Goal: Information Seeking & Learning: Learn about a topic

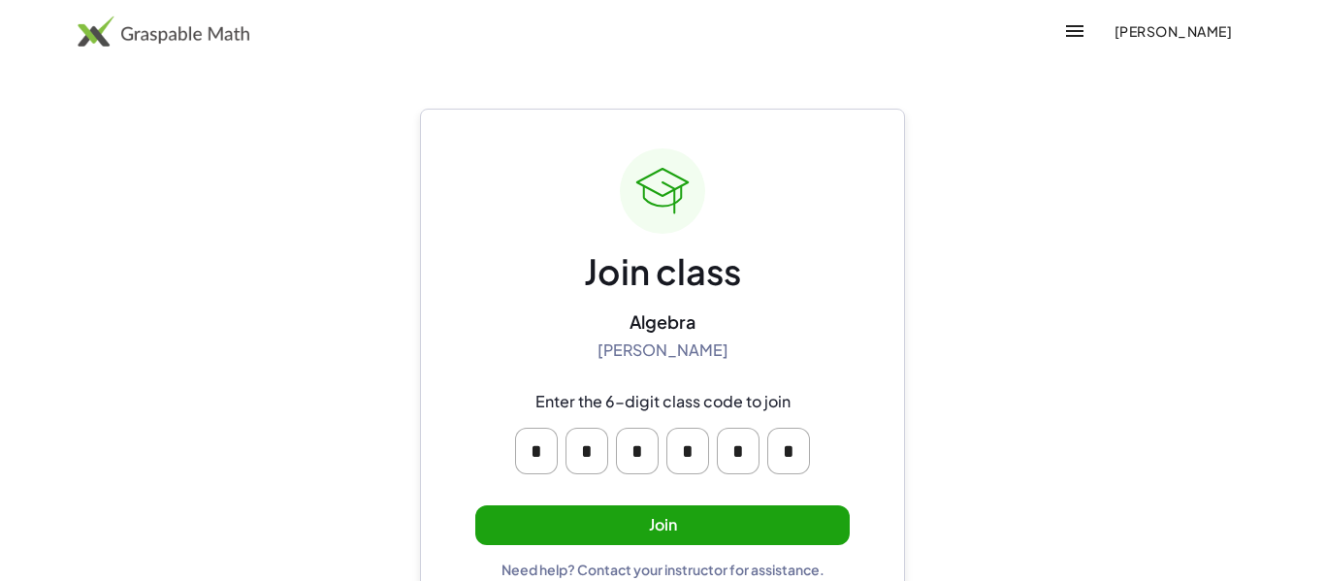
click at [524, 512] on button "Join" at bounding box center [662, 525] width 374 height 40
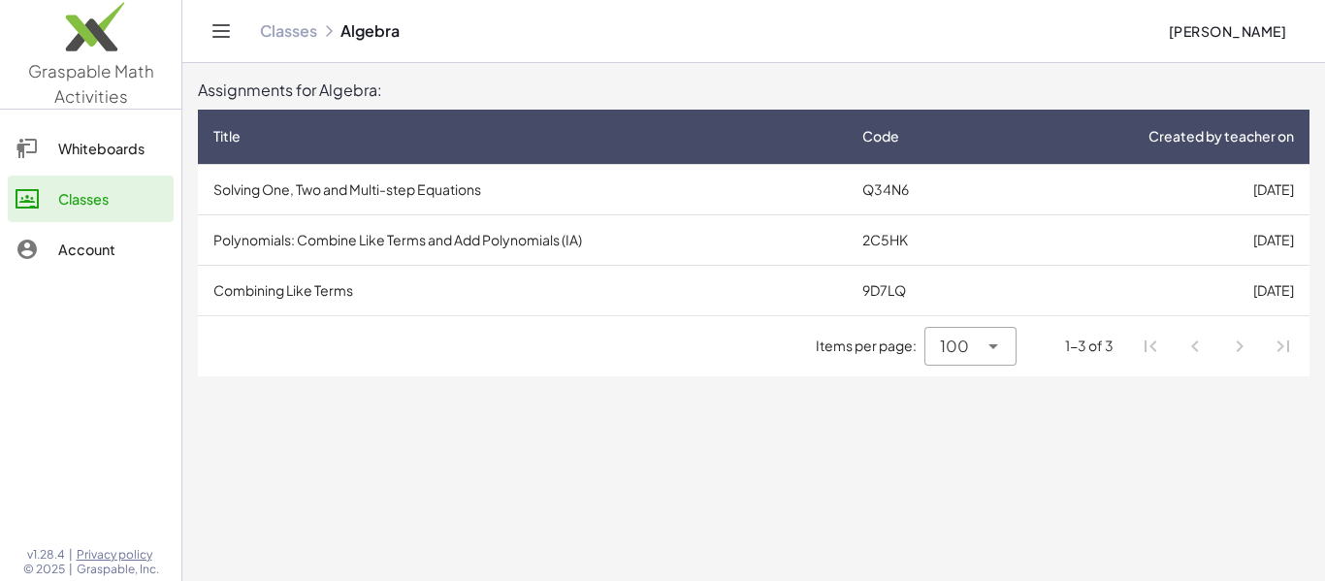
click at [421, 174] on td "Solving One, Two and Multi-step Equations" at bounding box center [522, 189] width 649 height 50
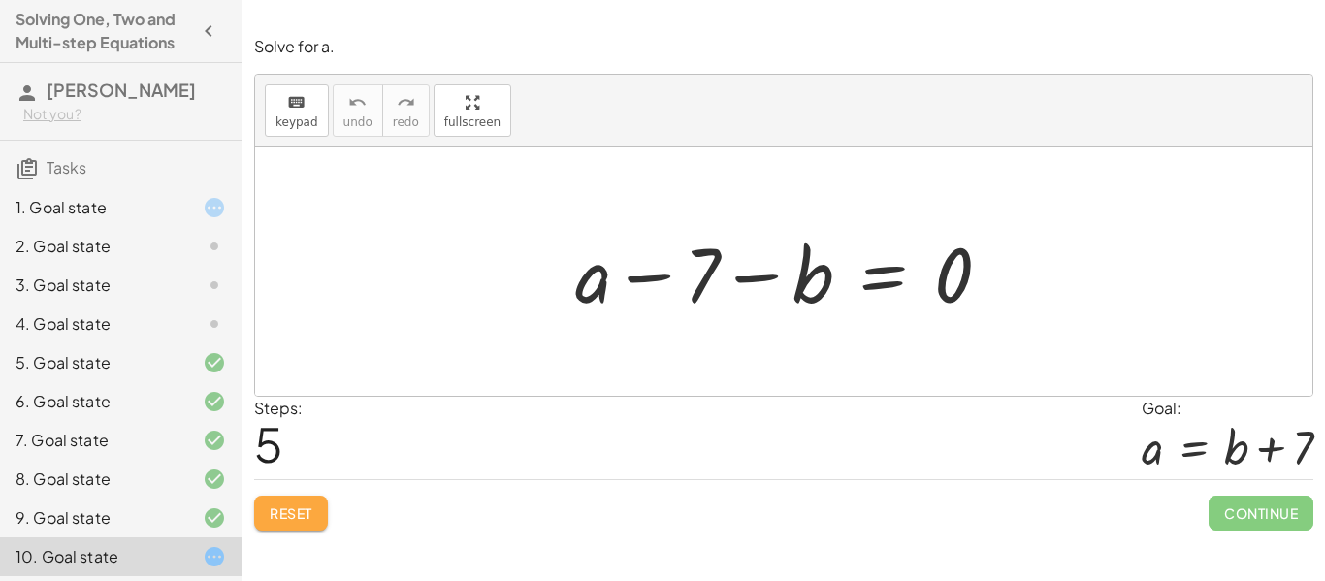
click at [298, 499] on button "Reset" at bounding box center [291, 513] width 74 height 35
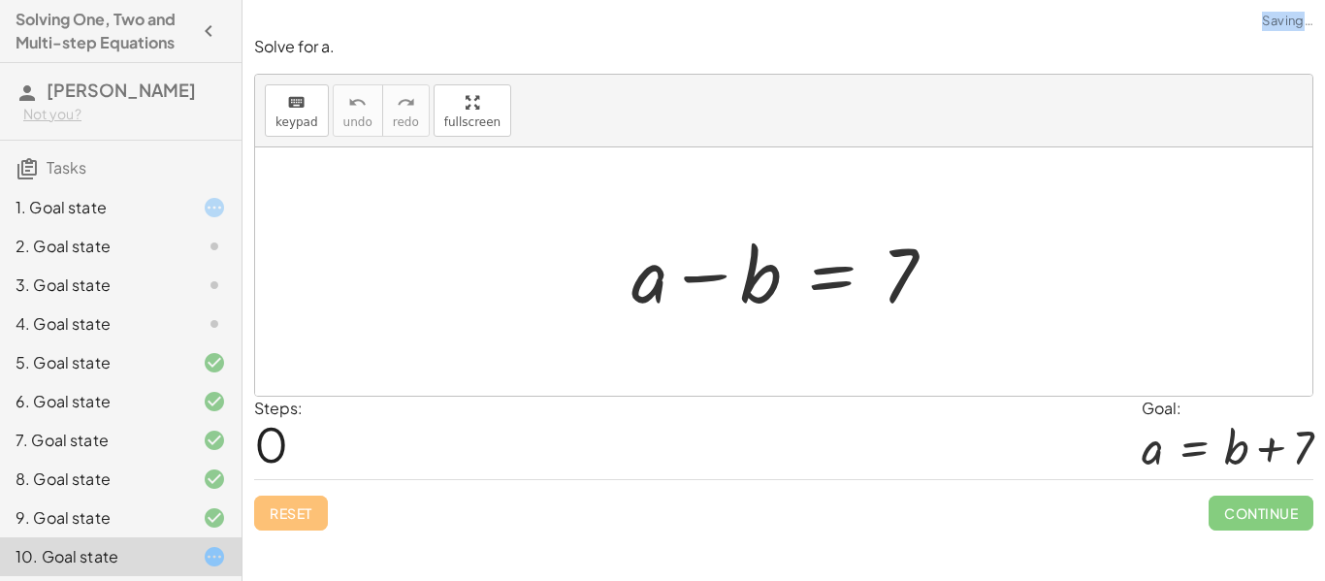
click at [298, 499] on div "Reset Continue" at bounding box center [783, 504] width 1059 height 51
click at [299, 498] on div "Reset Continue" at bounding box center [783, 504] width 1059 height 51
drag, startPoint x: 643, startPoint y: 263, endPoint x: 998, endPoint y: 188, distance: 362.8
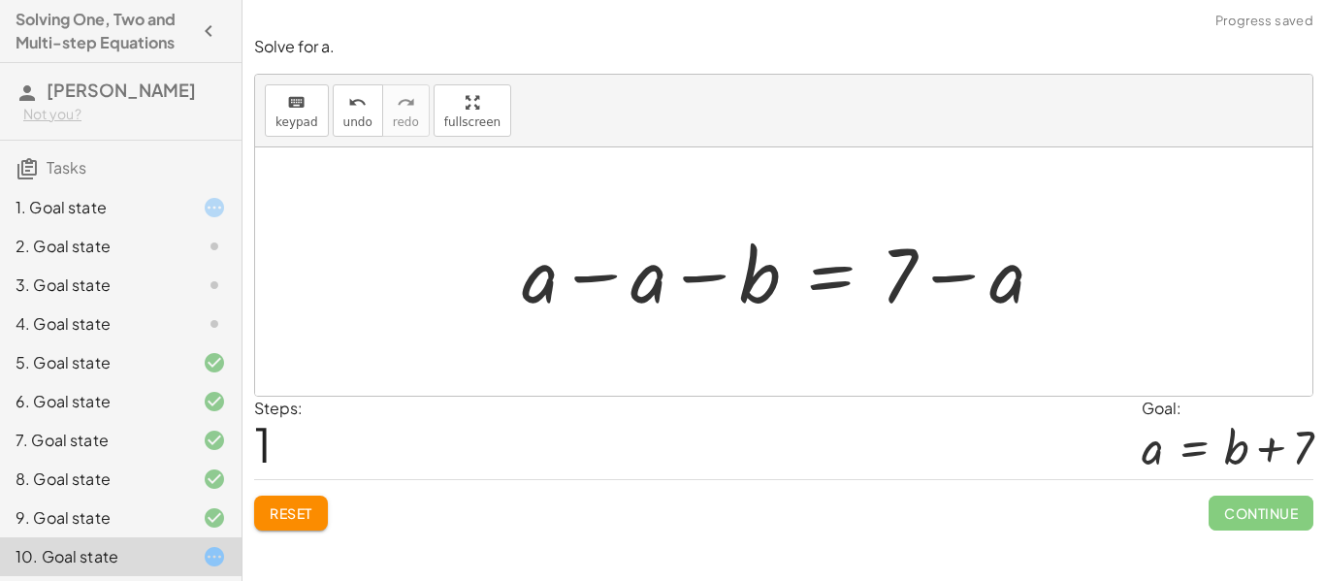
click at [1002, 271] on div at bounding box center [790, 272] width 557 height 100
drag, startPoint x: 641, startPoint y: 291, endPoint x: 1078, endPoint y: 254, distance: 438.0
click at [1078, 254] on div "+ a − b = 7 − a − b = 7 + a − a + − a" at bounding box center [783, 271] width 1057 height 248
click at [1062, 275] on div at bounding box center [790, 272] width 775 height 100
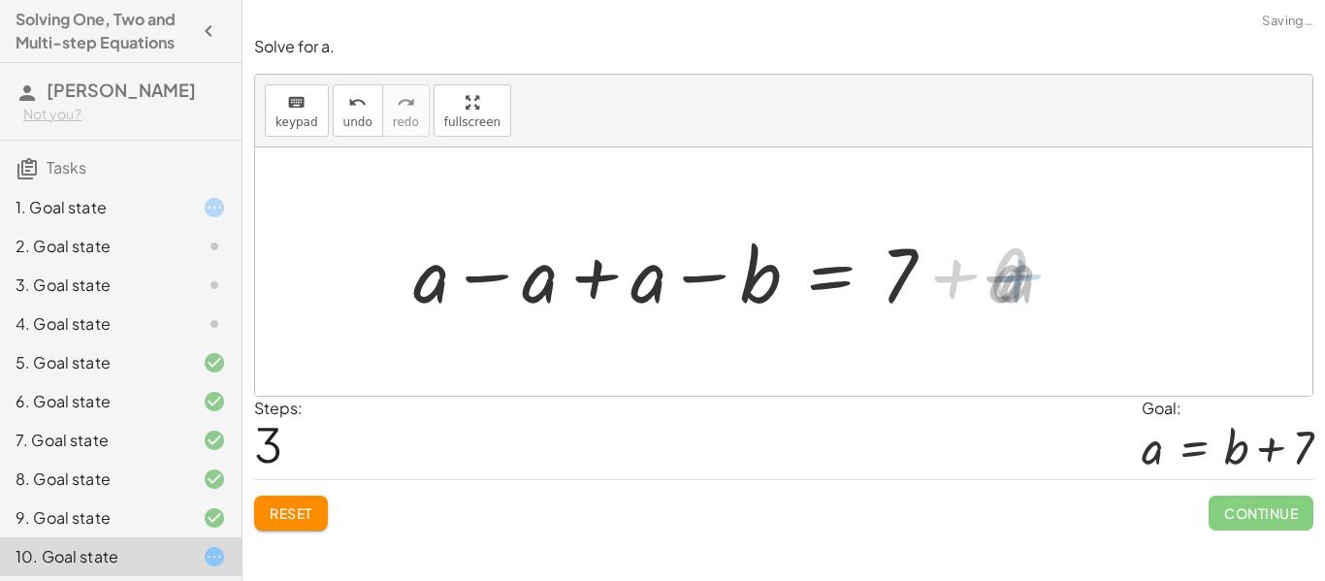
click at [1034, 281] on div at bounding box center [783, 271] width 1057 height 248
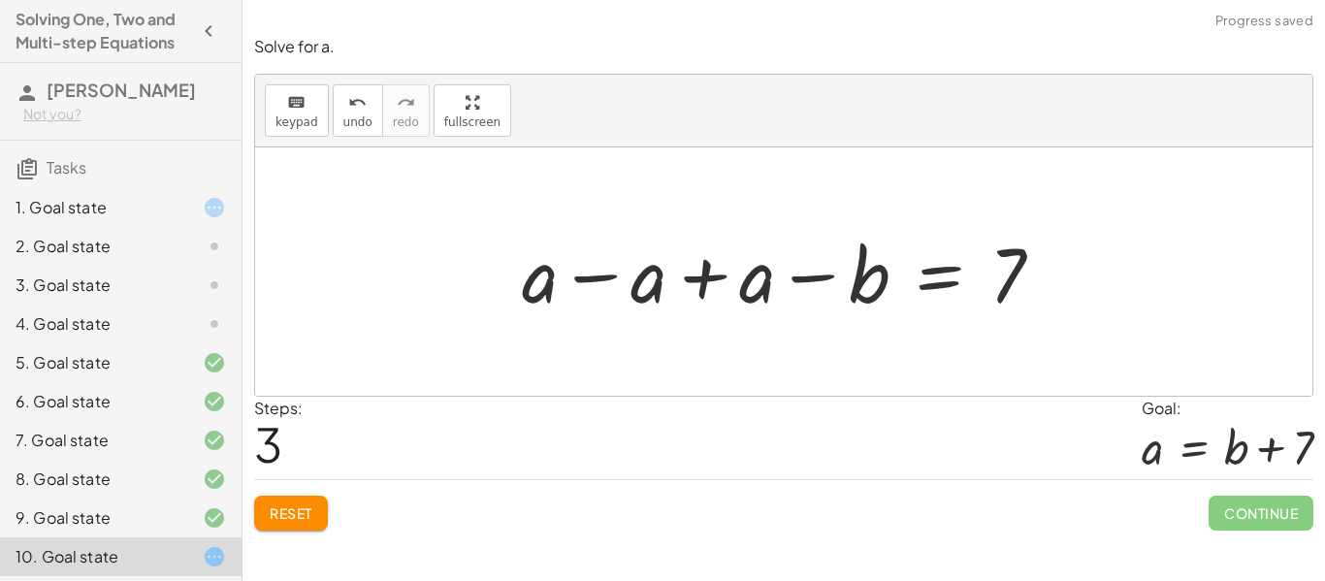
click at [663, 298] on div at bounding box center [790, 272] width 557 height 100
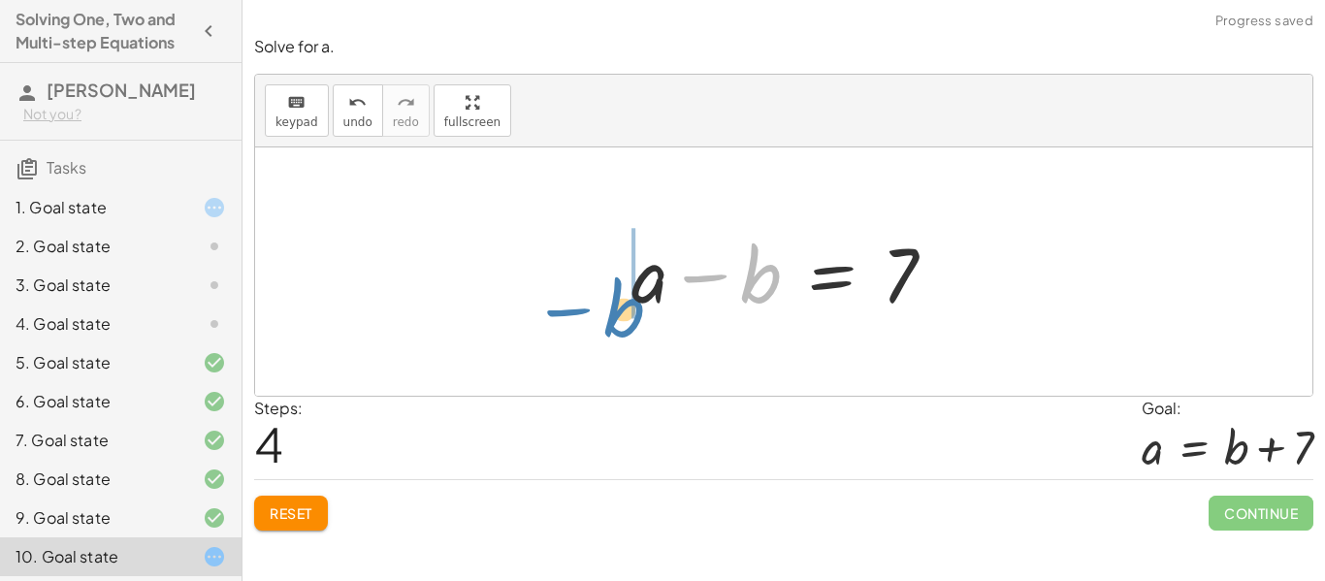
drag, startPoint x: 754, startPoint y: 250, endPoint x: 617, endPoint y: 284, distance: 140.9
click at [617, 284] on div "+ a − b = 7 + a − a − b = + 7 − a + a − a + a − b = + 7 − a + a + a − a + a − b…" at bounding box center [784, 272] width 364 height 110
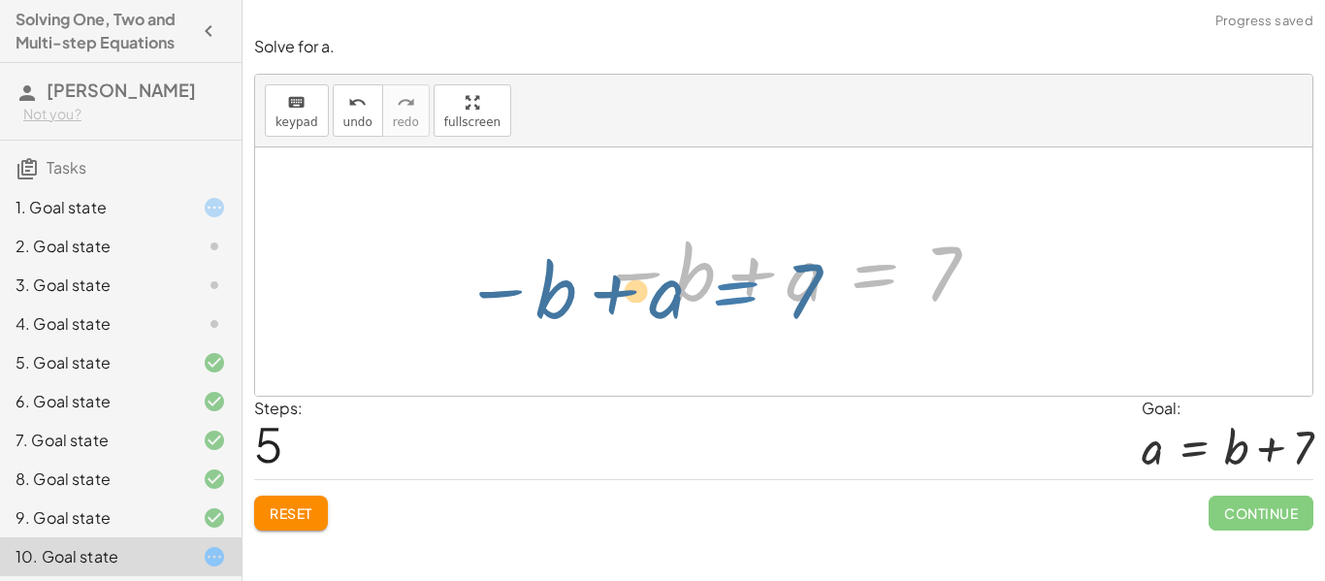
drag, startPoint x: 891, startPoint y: 272, endPoint x: 744, endPoint y: 293, distance: 149.0
click at [744, 293] on div at bounding box center [791, 272] width 399 height 96
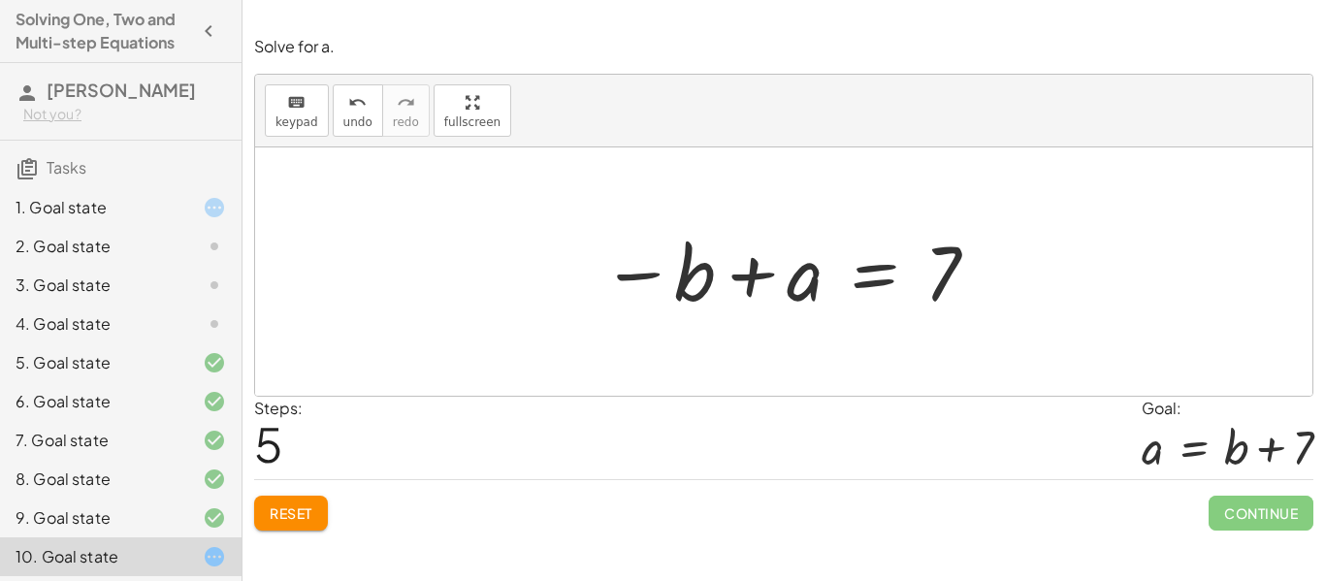
click at [303, 501] on button "Reset" at bounding box center [291, 513] width 74 height 35
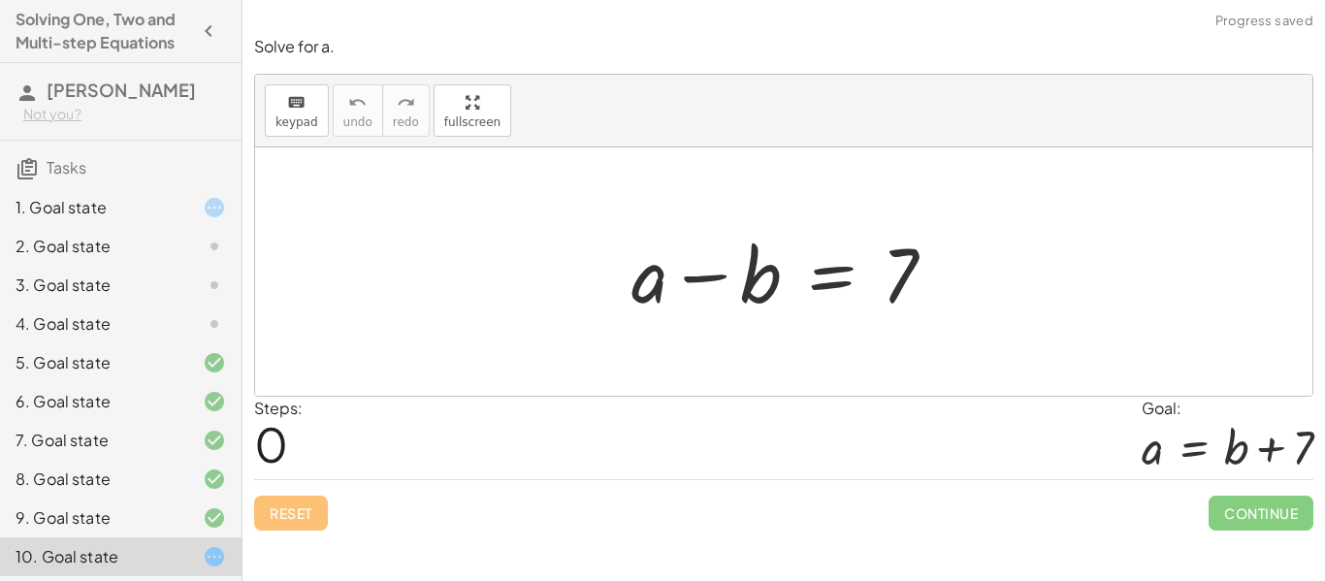
scroll to position [119, 0]
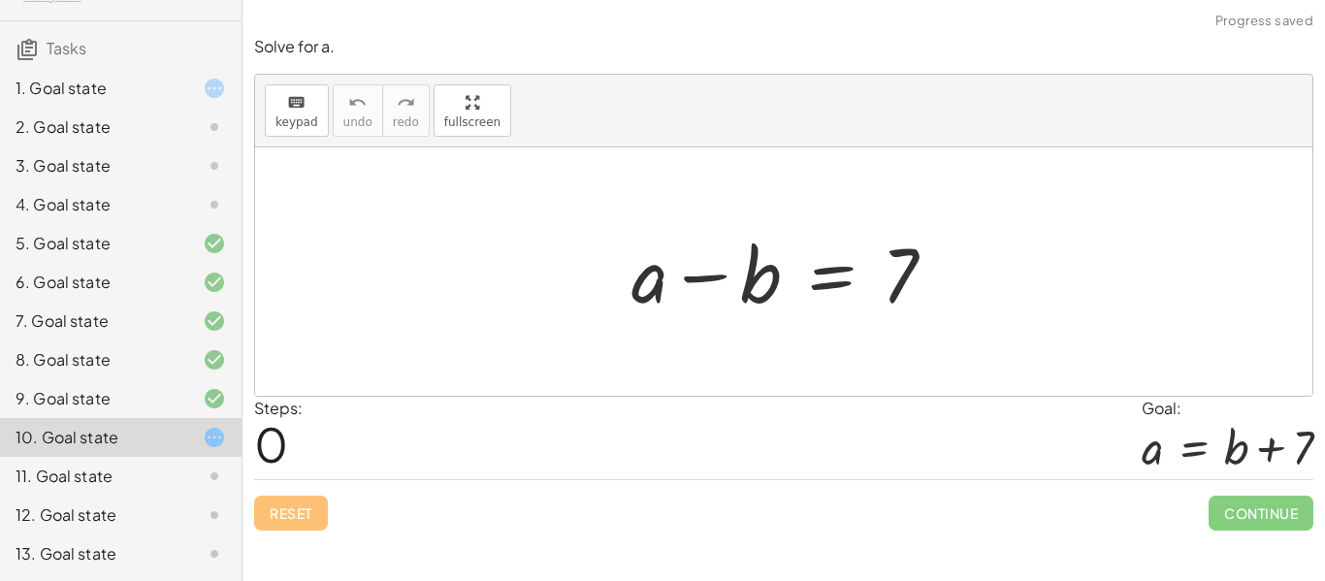
click at [165, 565] on div "13. Goal state" at bounding box center [94, 553] width 156 height 23
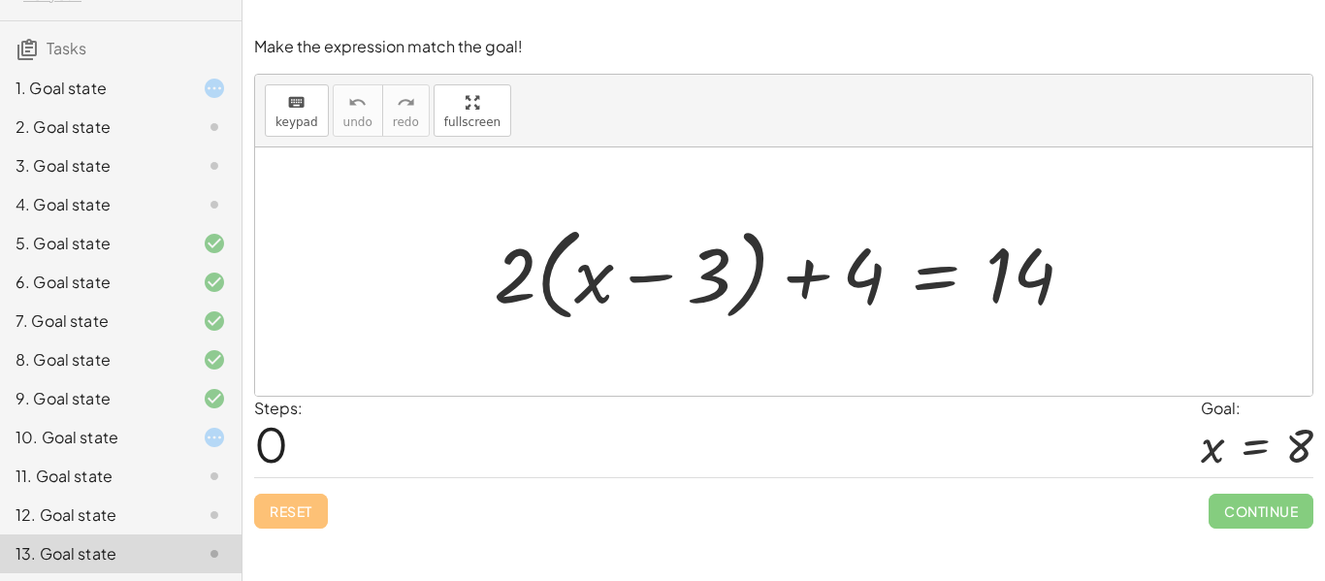
click at [525, 266] on div at bounding box center [791, 272] width 615 height 112
drag, startPoint x: 525, startPoint y: 266, endPoint x: 590, endPoint y: 259, distance: 65.3
click at [590, 259] on div at bounding box center [791, 272] width 615 height 112
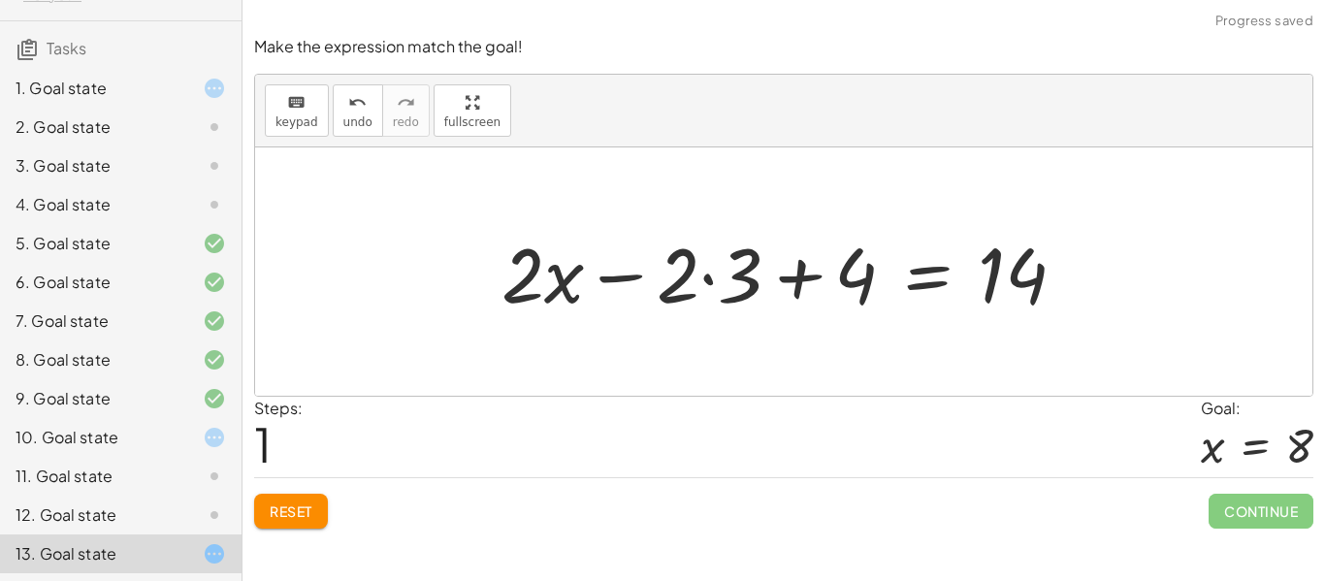
click at [692, 265] on div at bounding box center [791, 272] width 599 height 100
click at [323, 520] on button "Reset" at bounding box center [291, 511] width 74 height 35
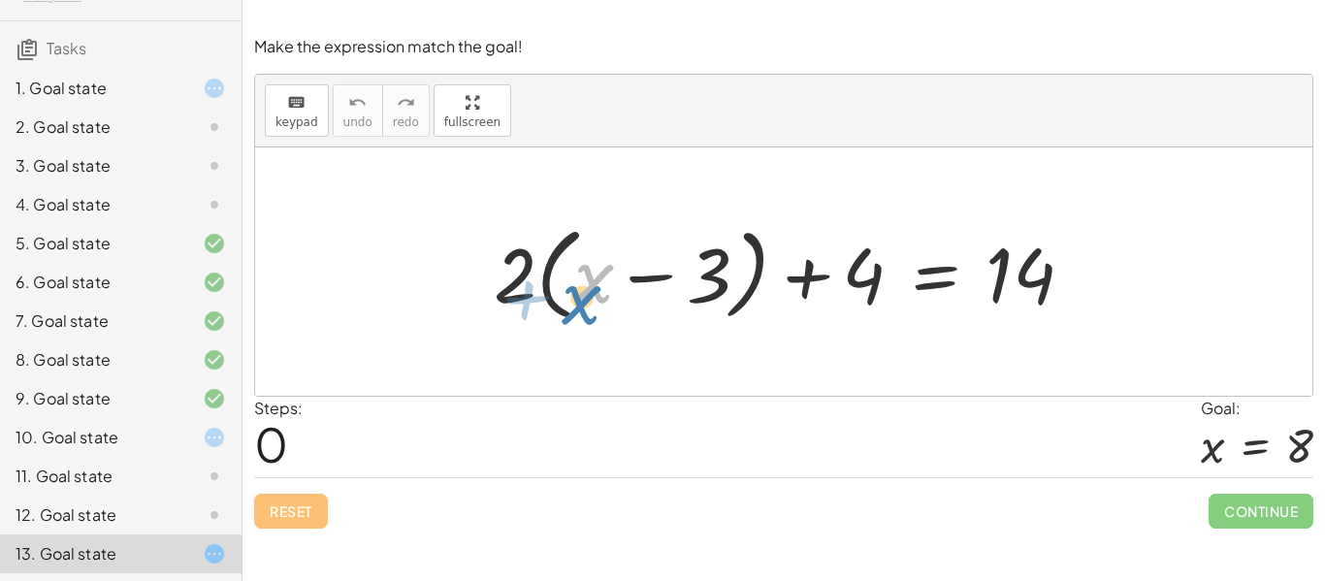
drag, startPoint x: 587, startPoint y: 269, endPoint x: 572, endPoint y: 288, distance: 24.2
click at [572, 288] on div at bounding box center [791, 272] width 615 height 112
drag, startPoint x: 518, startPoint y: 279, endPoint x: 588, endPoint y: 310, distance: 76.4
click at [588, 310] on div at bounding box center [791, 272] width 615 height 112
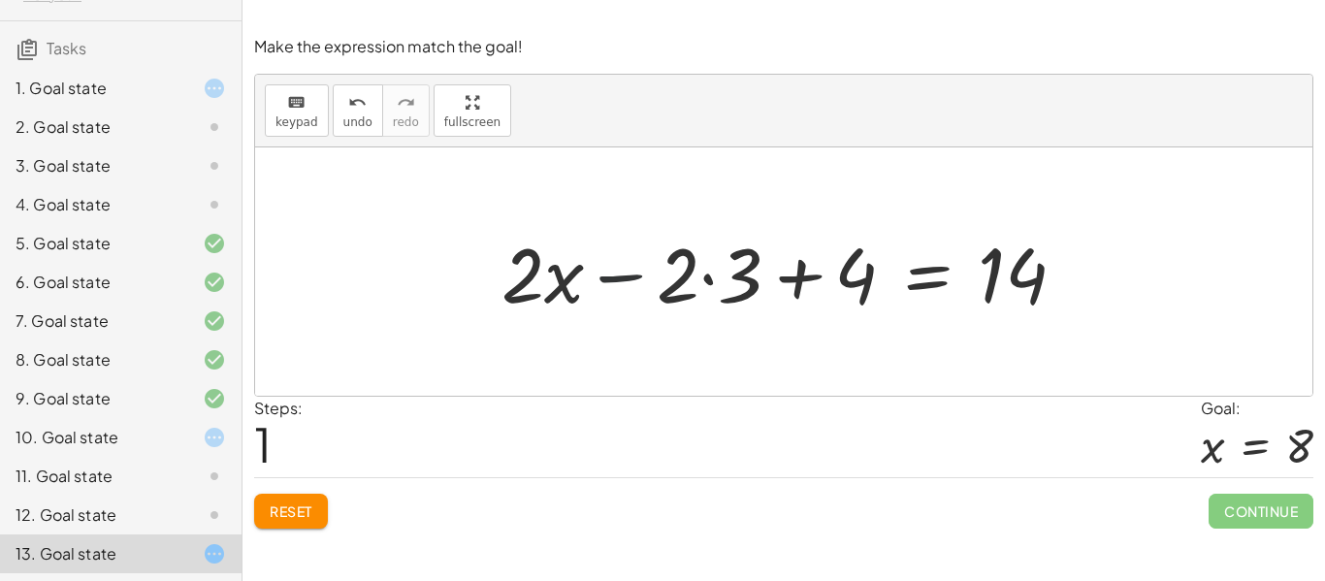
click at [651, 278] on div at bounding box center [791, 272] width 599 height 100
drag, startPoint x: 667, startPoint y: 286, endPoint x: 742, endPoint y: 307, distance: 77.7
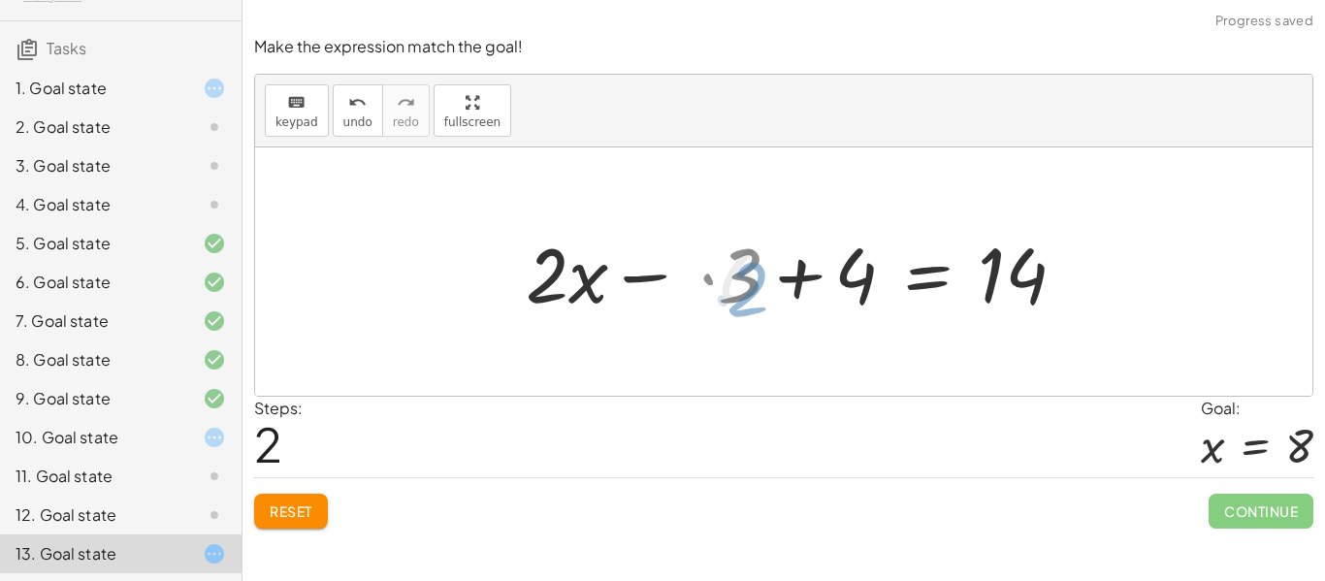
click at [740, 307] on div at bounding box center [822, 272] width 537 height 100
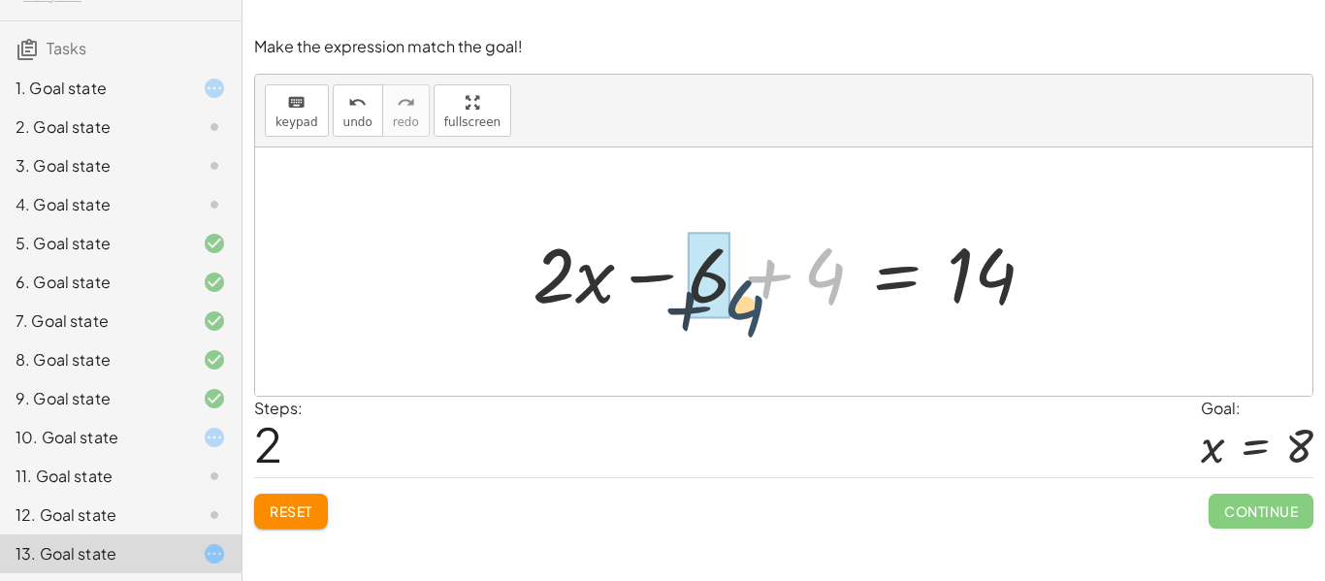
drag, startPoint x: 811, startPoint y: 277, endPoint x: 714, endPoint y: 317, distance: 104.8
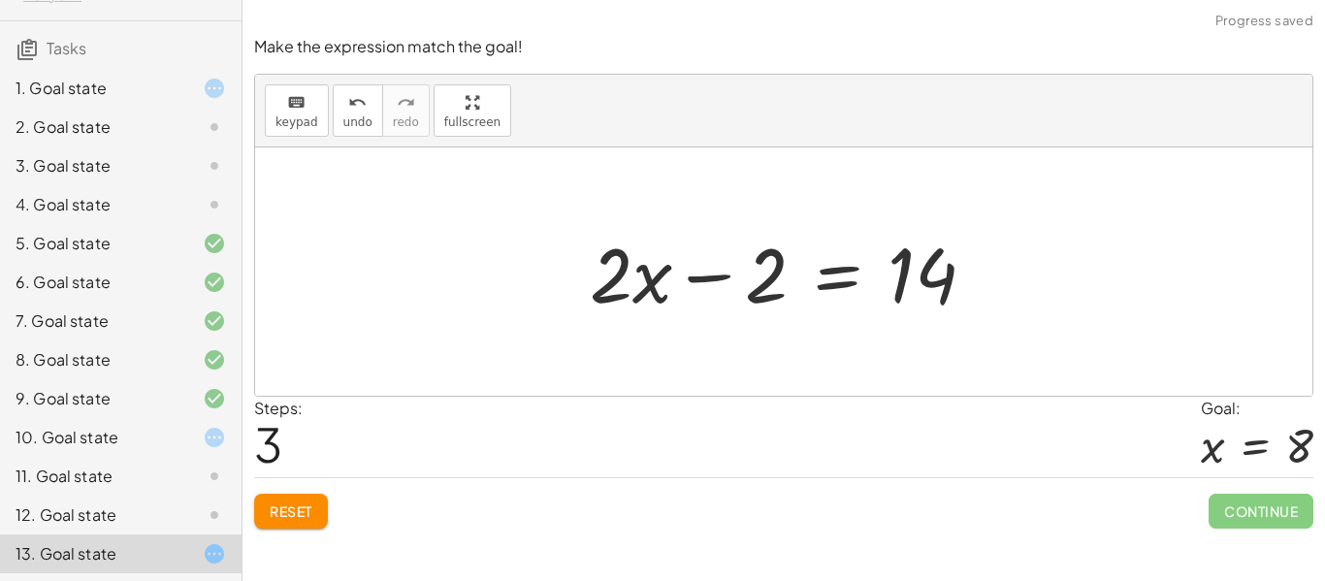
click at [764, 251] on div at bounding box center [790, 272] width 421 height 100
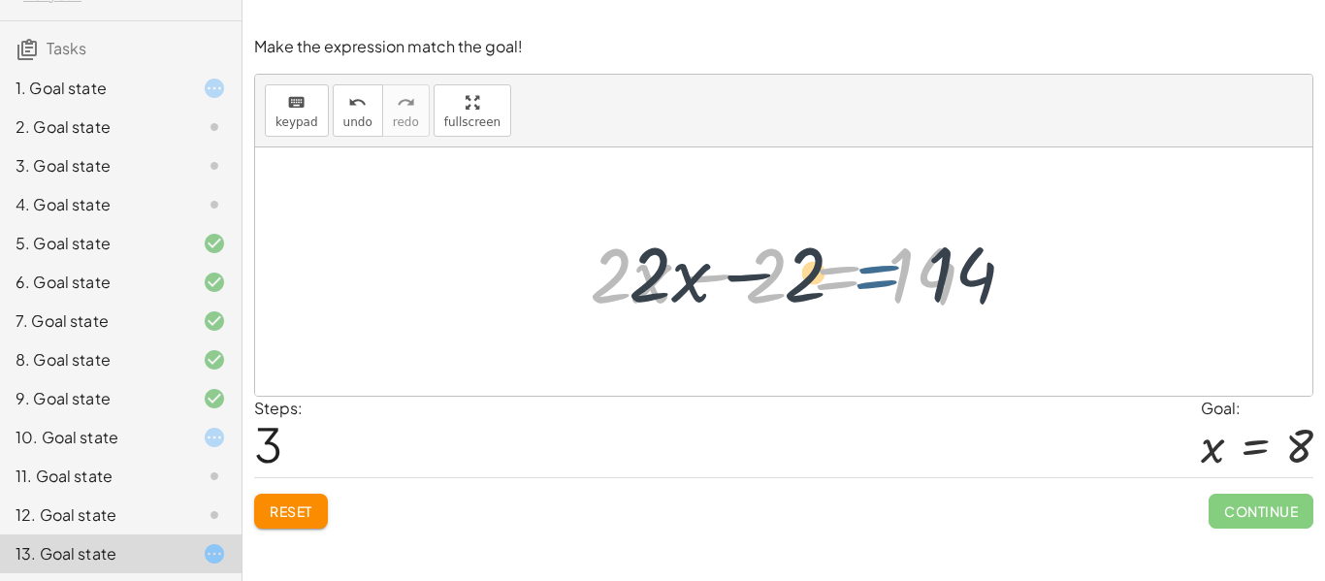
drag, startPoint x: 788, startPoint y: 254, endPoint x: 828, endPoint y: 253, distance: 40.7
click at [828, 253] on div at bounding box center [790, 272] width 421 height 100
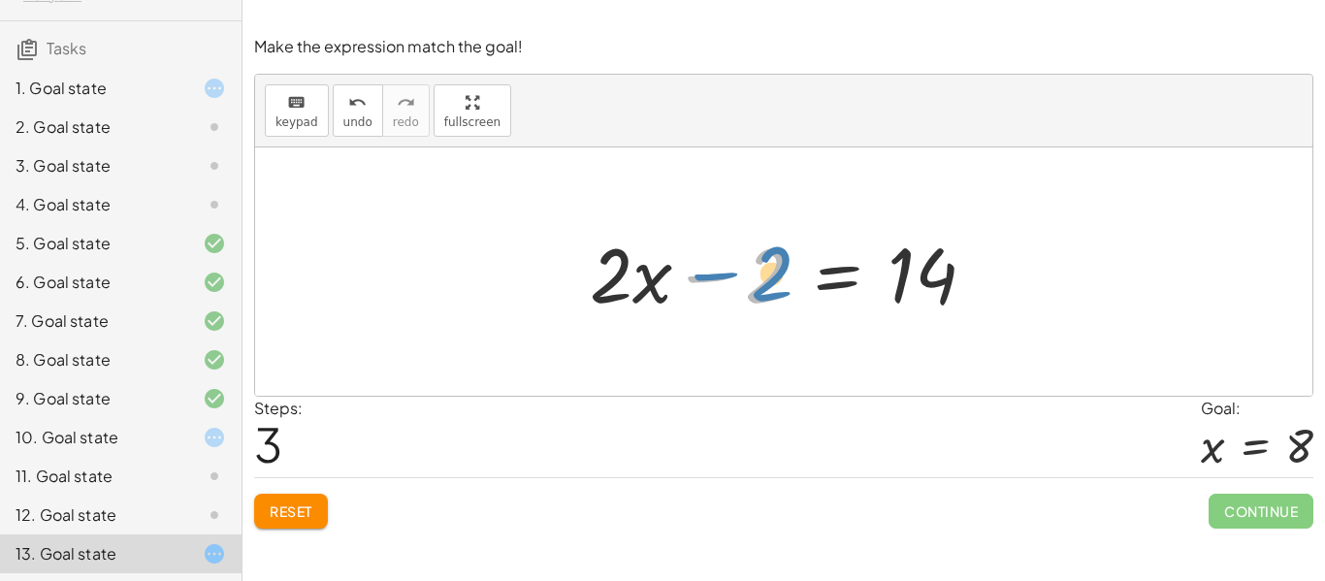
click at [782, 270] on div at bounding box center [790, 272] width 421 height 100
click at [644, 287] on div at bounding box center [790, 272] width 421 height 100
click at [597, 252] on div at bounding box center [790, 272] width 421 height 100
drag, startPoint x: 644, startPoint y: 291, endPoint x: 375, endPoint y: 326, distance: 270.9
click at [375, 326] on div "+ · 2 · ( + x − 3 ) + 4 = 14 + · 2 · x − · 2 · 3 + 4 = 14 + · 2 · x − 6 + 4 = 1…" at bounding box center [783, 271] width 1057 height 248
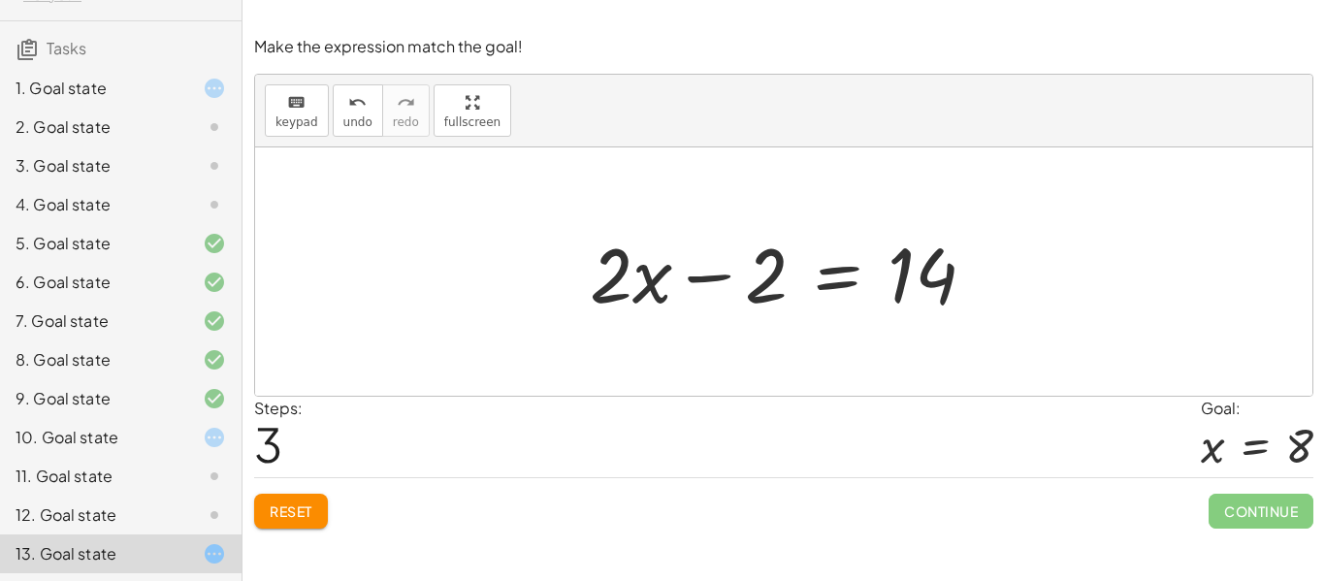
click at [723, 253] on div at bounding box center [790, 272] width 421 height 100
click at [801, 264] on div at bounding box center [790, 272] width 421 height 100
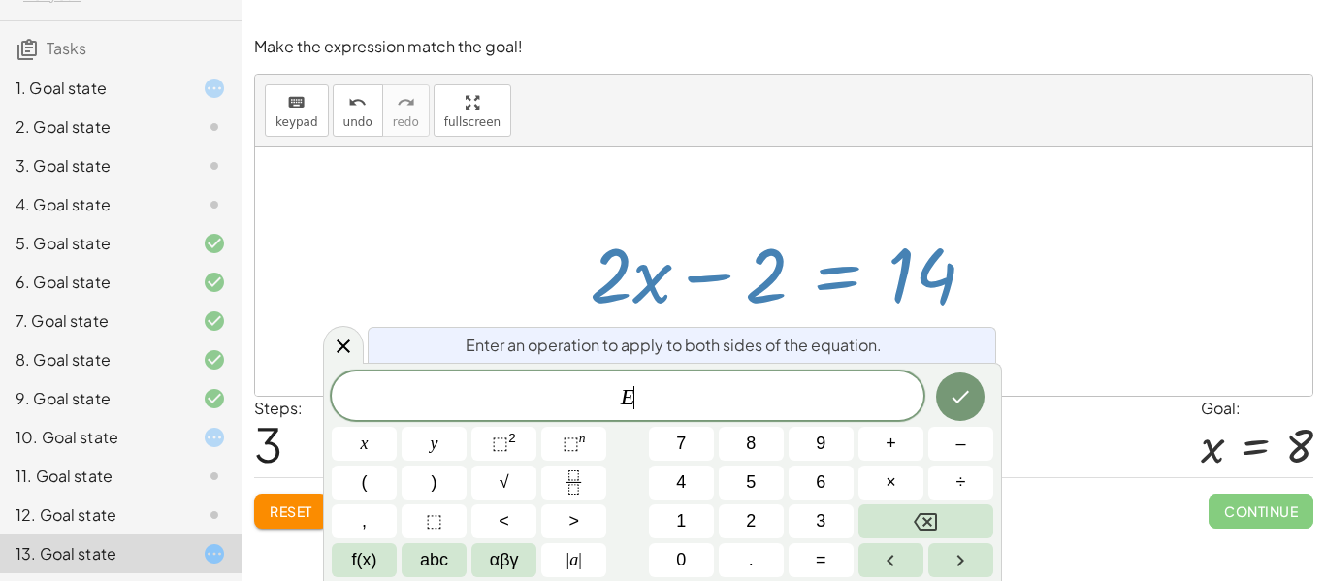
scroll to position [1, 0]
click at [1184, 491] on div "Reset Continue" at bounding box center [783, 502] width 1059 height 51
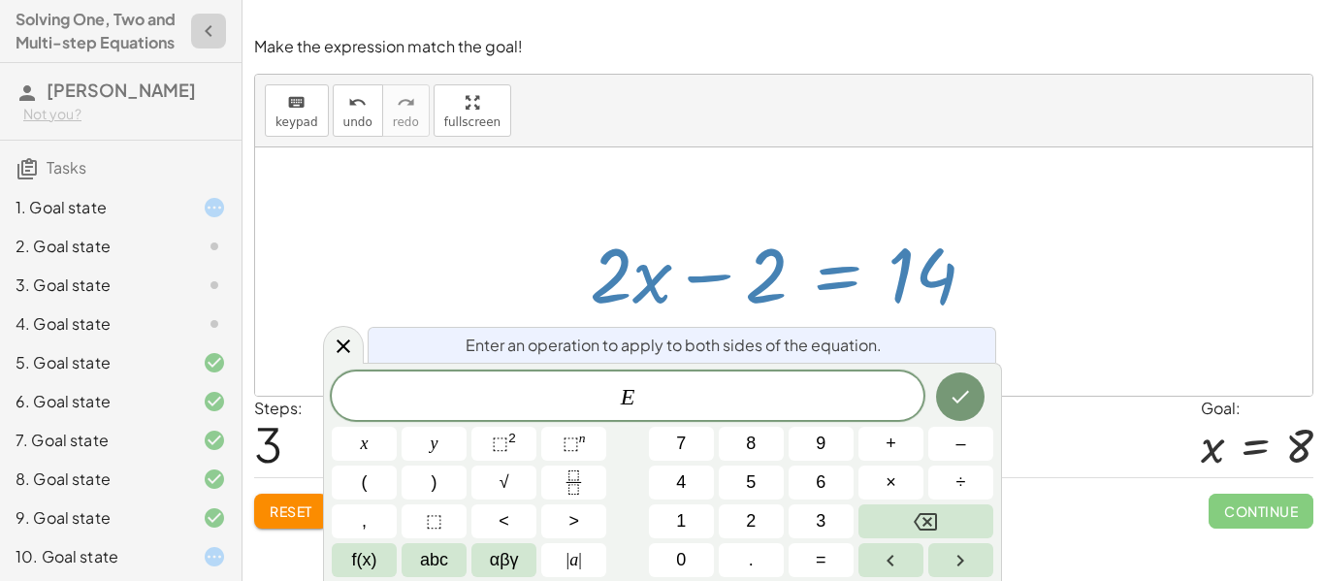
click at [194, 44] on button "button" at bounding box center [208, 31] width 35 height 35
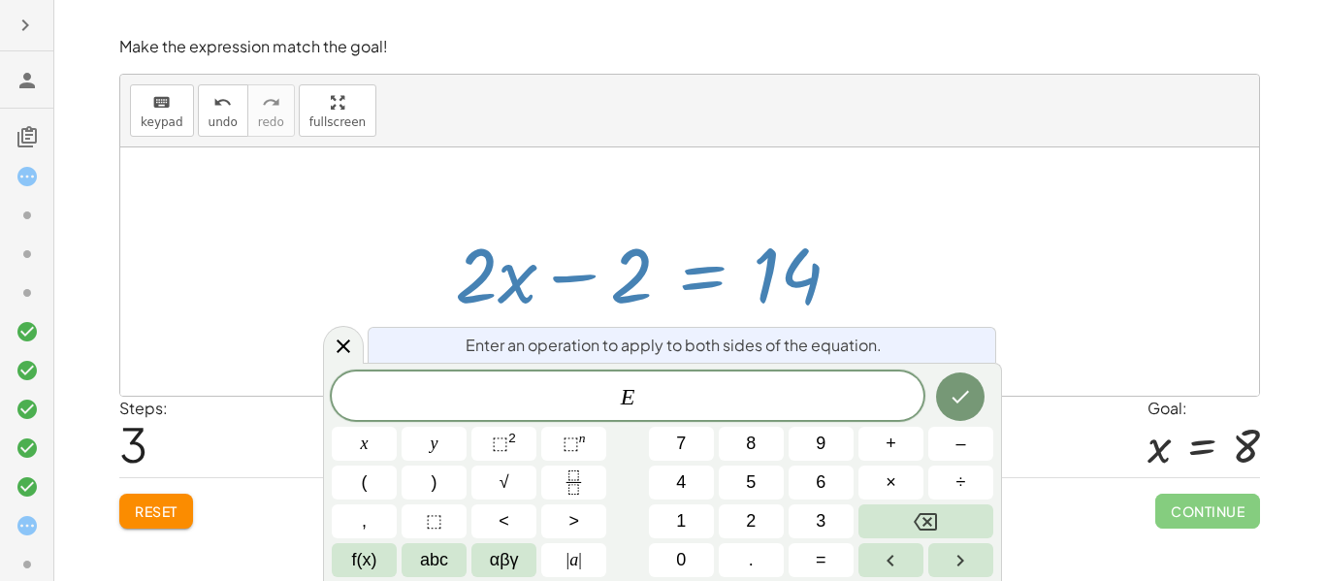
click at [4, 16] on div at bounding box center [26, 290] width 53 height 581
click at [34, 91] on icon at bounding box center [27, 80] width 23 height 23
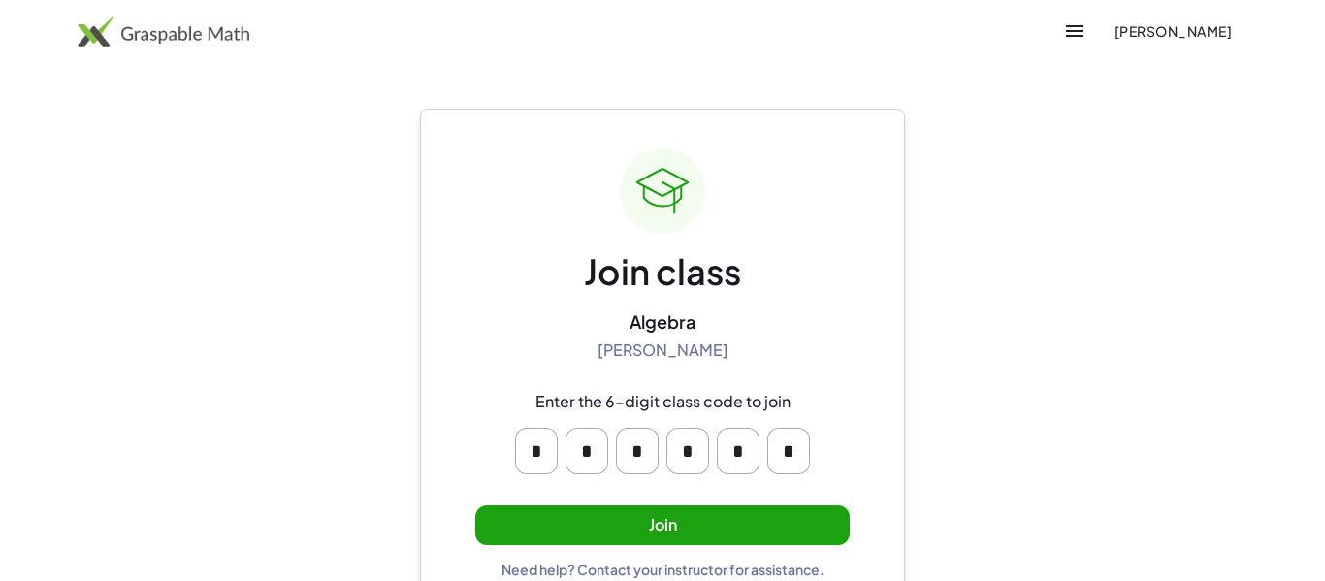
click at [522, 535] on button "Join" at bounding box center [662, 525] width 374 height 40
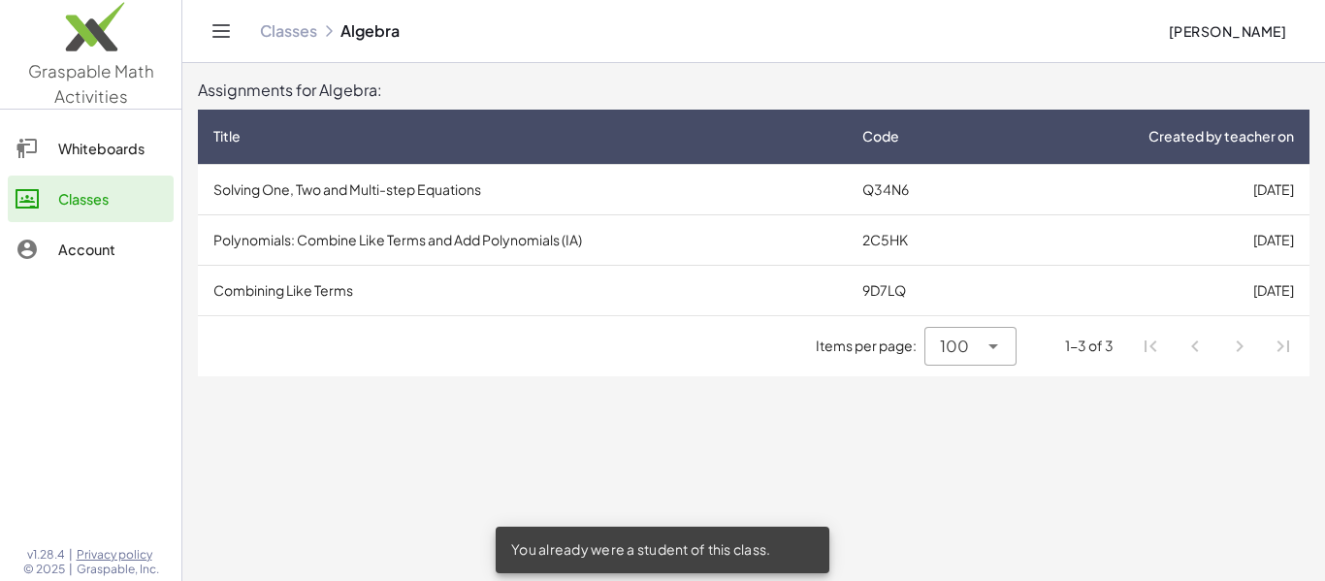
click at [427, 260] on td "Polynomials: Combine Like Terms and Add Polynomials (IA)" at bounding box center [522, 239] width 649 height 50
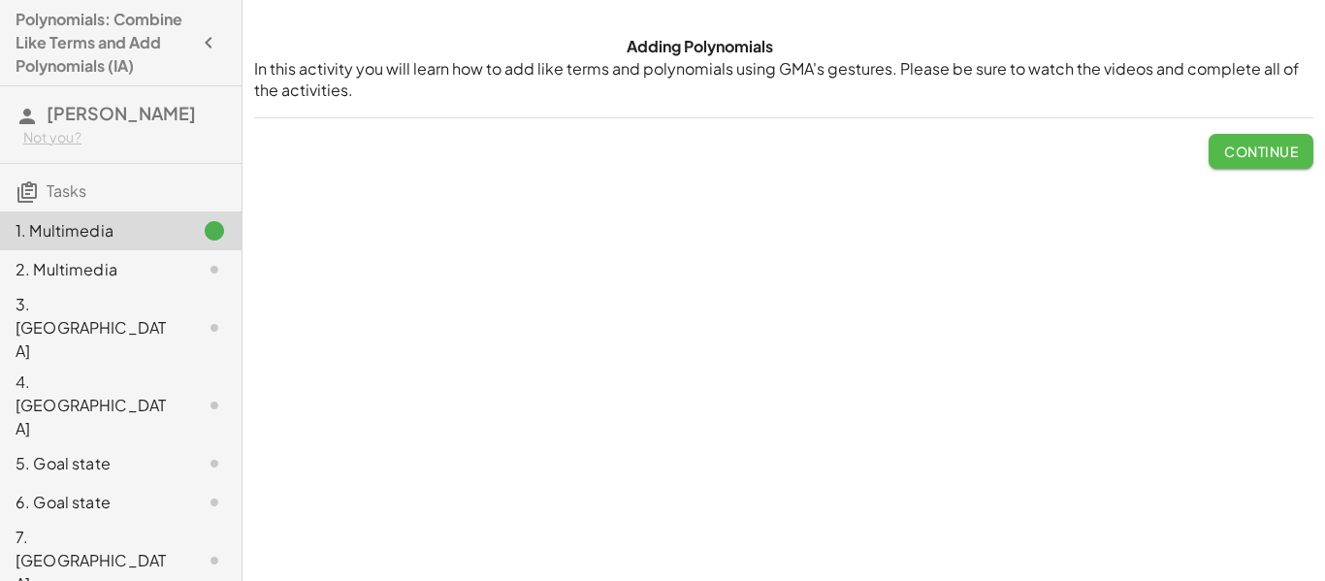
click at [1224, 143] on span "Continue" at bounding box center [1261, 151] width 74 height 17
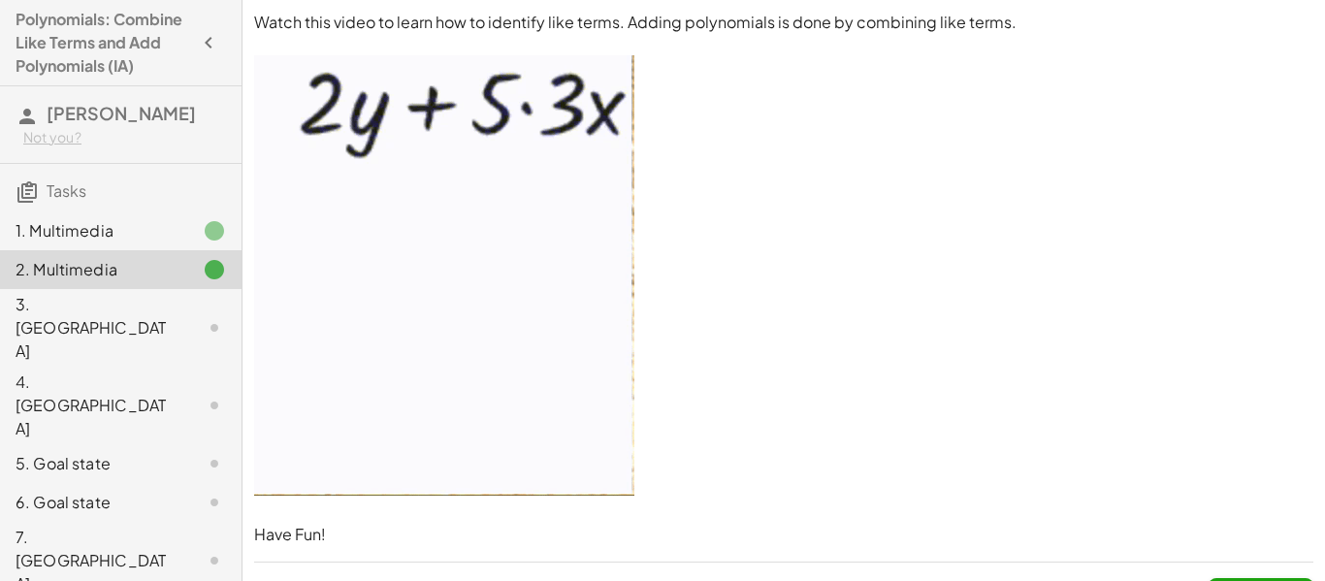
scroll to position [44, 0]
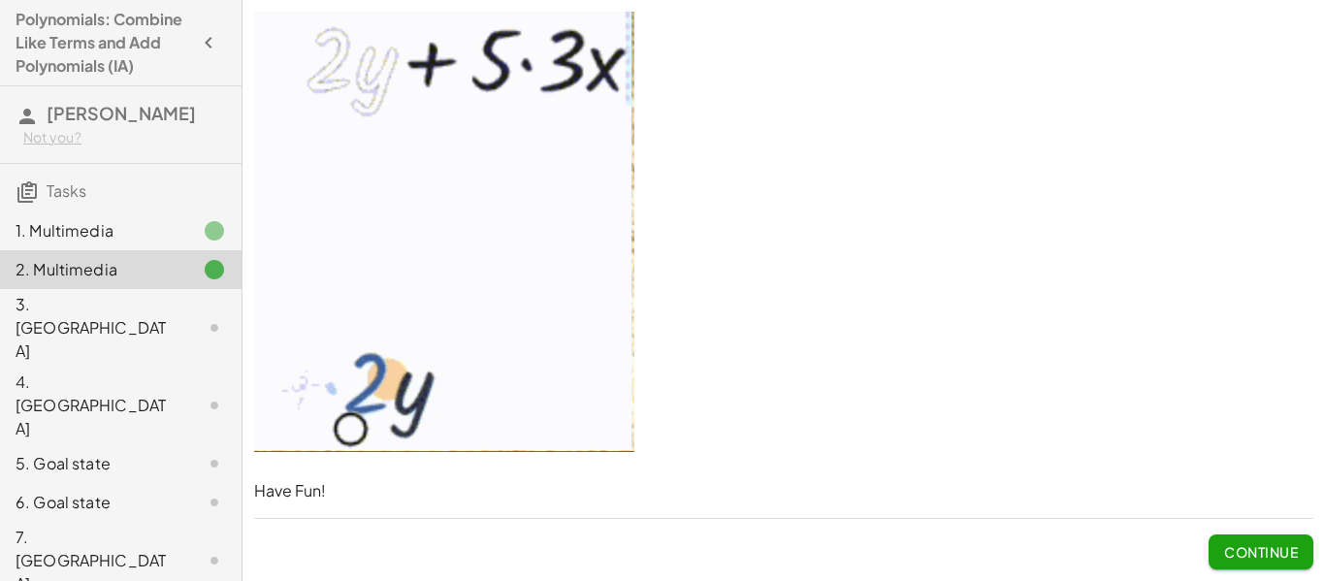
click at [1296, 572] on div "Watch this video to learn how to identify like terms. Adding polynomials is don…" at bounding box center [783, 268] width 1082 height 625
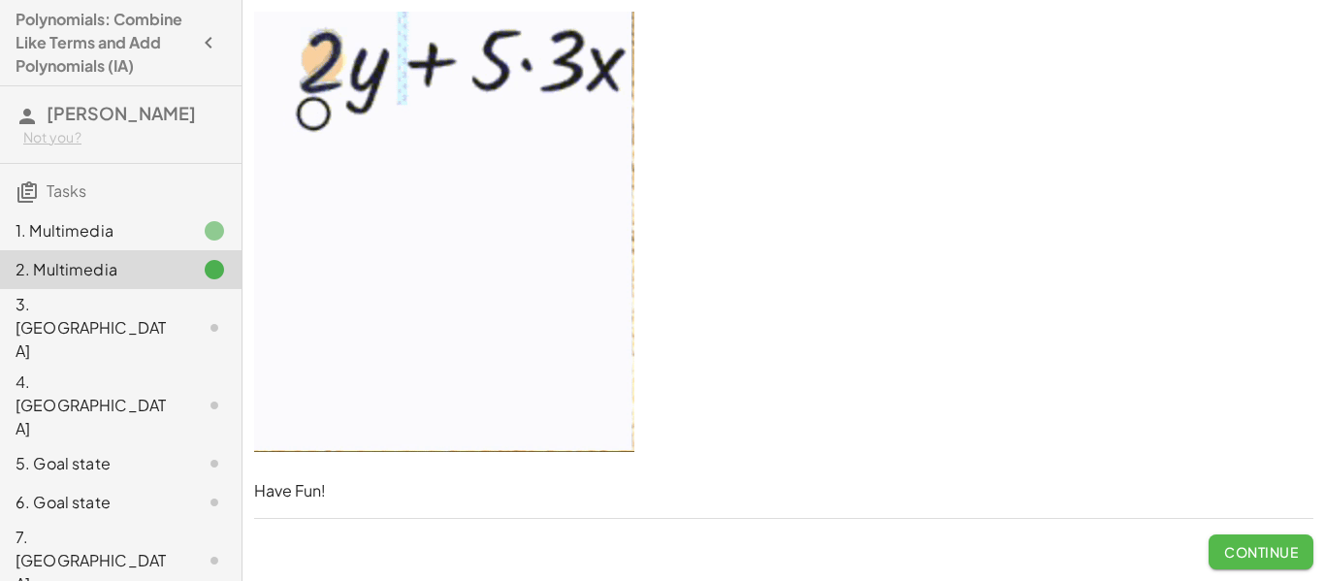
click at [1302, 561] on button "Continue" at bounding box center [1261, 551] width 105 height 35
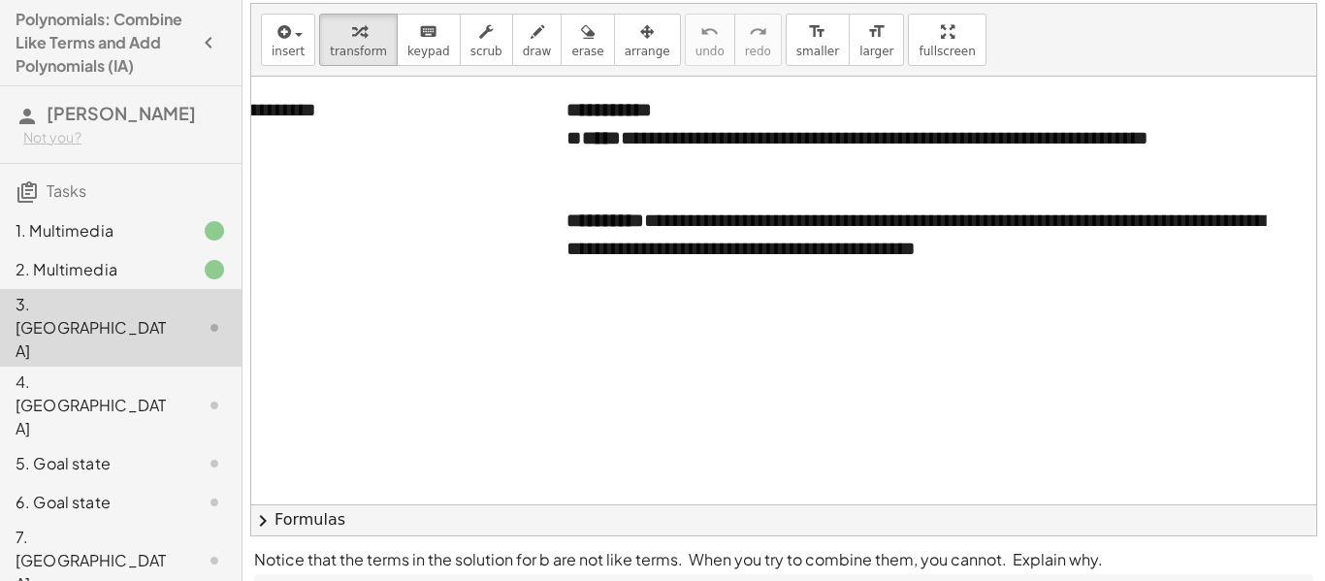
scroll to position [0, 0]
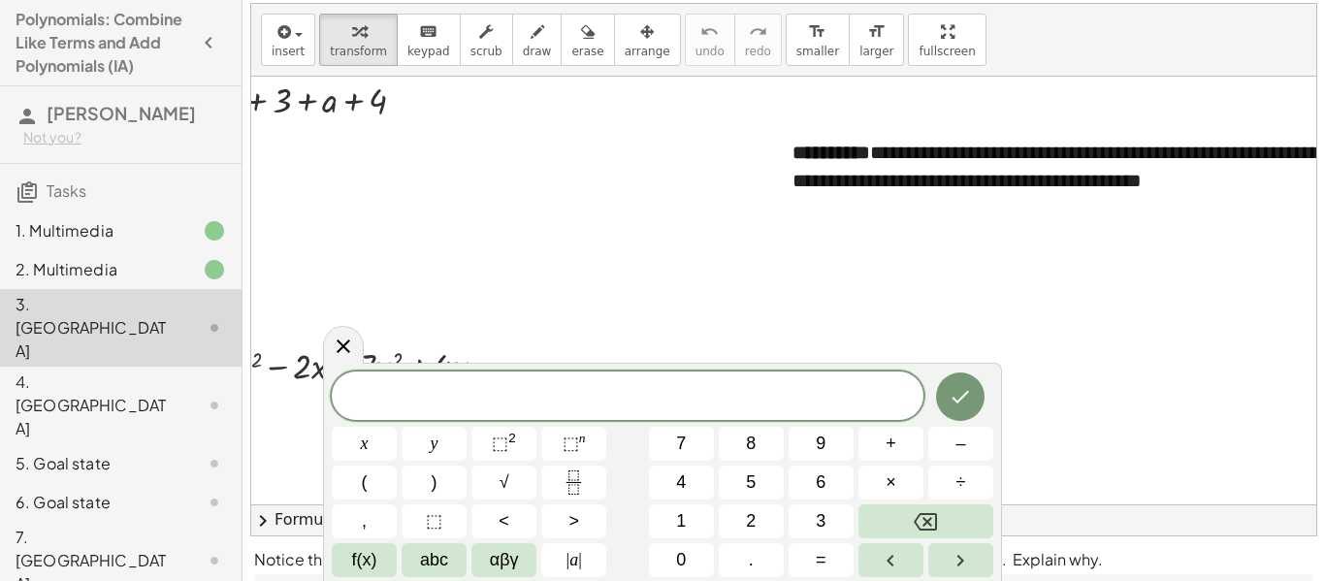
scroll to position [65, 143]
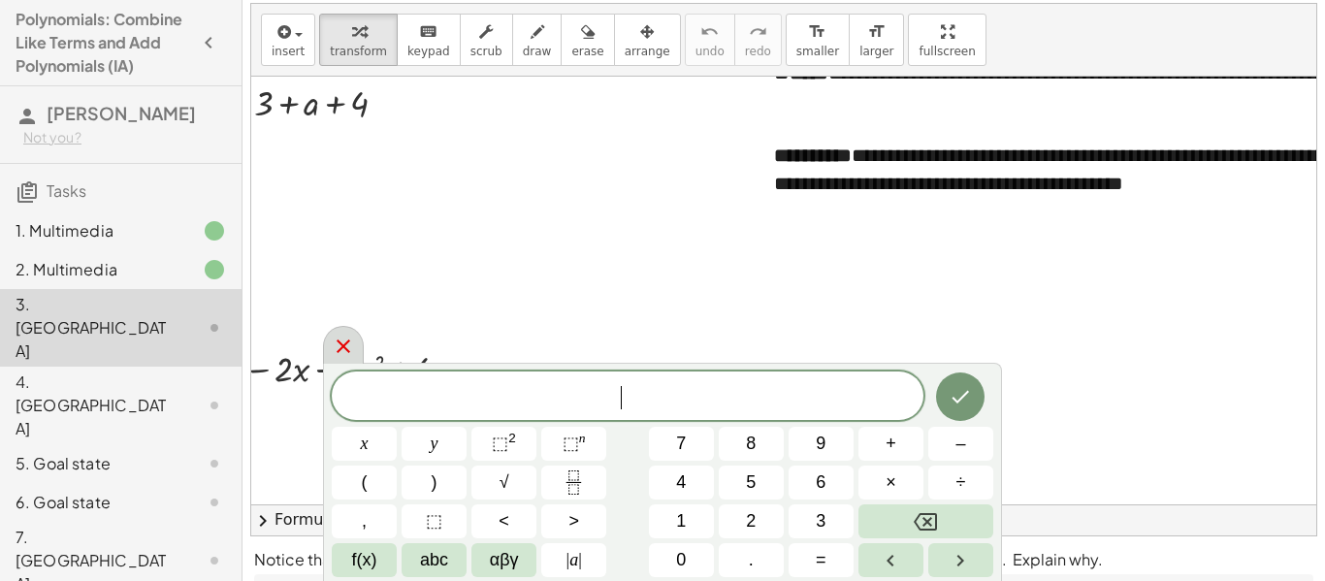
click at [347, 356] on icon at bounding box center [343, 346] width 23 height 23
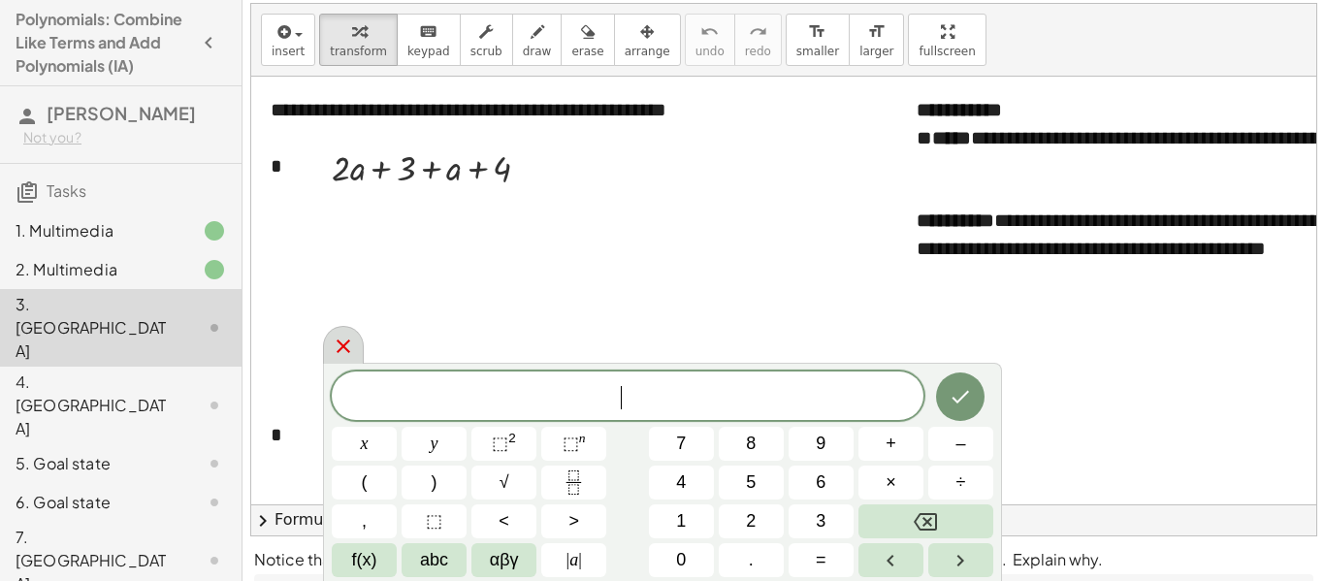
scroll to position [7, 0]
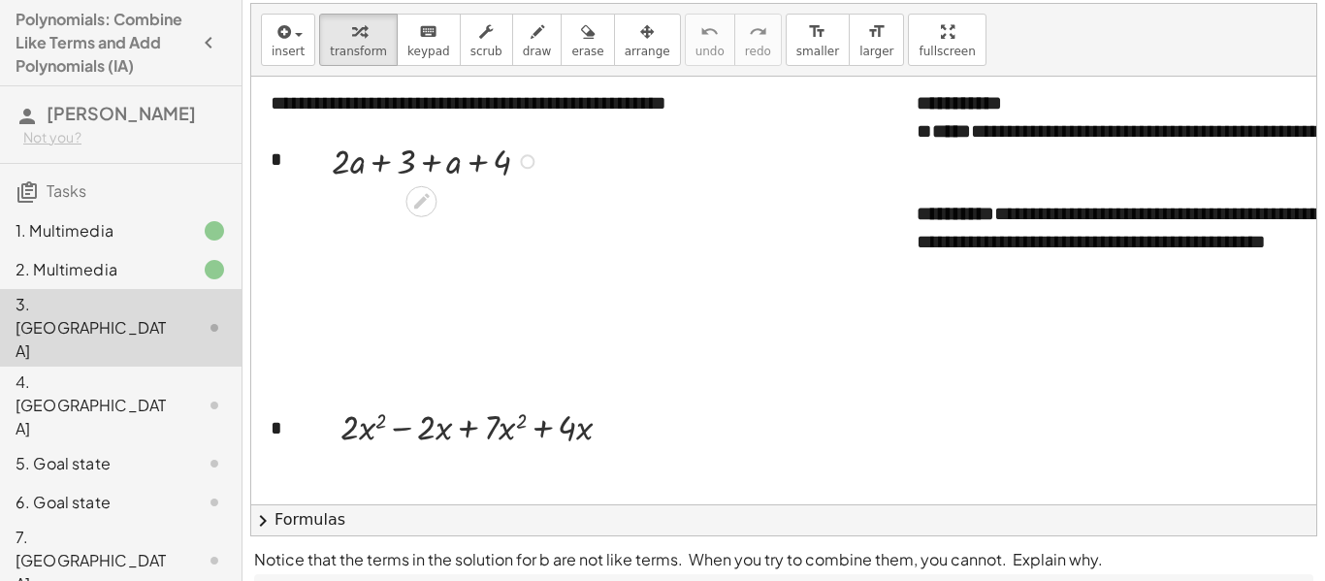
click at [170, 483] on div "4. [GEOGRAPHIC_DATA]" at bounding box center [121, 502] width 242 height 39
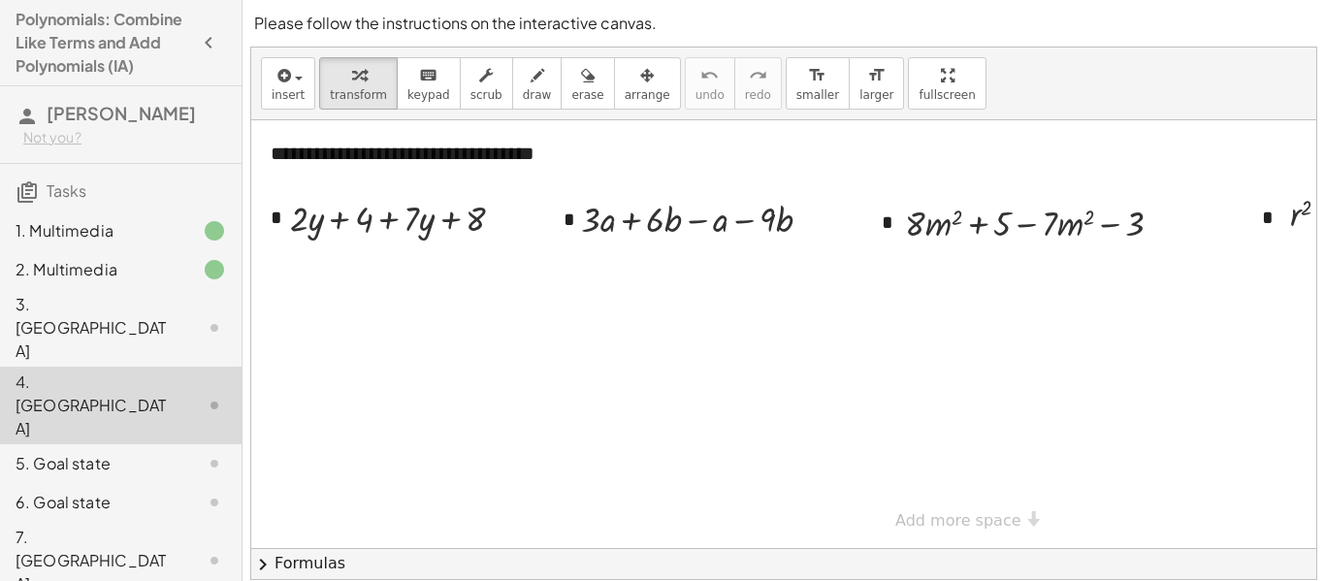
scroll to position [0, 338]
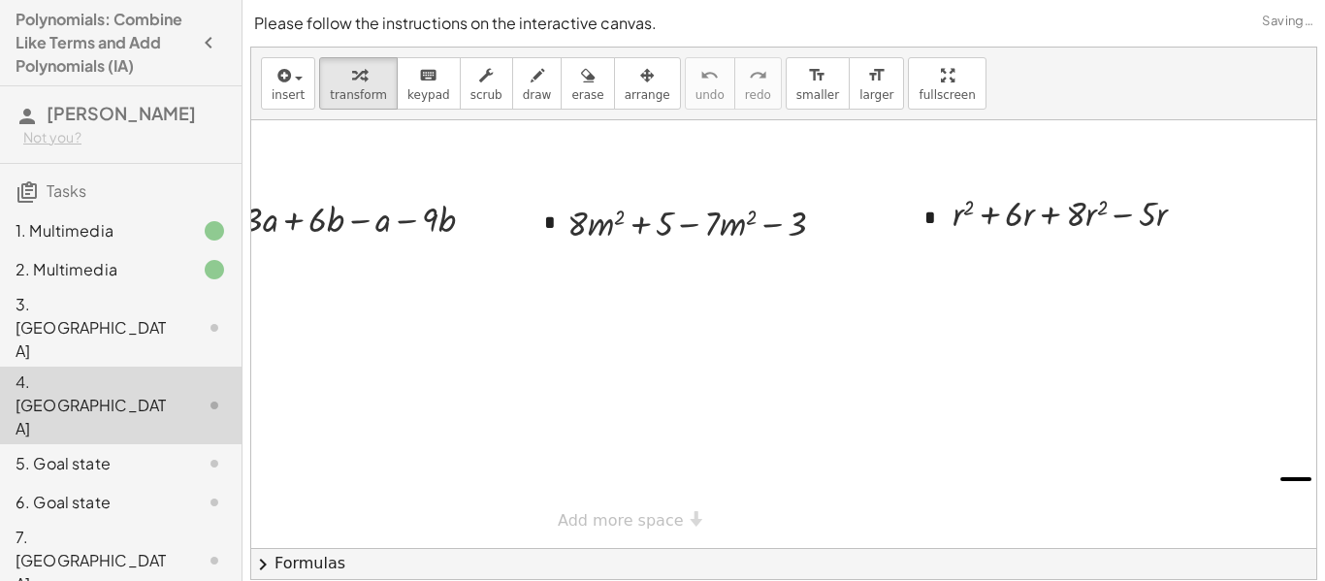
click at [151, 452] on div "5. Goal state" at bounding box center [94, 463] width 156 height 23
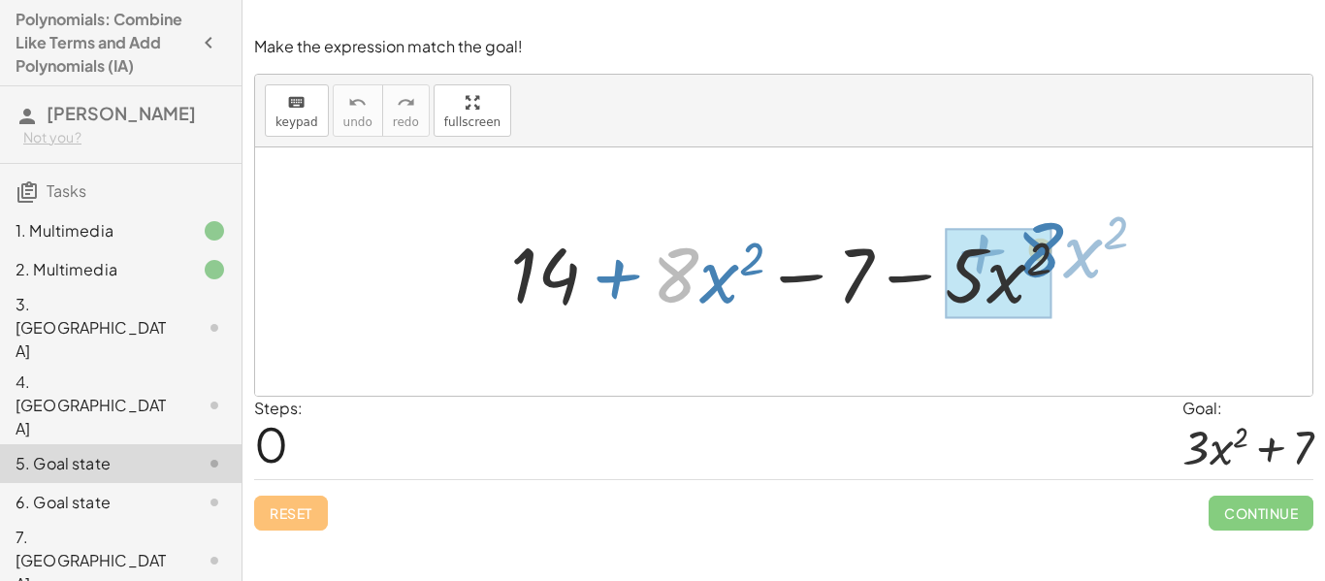
drag, startPoint x: 693, startPoint y: 256, endPoint x: 1057, endPoint y: 232, distance: 365.5
click at [1057, 232] on div at bounding box center [798, 272] width 596 height 100
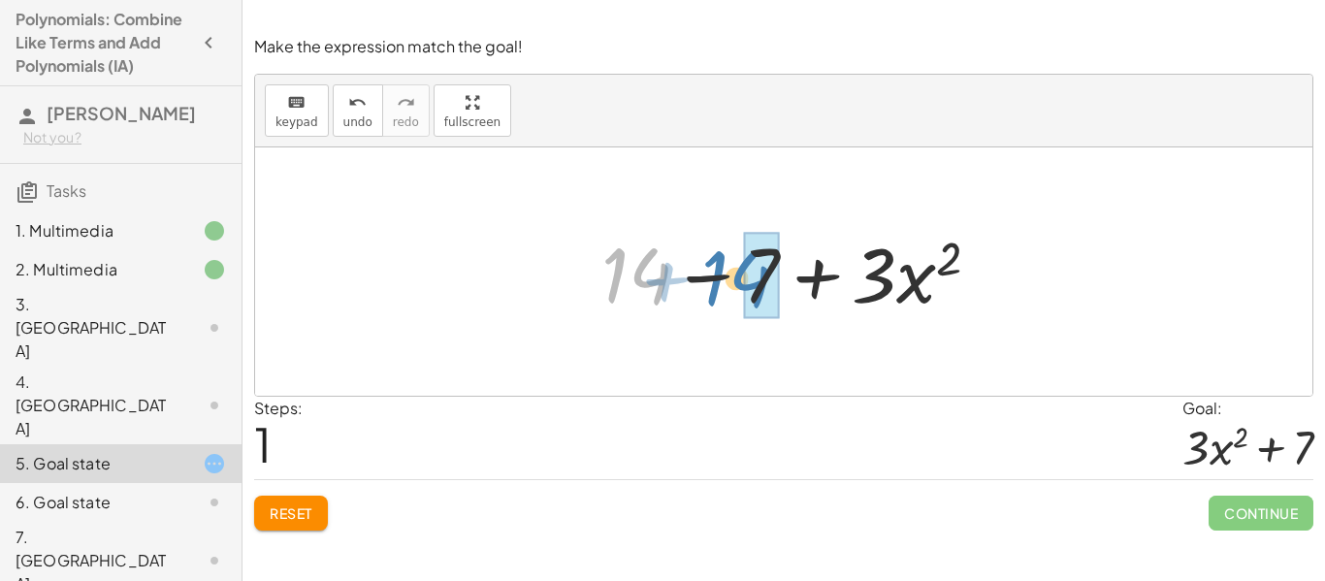
drag, startPoint x: 623, startPoint y: 282, endPoint x: 724, endPoint y: 285, distance: 100.9
click at [724, 285] on div at bounding box center [798, 272] width 413 height 100
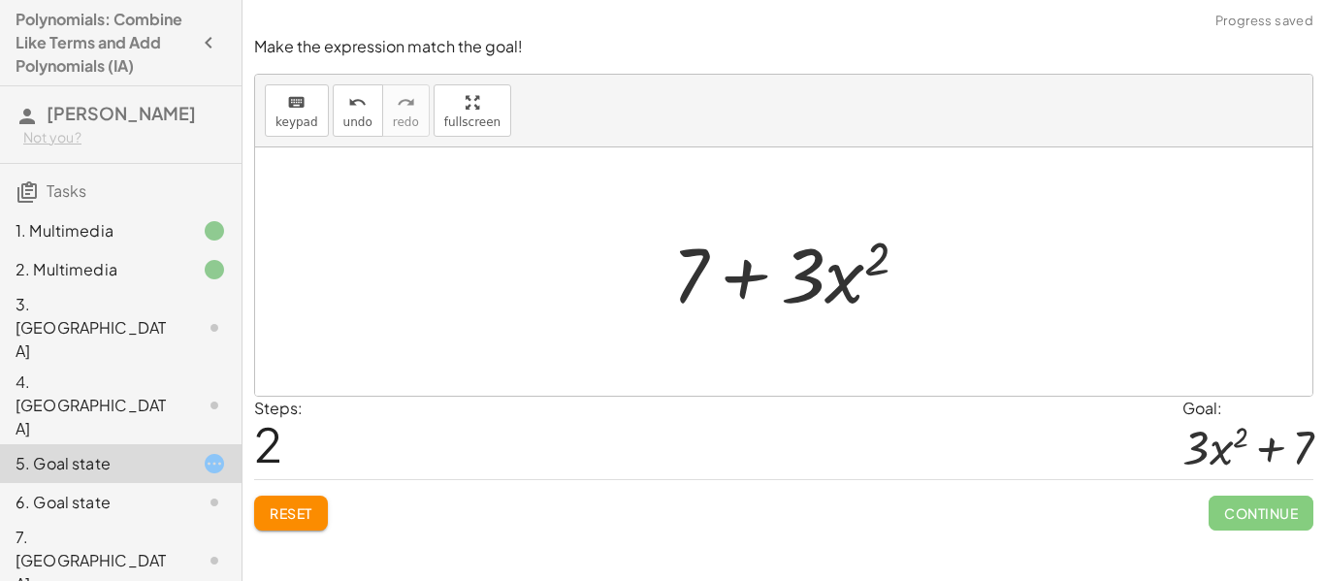
click at [804, 270] on div at bounding box center [798, 272] width 272 height 100
drag, startPoint x: 810, startPoint y: 254, endPoint x: 746, endPoint y: 339, distance: 105.9
click at [746, 339] on div "+ 14 + · 8 · x 2 − 7 − · 5 · x 2 + 14 − 7 + · 3 · x 2 · 3 + · x 2 + + · x 2 · 3…" at bounding box center [783, 271] width 1057 height 248
drag, startPoint x: 804, startPoint y: 257, endPoint x: 843, endPoint y: 277, distance: 43.8
click at [843, 277] on div at bounding box center [798, 272] width 272 height 100
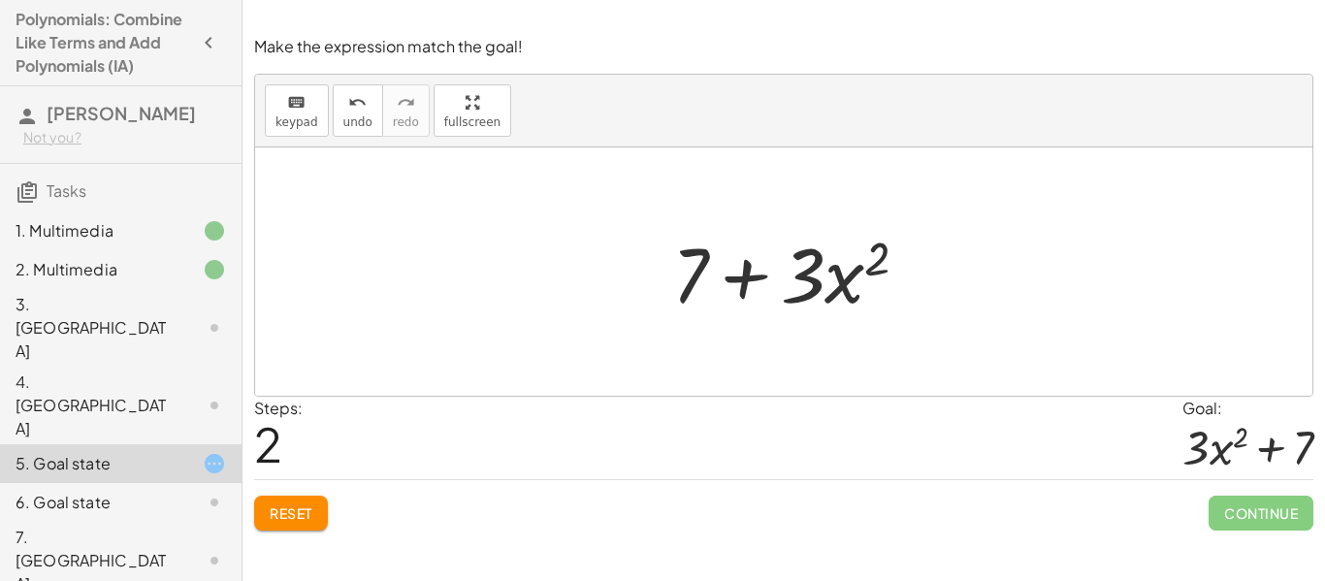
click at [677, 271] on div at bounding box center [798, 272] width 272 height 100
click at [693, 274] on div at bounding box center [798, 272] width 272 height 100
drag, startPoint x: 693, startPoint y: 274, endPoint x: 812, endPoint y: 268, distance: 119.4
click at [812, 268] on div at bounding box center [798, 272] width 272 height 100
drag, startPoint x: 693, startPoint y: 270, endPoint x: 996, endPoint y: 277, distance: 303.7
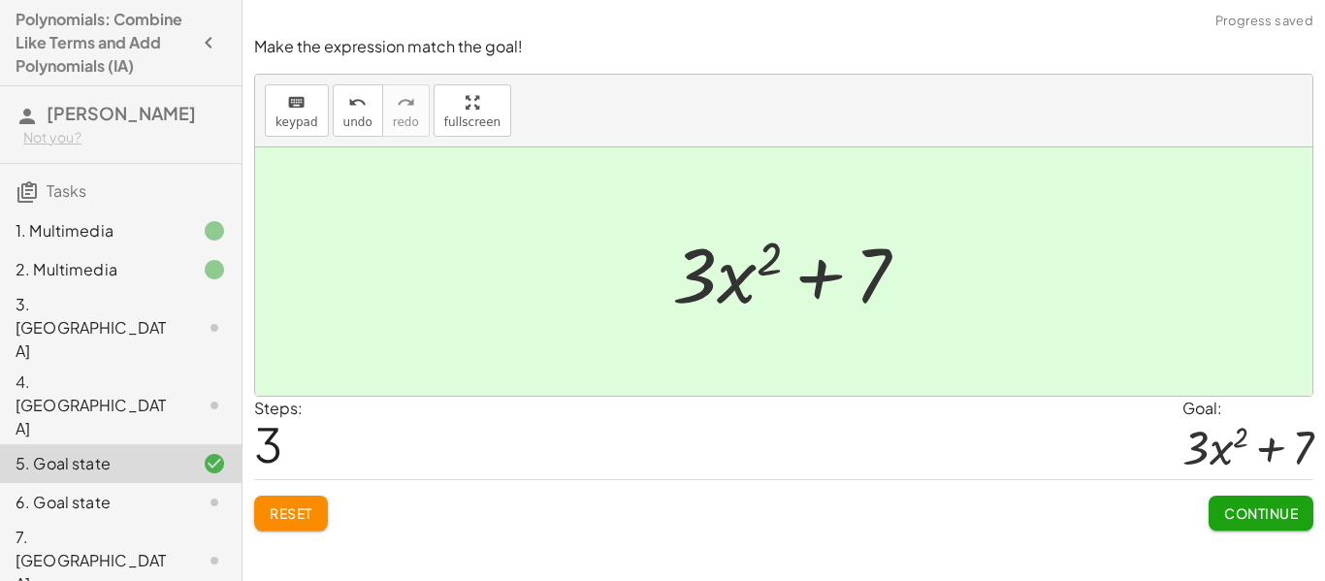
click at [1050, 360] on div at bounding box center [783, 271] width 1057 height 248
click at [1250, 493] on div "Continue" at bounding box center [1261, 505] width 105 height 50
click at [1258, 519] on span "Continue" at bounding box center [1261, 512] width 74 height 17
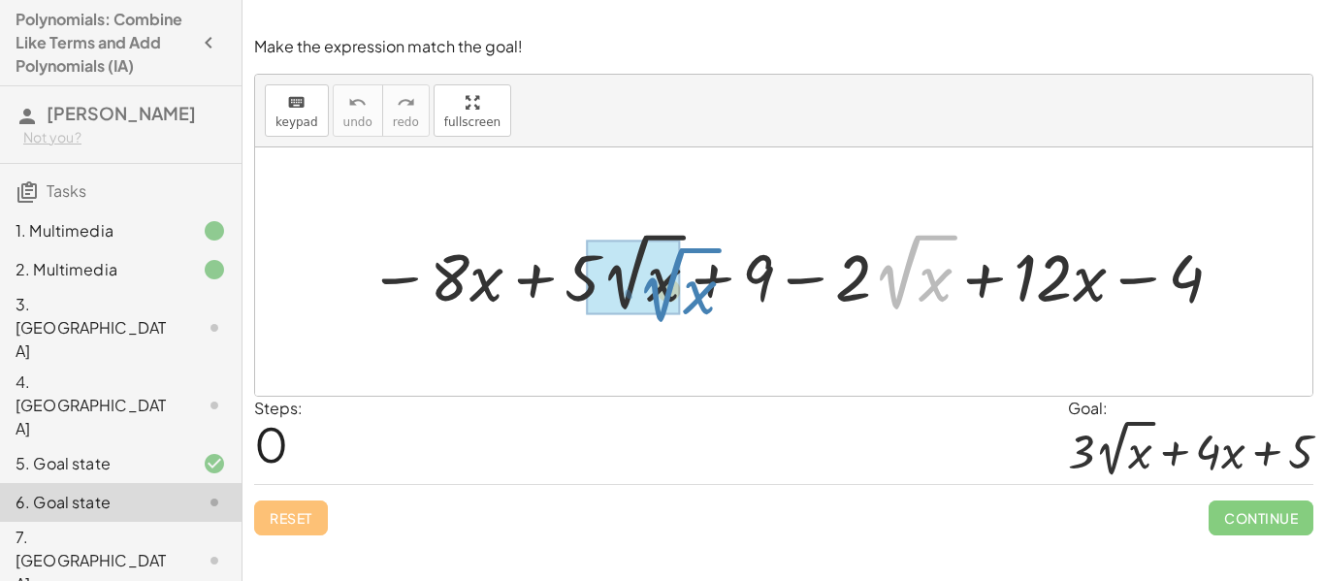
drag, startPoint x: 918, startPoint y: 265, endPoint x: 678, endPoint y: 277, distance: 239.9
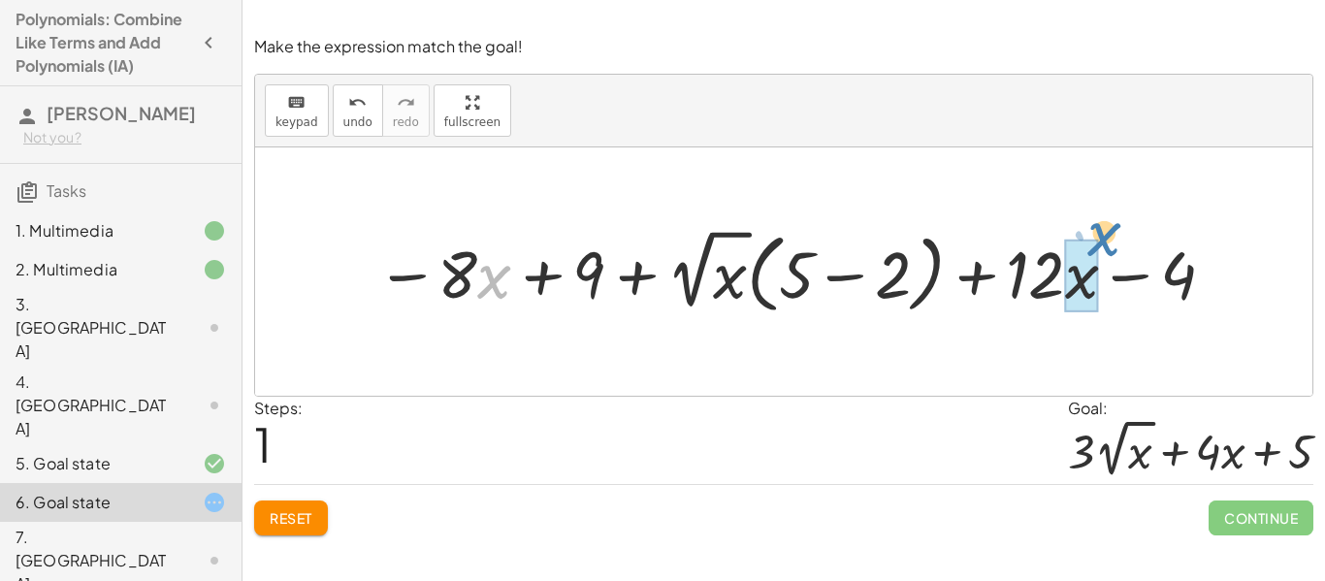
drag, startPoint x: 483, startPoint y: 255, endPoint x: 1089, endPoint y: 214, distance: 607.6
click at [1089, 214] on div "− · 8 · x + · 5 · 2 √ x + 9 − · 2 · 2 √ x + · 12 · x − 4 · x − · 8 · x + 5 2 √ …" at bounding box center [783, 271] width 1057 height 248
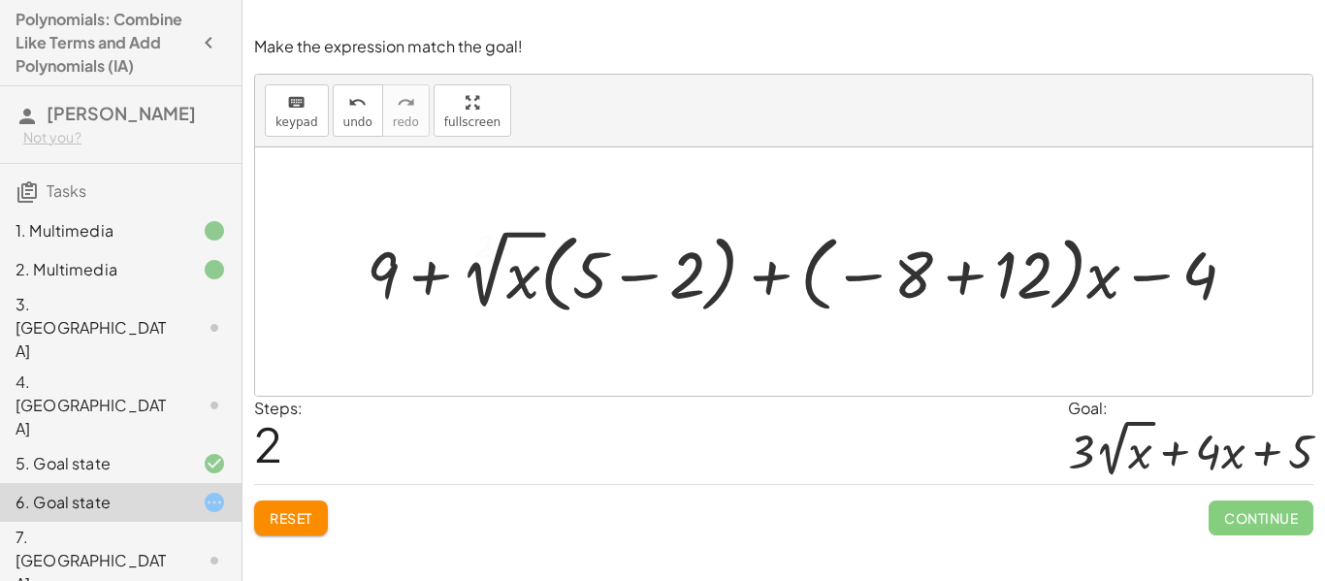
click at [482, 258] on div at bounding box center [809, 271] width 905 height 97
click at [333, 534] on div "Reset Continue" at bounding box center [783, 509] width 1059 height 51
click at [321, 498] on div "Reset Continue" at bounding box center [783, 509] width 1059 height 51
click at [317, 506] on button "Reset" at bounding box center [291, 517] width 74 height 35
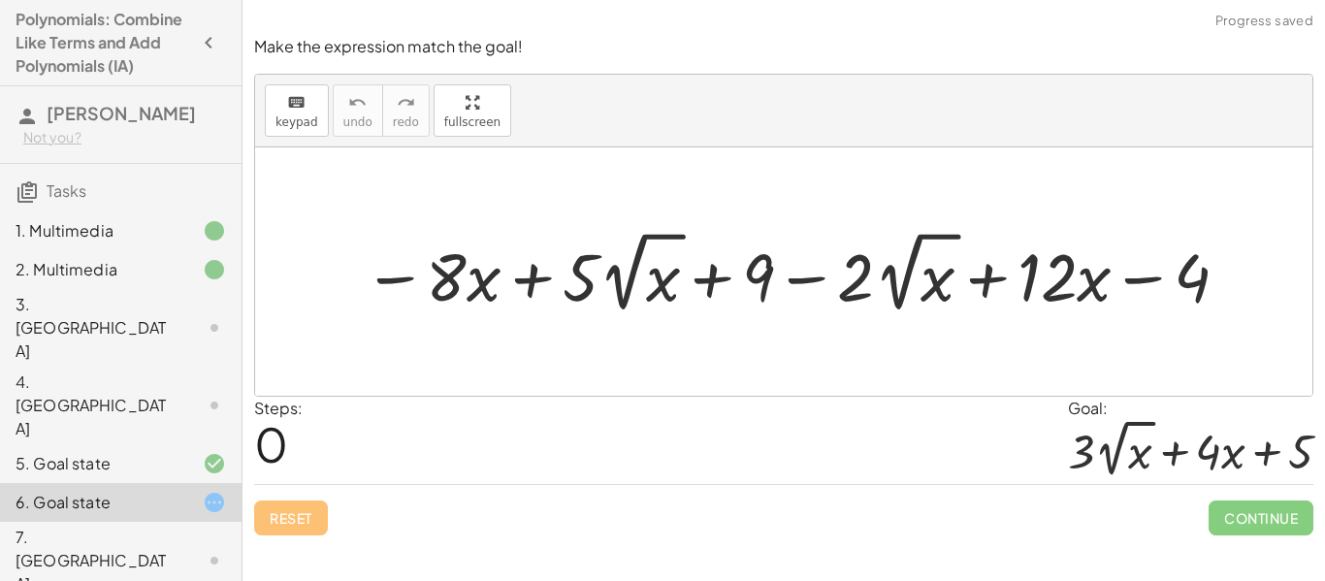
click at [317, 506] on div "Reset Continue" at bounding box center [783, 509] width 1059 height 51
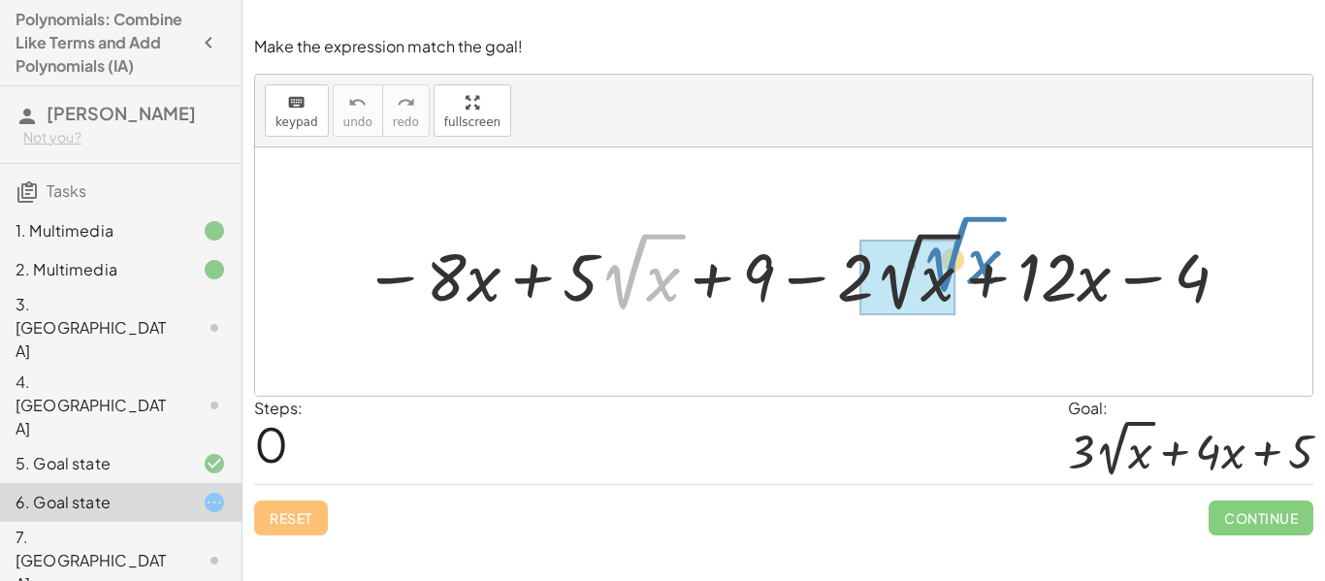
drag, startPoint x: 630, startPoint y: 268, endPoint x: 950, endPoint y: 250, distance: 319.6
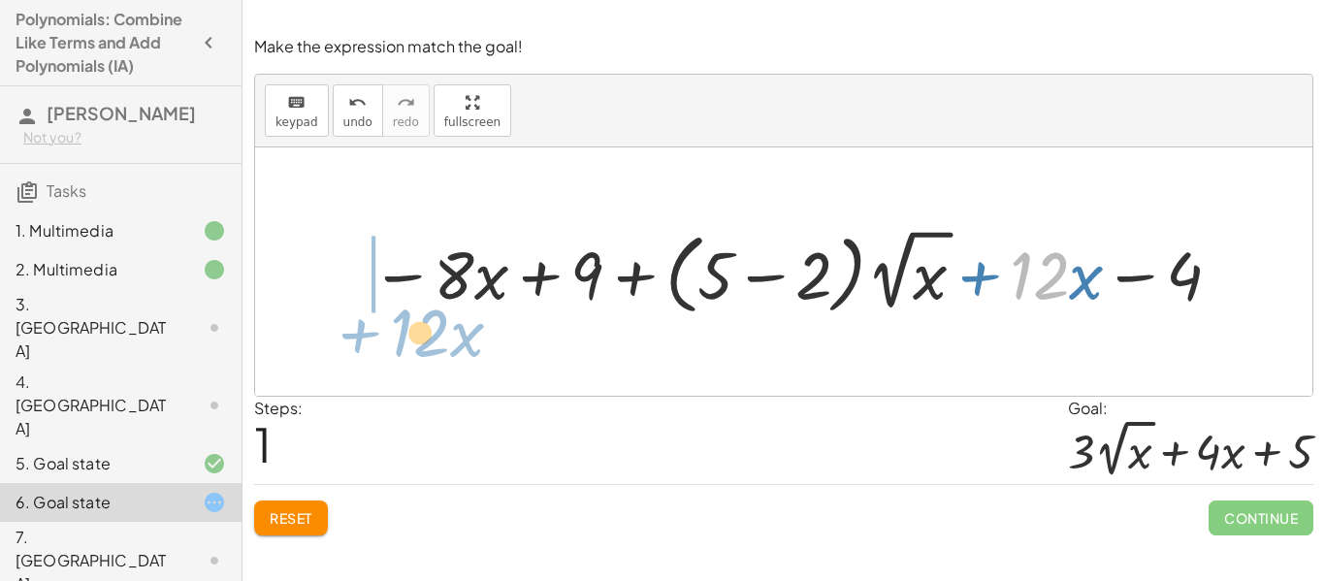
drag, startPoint x: 1069, startPoint y: 287, endPoint x: 449, endPoint y: 343, distance: 622.3
click at [449, 343] on div "− · 8 · x + · 5 · 2 √ x + 9 − · 2 · 2 √ x + · 12 · x − 4 · 12 + · x − · 8 · x +…" at bounding box center [783, 271] width 1057 height 248
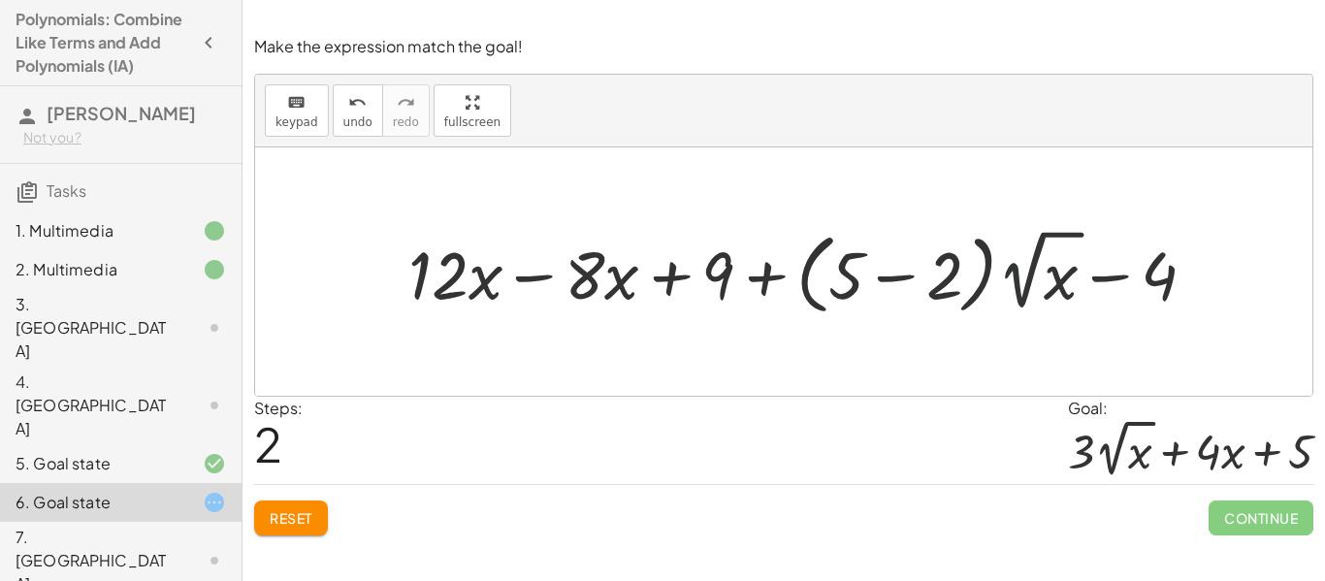
click at [1026, 285] on div at bounding box center [810, 272] width 822 height 98
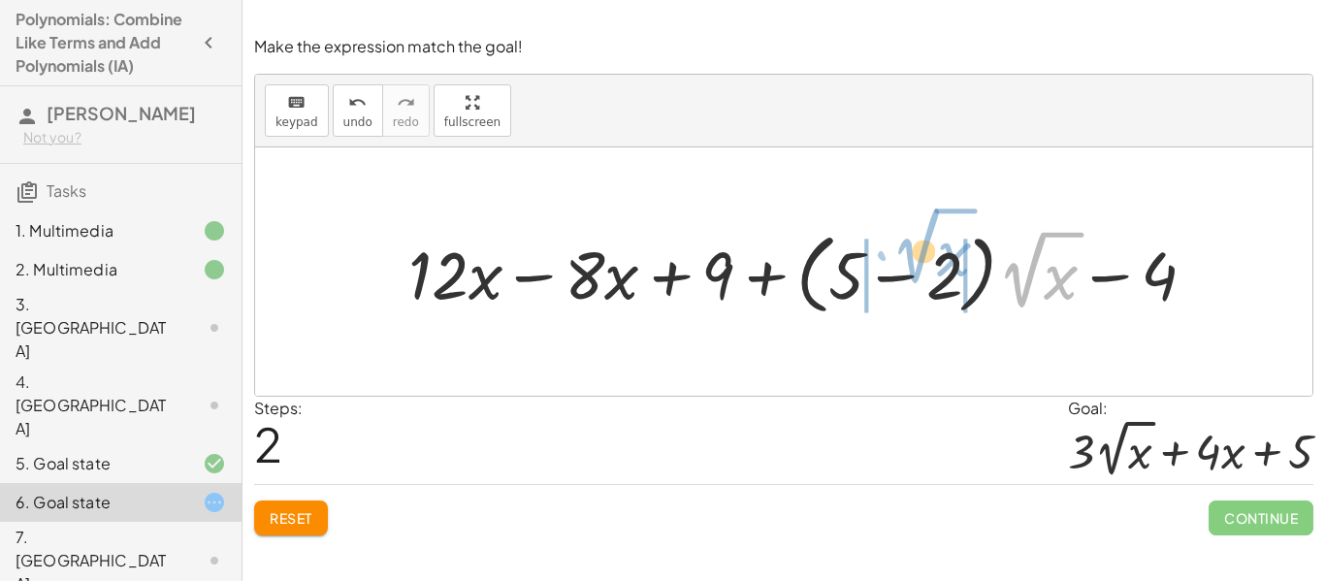
drag, startPoint x: 1026, startPoint y: 285, endPoint x: 909, endPoint y: 262, distance: 119.6
click at [909, 262] on div at bounding box center [810, 272] width 822 height 98
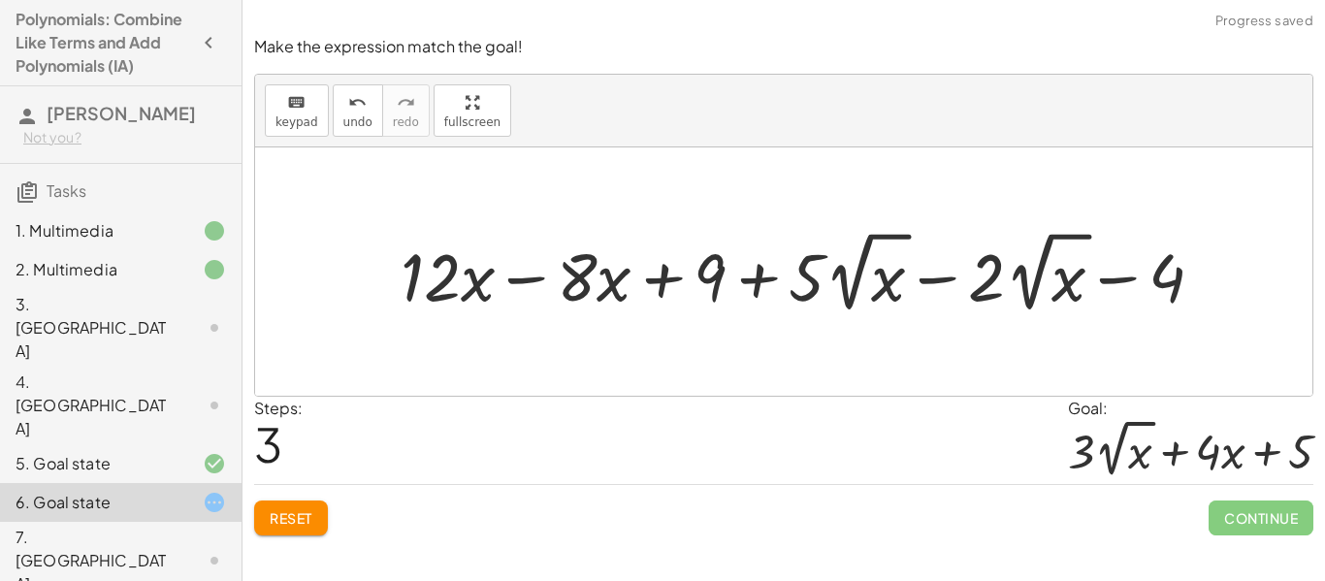
click at [327, 535] on div "Make the expression match the goal! keyboard keypad undo undo redo redo fullscr…" at bounding box center [783, 285] width 1082 height 523
click at [324, 535] on div "Make the expression match the goal! keyboard keypad undo undo redo redo fullscr…" at bounding box center [783, 285] width 1082 height 523
click at [317, 532] on button "Reset" at bounding box center [291, 517] width 74 height 35
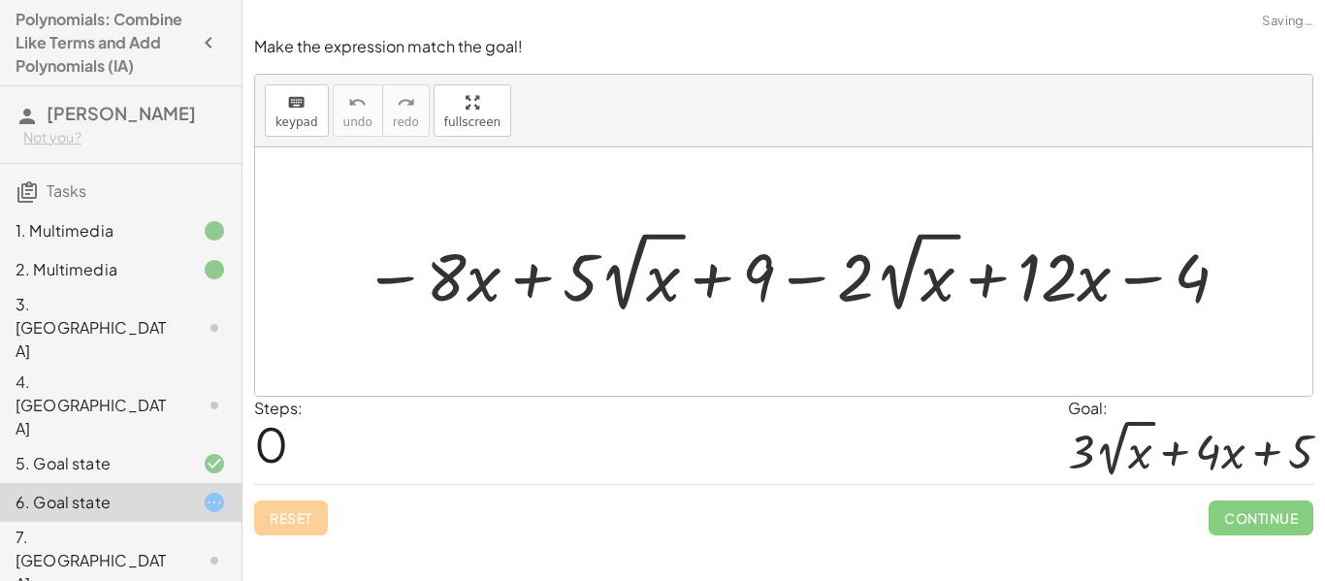
click at [317, 532] on div "Reset Continue" at bounding box center [783, 509] width 1059 height 51
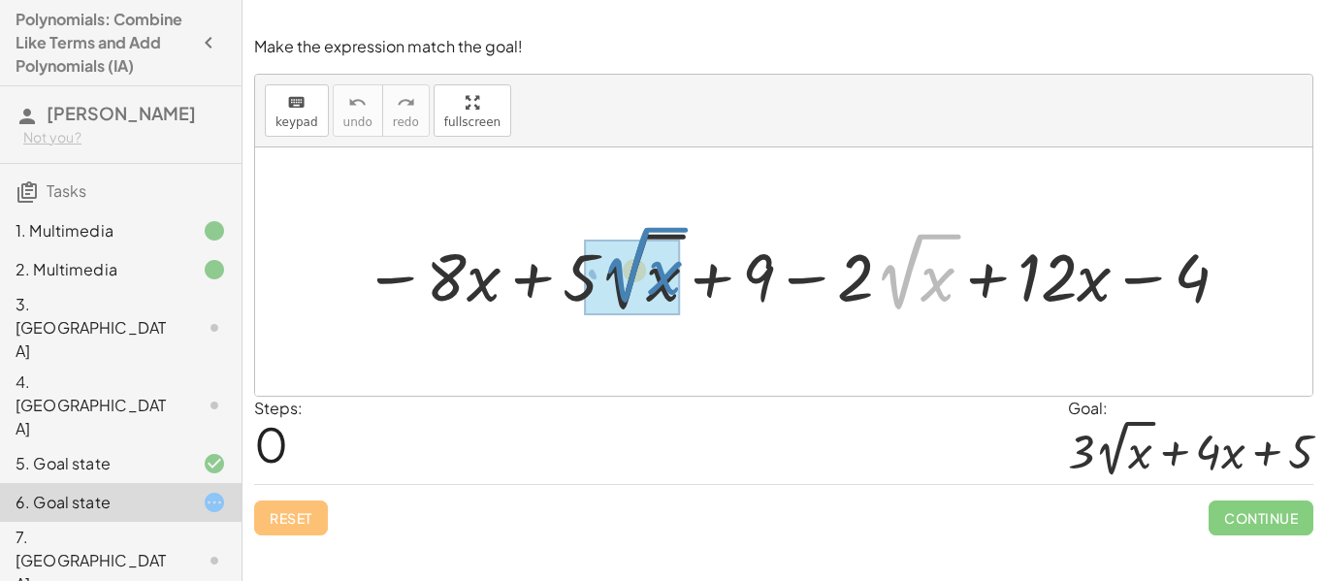
drag, startPoint x: 914, startPoint y: 290, endPoint x: 639, endPoint y: 283, distance: 274.6
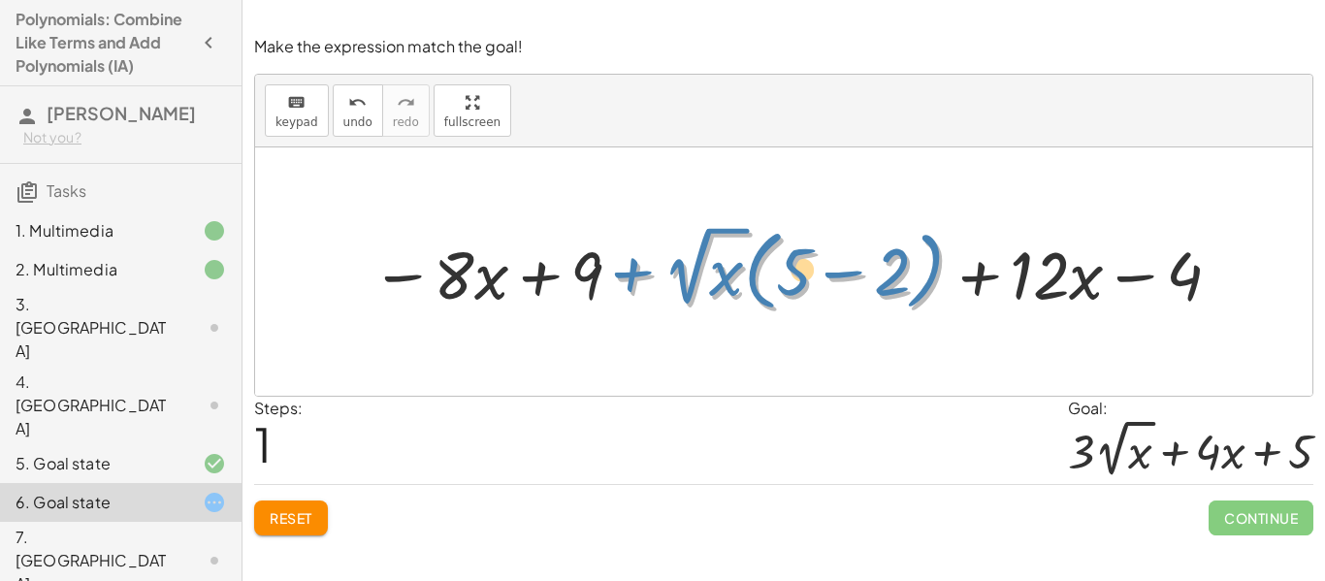
drag, startPoint x: 609, startPoint y: 279, endPoint x: 592, endPoint y: 282, distance: 17.7
click at [592, 282] on div at bounding box center [798, 272] width 873 height 98
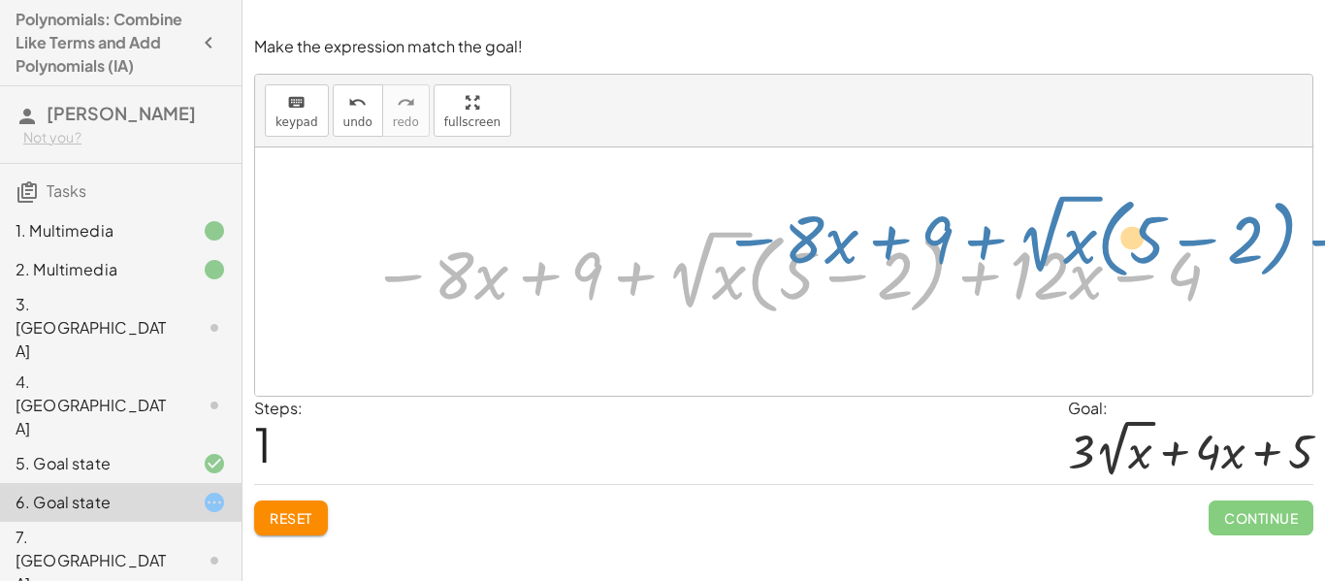
drag, startPoint x: 573, startPoint y: 273, endPoint x: 768, endPoint y: 262, distance: 195.2
click at [768, 262] on div at bounding box center [798, 272] width 873 height 98
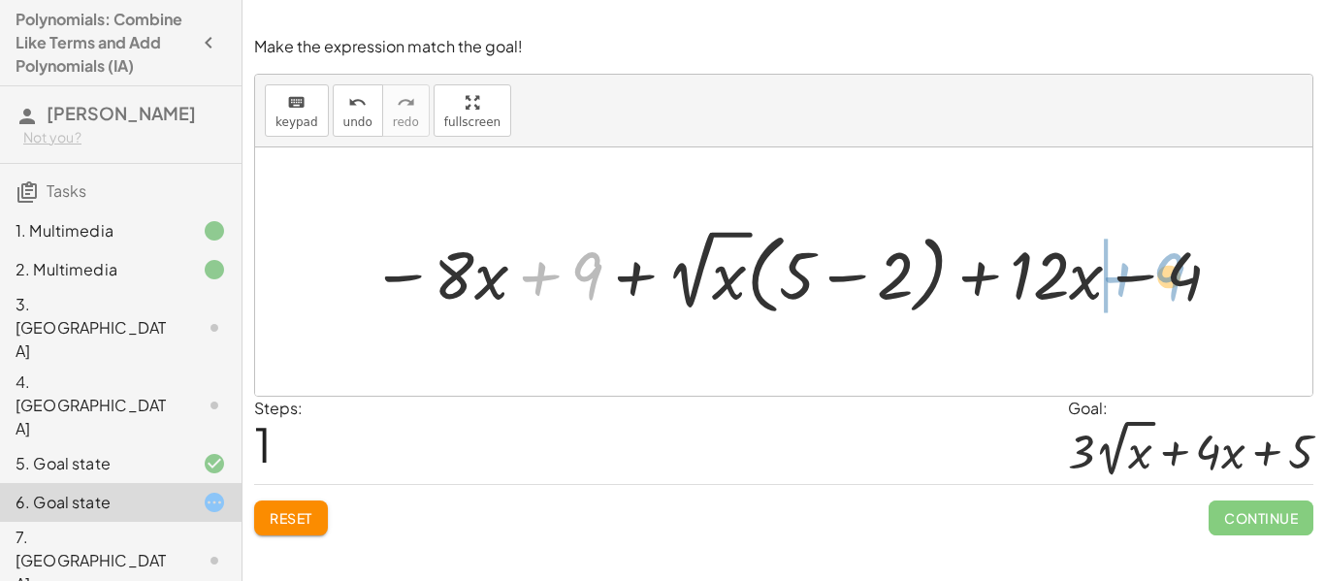
drag, startPoint x: 582, startPoint y: 271, endPoint x: 1166, endPoint y: 271, distance: 583.9
click at [1166, 271] on div at bounding box center [798, 272] width 873 height 98
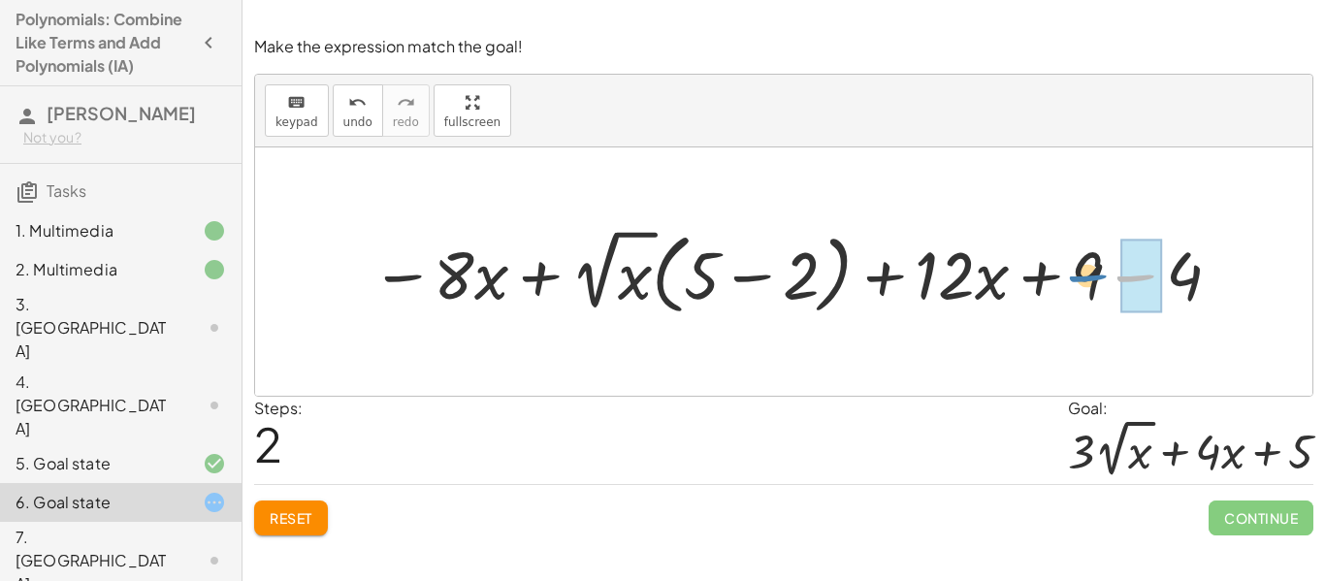
drag, startPoint x: 1166, startPoint y: 271, endPoint x: 1118, endPoint y: 271, distance: 47.5
click at [1118, 271] on div at bounding box center [798, 272] width 873 height 98
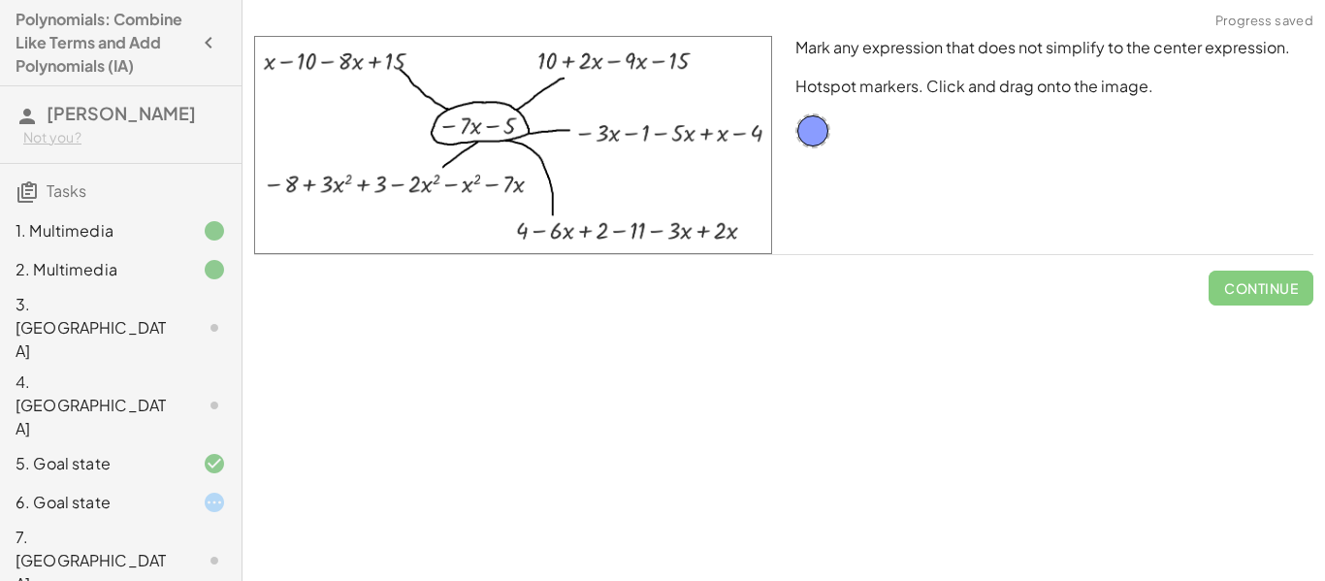
click at [170, 452] on div "5. Goal state" at bounding box center [94, 463] width 156 height 23
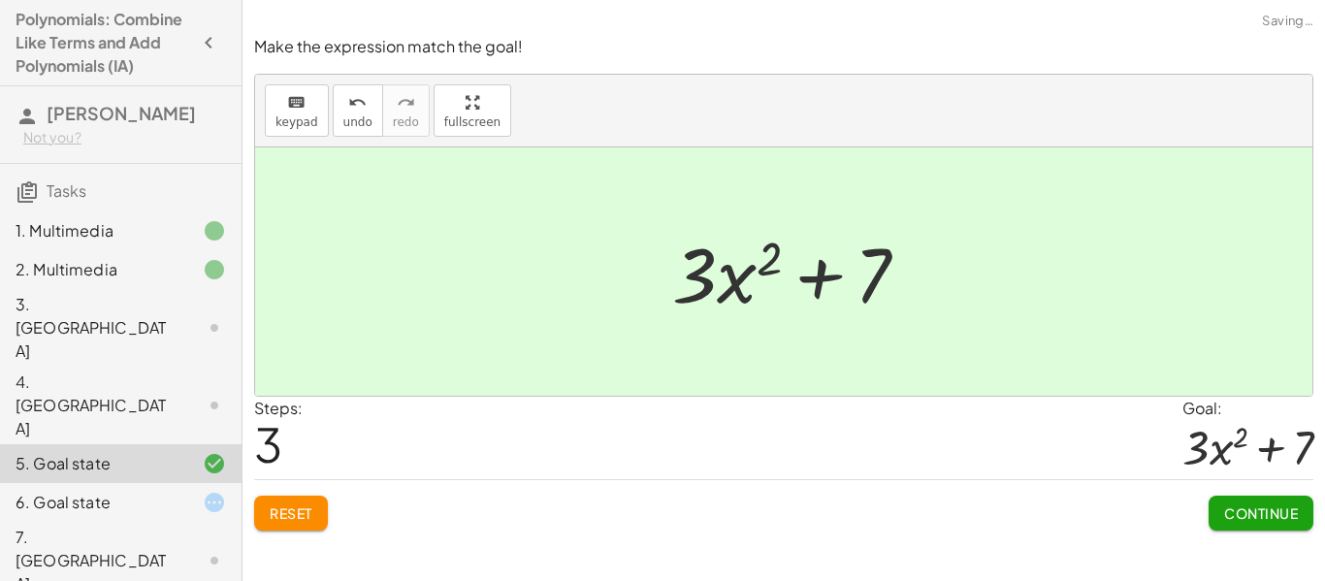
click at [179, 491] on div at bounding box center [199, 502] width 54 height 23
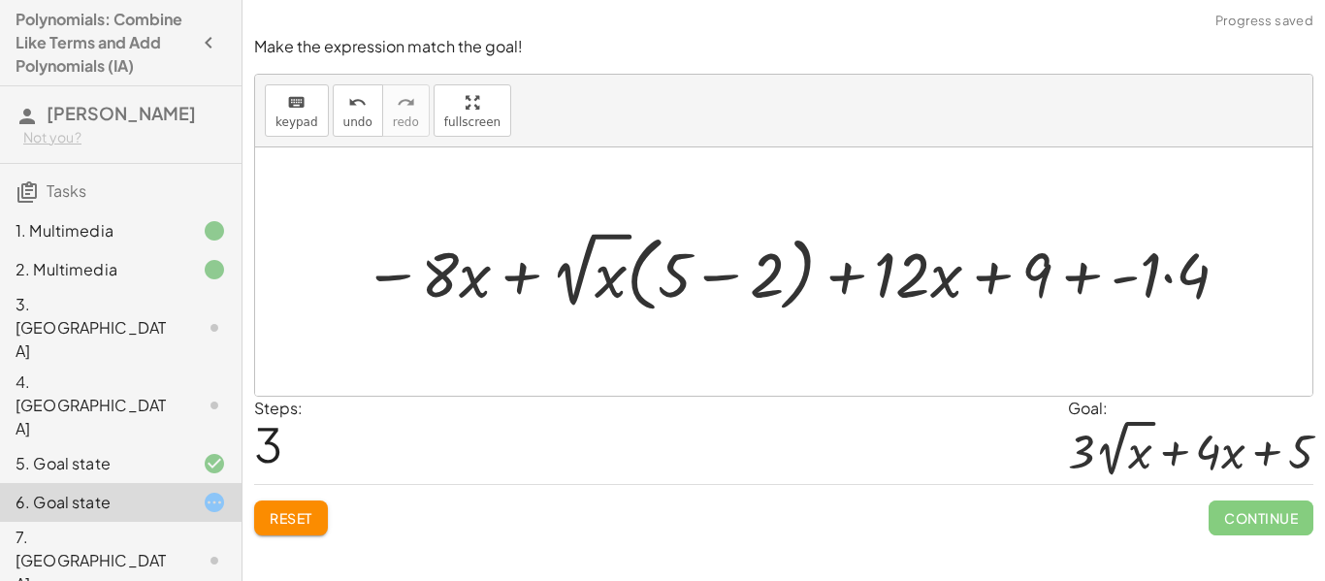
click at [301, 504] on button "Reset" at bounding box center [291, 517] width 74 height 35
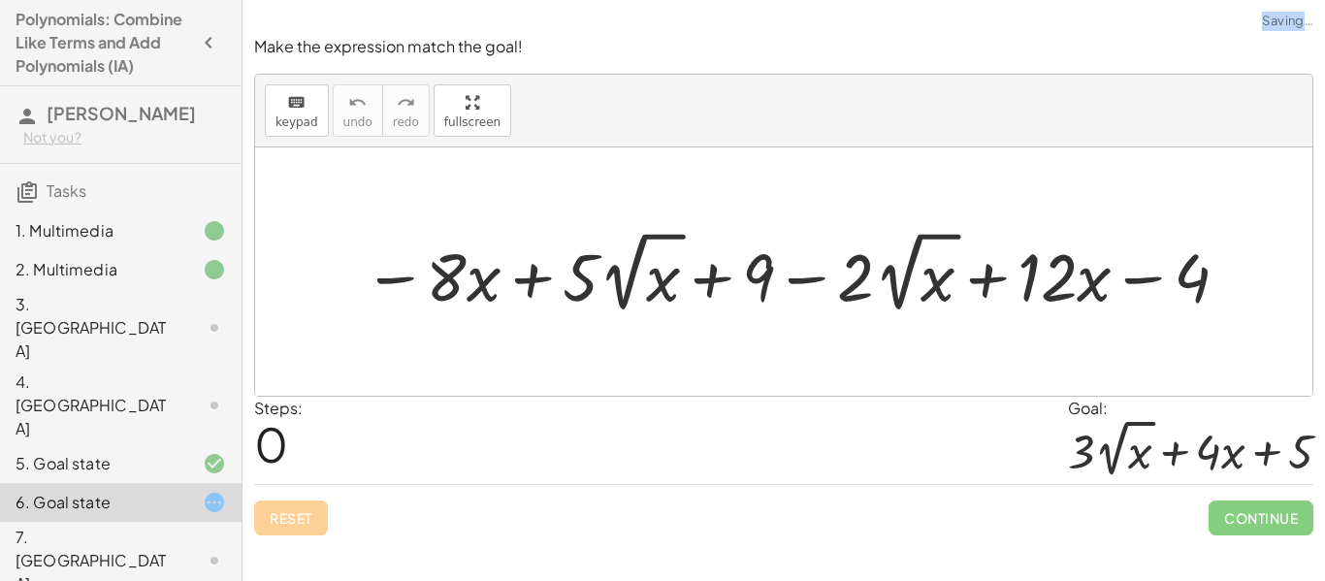
click at [301, 504] on div "Reset Continue" at bounding box center [783, 509] width 1059 height 51
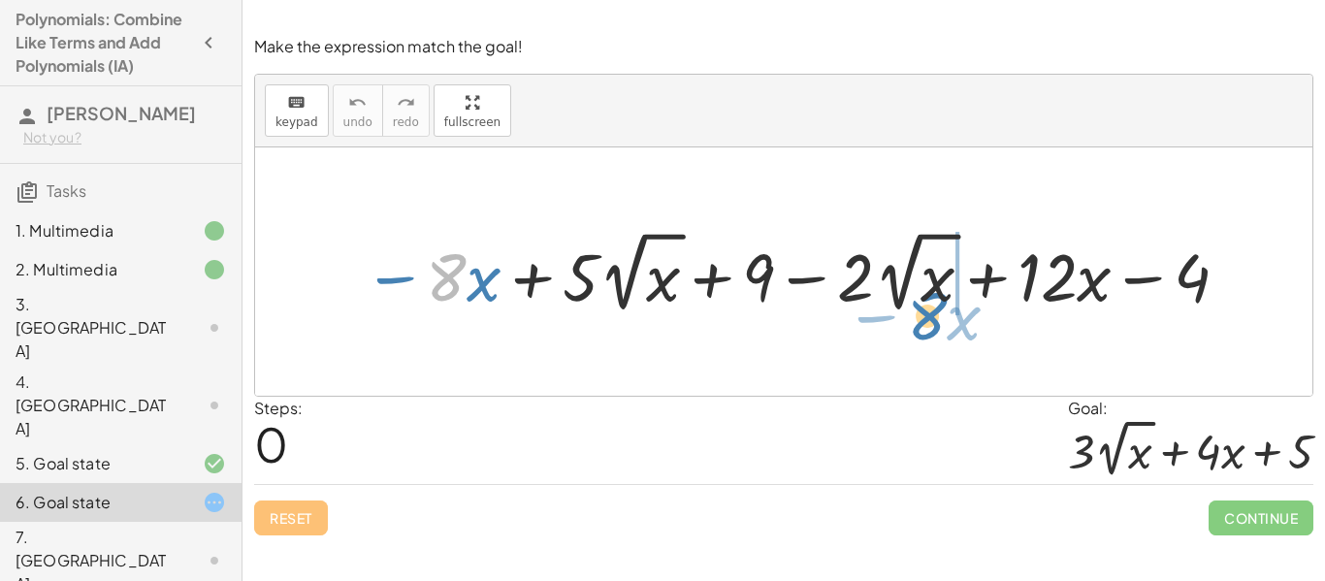
drag, startPoint x: 458, startPoint y: 276, endPoint x: 939, endPoint y: 314, distance: 482.6
click at [939, 314] on div at bounding box center [798, 271] width 888 height 93
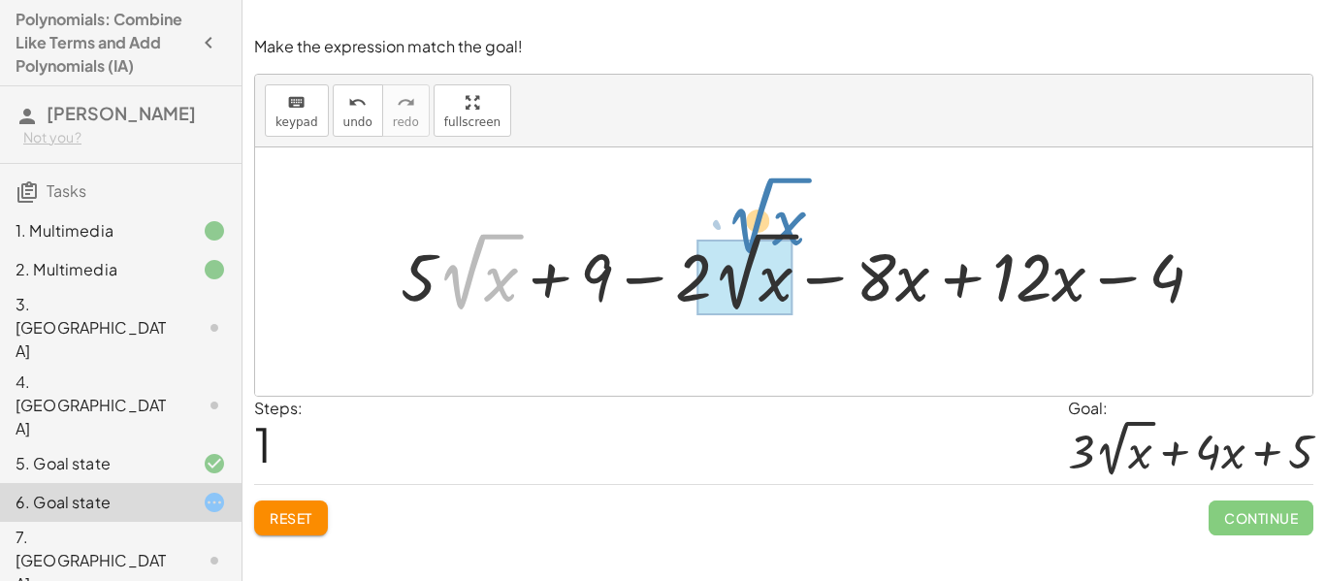
drag, startPoint x: 455, startPoint y: 284, endPoint x: 742, endPoint y: 229, distance: 292.4
click at [742, 229] on div at bounding box center [810, 271] width 838 height 93
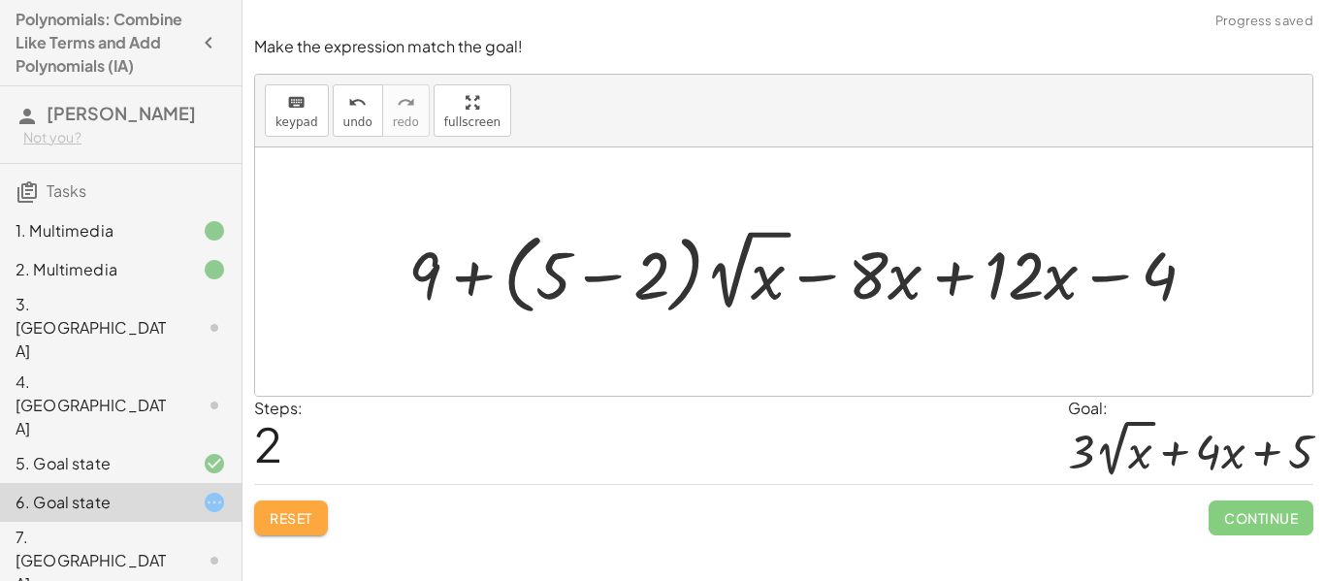
click at [272, 516] on span "Reset" at bounding box center [291, 517] width 43 height 17
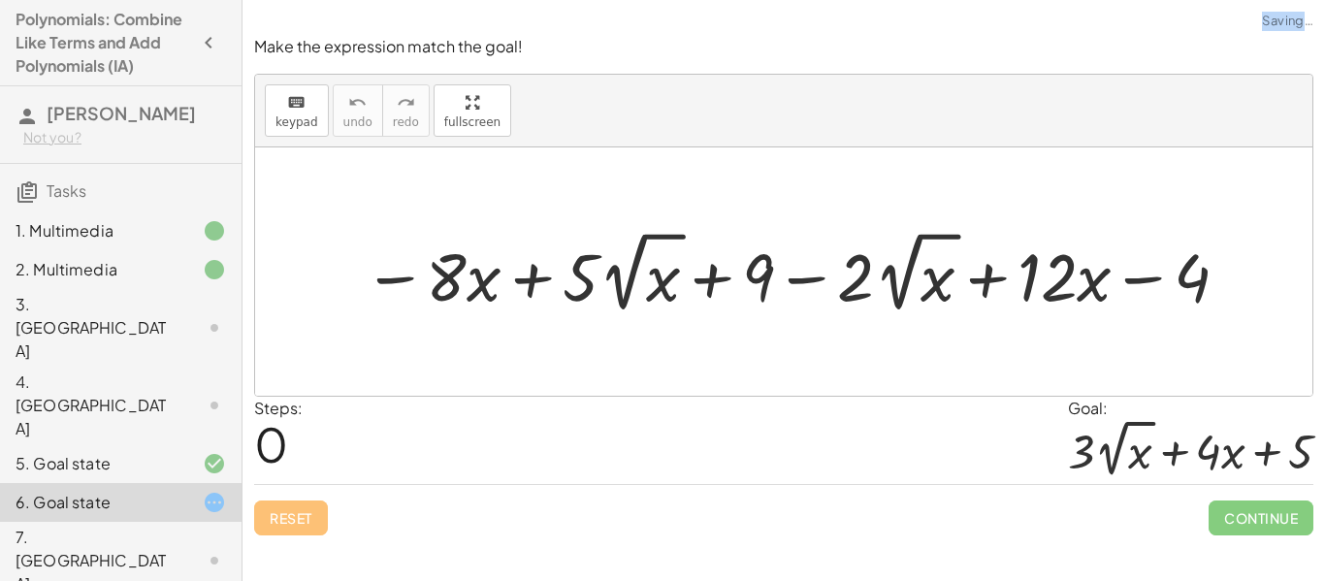
click at [272, 516] on div "Reset Continue" at bounding box center [783, 509] width 1059 height 51
drag, startPoint x: 946, startPoint y: 292, endPoint x: 678, endPoint y: 240, distance: 272.8
click at [678, 240] on div at bounding box center [798, 271] width 888 height 93
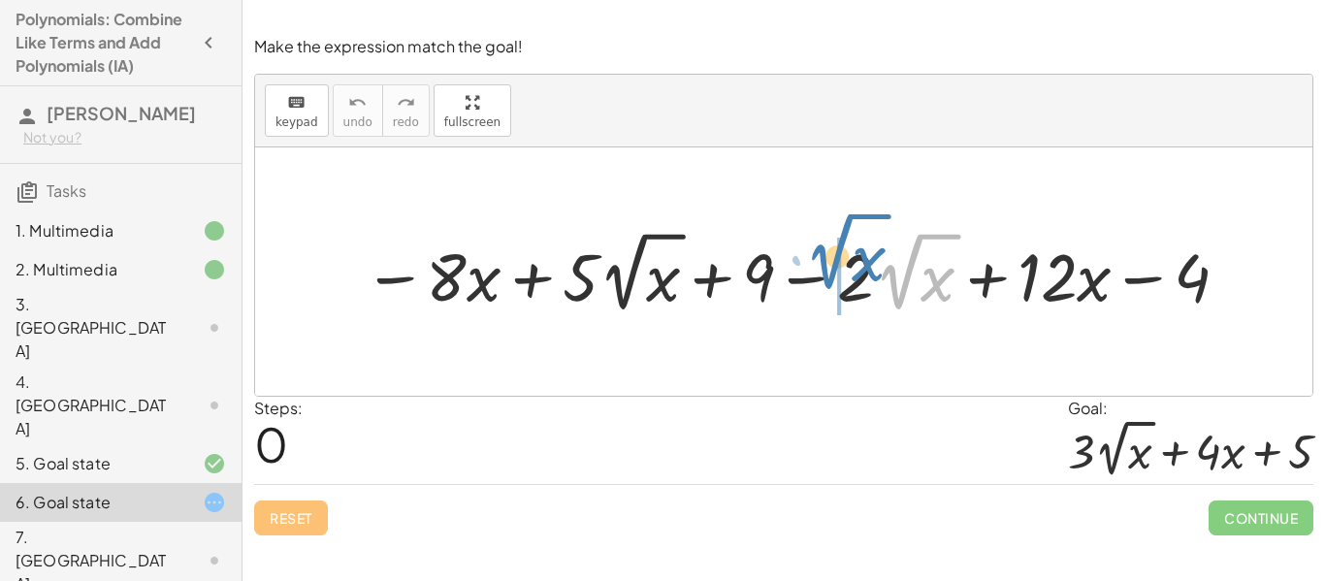
drag, startPoint x: 893, startPoint y: 279, endPoint x: 826, endPoint y: 259, distance: 70.0
click at [826, 259] on div at bounding box center [798, 271] width 888 height 93
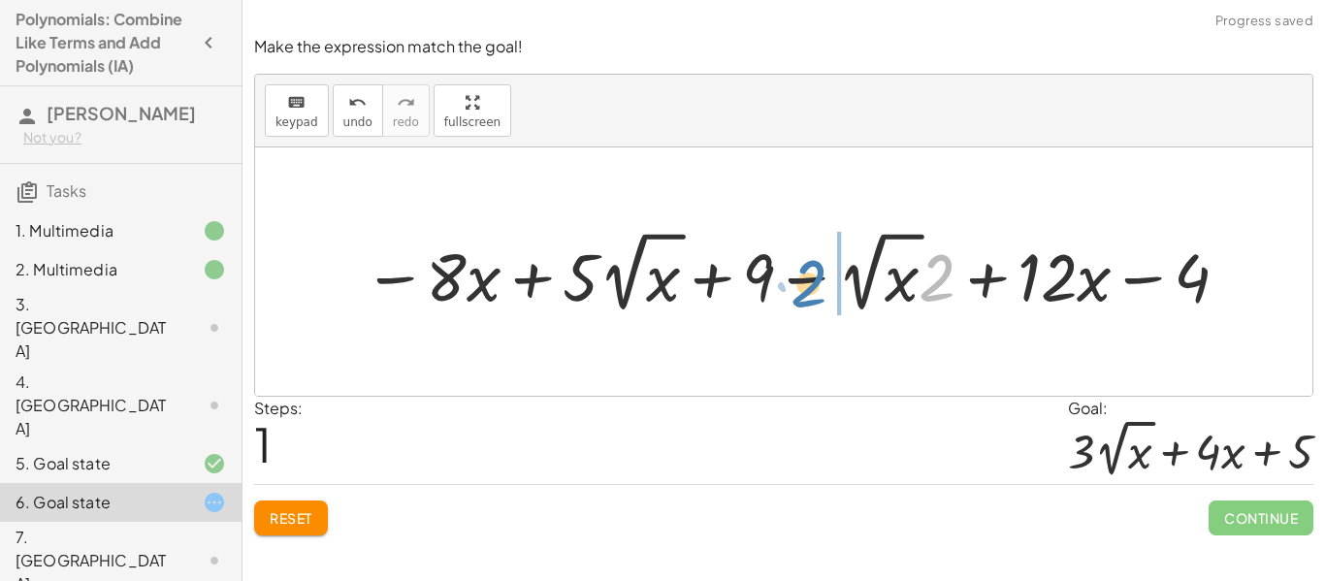
drag, startPoint x: 942, startPoint y: 280, endPoint x: 821, endPoint y: 287, distance: 121.4
click at [821, 287] on div at bounding box center [798, 271] width 888 height 93
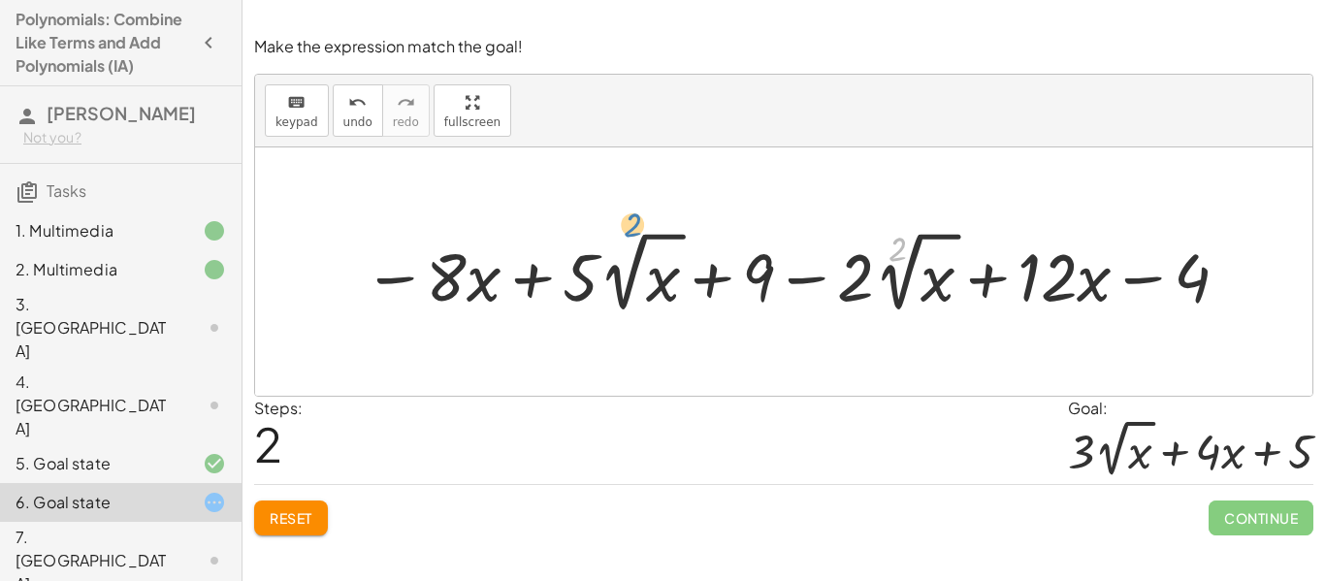
drag, startPoint x: 906, startPoint y: 258, endPoint x: 639, endPoint y: 237, distance: 267.6
click at [639, 237] on div at bounding box center [798, 271] width 888 height 93
click at [316, 495] on div "Reset Continue" at bounding box center [783, 509] width 1059 height 51
click at [329, 517] on div "Reset Continue" at bounding box center [783, 509] width 1059 height 51
click at [326, 517] on button "Reset" at bounding box center [291, 517] width 74 height 35
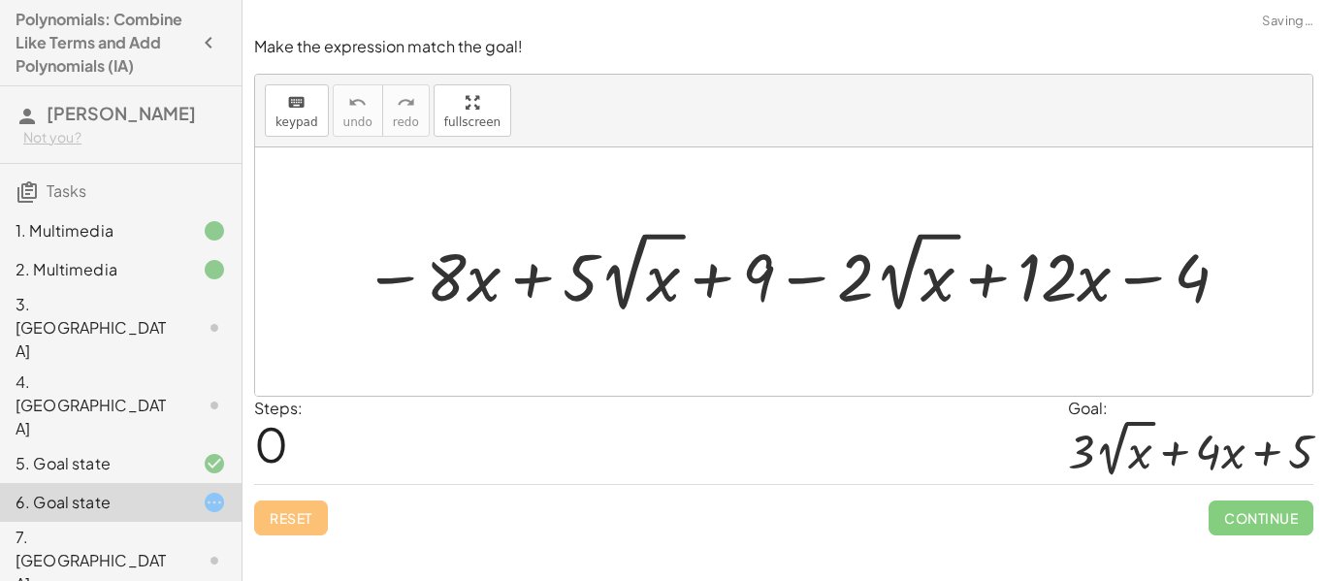
click at [326, 517] on div "Reset Continue" at bounding box center [783, 509] width 1059 height 51
drag, startPoint x: 460, startPoint y: 266, endPoint x: 1080, endPoint y: 247, distance: 620.0
click at [1080, 247] on div at bounding box center [798, 271] width 888 height 93
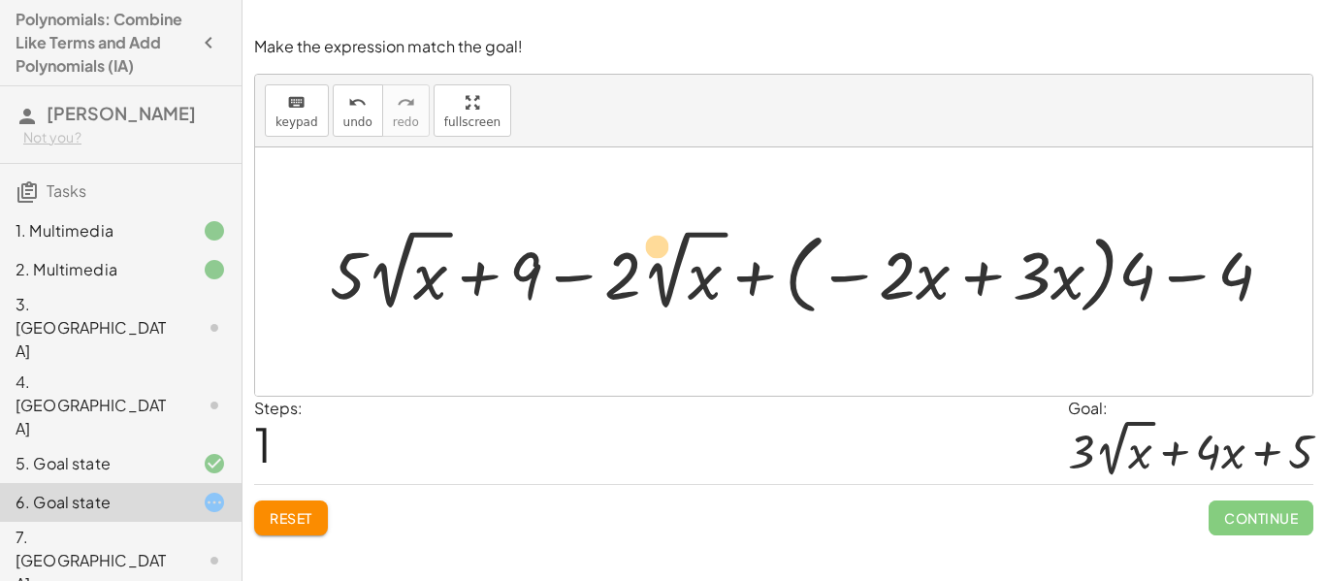
drag, startPoint x: 670, startPoint y: 270, endPoint x: 653, endPoint y: 242, distance: 33.1
click at [653, 242] on div at bounding box center [809, 272] width 978 height 98
drag, startPoint x: 374, startPoint y: 284, endPoint x: 395, endPoint y: 275, distance: 22.2
click at [395, 275] on div at bounding box center [809, 272] width 978 height 98
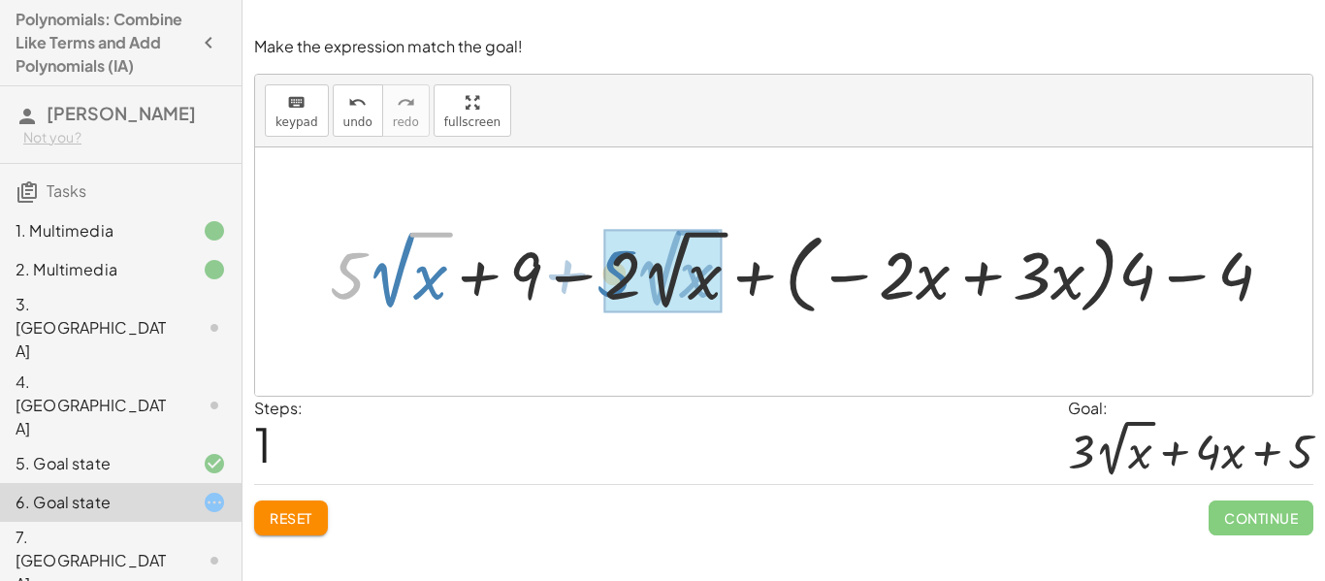
drag, startPoint x: 339, startPoint y: 280, endPoint x: 608, endPoint y: 280, distance: 268.7
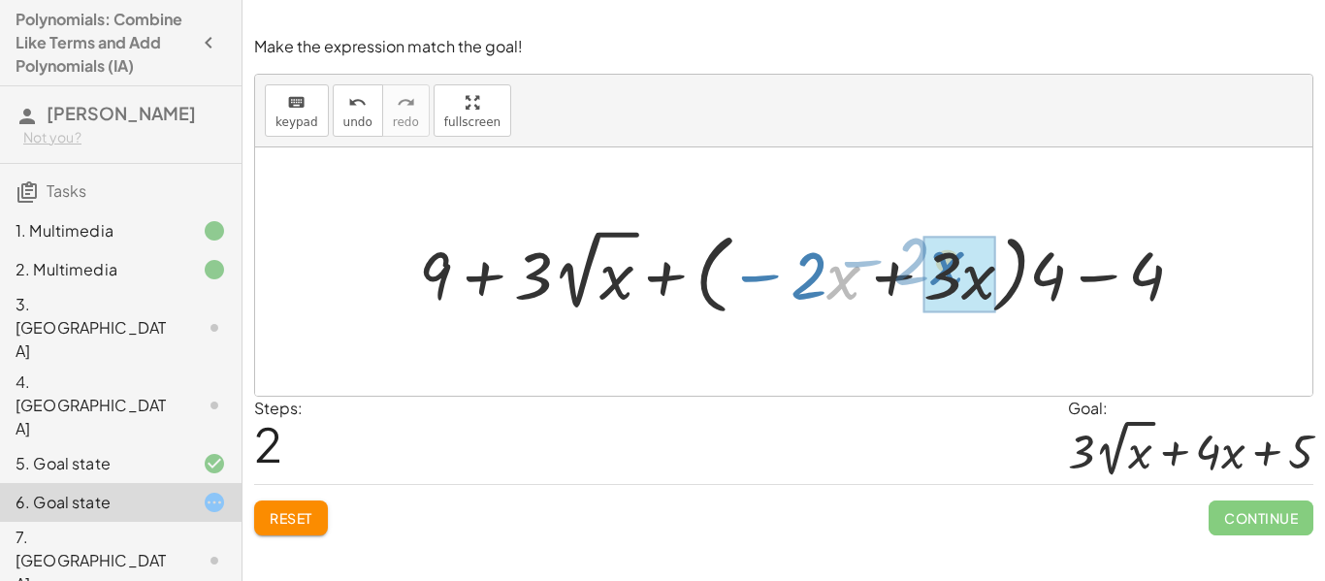
drag, startPoint x: 849, startPoint y: 282, endPoint x: 952, endPoint y: 269, distance: 104.7
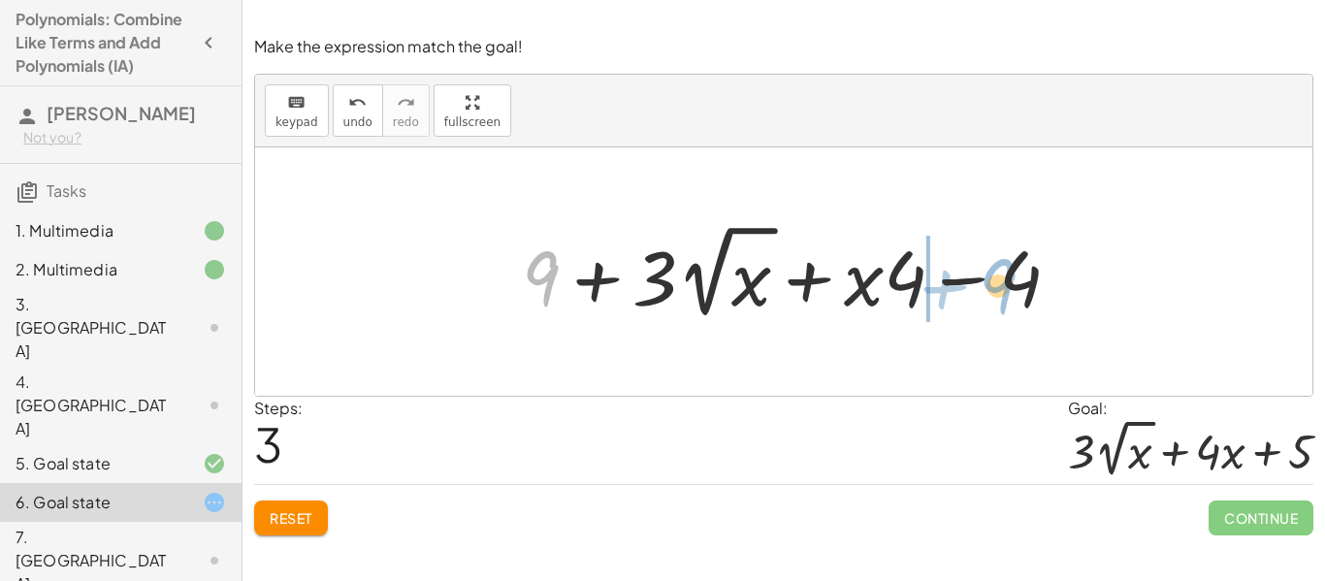
drag, startPoint x: 559, startPoint y: 276, endPoint x: 1022, endPoint y: 287, distance: 463.7
click at [1022, 287] on div at bounding box center [798, 271] width 573 height 107
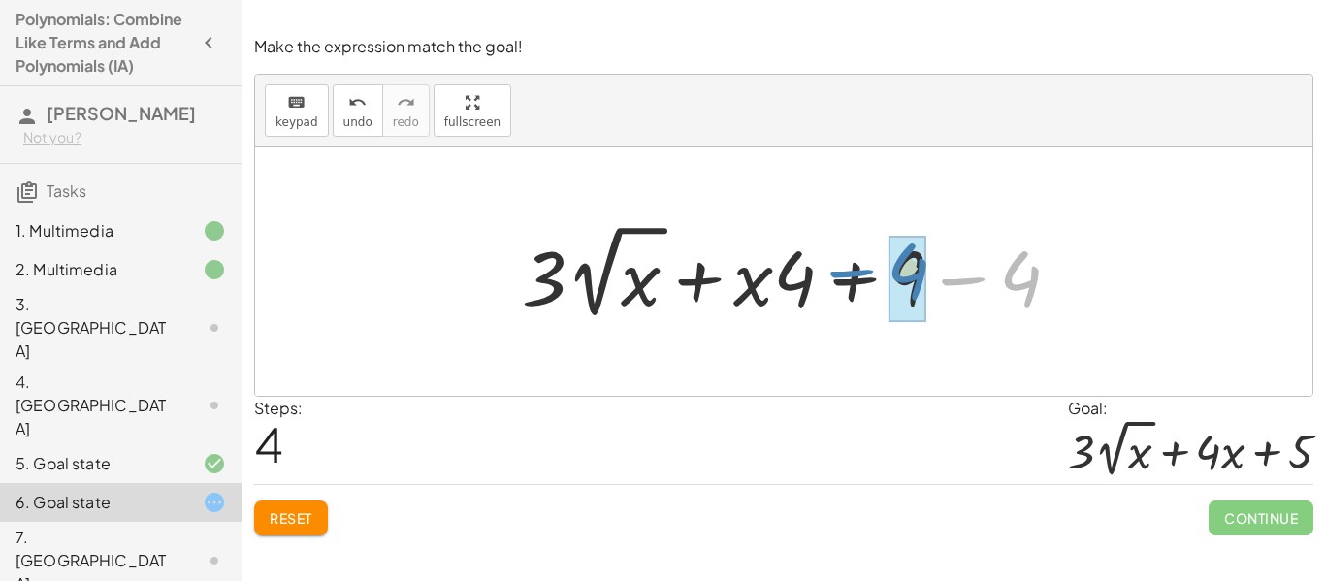
drag, startPoint x: 1028, startPoint y: 279, endPoint x: 919, endPoint y: 273, distance: 109.8
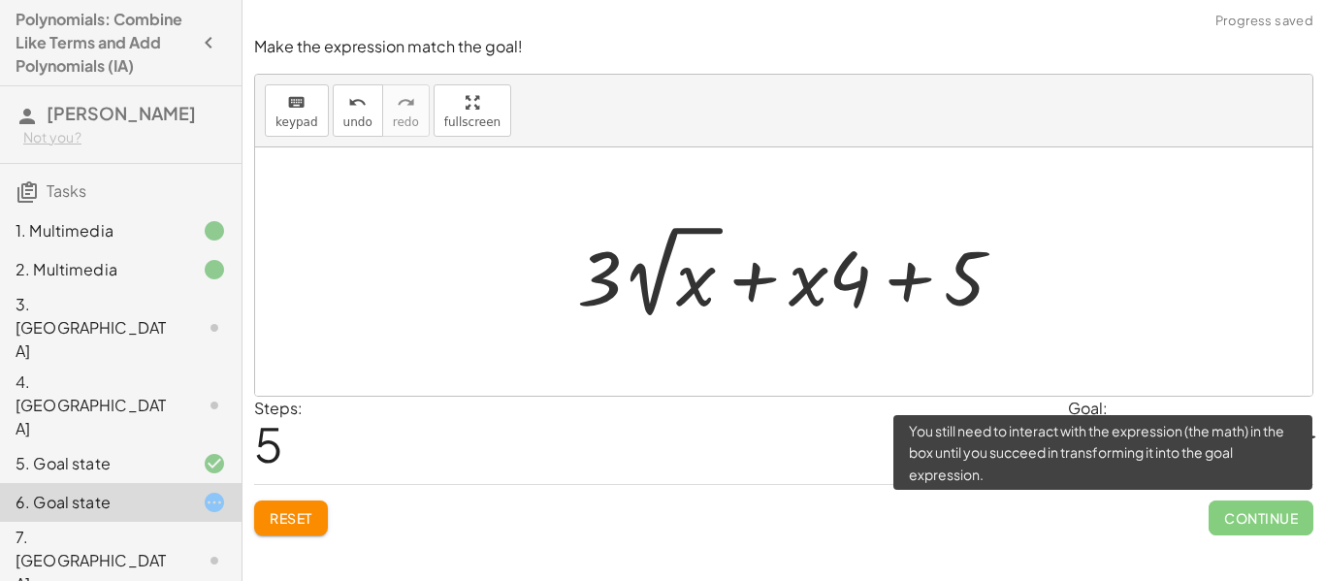
click at [1274, 510] on span "Continue" at bounding box center [1261, 517] width 105 height 35
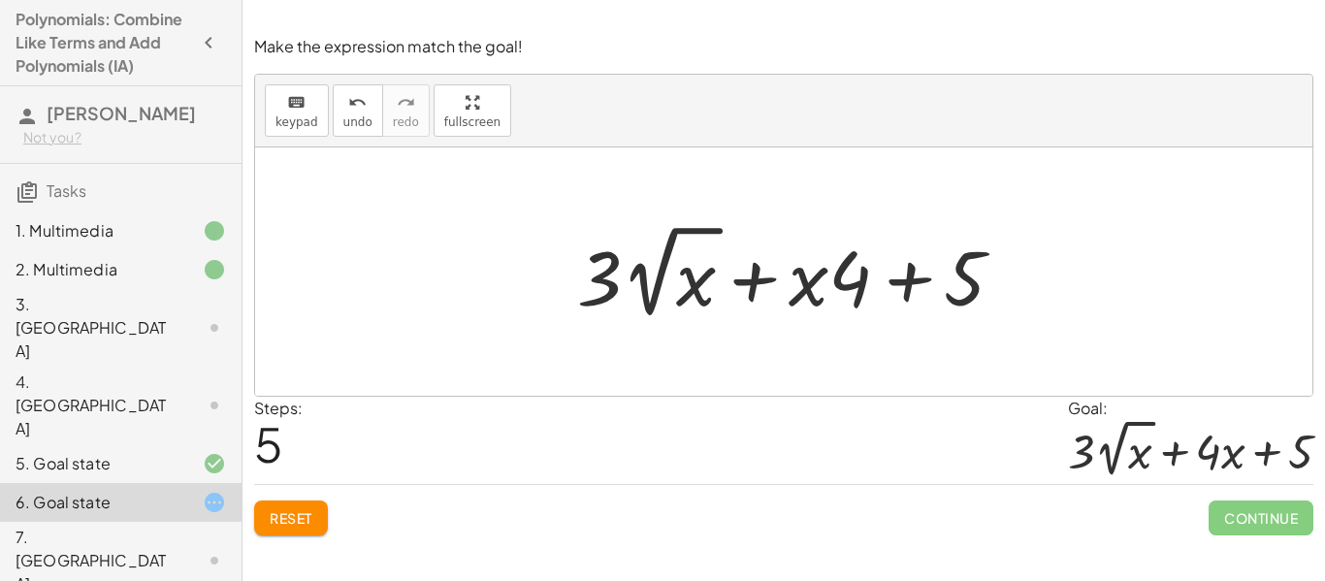
click at [1228, 495] on div "Continue" at bounding box center [1261, 510] width 105 height 50
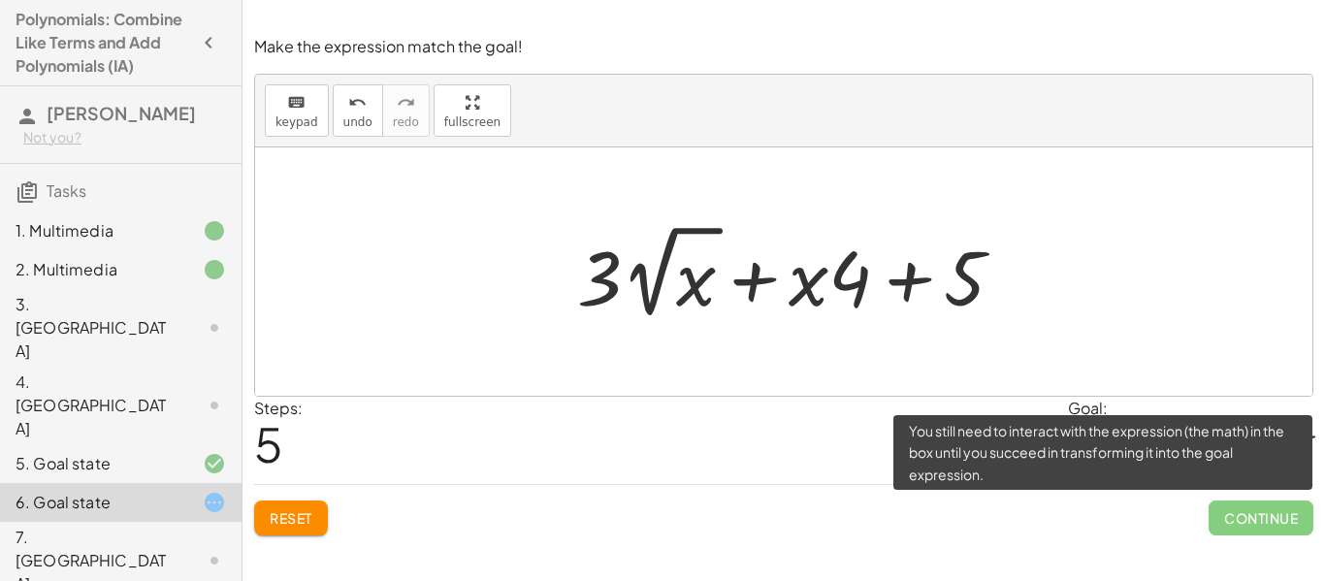
click at [1233, 524] on span "Continue" at bounding box center [1261, 517] width 105 height 35
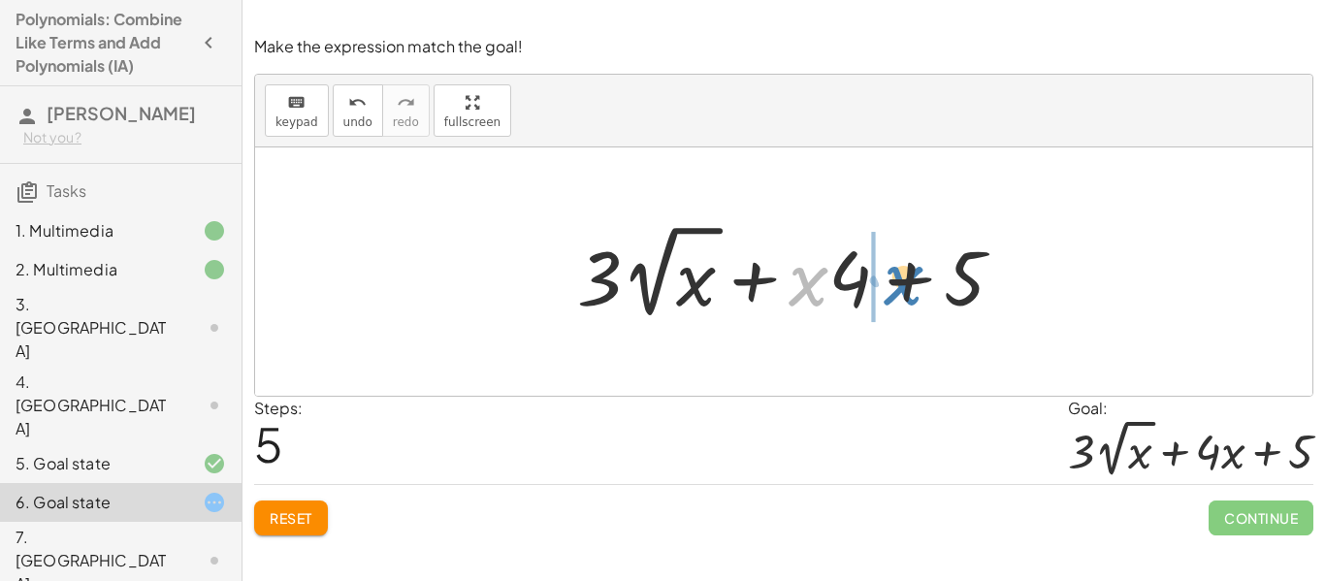
drag, startPoint x: 817, startPoint y: 290, endPoint x: 907, endPoint y: 288, distance: 90.2
click at [907, 288] on div at bounding box center [798, 271] width 462 height 107
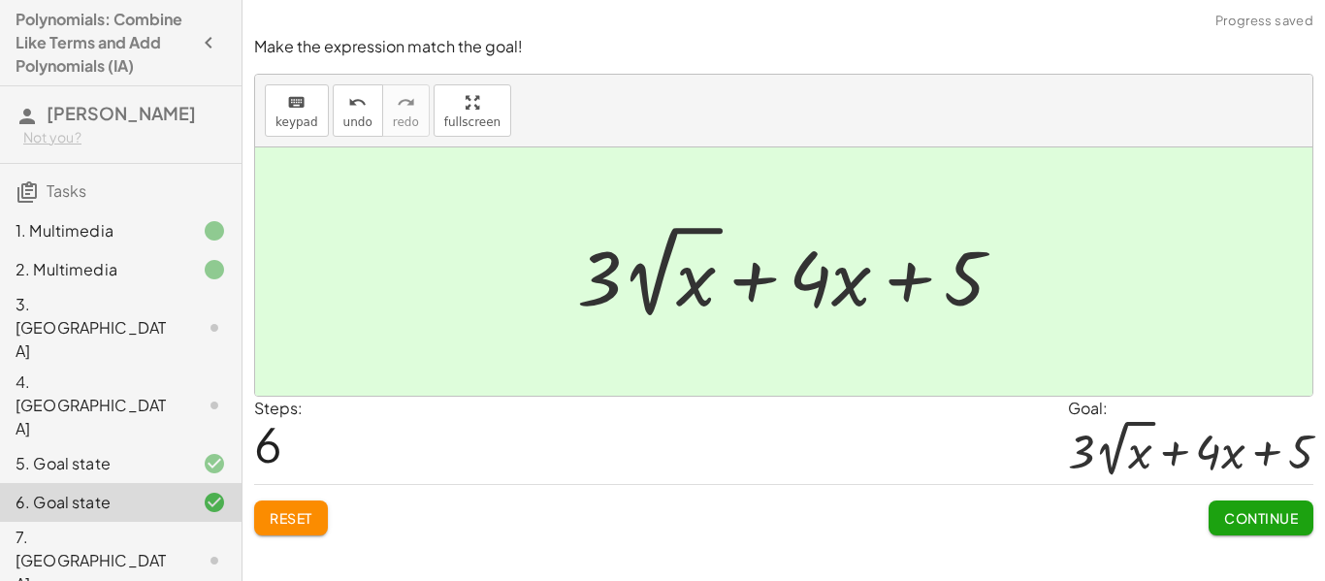
click at [1219, 522] on button "Continue" at bounding box center [1261, 517] width 105 height 35
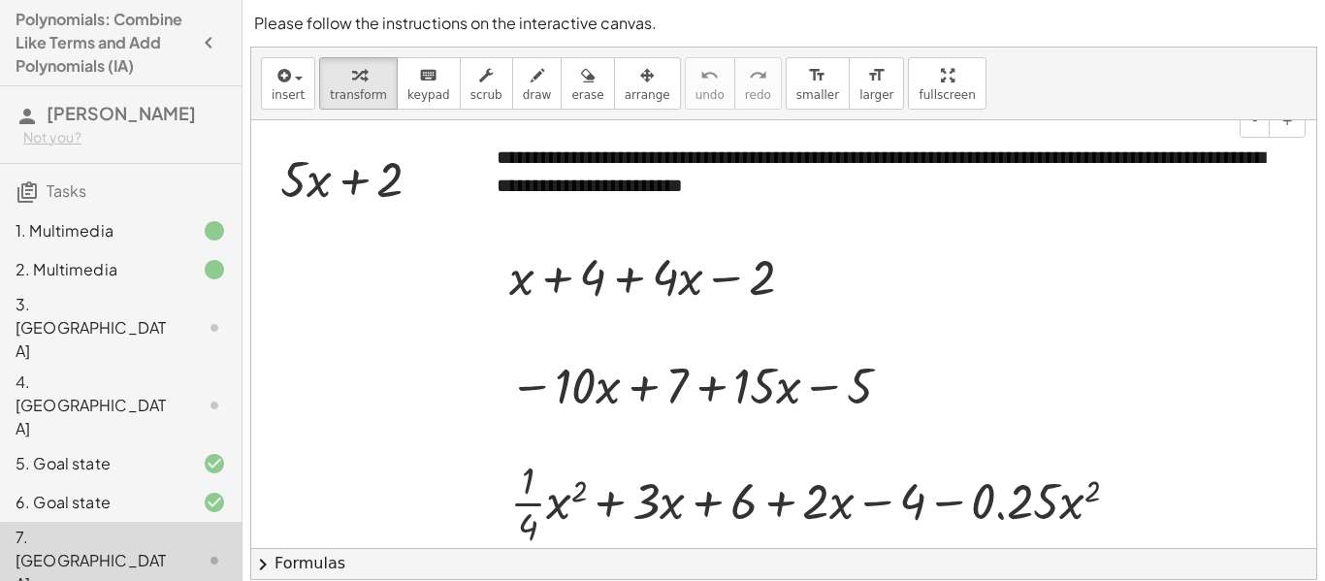
scroll to position [131, 0]
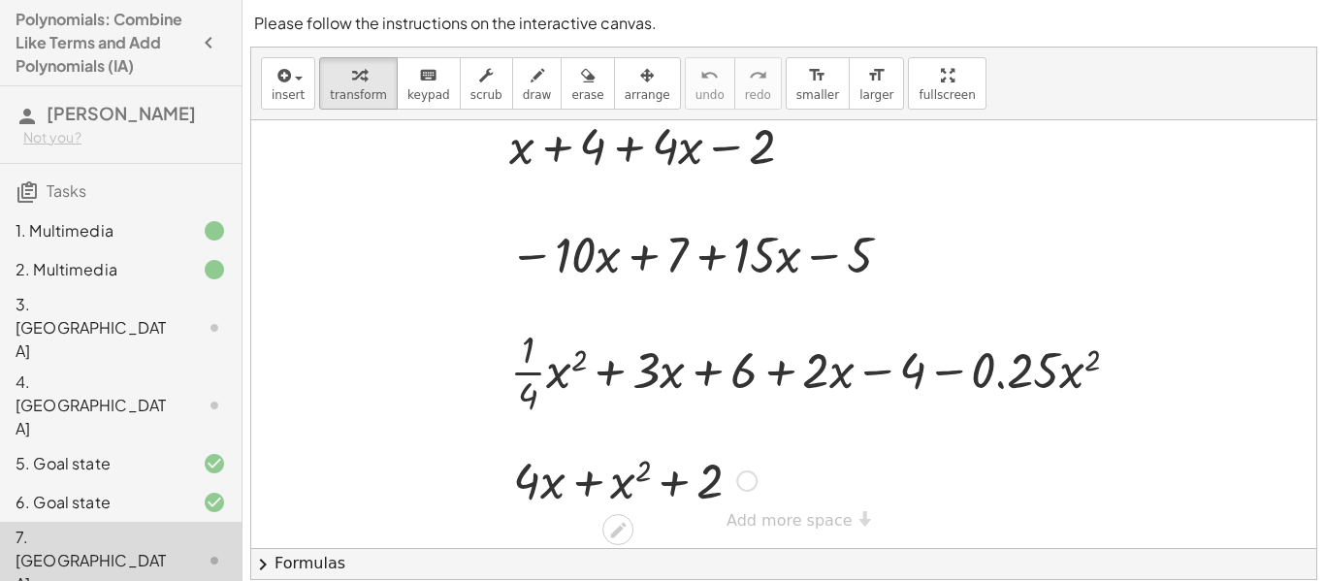
click at [637, 479] on div at bounding box center [634, 479] width 263 height 66
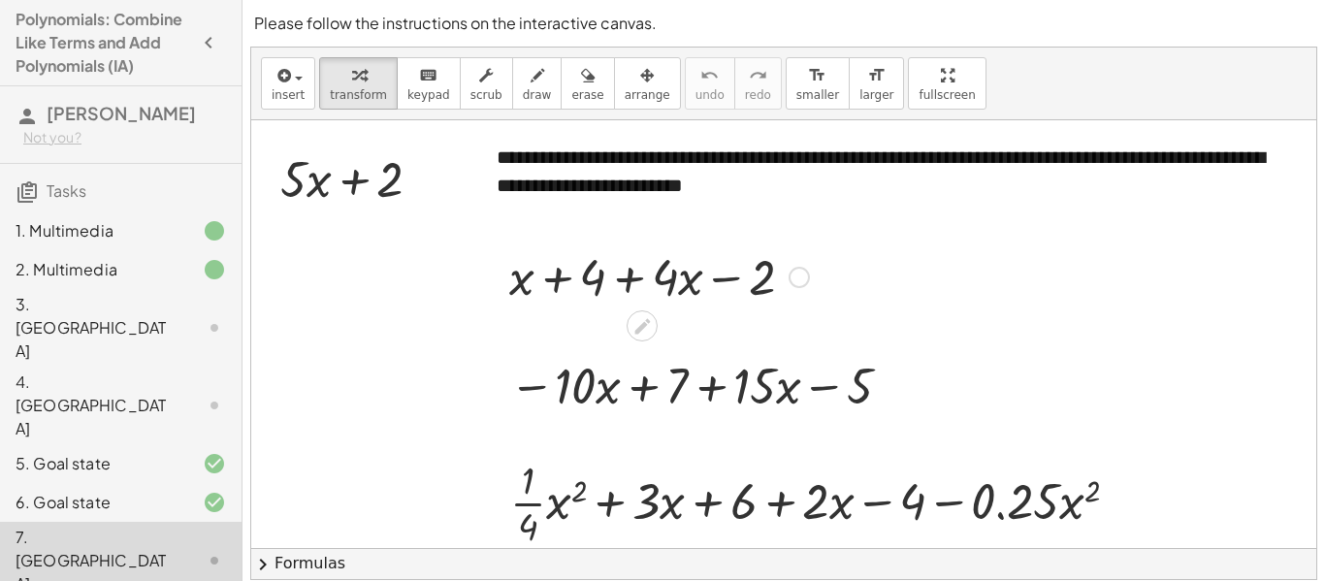
click at [773, 285] on div at bounding box center [659, 275] width 319 height 66
click at [803, 284] on div at bounding box center [799, 277] width 21 height 21
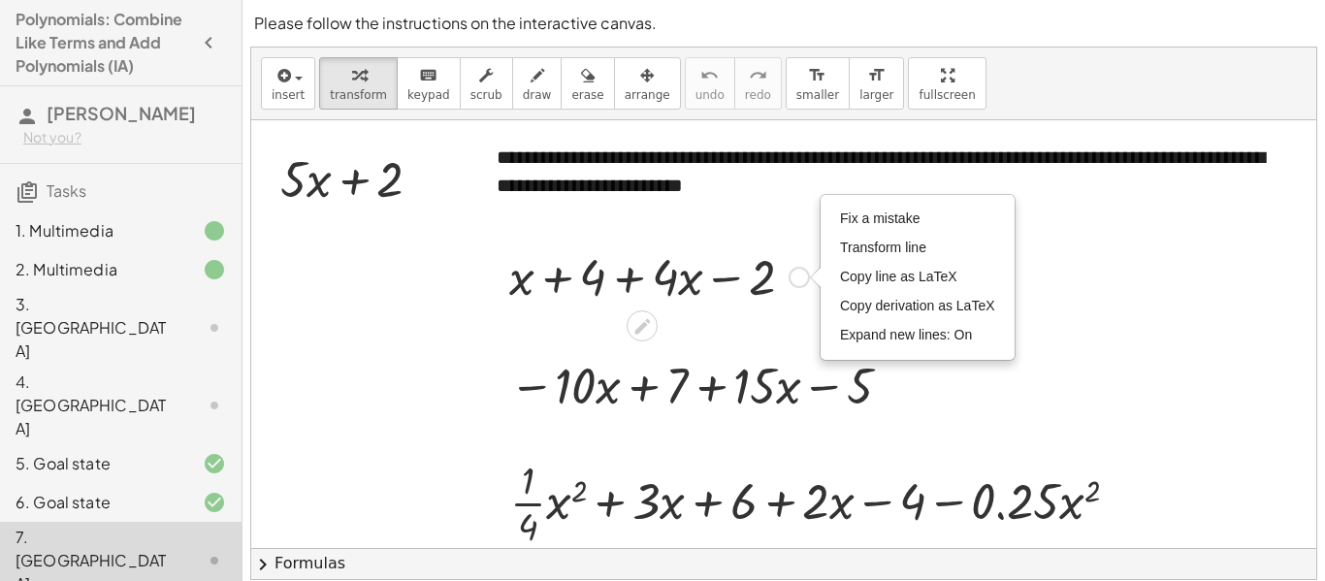
click at [798, 287] on div "Fix a mistake Transform line Copy line as LaTeX Copy derivation as LaTeX Expand…" at bounding box center [799, 277] width 21 height 21
click at [790, 284] on div at bounding box center [659, 275] width 319 height 66
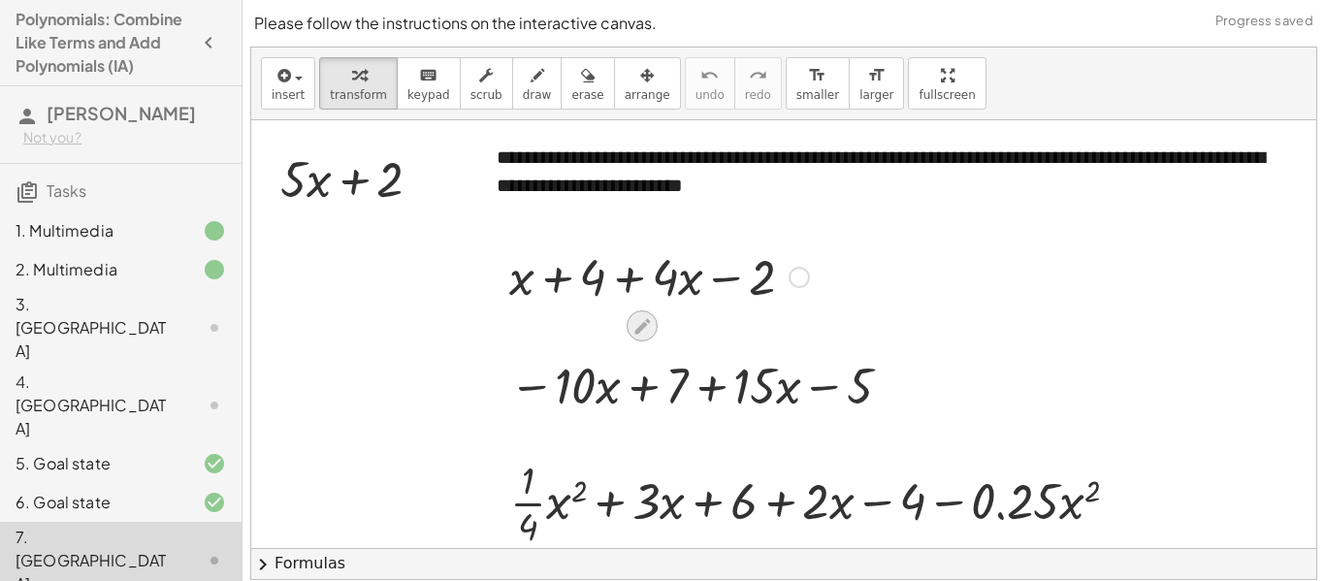
click at [640, 316] on icon at bounding box center [641, 326] width 20 height 20
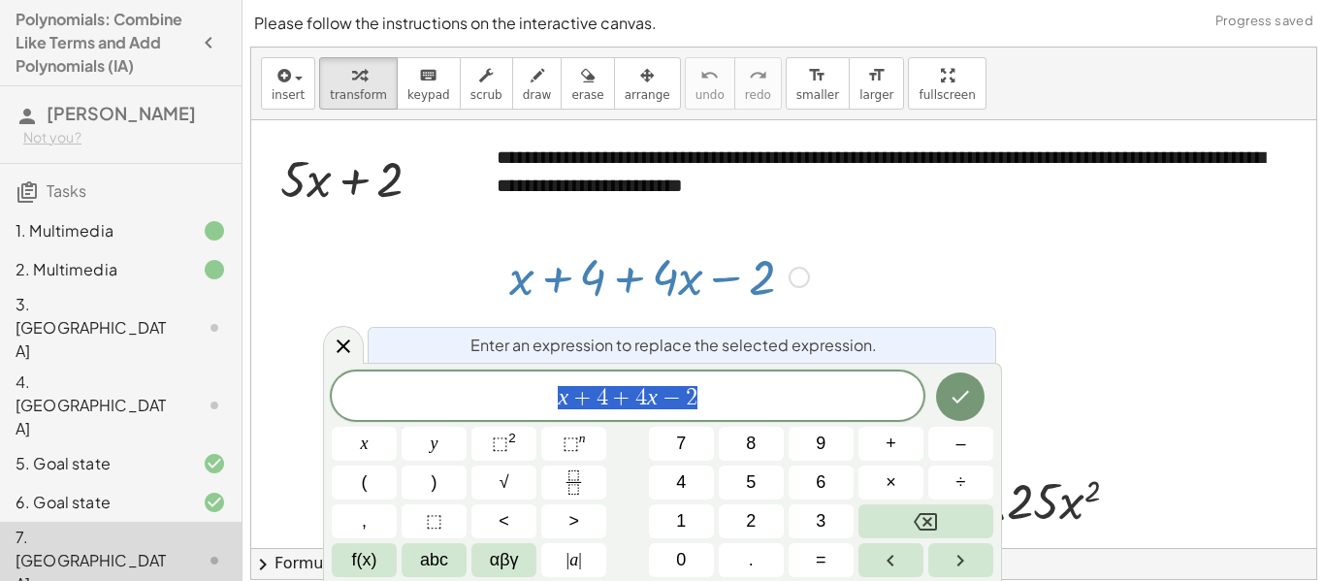
scroll to position [1, 0]
click at [954, 416] on button "Done" at bounding box center [960, 396] width 48 height 48
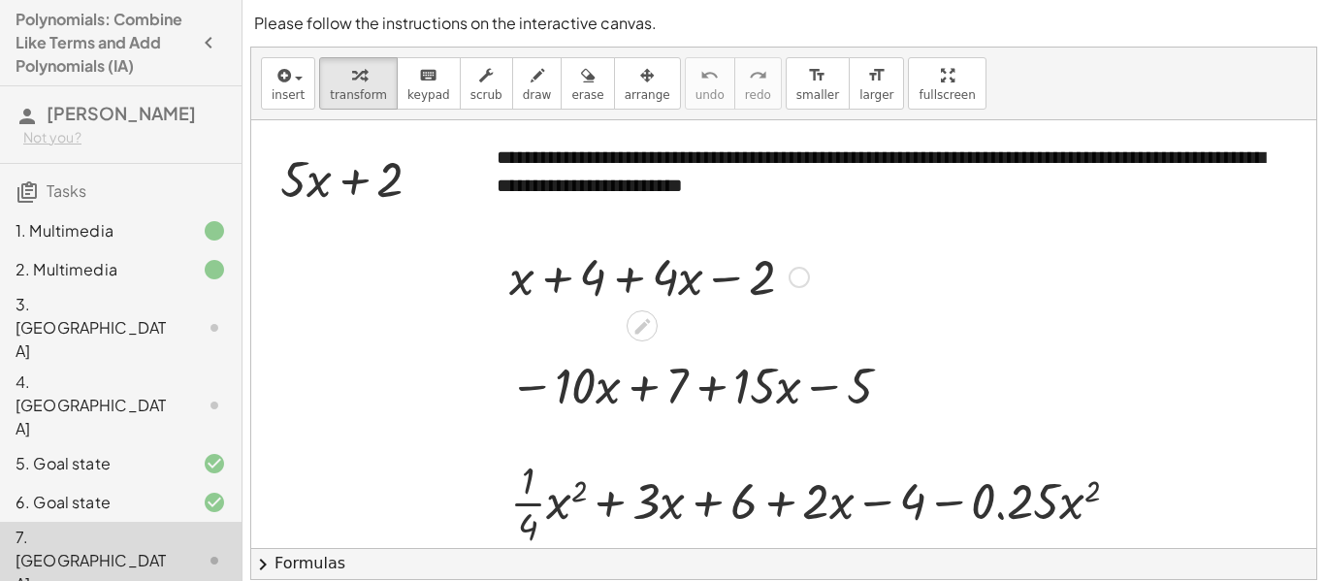
click at [790, 265] on div at bounding box center [659, 275] width 319 height 66
click at [792, 270] on div at bounding box center [799, 277] width 21 height 21
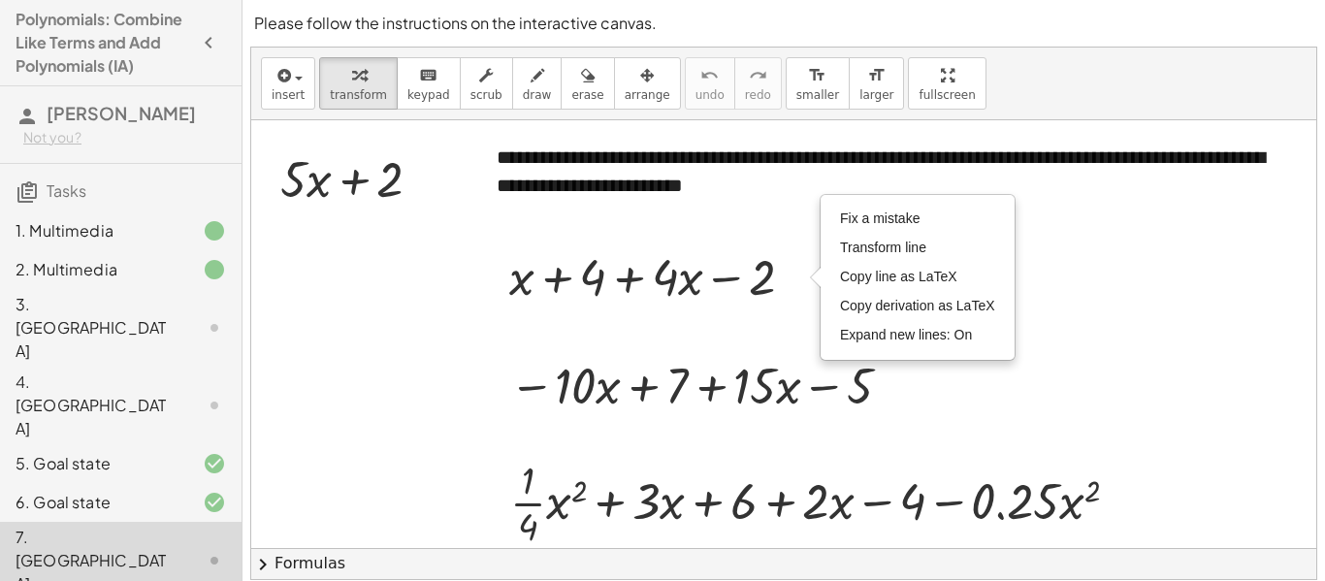
click at [787, 327] on div at bounding box center [783, 399] width 1065 height 559
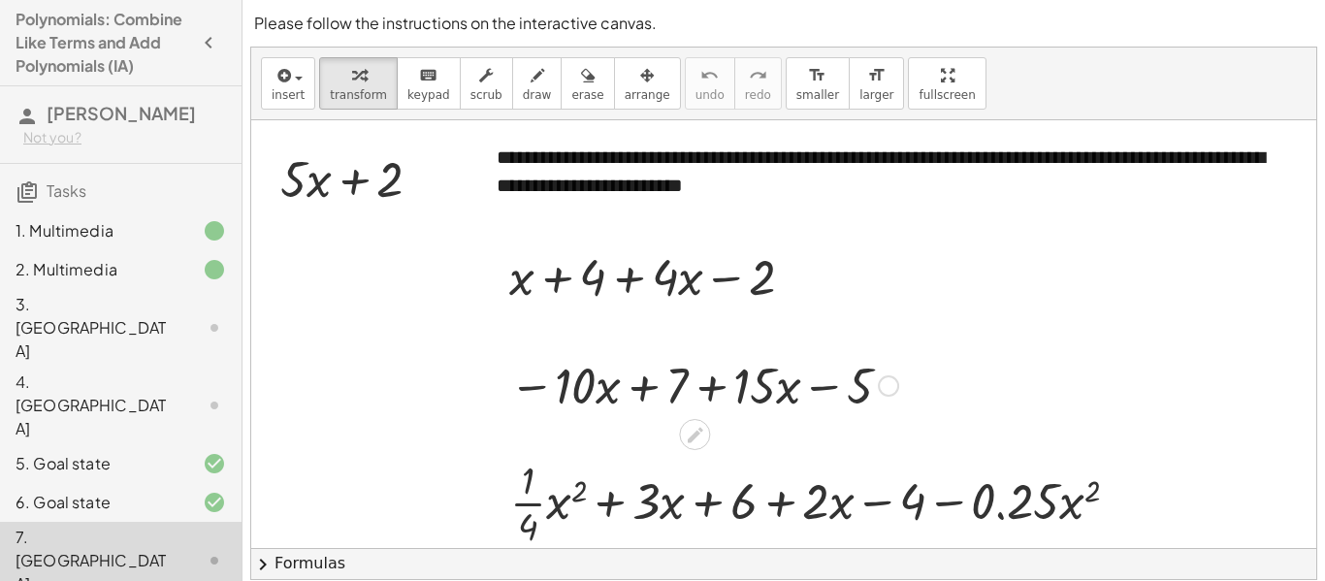
click at [891, 378] on div at bounding box center [888, 385] width 21 height 21
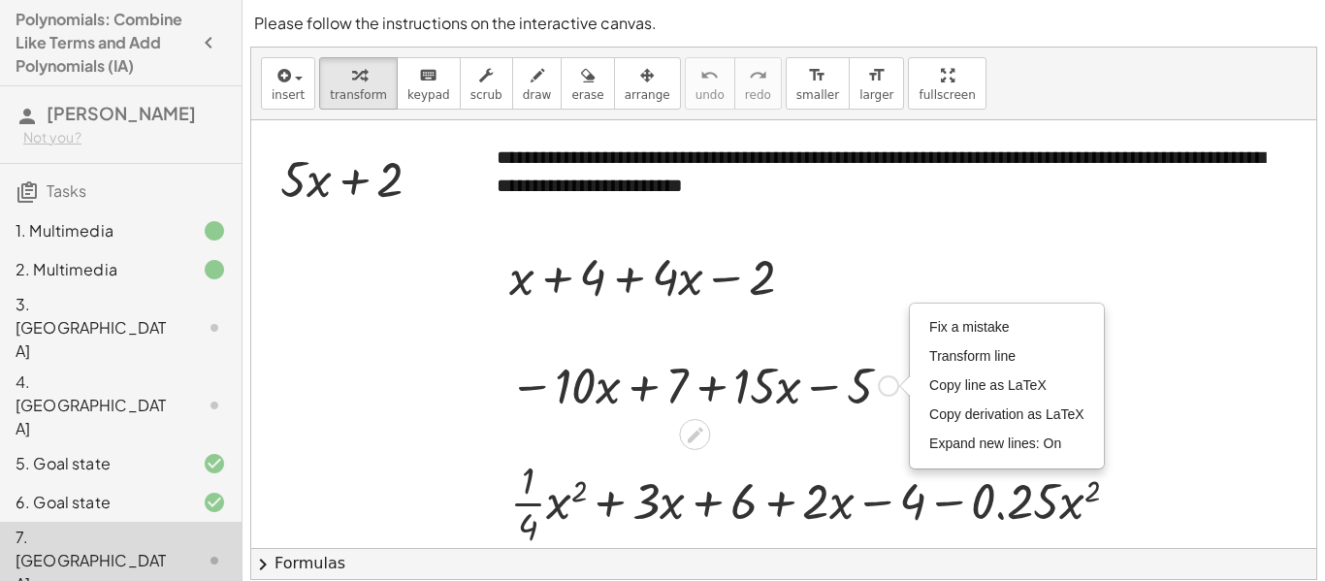
click at [859, 387] on div at bounding box center [704, 384] width 408 height 66
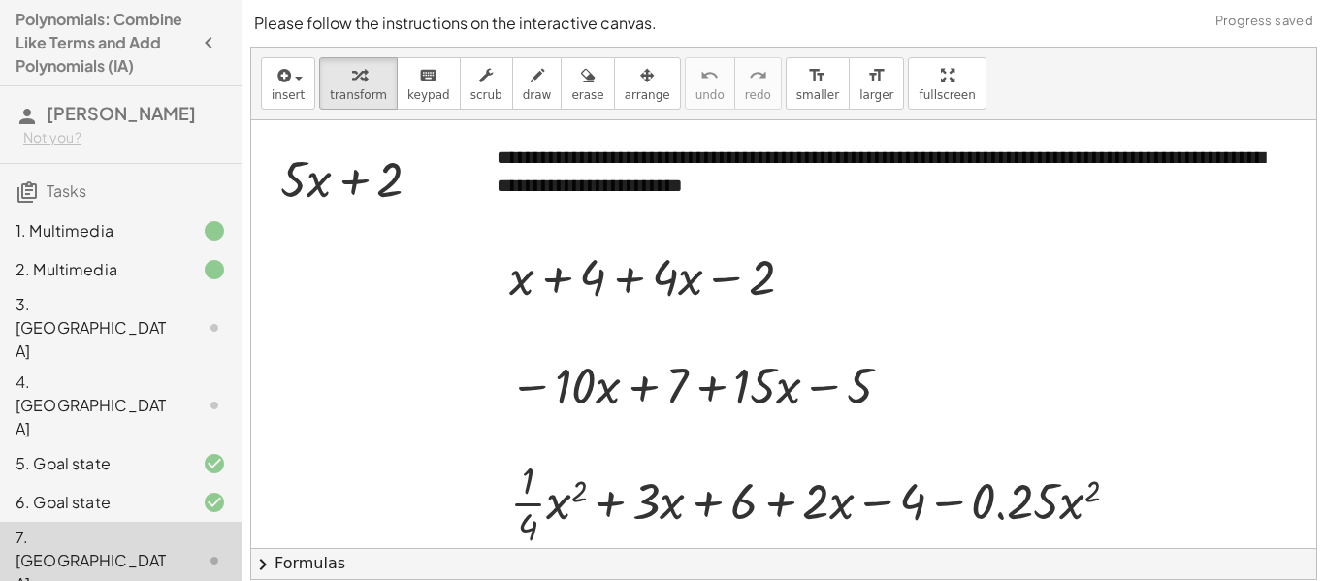
click at [702, 323] on div at bounding box center [783, 399] width 1065 height 559
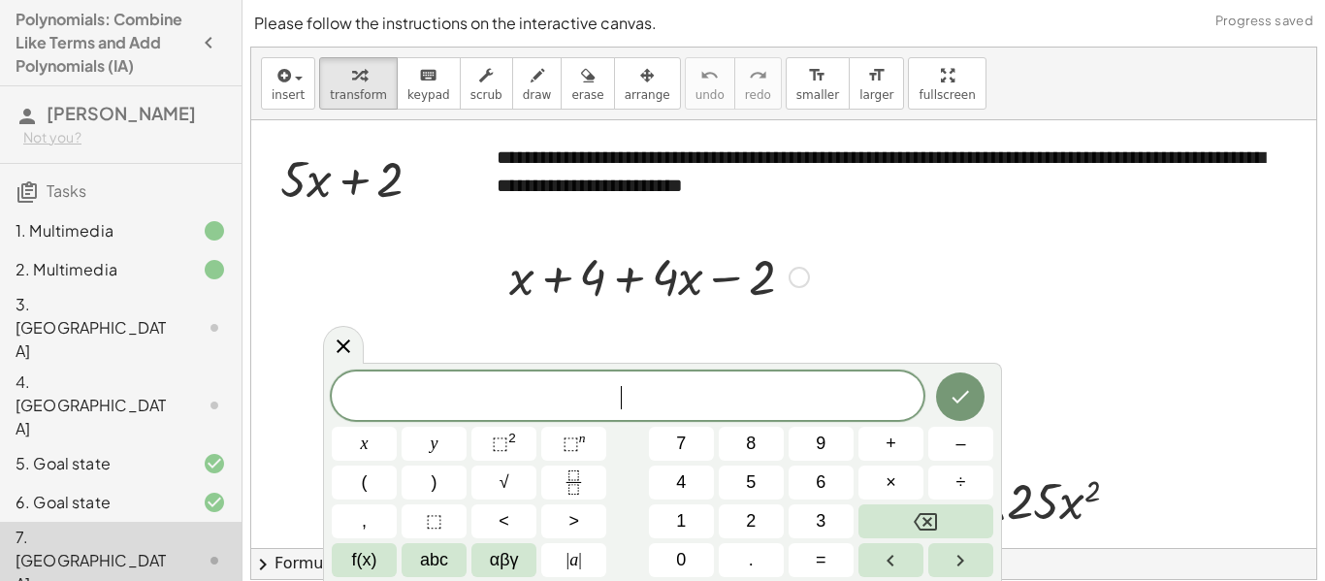
click at [655, 284] on div at bounding box center [659, 275] width 319 height 66
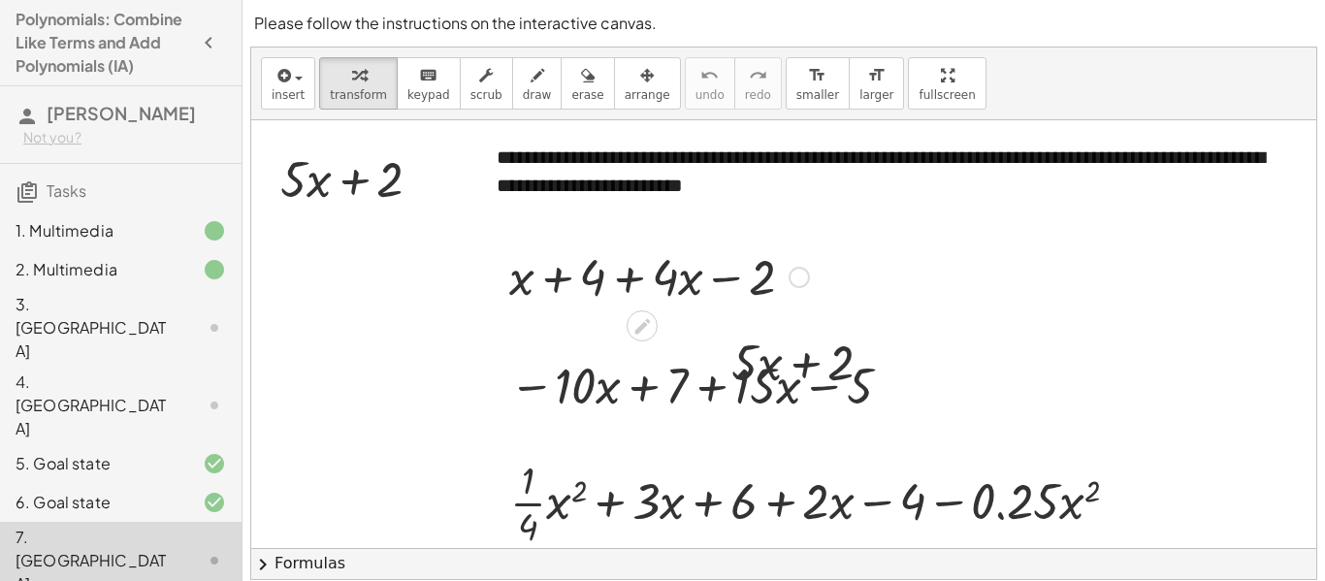
click at [790, 276] on div "Fix a mistake Transform line Copy line as LaTeX Copy derivation as LaTeX Expand…" at bounding box center [799, 277] width 21 height 21
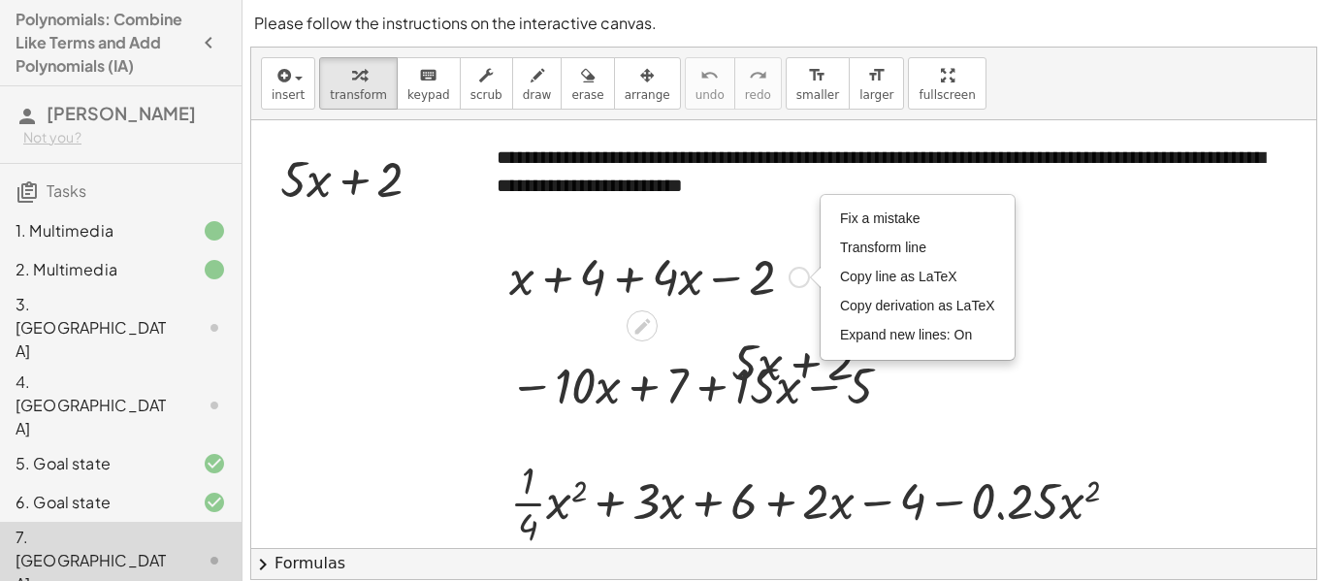
click at [790, 279] on div "Fix a mistake Transform line Copy line as LaTeX Copy derivation as LaTeX Expand…" at bounding box center [799, 277] width 21 height 21
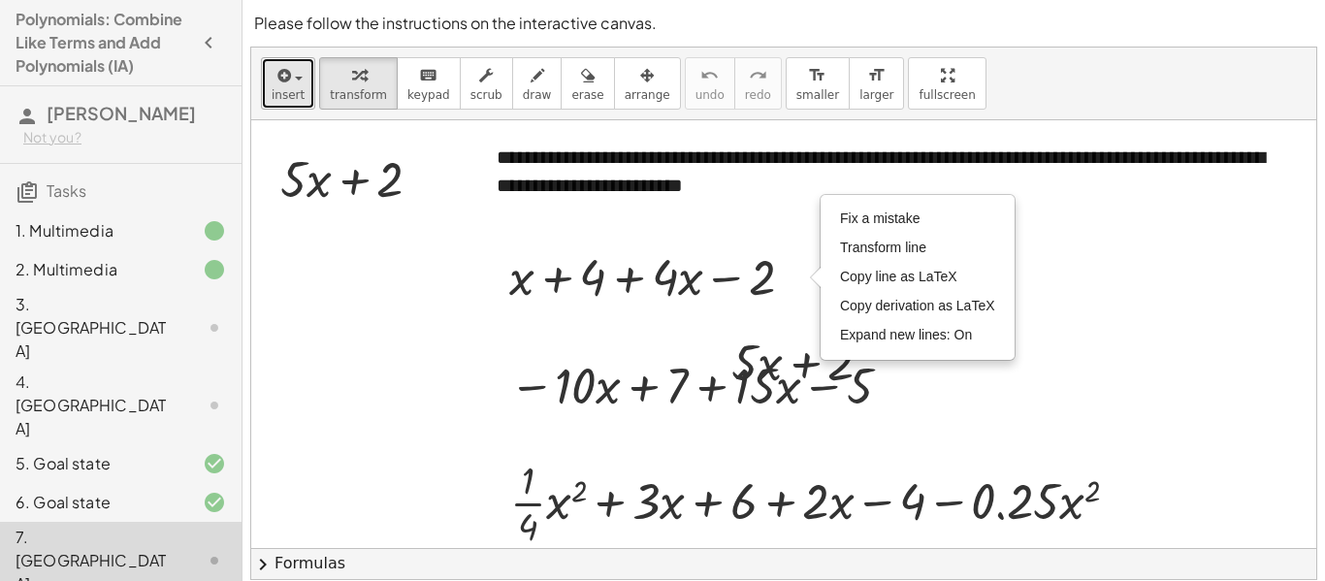
click at [298, 109] on button "insert" at bounding box center [288, 83] width 54 height 52
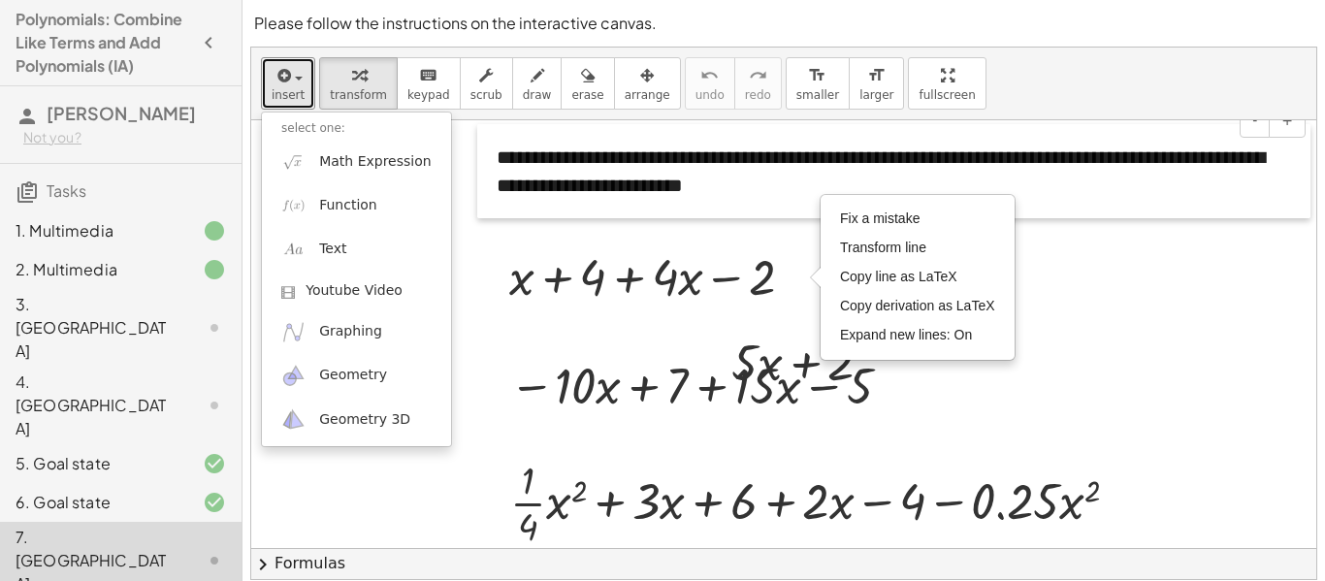
click at [490, 186] on div at bounding box center [486, 171] width 19 height 94
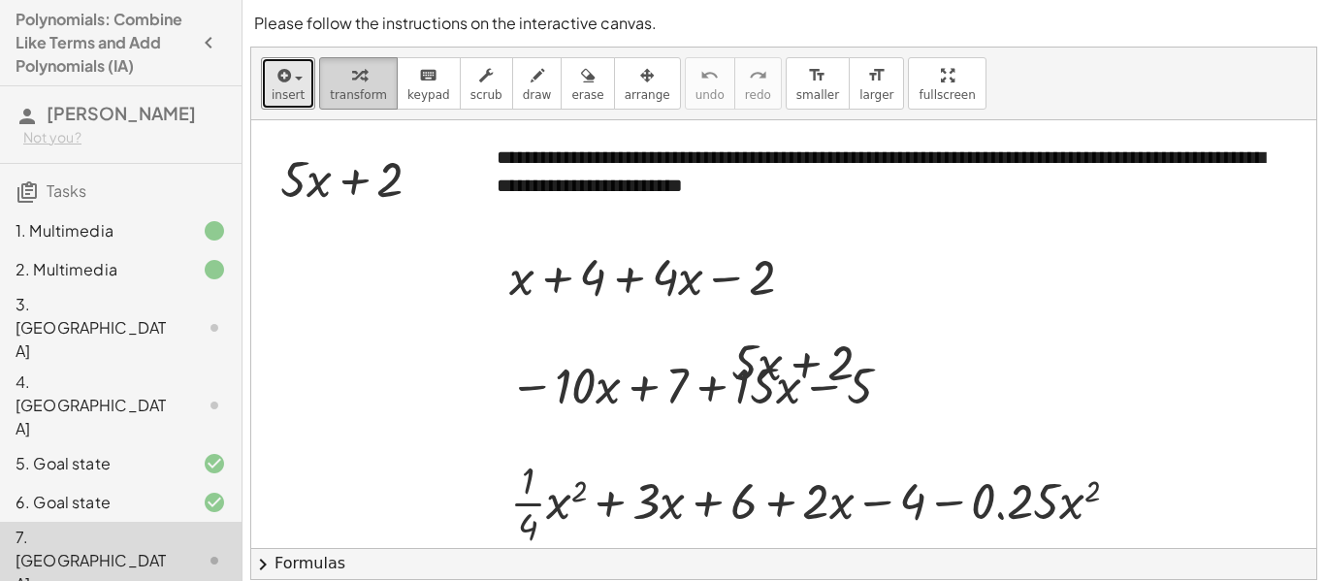
click at [333, 67] on div "button" at bounding box center [358, 74] width 57 height 23
click at [793, 277] on div "Fix a mistake Transform line Copy line as LaTeX Copy derivation as LaTeX Expand…" at bounding box center [799, 277] width 21 height 21
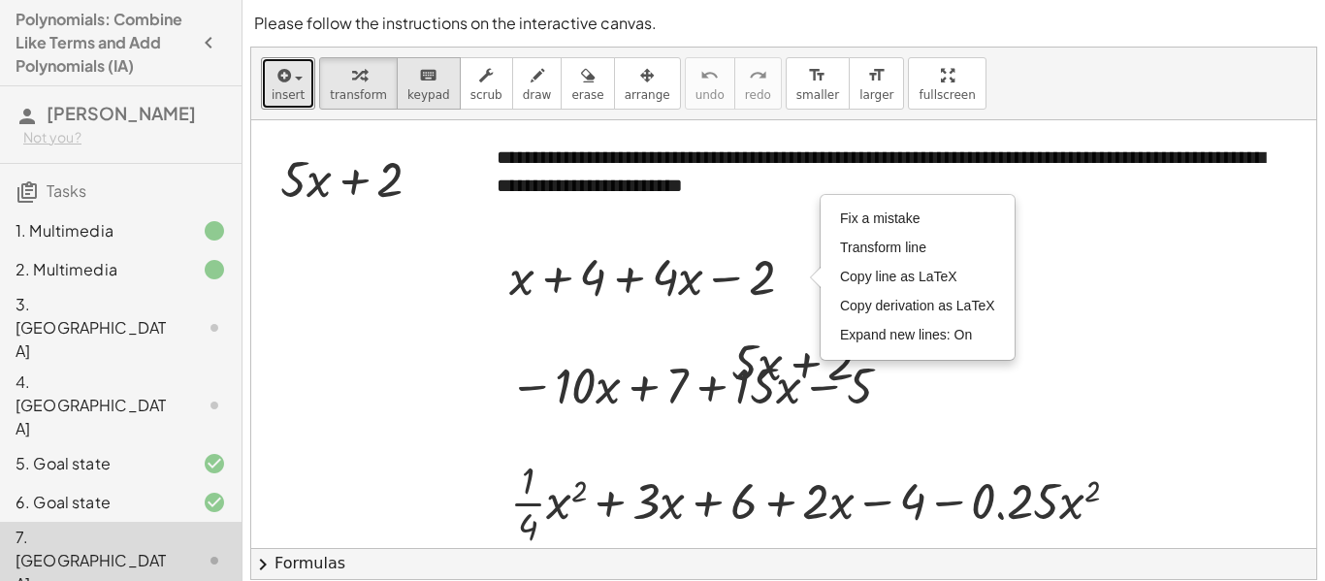
click at [441, 67] on button "keyboard keypad" at bounding box center [429, 83] width 64 height 52
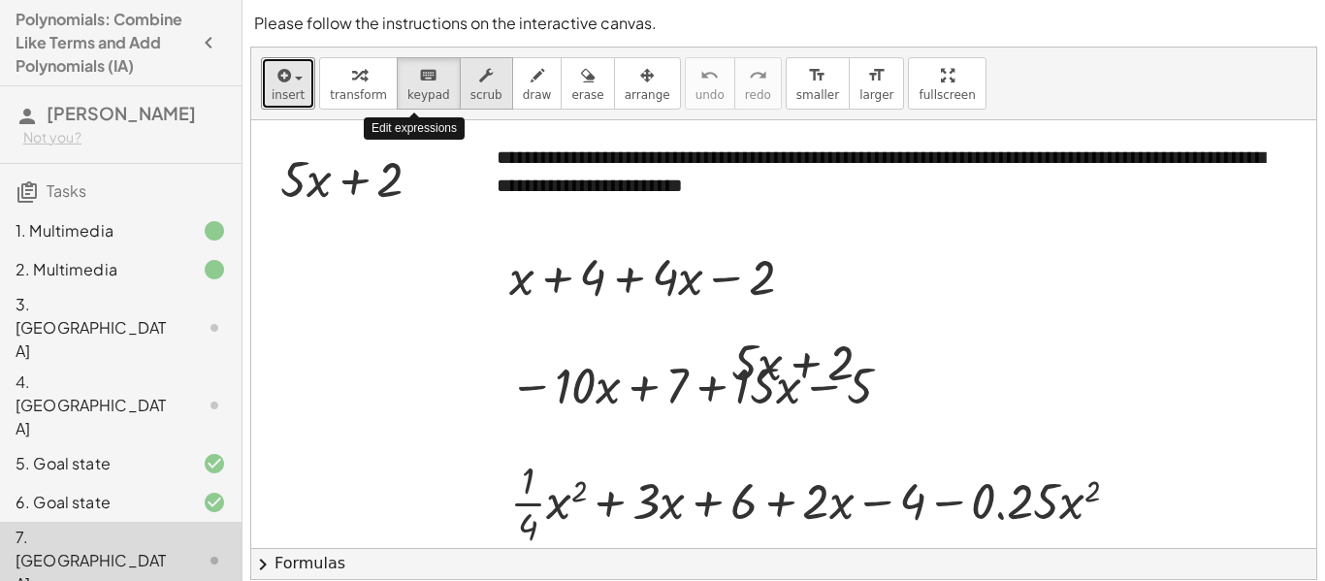
click at [460, 67] on button "scrub" at bounding box center [486, 83] width 53 height 52
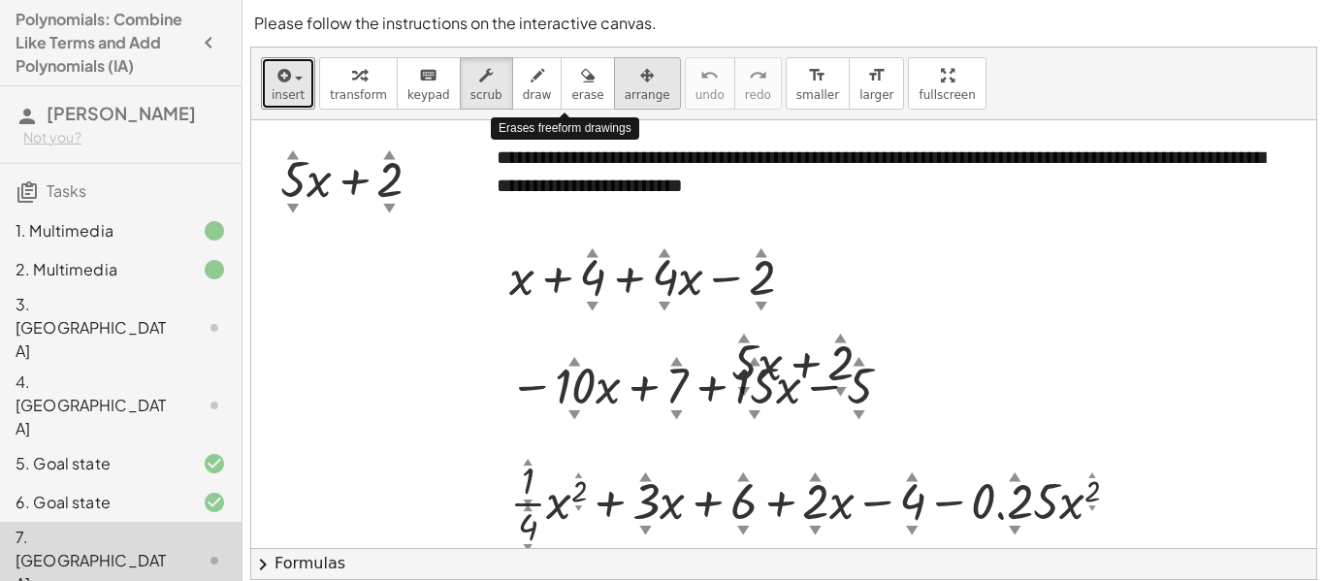
click at [625, 90] on span "arrange" at bounding box center [648, 95] width 46 height 14
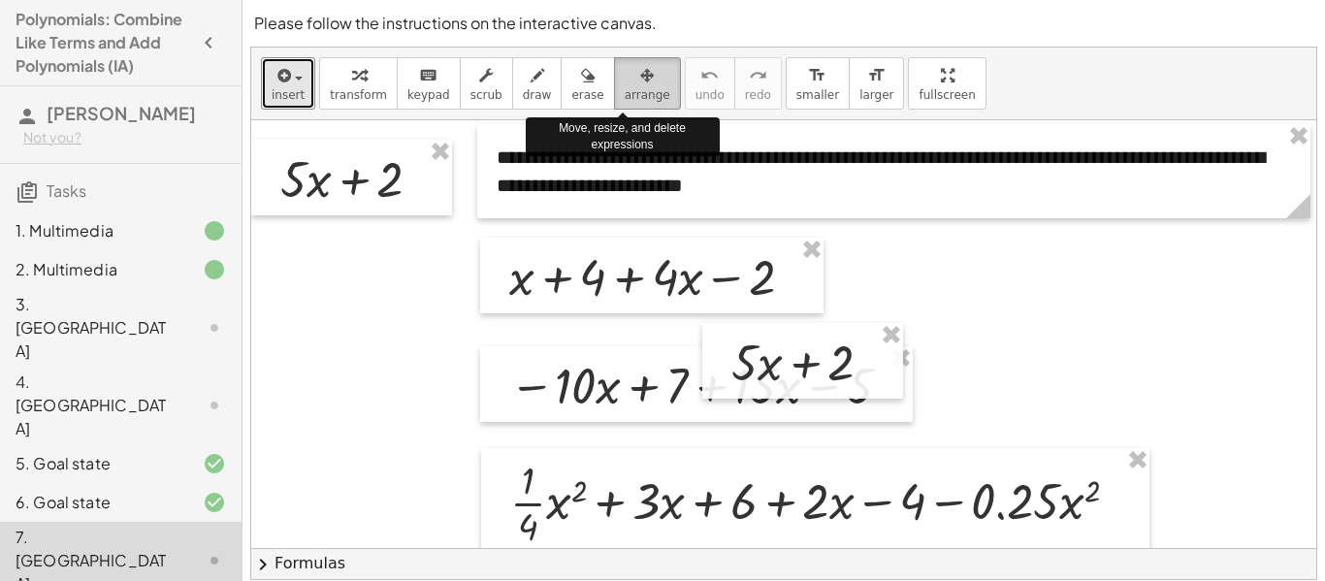
click at [614, 104] on button "arrange" at bounding box center [647, 83] width 67 height 52
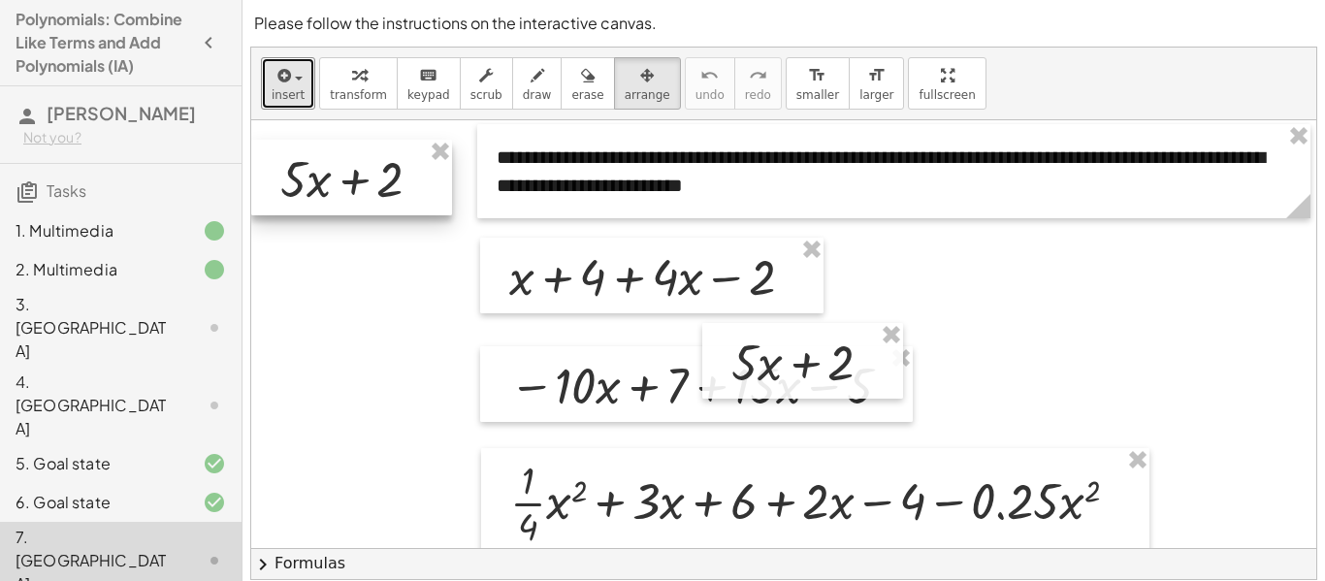
click at [426, 167] on div at bounding box center [351, 178] width 201 height 76
click at [284, 70] on icon "button" at bounding box center [282, 75] width 17 height 23
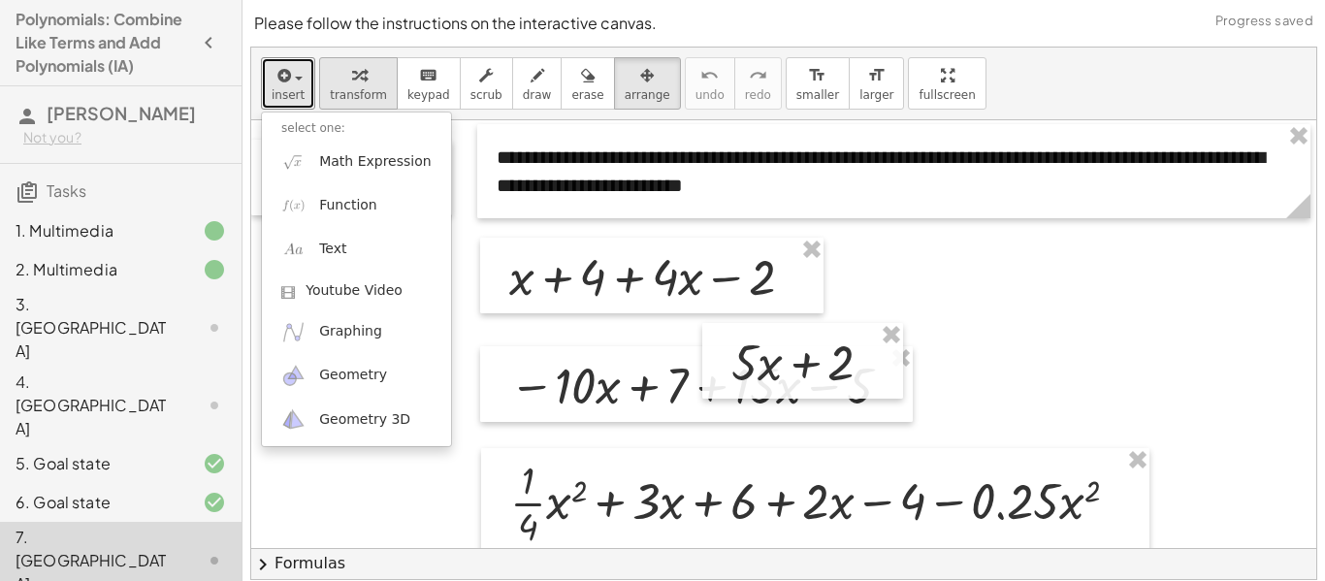
click at [336, 98] on span "transform" at bounding box center [358, 95] width 57 height 14
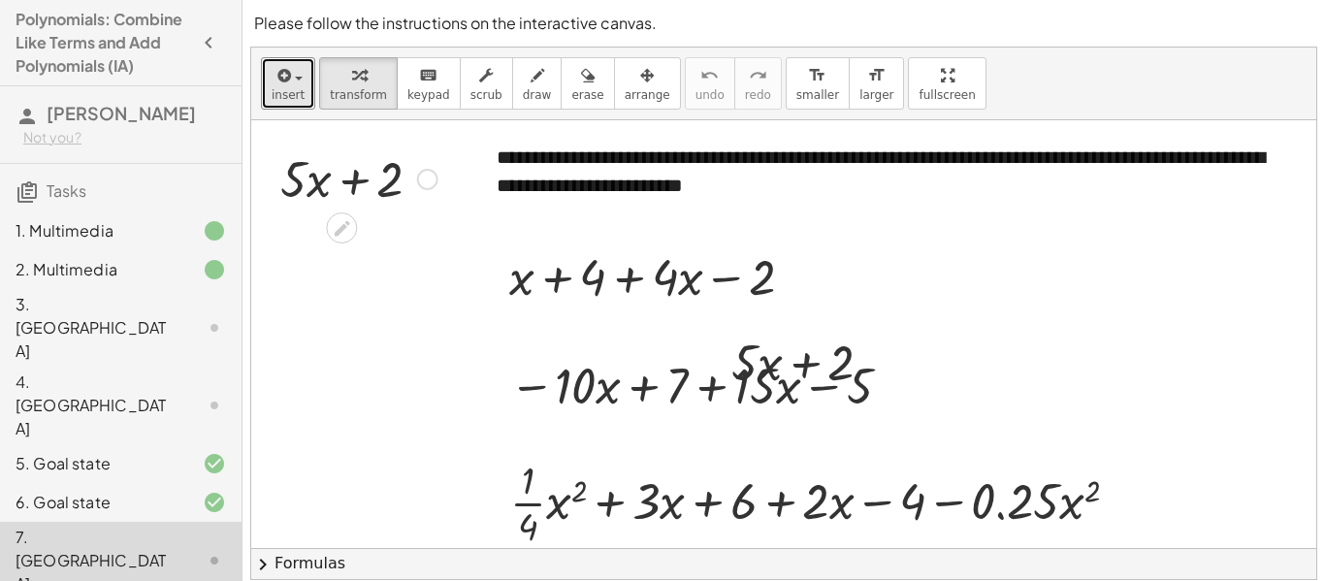
click at [420, 182] on div at bounding box center [427, 179] width 21 height 21
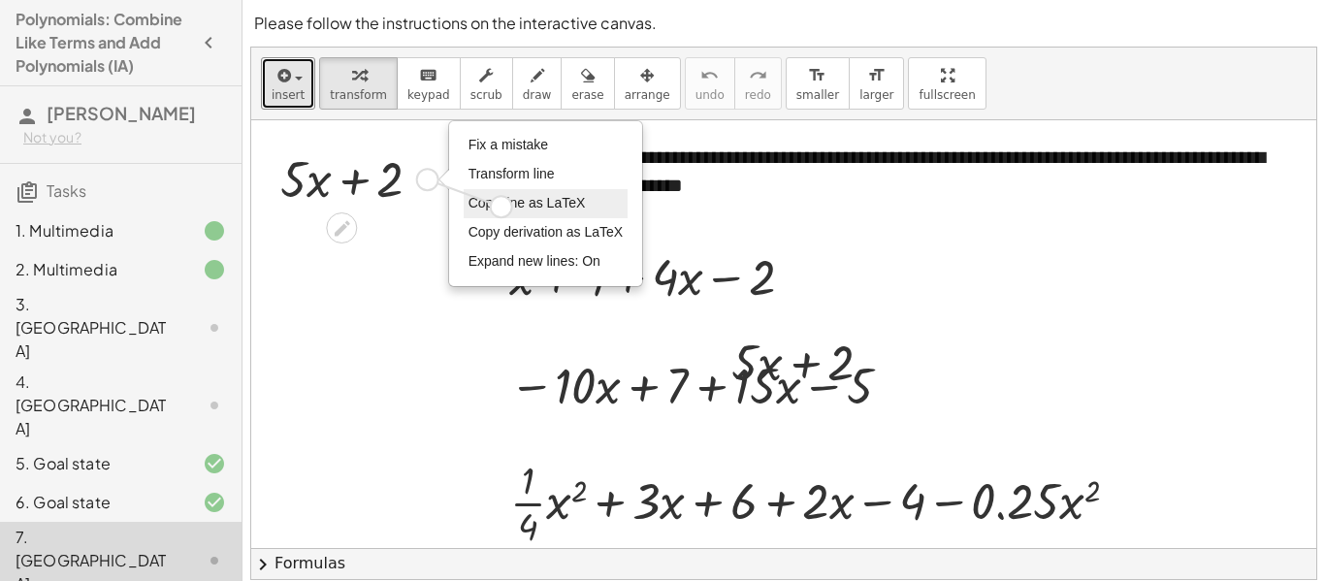
drag, startPoint x: 420, startPoint y: 182, endPoint x: 503, endPoint y: 215, distance: 89.7
click at [452, 215] on div "+ · 5 · x + 2 Fix a mistake Transform line Copy line as LaTeX Copy derivation a…" at bounding box center [351, 178] width 201 height 76
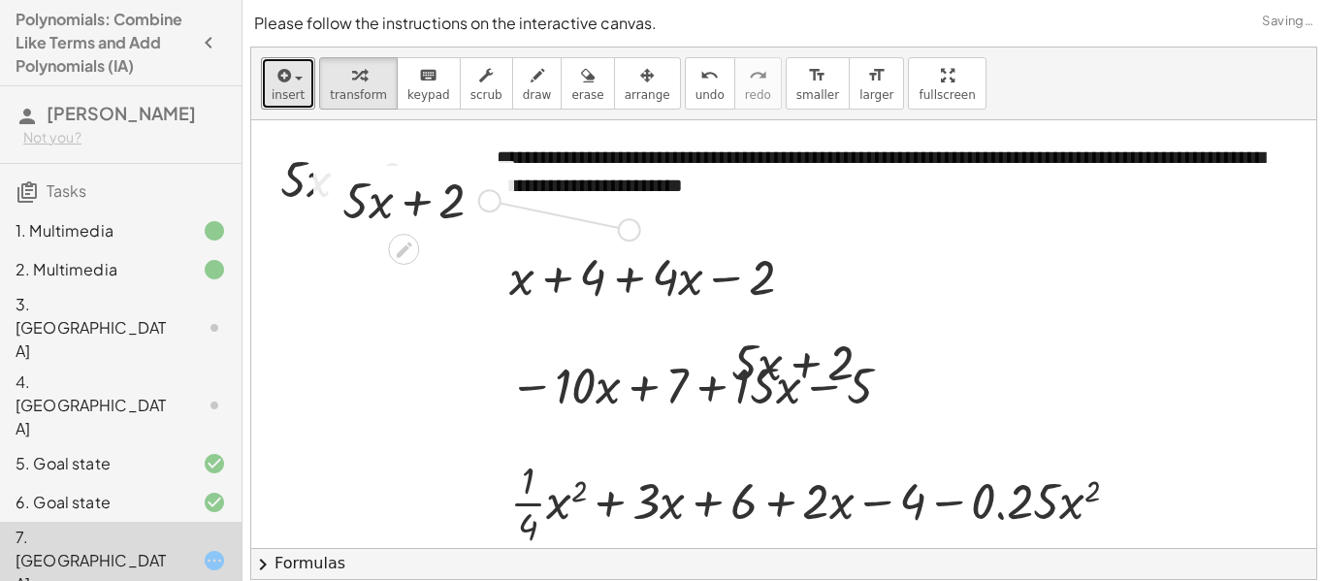
drag, startPoint x: 487, startPoint y: 198, endPoint x: 629, endPoint y: 229, distance: 145.0
click at [629, 229] on div "**********" at bounding box center [783, 399] width 1065 height 559
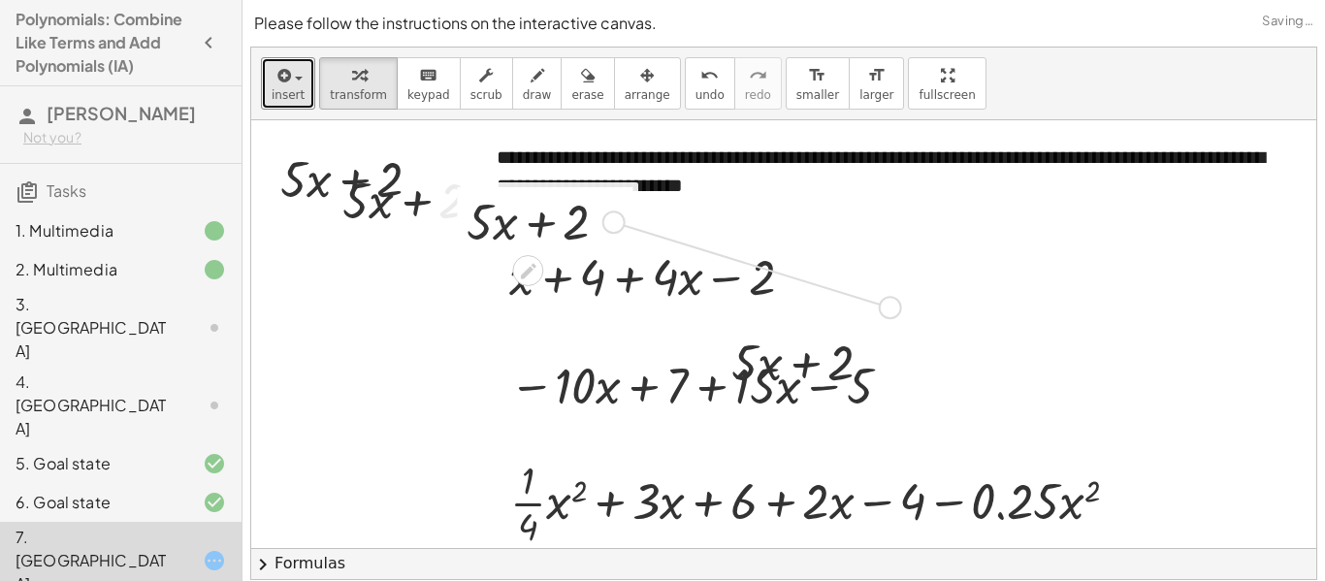
drag, startPoint x: 616, startPoint y: 220, endPoint x: 897, endPoint y: 307, distance: 294.5
click at [897, 307] on div "**********" at bounding box center [783, 399] width 1065 height 559
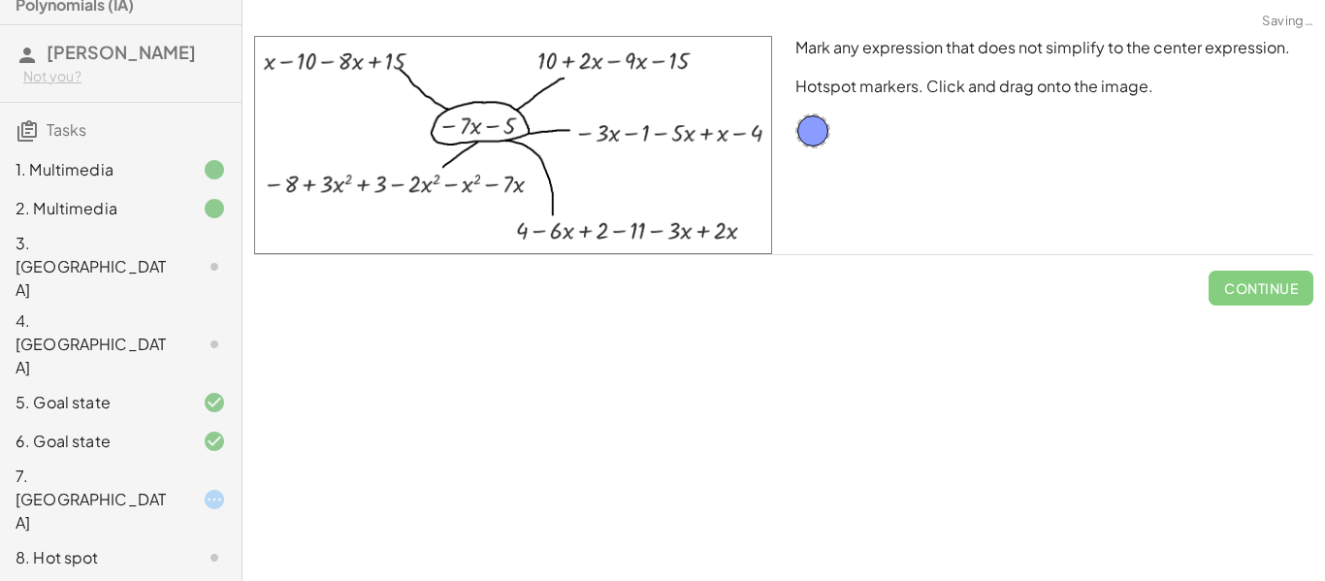
scroll to position [64, 0]
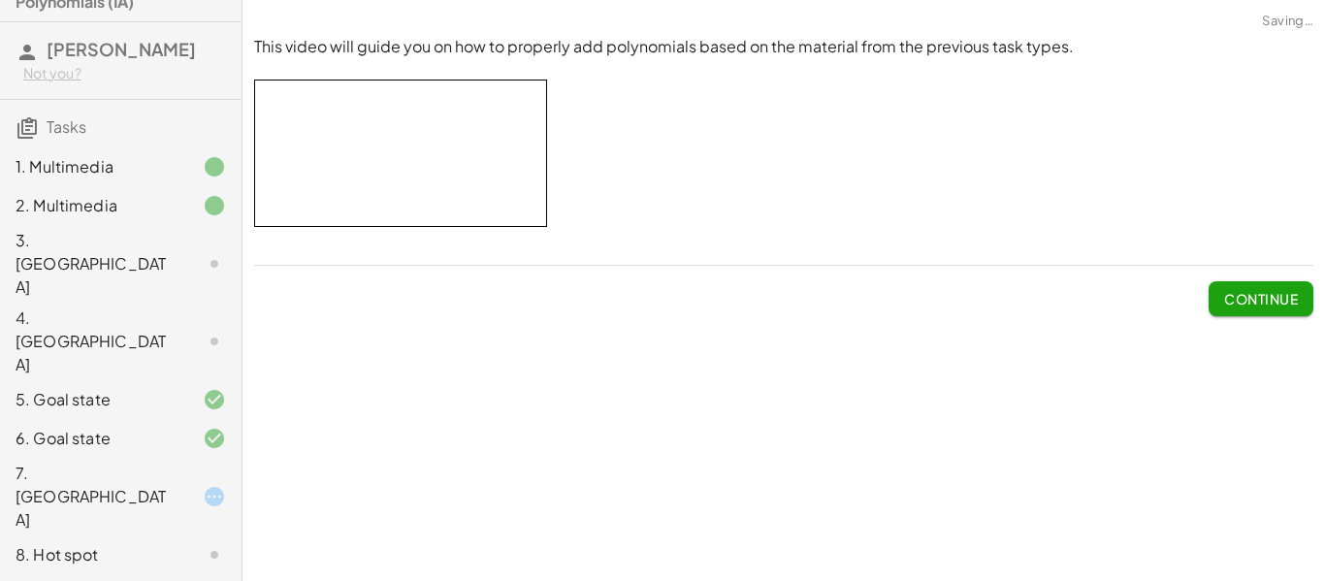
scroll to position [143, 0]
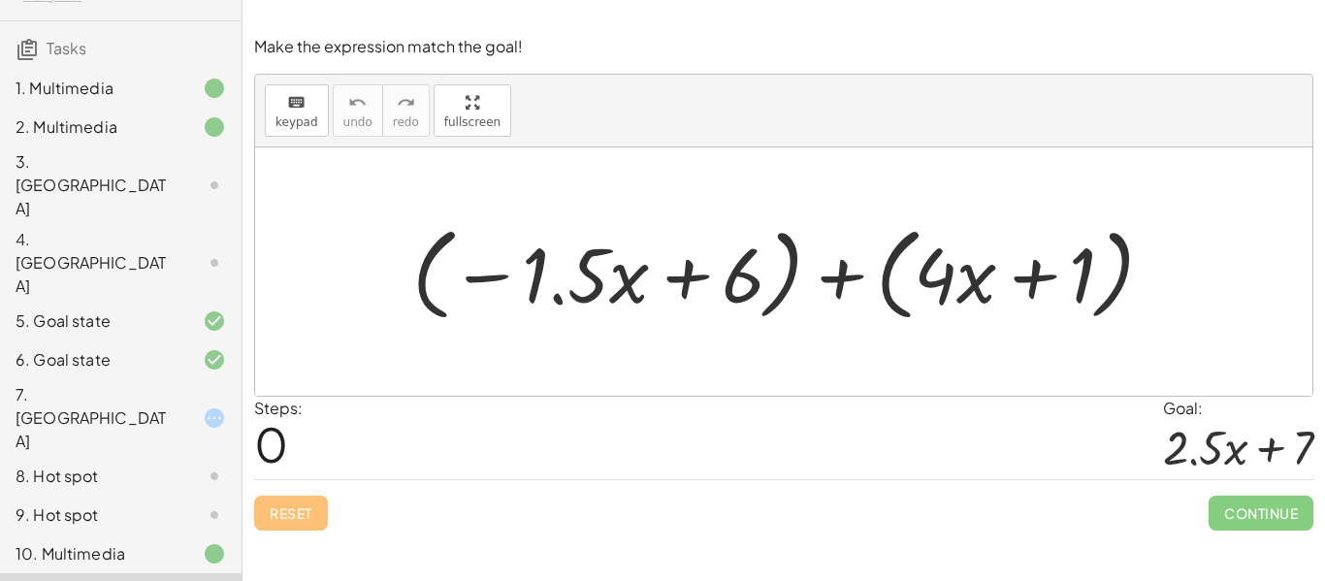
click at [787, 257] on div at bounding box center [791, 272] width 776 height 112
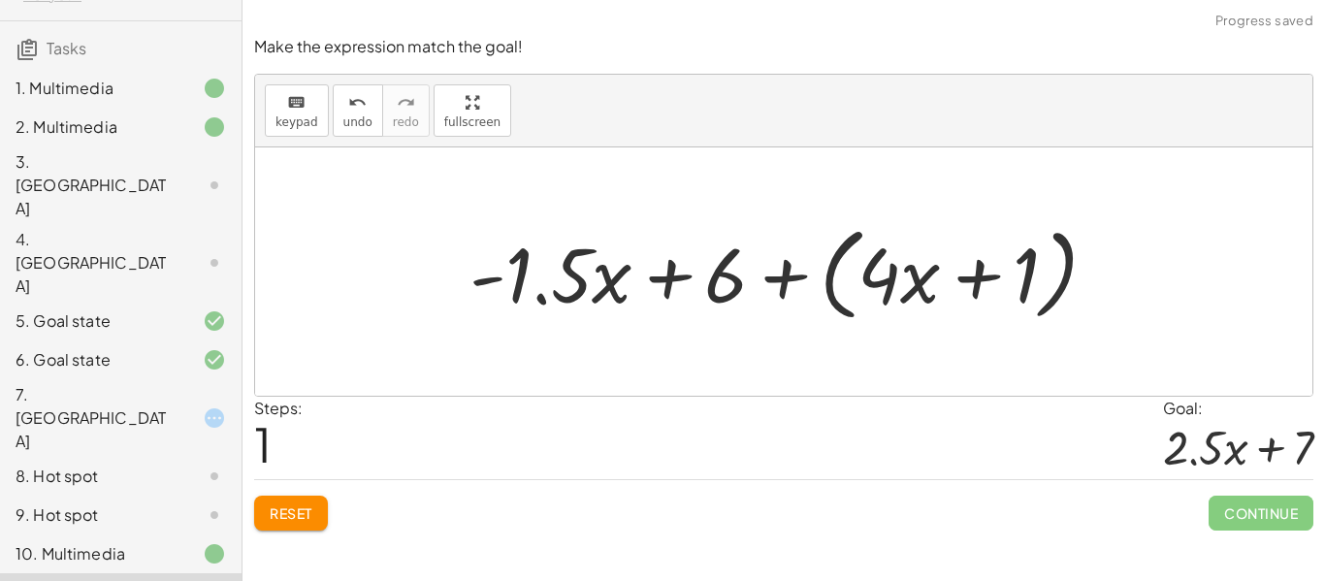
click at [302, 524] on button "Reset" at bounding box center [291, 513] width 74 height 35
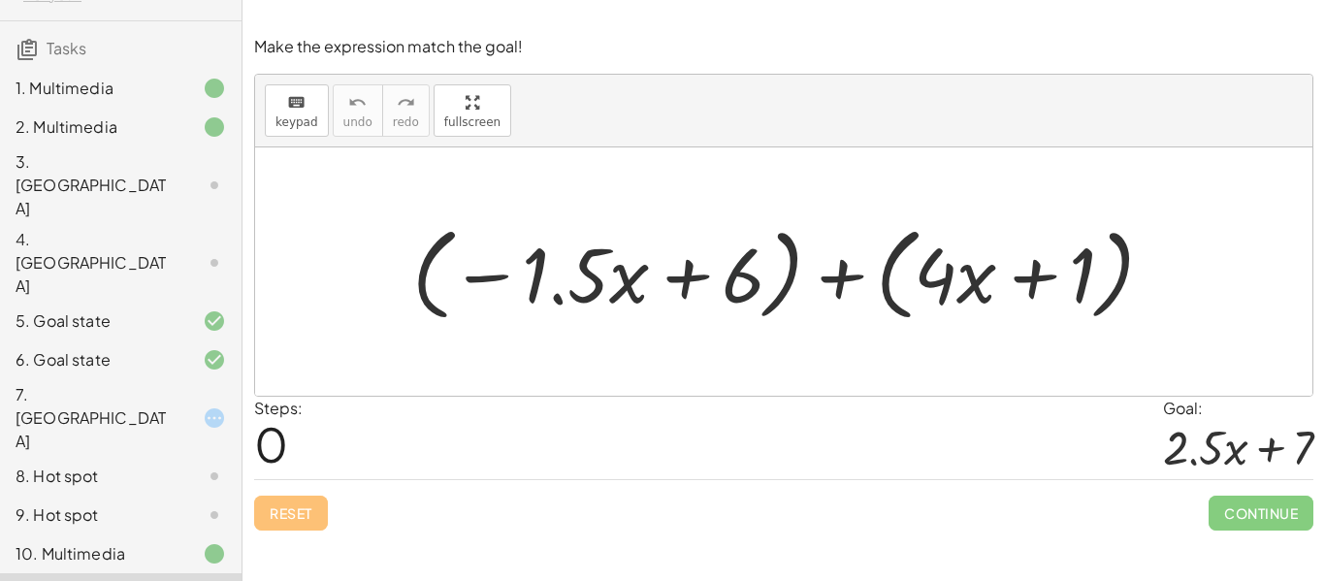
click at [760, 280] on div at bounding box center [791, 272] width 776 height 112
drag, startPoint x: 753, startPoint y: 281, endPoint x: 1117, endPoint y: 280, distance: 364.7
click at [1117, 280] on div at bounding box center [791, 272] width 776 height 112
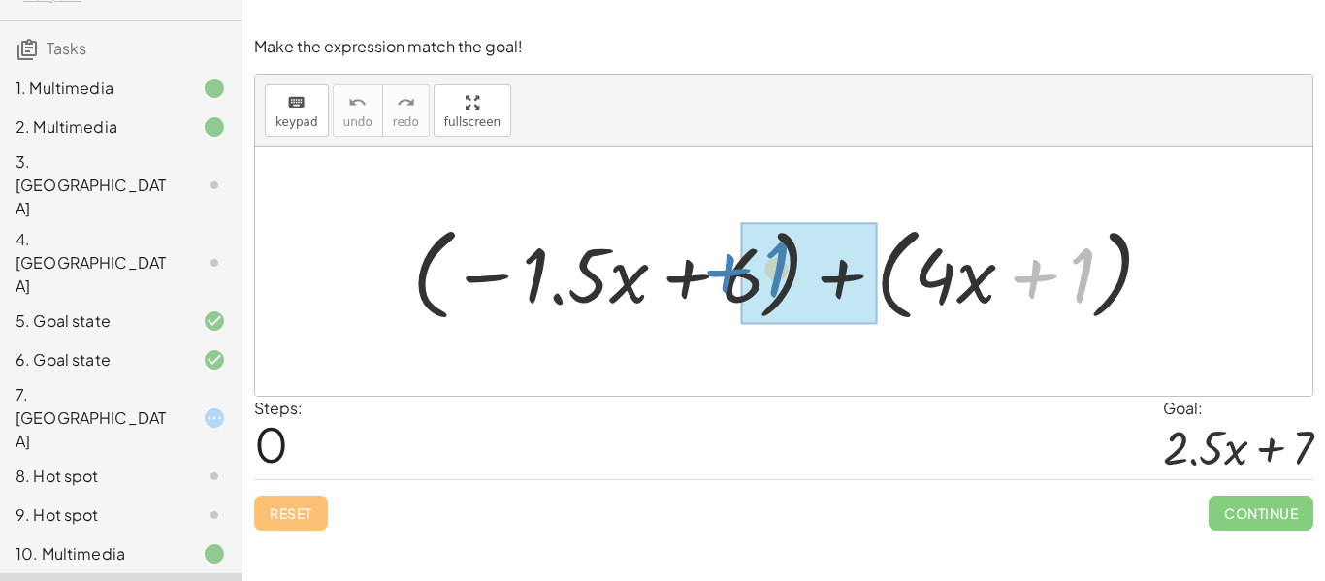
drag, startPoint x: 1086, startPoint y: 271, endPoint x: 778, endPoint y: 264, distance: 308.5
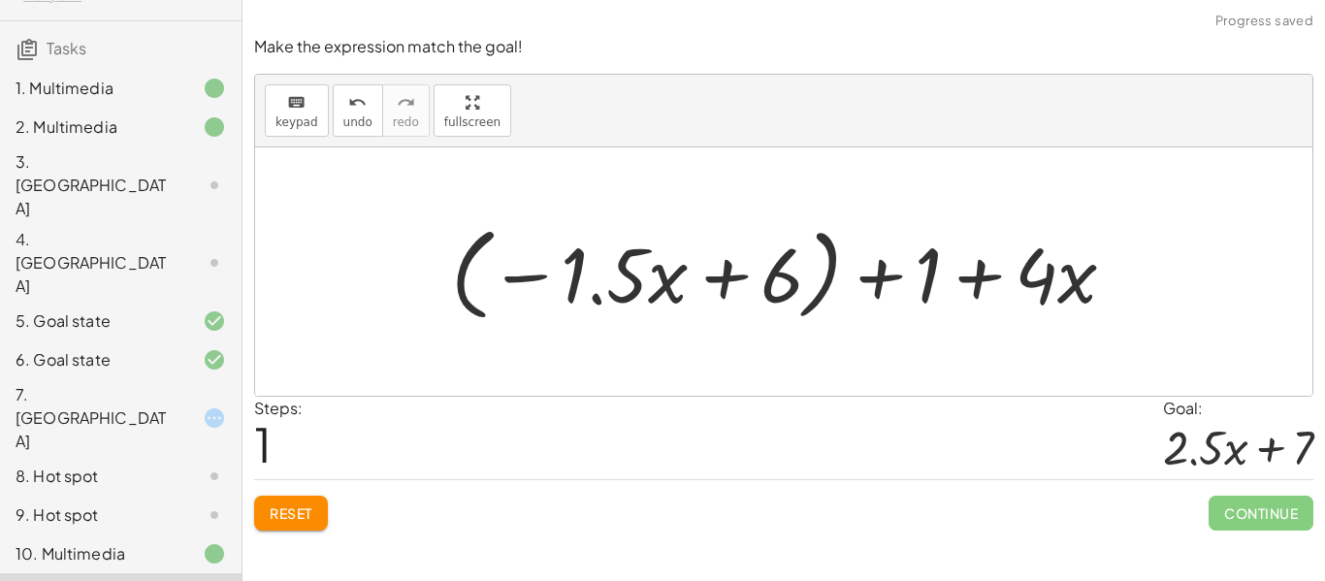
click at [278, 520] on span "Reset" at bounding box center [291, 512] width 43 height 17
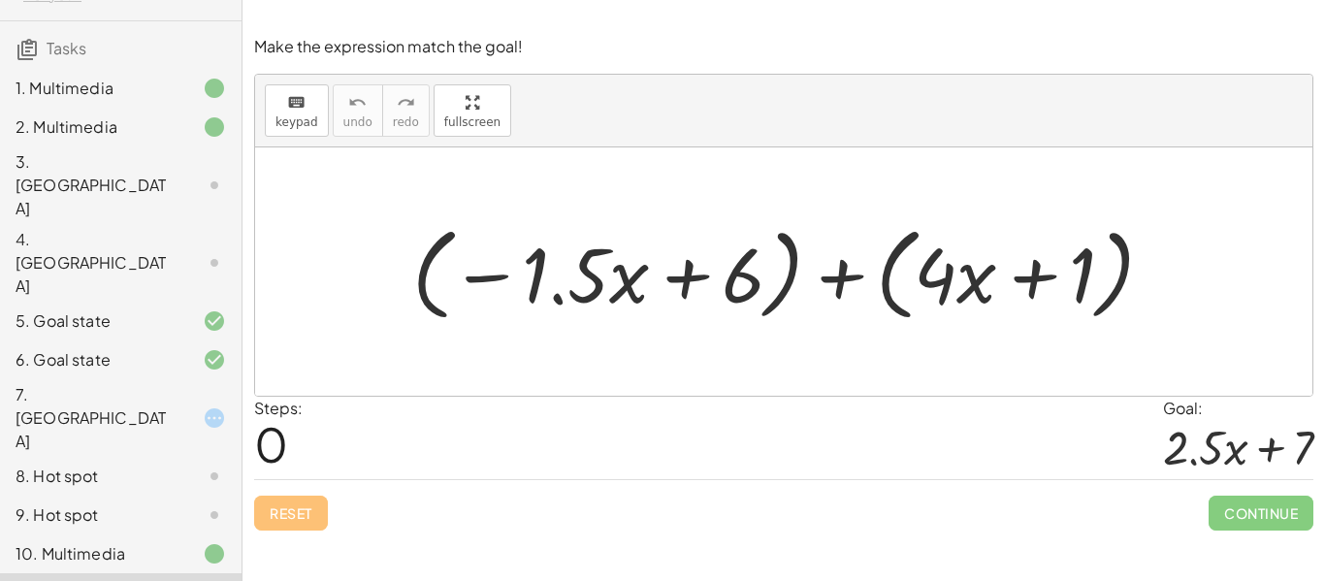
click at [613, 290] on div at bounding box center [791, 272] width 776 height 112
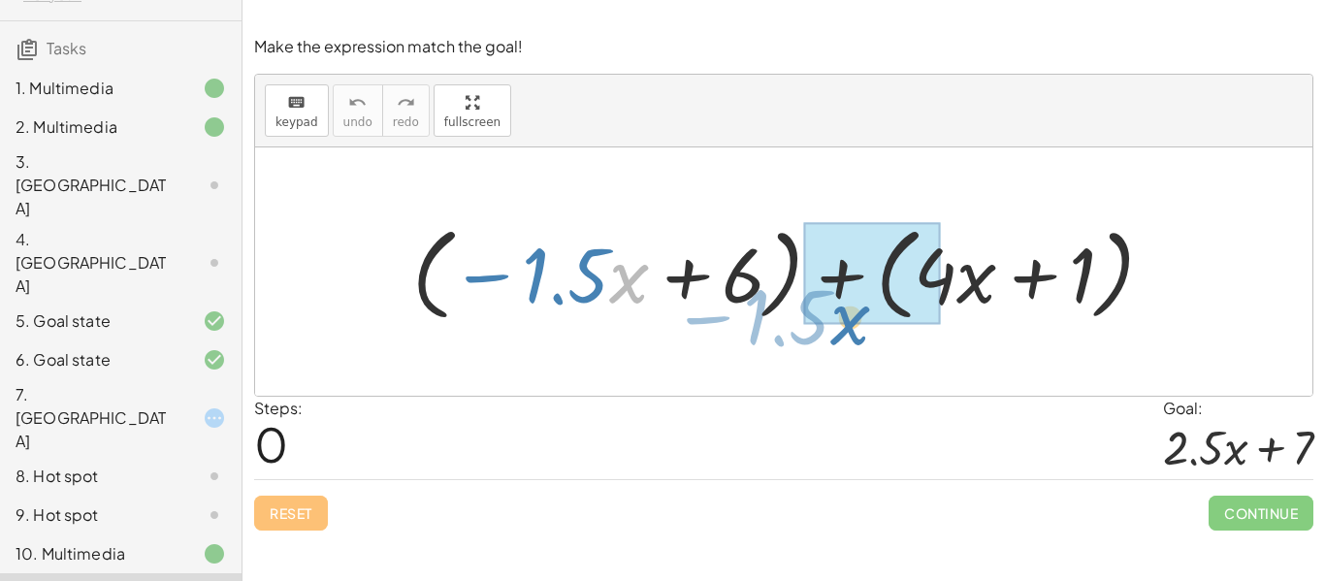
drag, startPoint x: 611, startPoint y: 290, endPoint x: 832, endPoint y: 332, distance: 225.0
click at [832, 332] on div "· x − · 1.5 + ( − · 1.5 · x + 6 ) + ( + · 4 · x + 1 )" at bounding box center [783, 271] width 1057 height 248
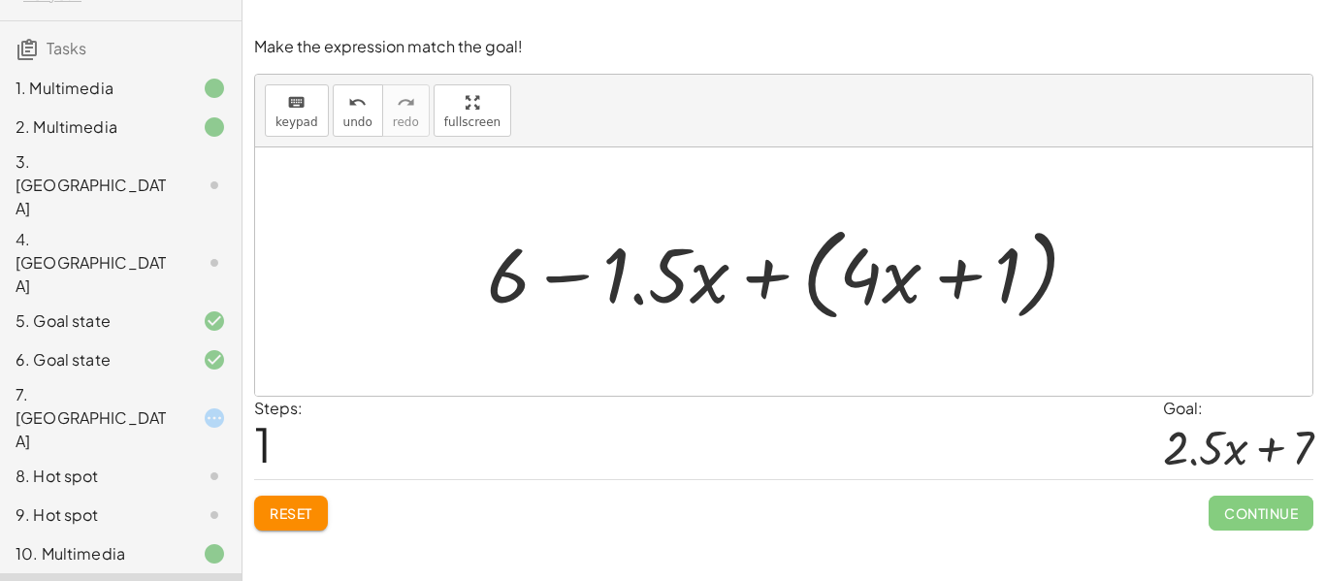
click at [317, 521] on button "Reset" at bounding box center [291, 513] width 74 height 35
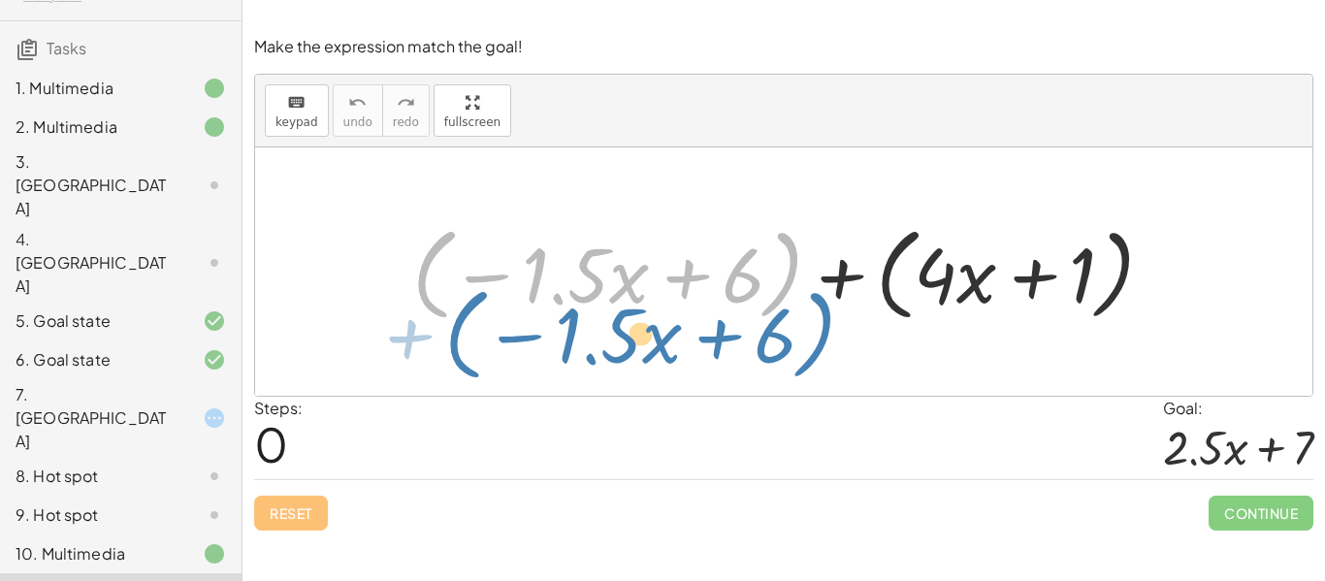
drag, startPoint x: 417, startPoint y: 284, endPoint x: 452, endPoint y: 345, distance: 70.4
click at [452, 345] on div "+ ( − · 1.5 · x + 6 ) + ( − · 1.5 · x + 6 ) + ( + · 4 · x + 1 )" at bounding box center [783, 271] width 1057 height 248
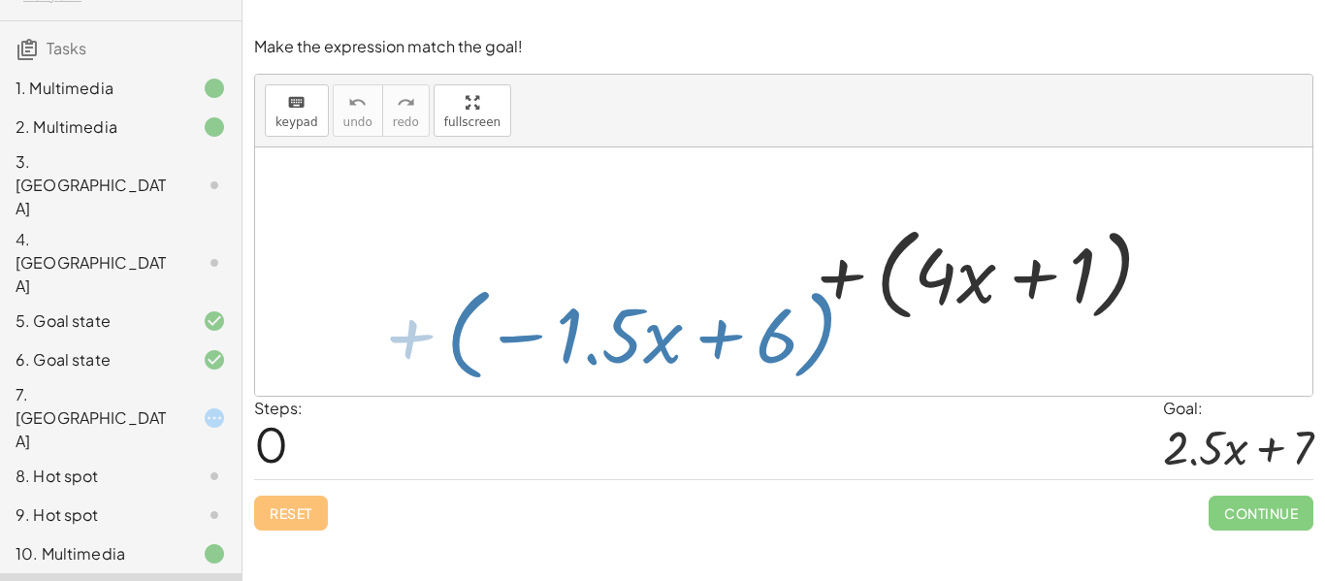
click at [452, 345] on div at bounding box center [783, 271] width 1057 height 248
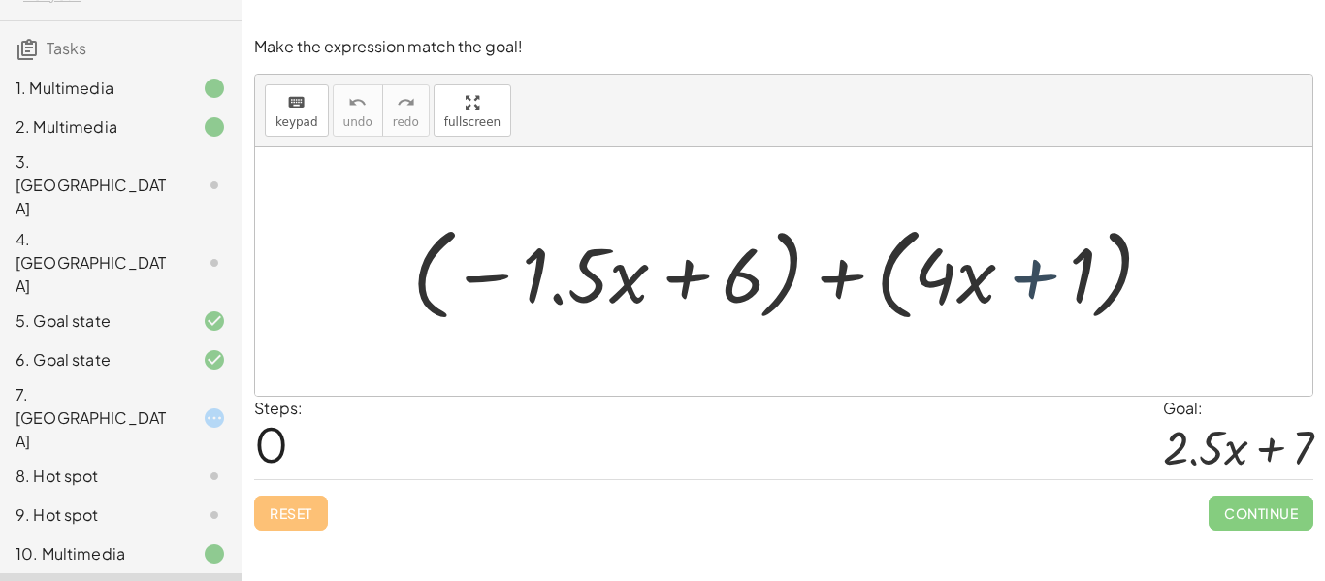
click at [1045, 276] on div at bounding box center [791, 272] width 776 height 112
drag, startPoint x: 739, startPoint y: 298, endPoint x: 698, endPoint y: 242, distance: 69.5
click at [698, 242] on div at bounding box center [791, 272] width 776 height 112
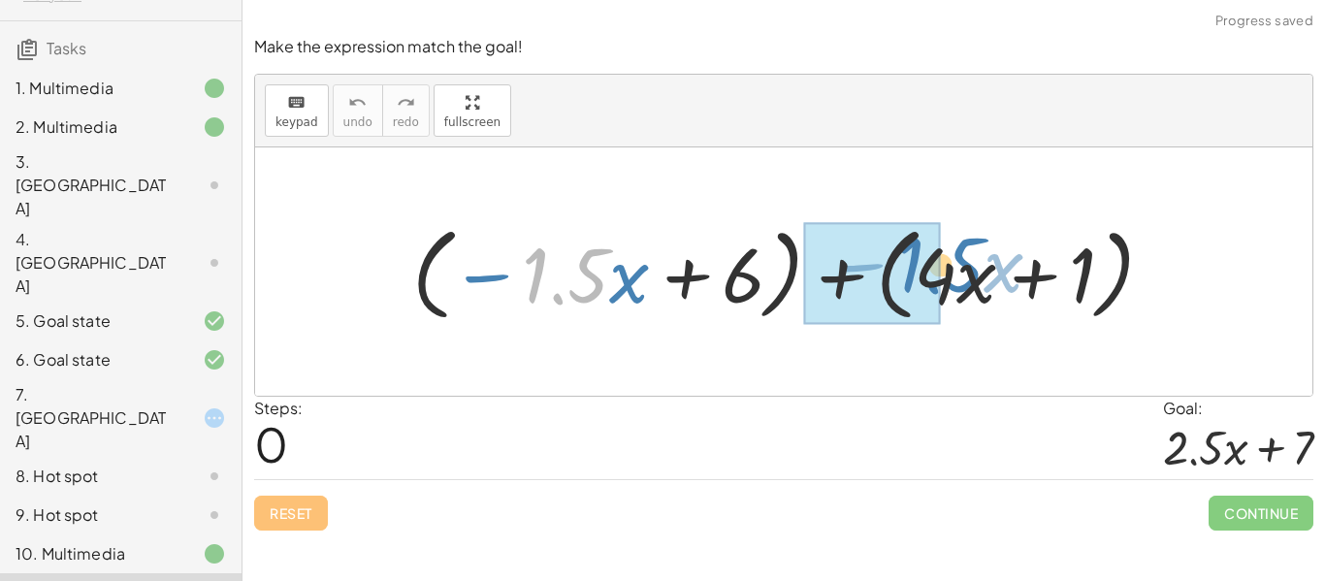
drag, startPoint x: 535, startPoint y: 291, endPoint x: 909, endPoint y: 280, distance: 373.6
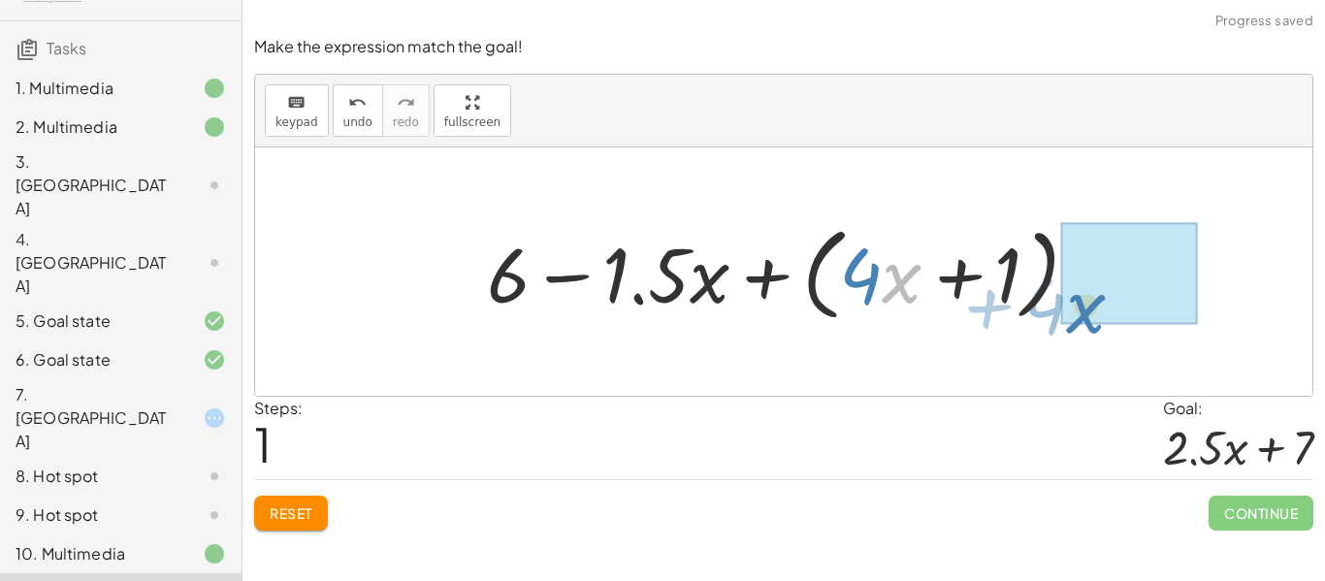
drag, startPoint x: 885, startPoint y: 267, endPoint x: 1067, endPoint y: 293, distance: 184.2
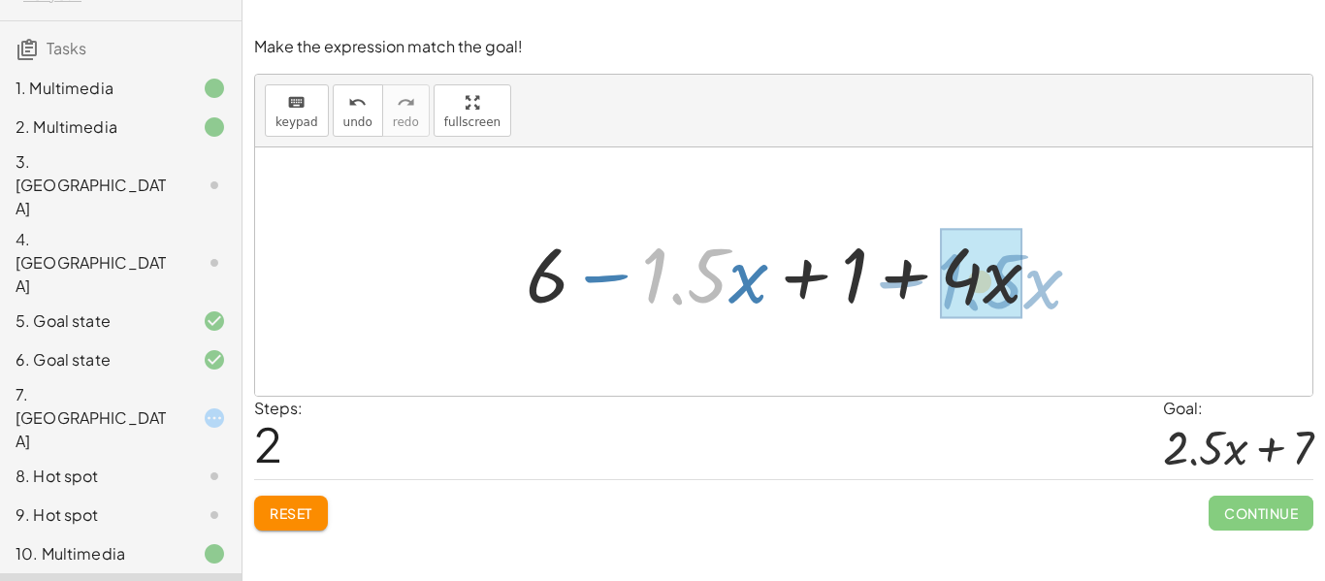
drag, startPoint x: 709, startPoint y: 283, endPoint x: 1005, endPoint y: 289, distance: 295.9
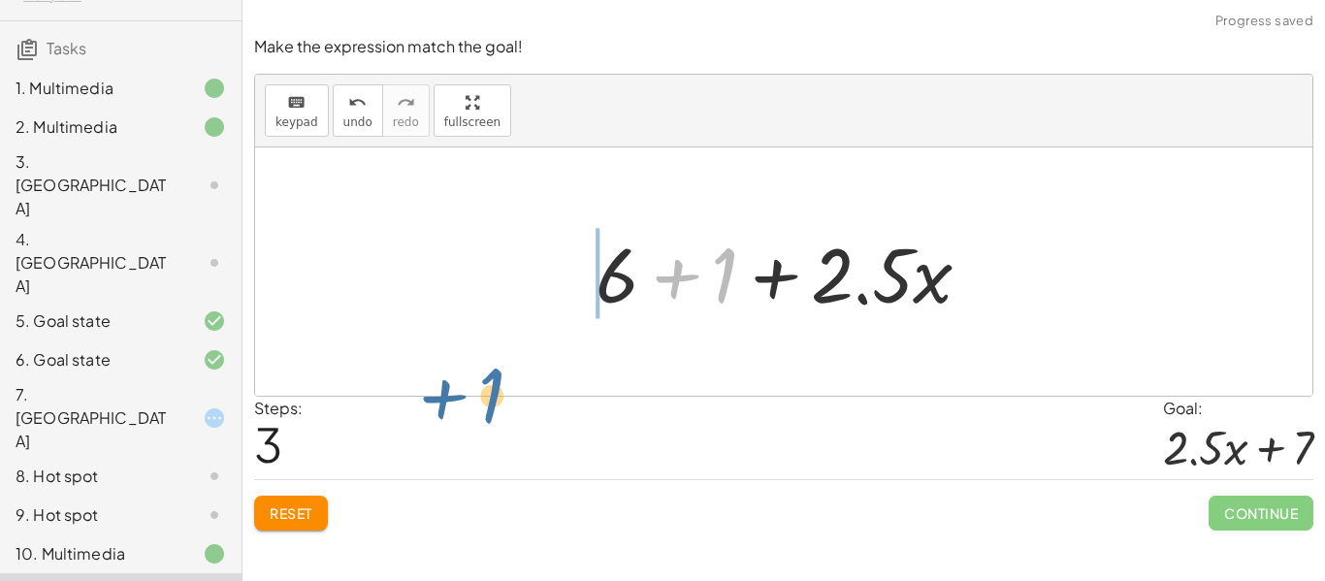
drag, startPoint x: 724, startPoint y: 272, endPoint x: 660, endPoint y: 299, distance: 69.5
click at [581, 322] on div "+ ( − · 1.5 · x + 6 ) + ( + · 4 · x + 1 ) + 6 − · 1.5 · x + ( + · 4 · x + 1 ) +…" at bounding box center [783, 272] width 435 height 110
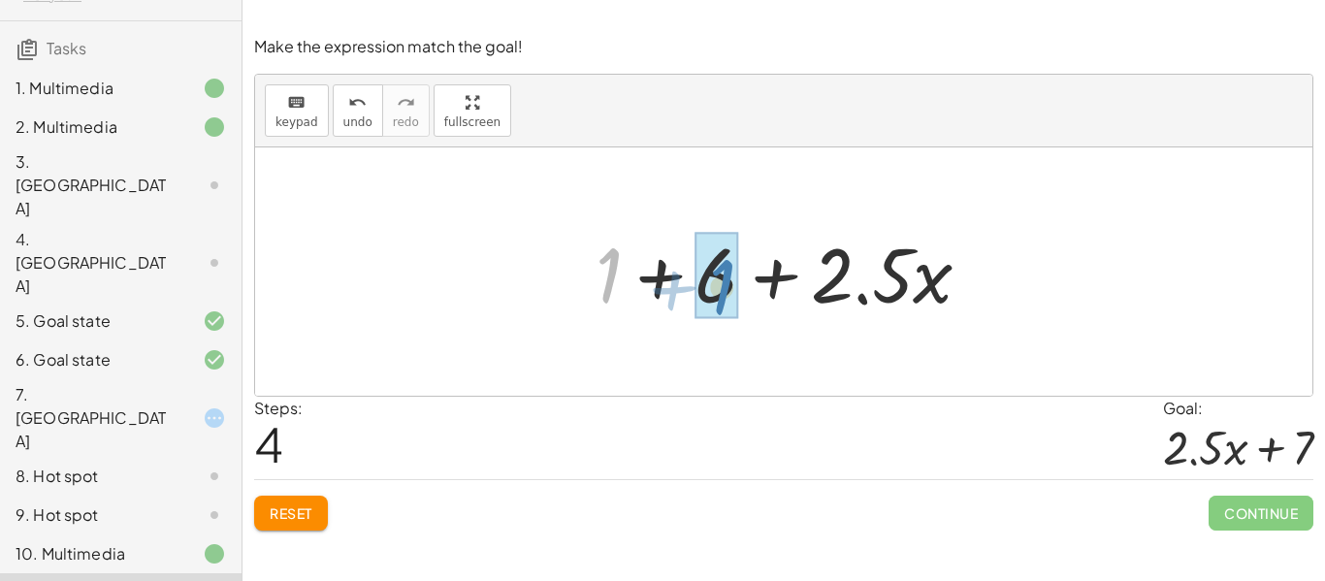
drag, startPoint x: 603, startPoint y: 262, endPoint x: 716, endPoint y: 274, distance: 113.1
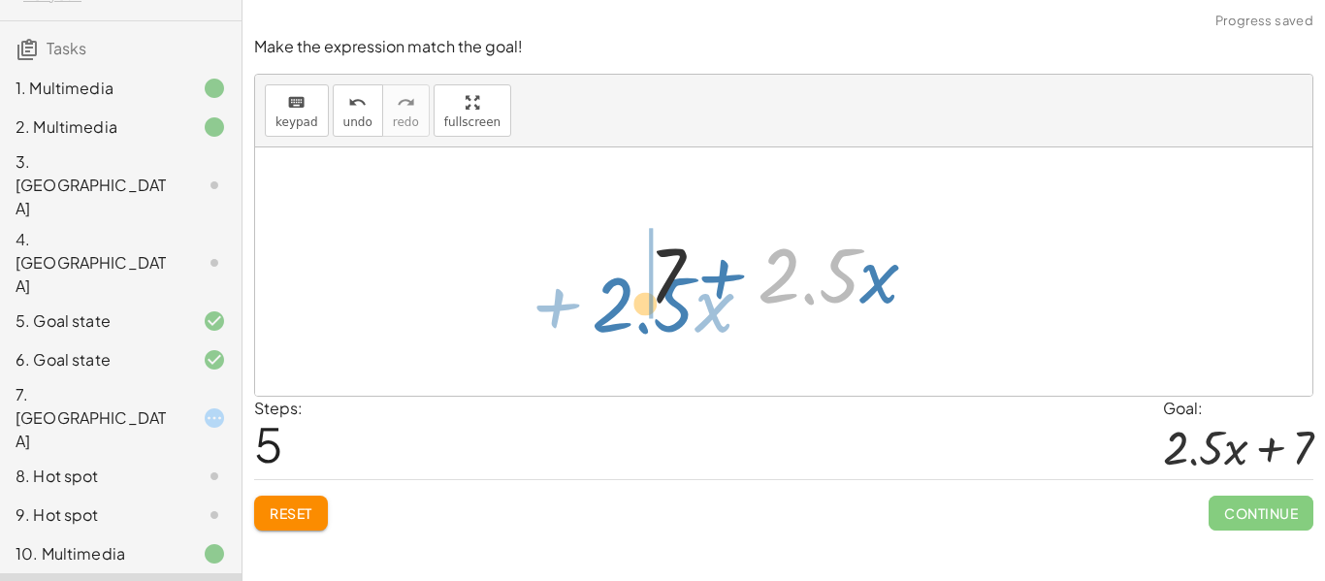
drag, startPoint x: 828, startPoint y: 259, endPoint x: 631, endPoint y: 291, distance: 199.5
click at [631, 291] on div "+ ( − · 1.5 · x + 6 ) + ( + · 4 · x + 1 ) + 6 − · 1.5 · x + ( + · 4 · x + 1 ) +…" at bounding box center [784, 272] width 329 height 110
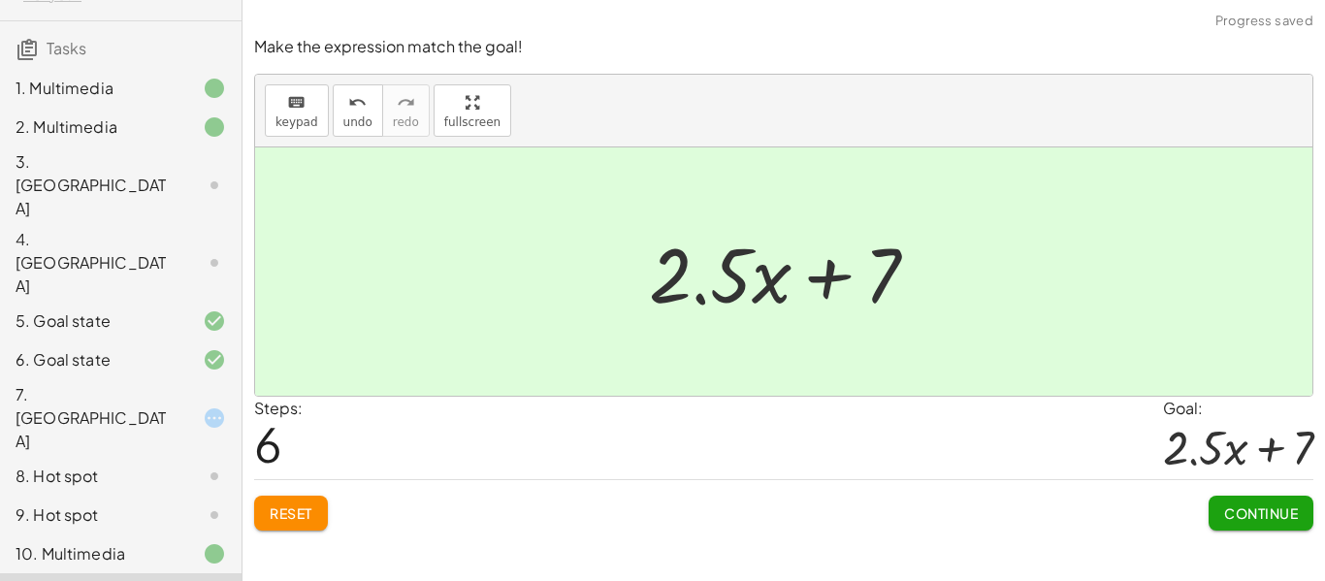
click at [1260, 508] on span "Continue" at bounding box center [1261, 512] width 74 height 17
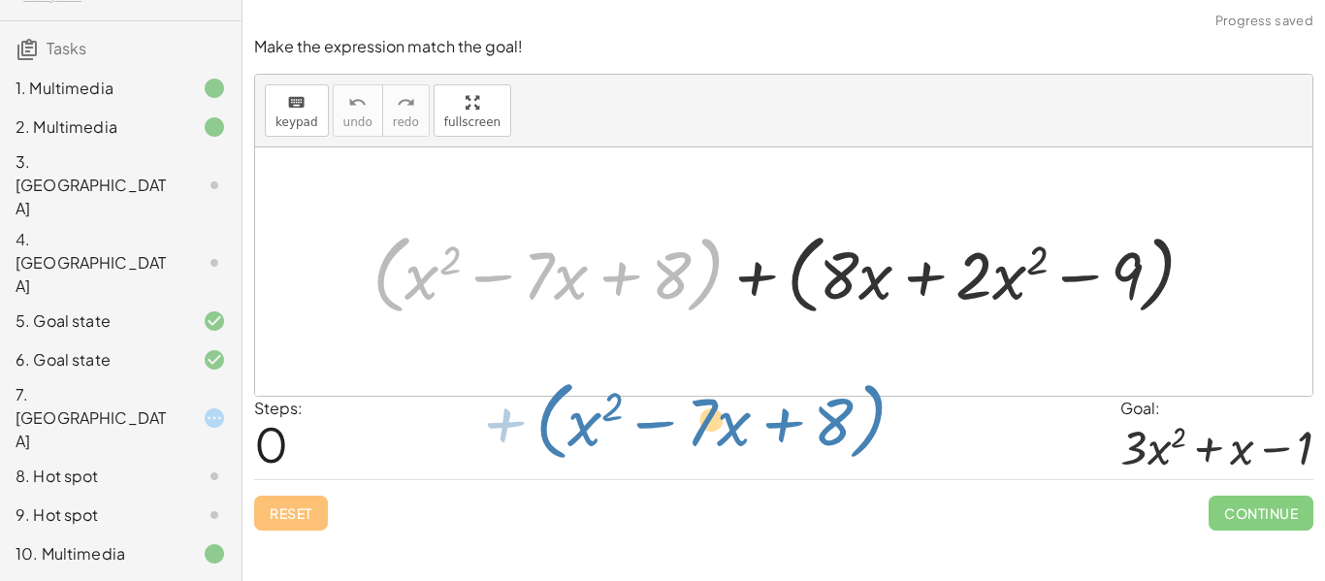
drag, startPoint x: 382, startPoint y: 272, endPoint x: 527, endPoint y: 401, distance: 193.7
click at [0, 0] on div "Make the expression match the goal! keyboard keypad undo undo redo redo fullscr…" at bounding box center [0, 0] width 0 height 0
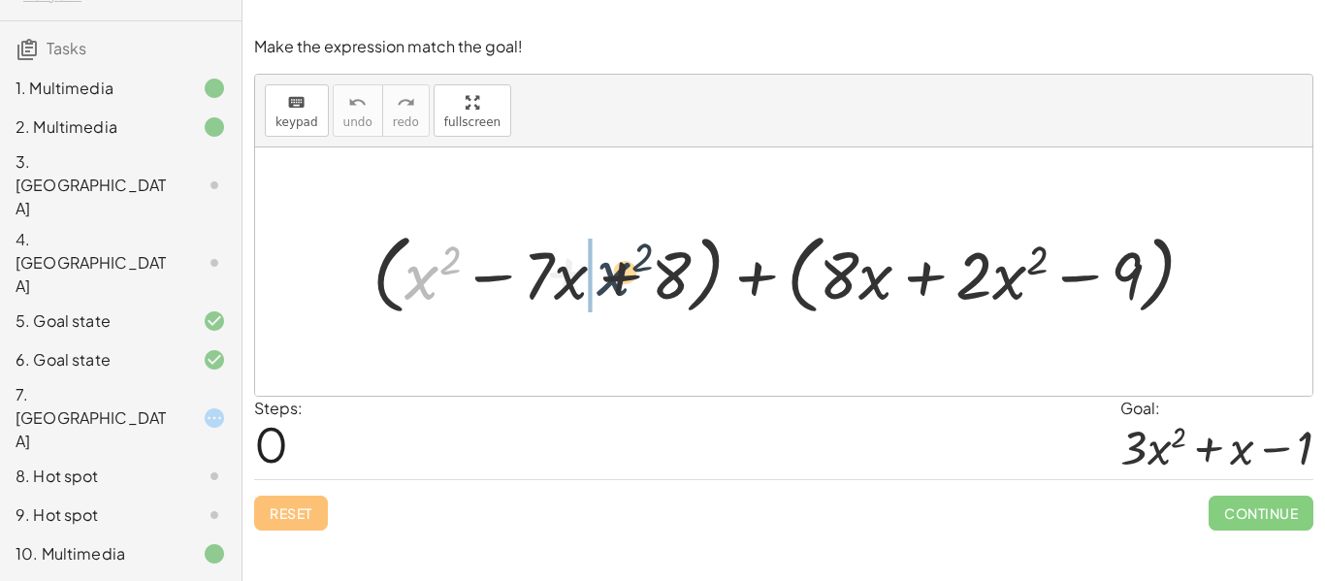
drag, startPoint x: 435, startPoint y: 278, endPoint x: 631, endPoint y: 275, distance: 195.9
click at [631, 275] on div at bounding box center [791, 271] width 857 height 97
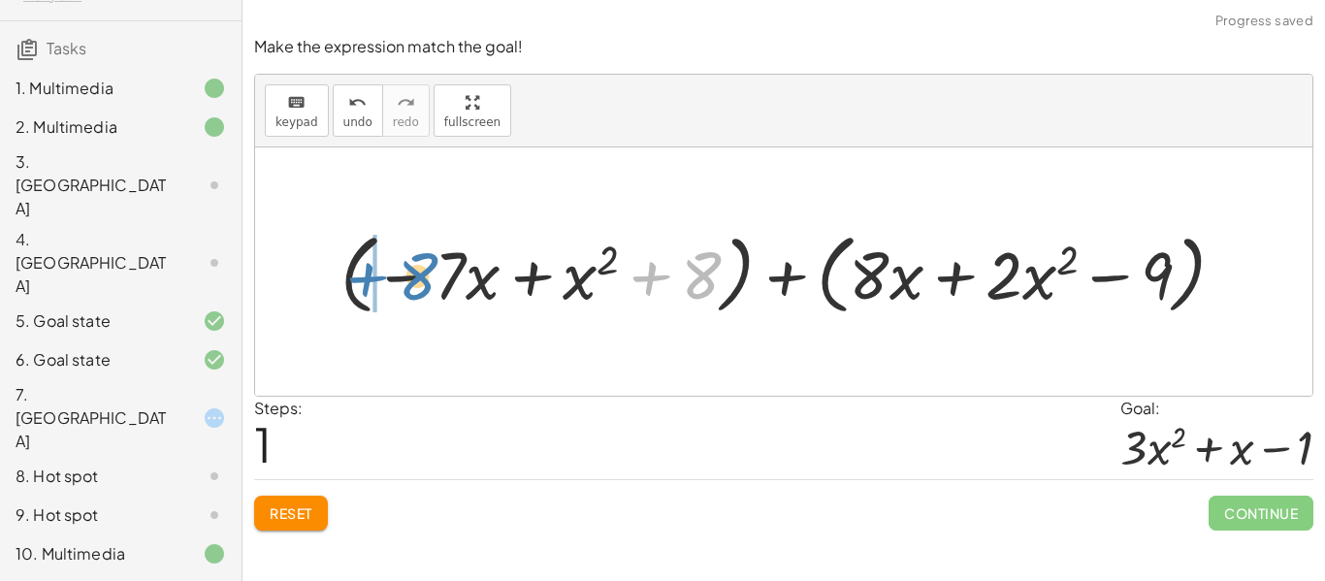
drag, startPoint x: 673, startPoint y: 273, endPoint x: 389, endPoint y: 274, distance: 284.2
click at [389, 274] on div at bounding box center [790, 271] width 919 height 97
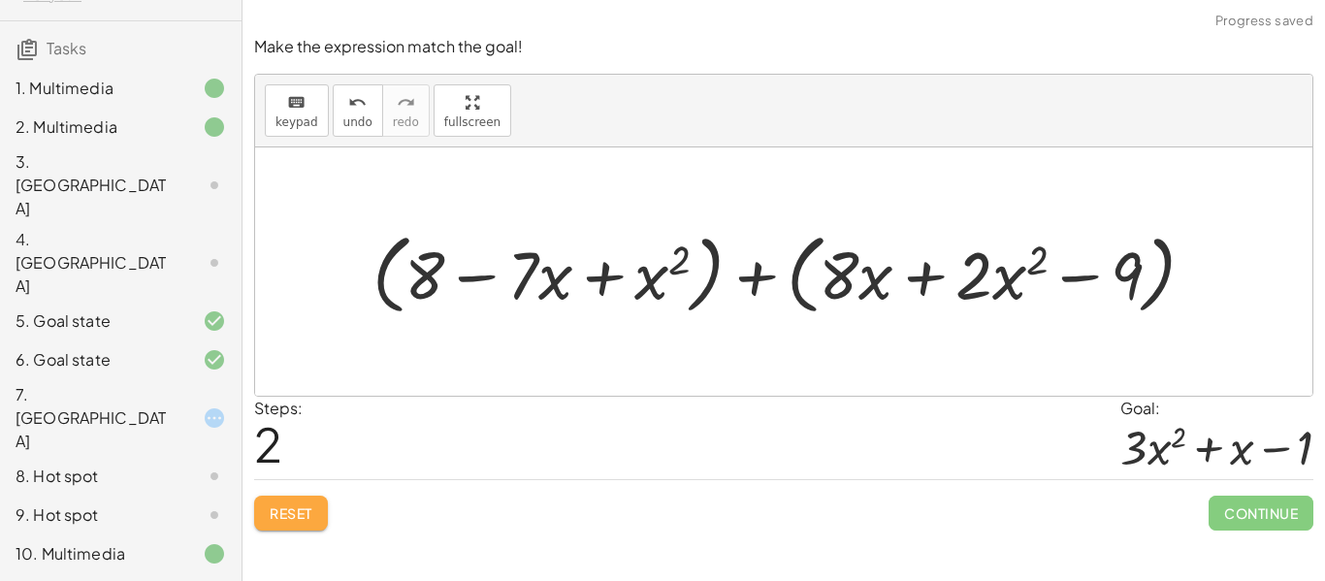
click at [322, 499] on button "Reset" at bounding box center [291, 513] width 74 height 35
click at [322, 499] on div "Reset Continue" at bounding box center [783, 504] width 1059 height 51
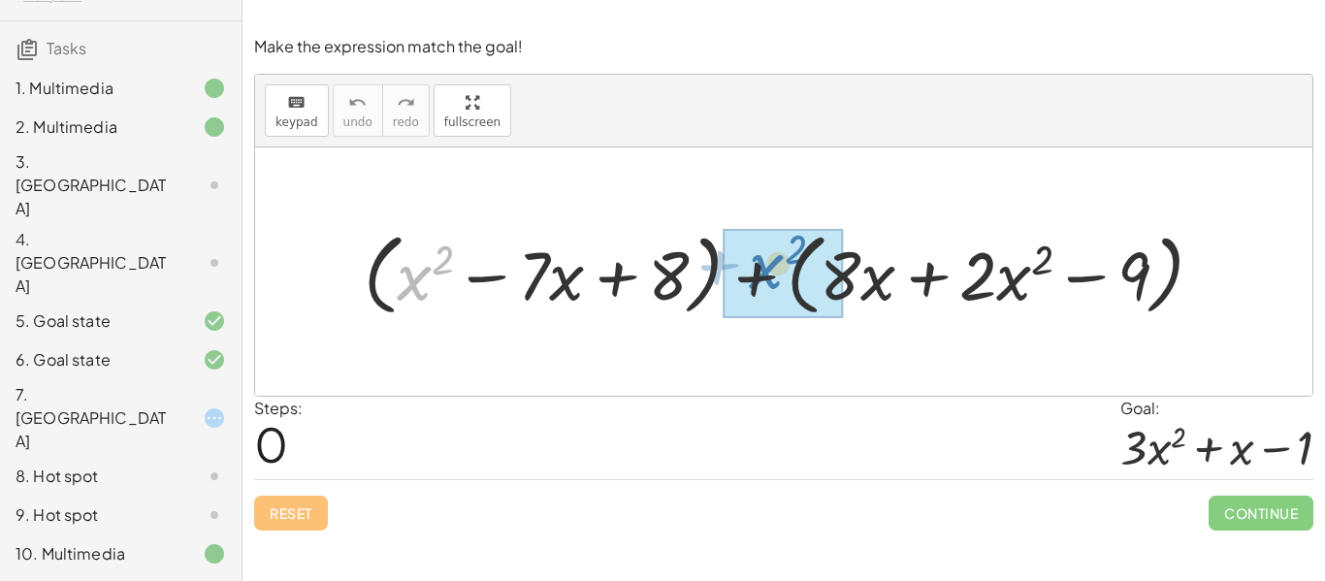
drag, startPoint x: 418, startPoint y: 277, endPoint x: 766, endPoint y: 266, distance: 348.4
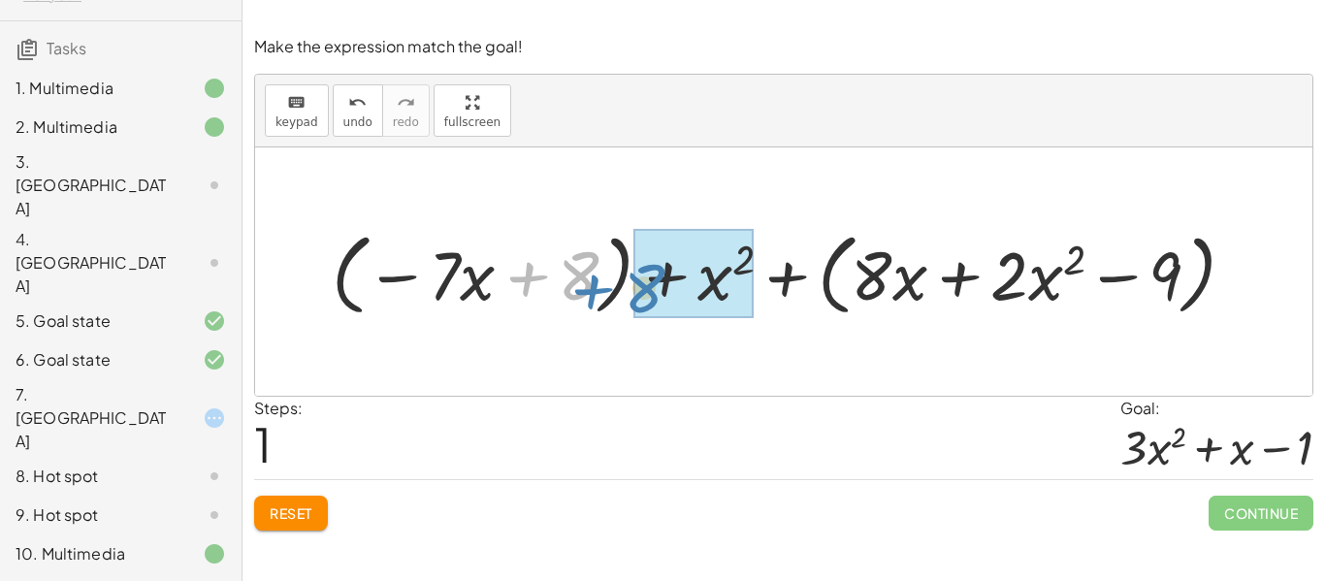
drag, startPoint x: 578, startPoint y: 269, endPoint x: 645, endPoint y: 280, distance: 67.9
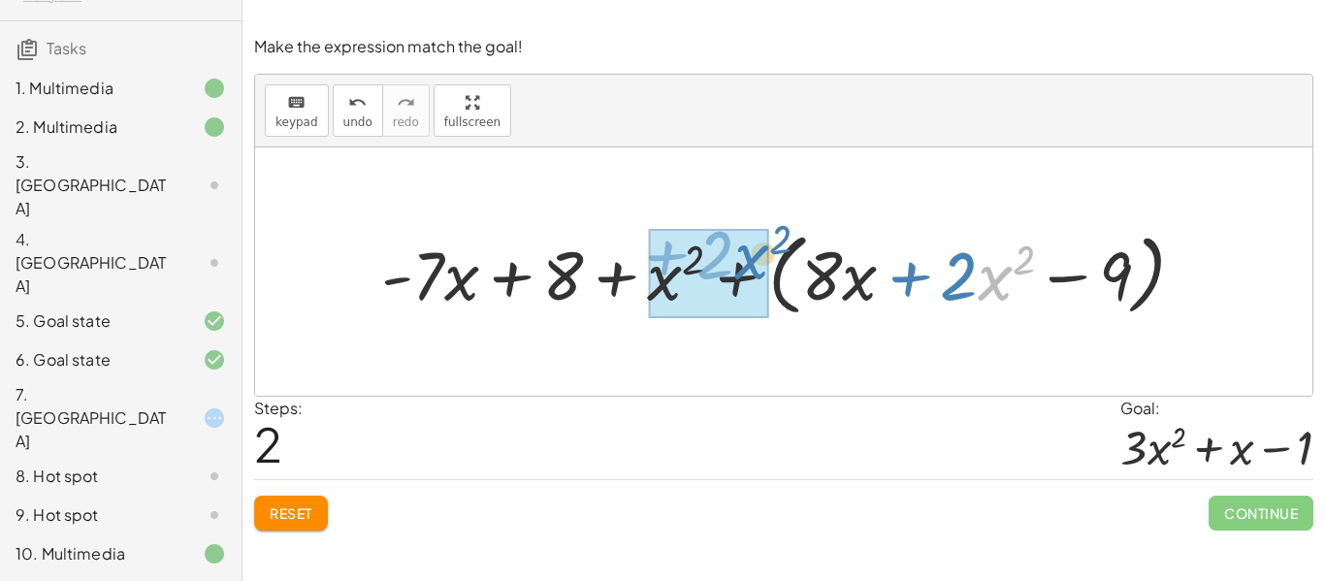
drag, startPoint x: 1001, startPoint y: 299, endPoint x: 758, endPoint y: 281, distance: 244.1
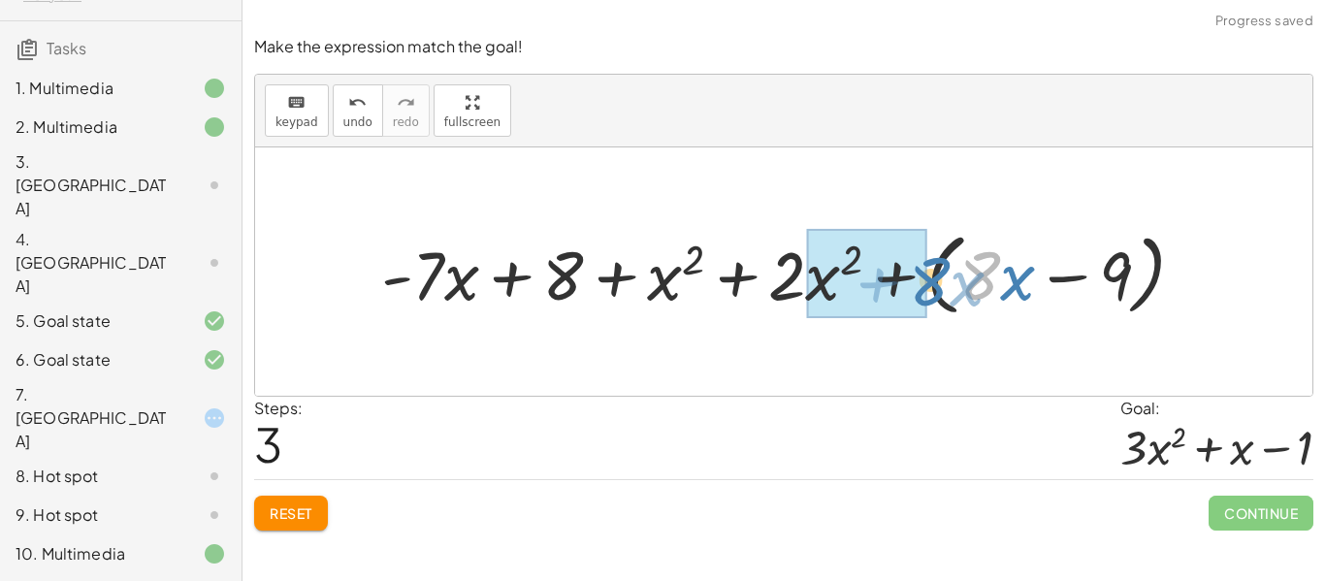
drag, startPoint x: 983, startPoint y: 285, endPoint x: 920, endPoint y: 291, distance: 62.3
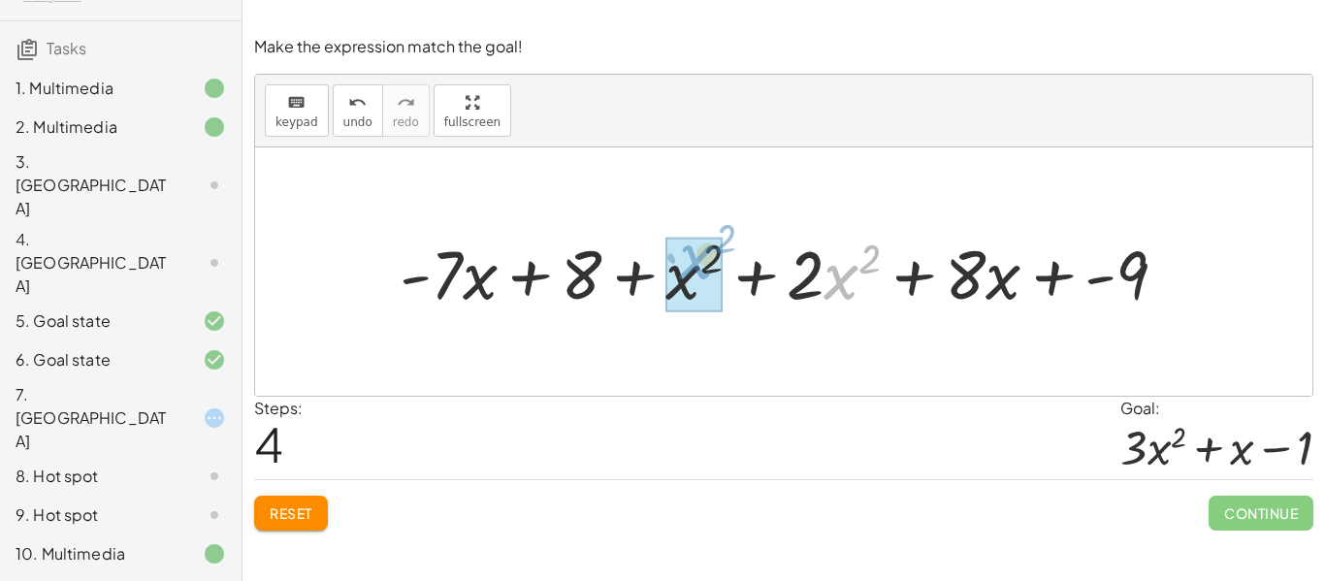
drag, startPoint x: 831, startPoint y: 293, endPoint x: 684, endPoint y: 273, distance: 148.8
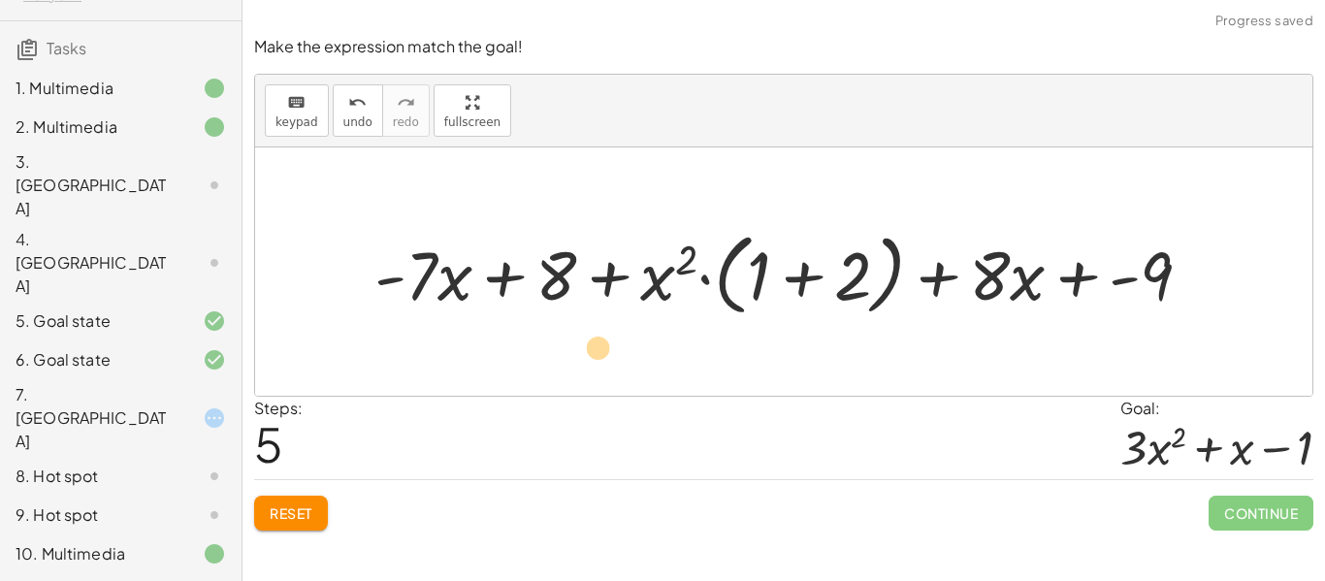
drag, startPoint x: 752, startPoint y: 275, endPoint x: 439, endPoint y: 340, distance: 319.0
click at [274, 506] on span "Reset" at bounding box center [291, 512] width 43 height 17
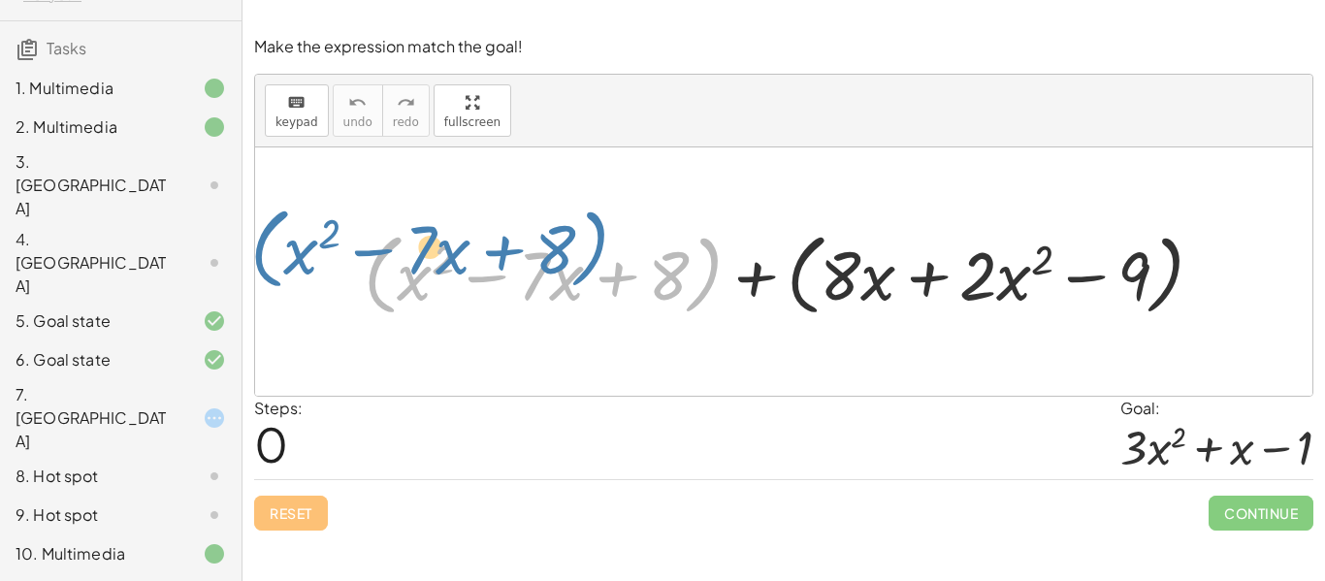
drag, startPoint x: 394, startPoint y: 274, endPoint x: 280, endPoint y: 248, distance: 116.5
click at [280, 248] on div "+ ( + x 2 − · 7 · x + 8 ) + ( + x 2 − · 7 · x + 8 ) + ( + · 8 · x + · 2 · x 2 −…" at bounding box center [783, 271] width 1057 height 248
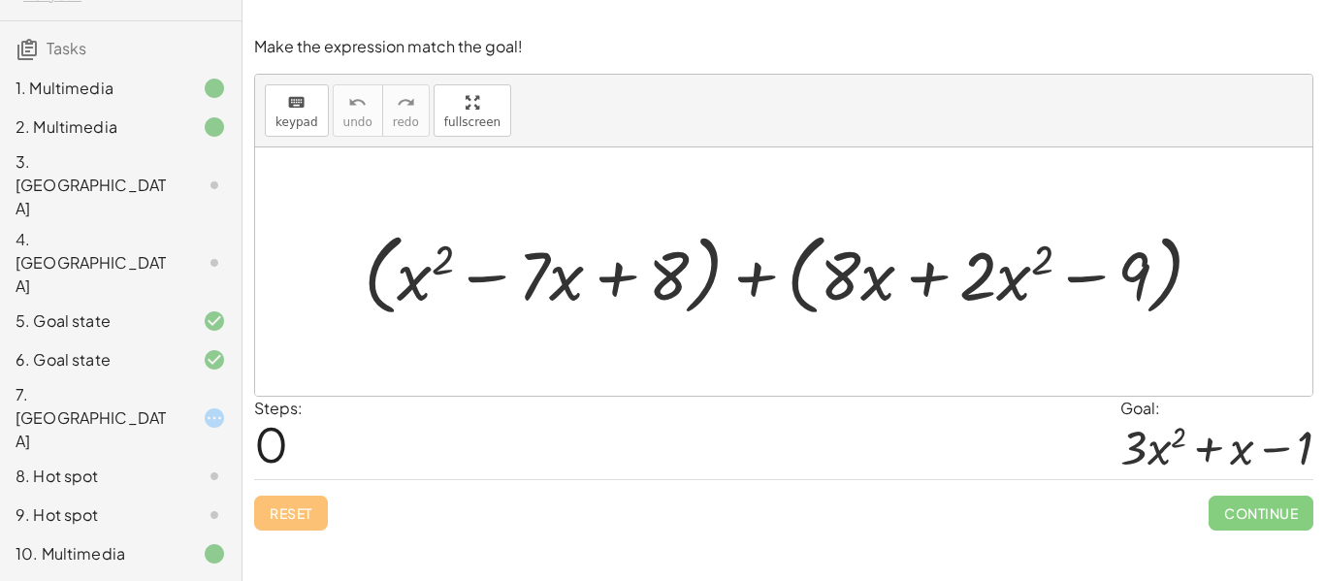
click at [459, 300] on div at bounding box center [791, 271] width 875 height 99
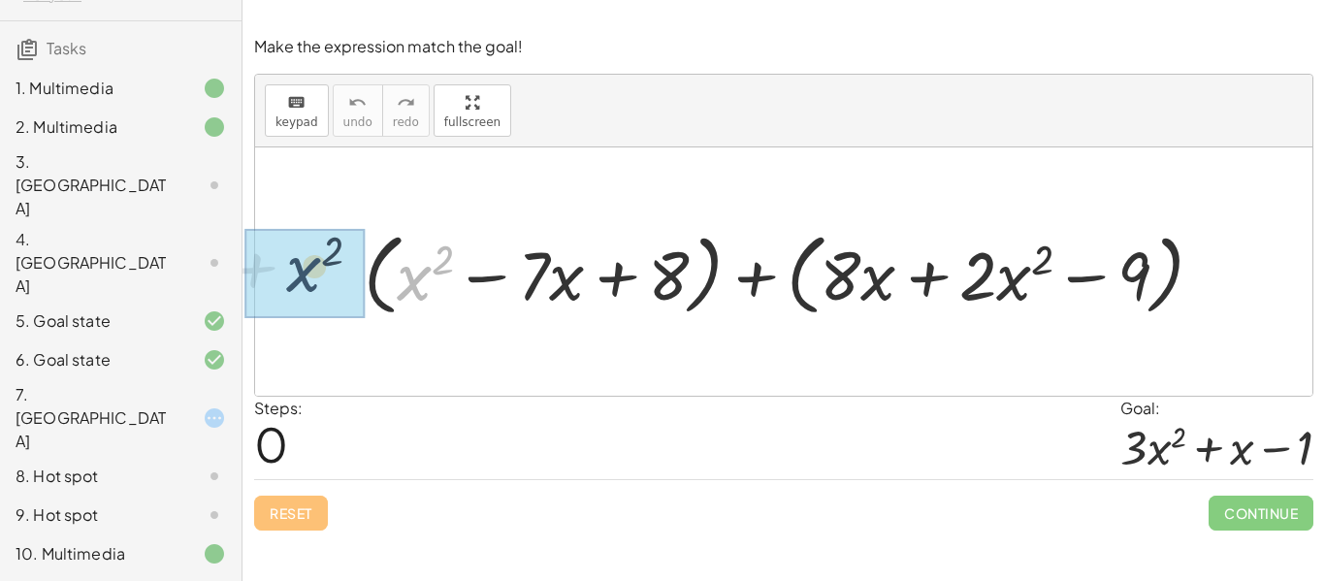
drag, startPoint x: 417, startPoint y: 278, endPoint x: 303, endPoint y: 269, distance: 114.9
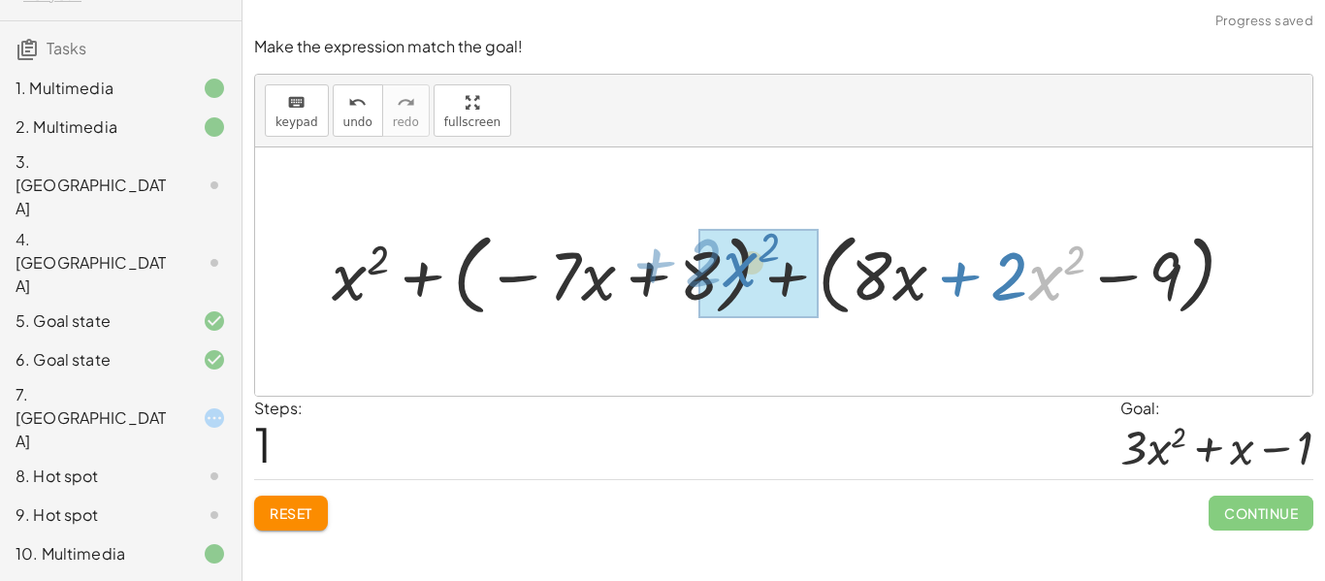
drag, startPoint x: 1028, startPoint y: 270, endPoint x: 727, endPoint y: 260, distance: 300.8
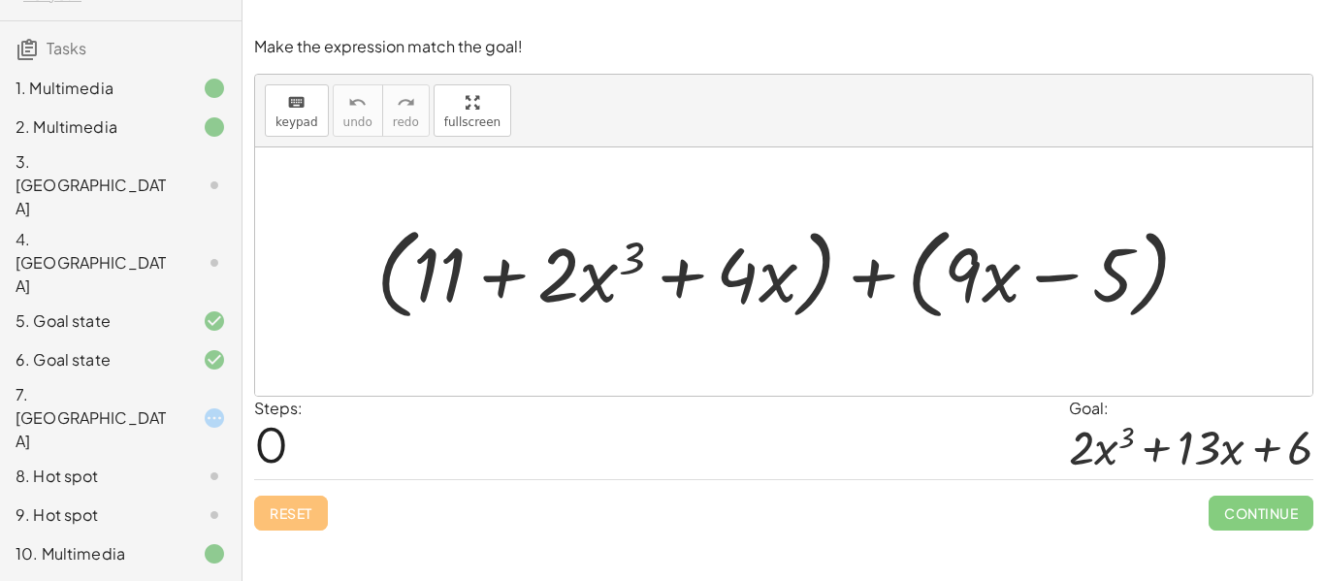
drag, startPoint x: 455, startPoint y: 285, endPoint x: 503, endPoint y: 280, distance: 48.7
click at [503, 280] on div at bounding box center [791, 271] width 849 height 110
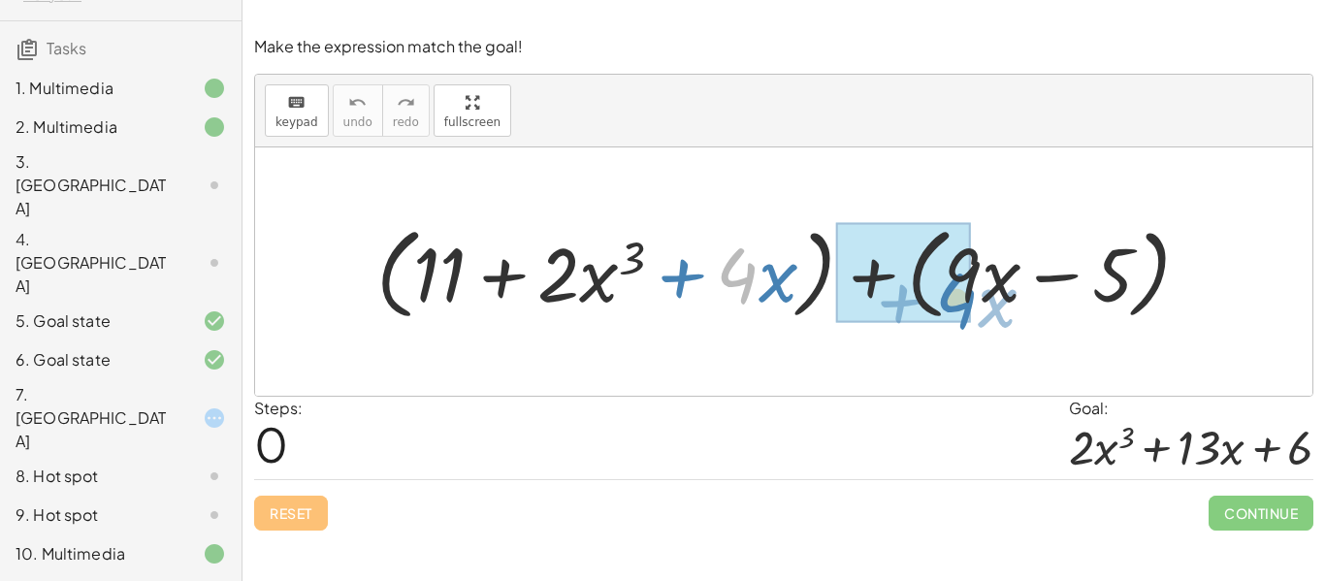
drag, startPoint x: 742, startPoint y: 282, endPoint x: 961, endPoint y: 307, distance: 220.6
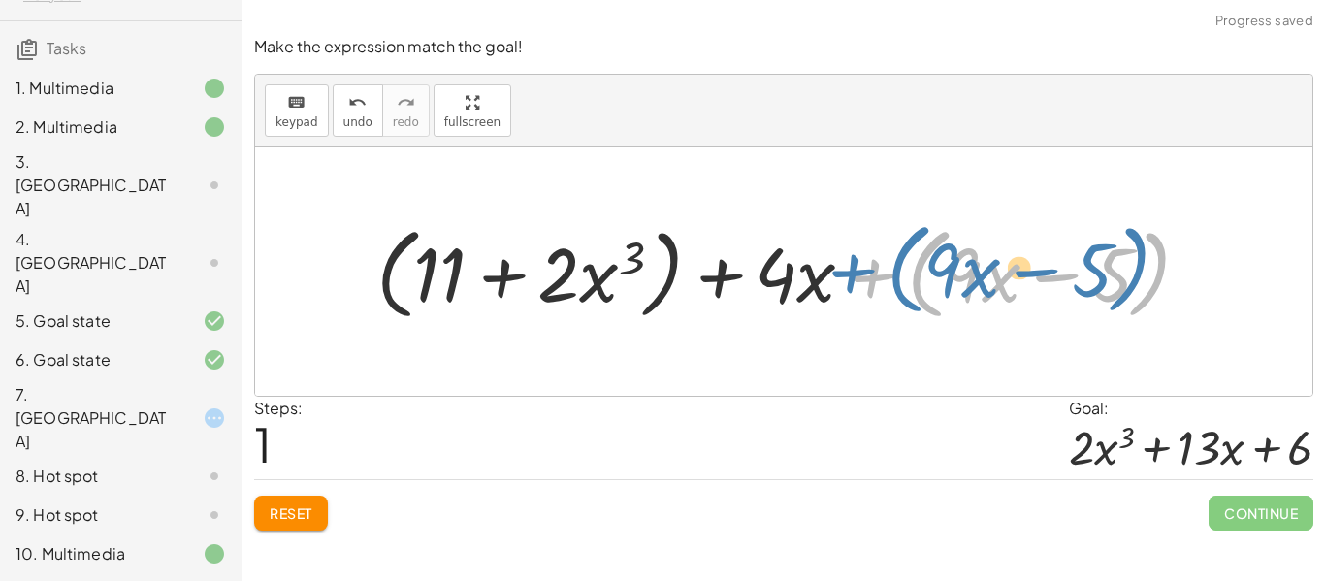
drag, startPoint x: 942, startPoint y: 278, endPoint x: 922, endPoint y: 274, distance: 20.0
click at [922, 274] on div at bounding box center [791, 271] width 849 height 110
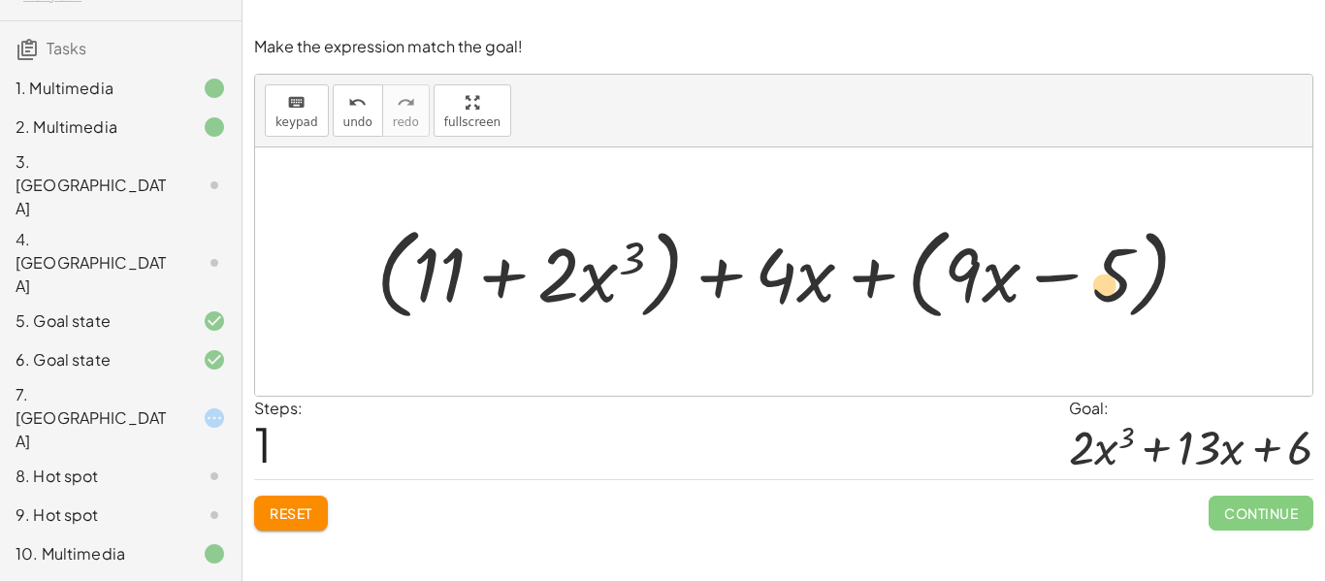
drag, startPoint x: 424, startPoint y: 252, endPoint x: 1088, endPoint y: 269, distance: 664.6
click at [1088, 269] on div at bounding box center [791, 271] width 849 height 110
drag, startPoint x: 1114, startPoint y: 272, endPoint x: 448, endPoint y: 287, distance: 666.5
click at [448, 287] on div at bounding box center [791, 271] width 849 height 110
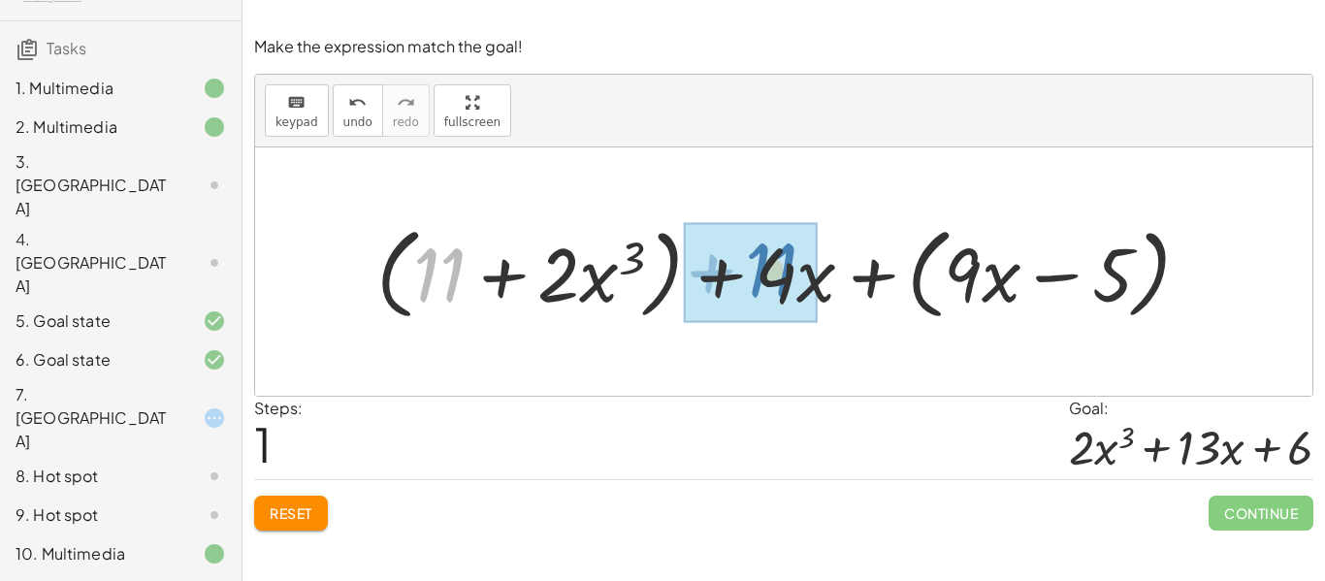
drag, startPoint x: 434, startPoint y: 279, endPoint x: 765, endPoint y: 274, distance: 331.7
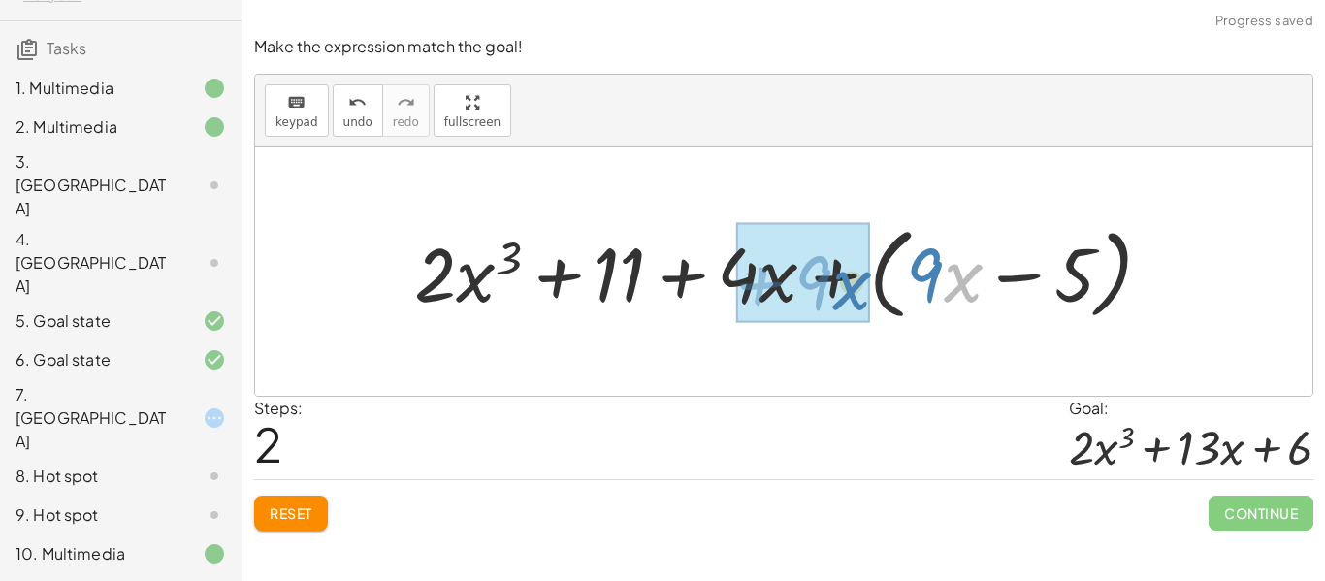
drag, startPoint x: 948, startPoint y: 264, endPoint x: 833, endPoint y: 271, distance: 114.7
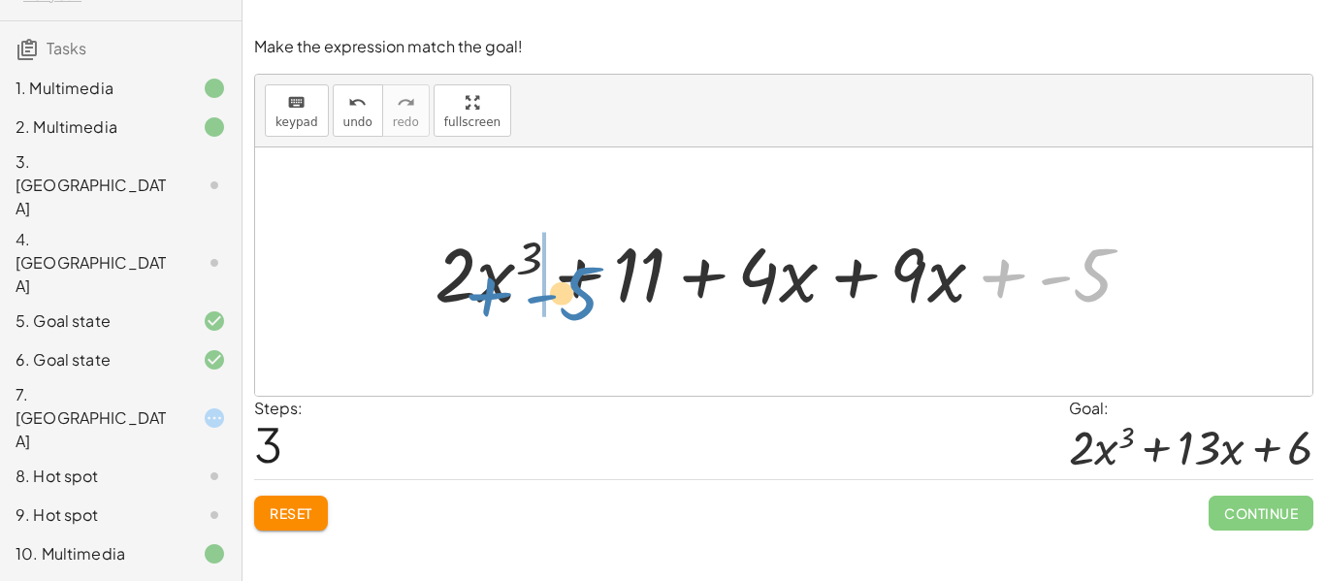
drag, startPoint x: 1109, startPoint y: 274, endPoint x: 595, endPoint y: 292, distance: 514.4
click at [595, 292] on div at bounding box center [791, 271] width 732 height 98
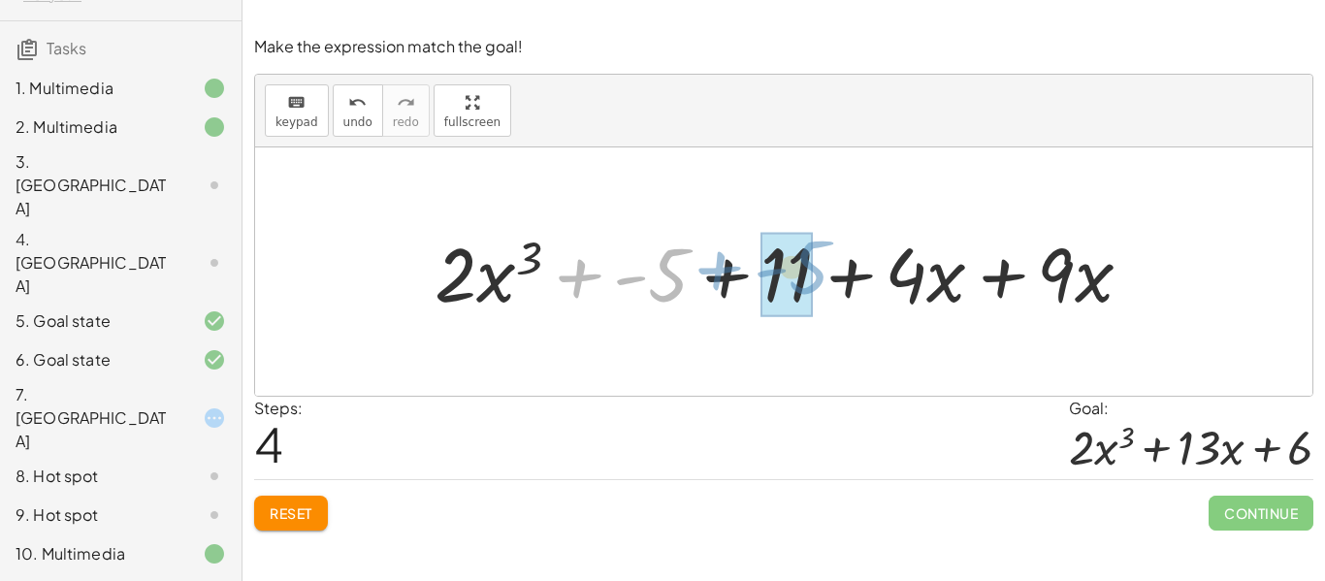
drag, startPoint x: 657, startPoint y: 282, endPoint x: 795, endPoint y: 274, distance: 138.9
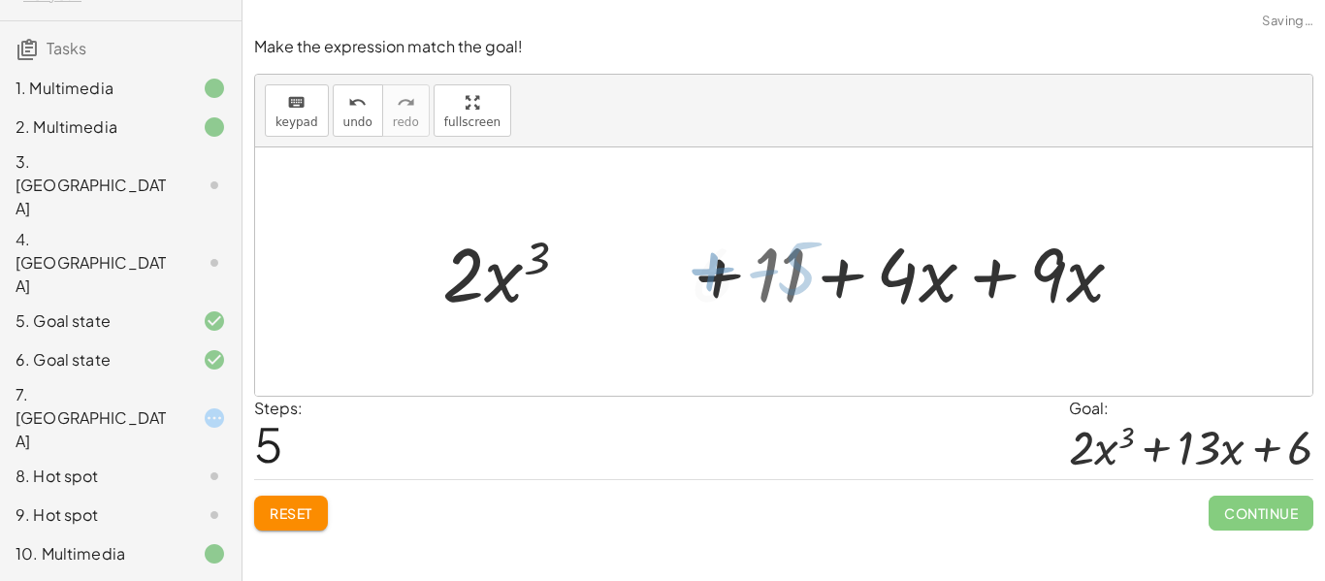
click at [795, 274] on div at bounding box center [790, 271] width 574 height 98
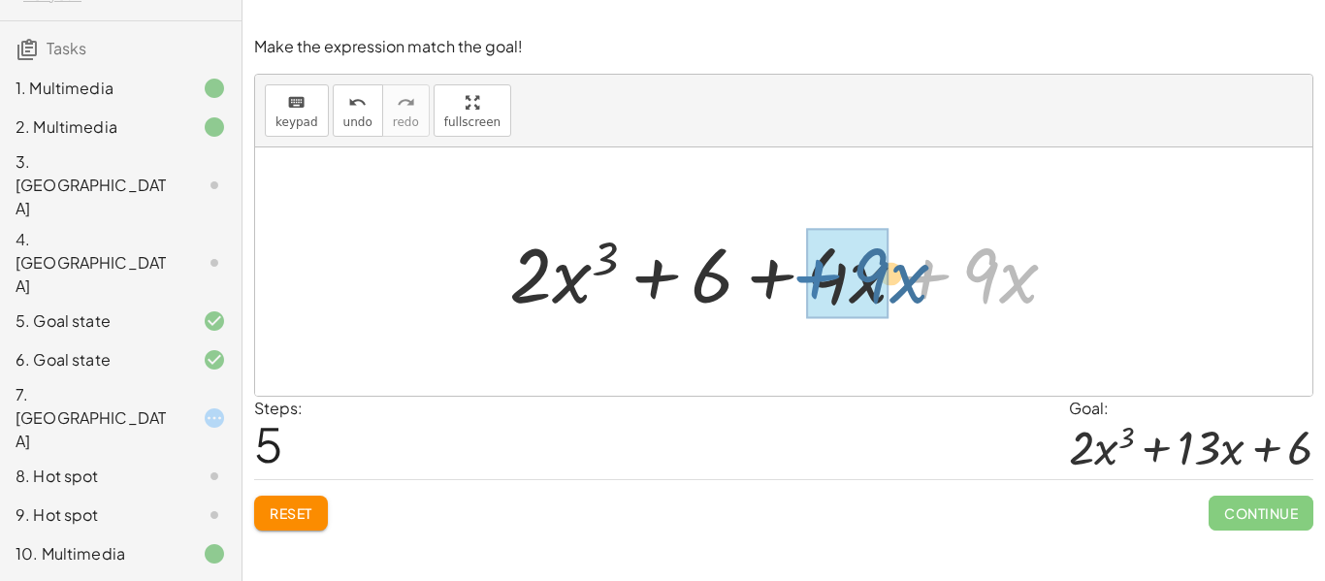
drag, startPoint x: 944, startPoint y: 261, endPoint x: 822, endPoint y: 257, distance: 121.3
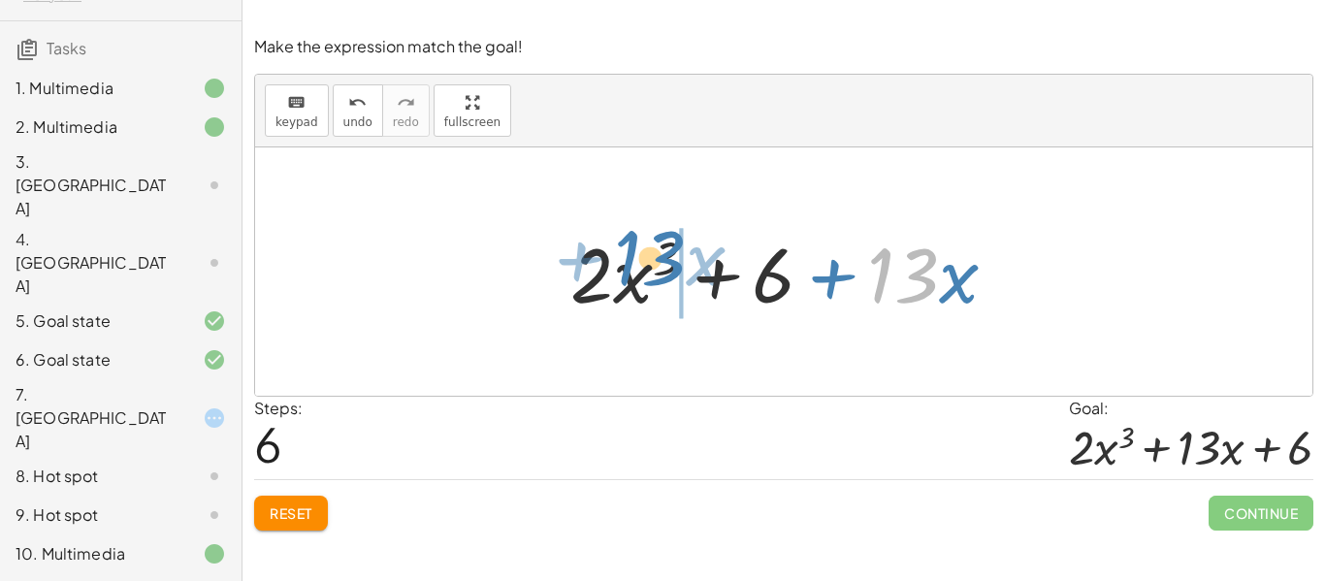
drag, startPoint x: 930, startPoint y: 294, endPoint x: 683, endPoint y: 283, distance: 247.6
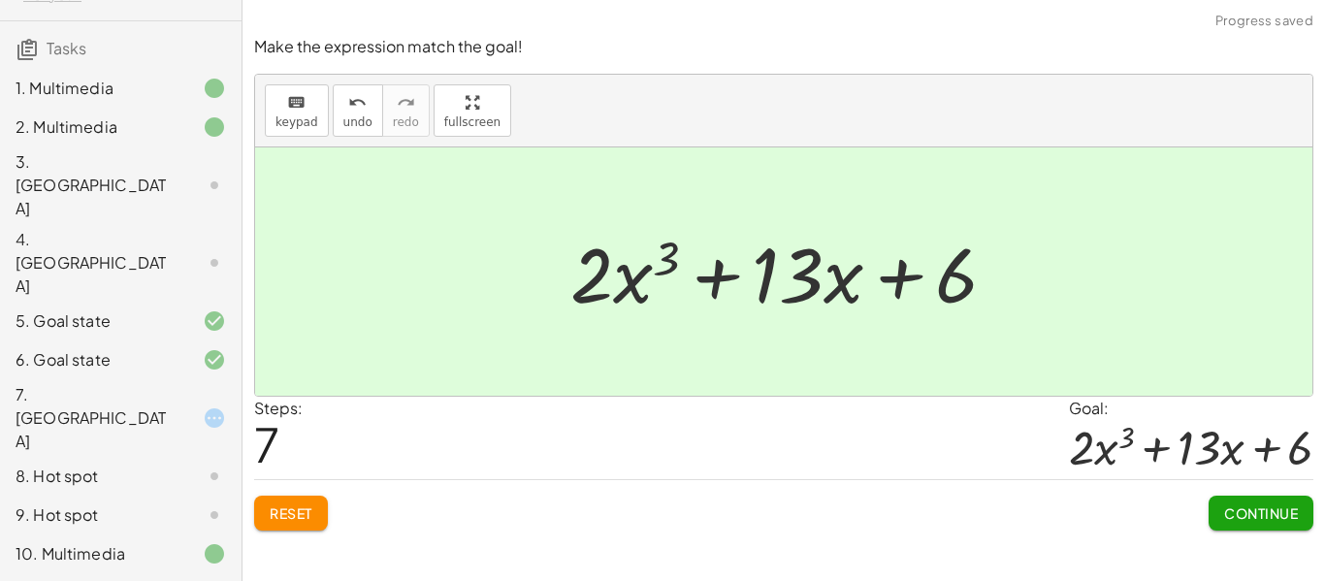
click at [1256, 528] on button "Continue" at bounding box center [1261, 513] width 105 height 35
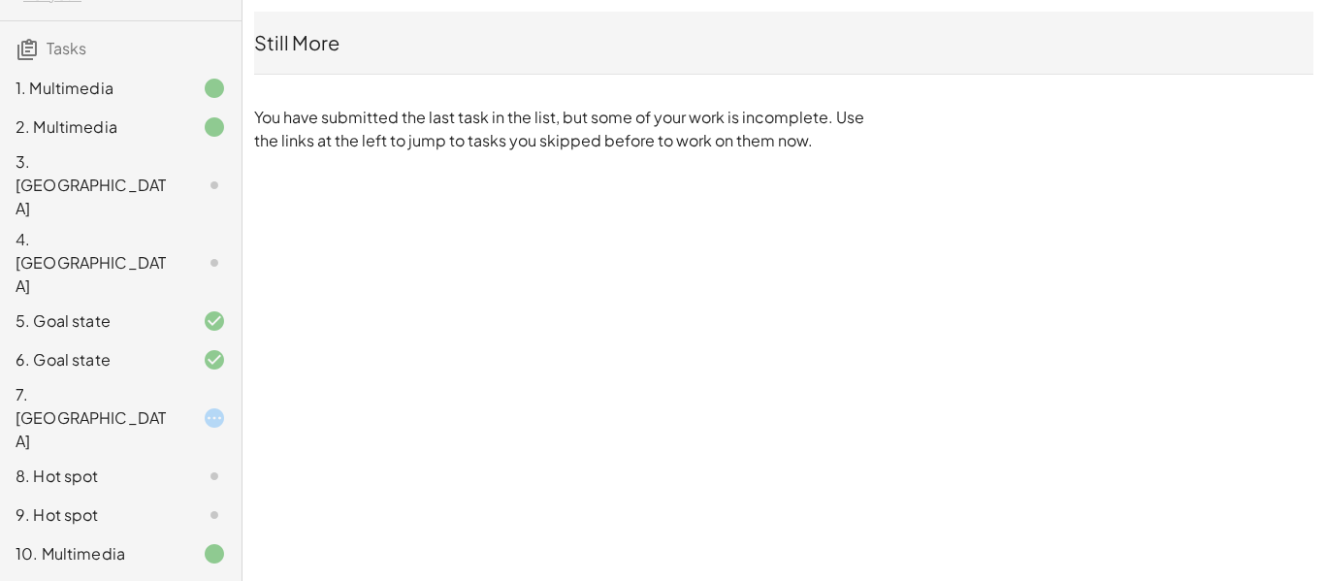
click at [86, 465] on div "8. Hot spot" at bounding box center [94, 476] width 156 height 23
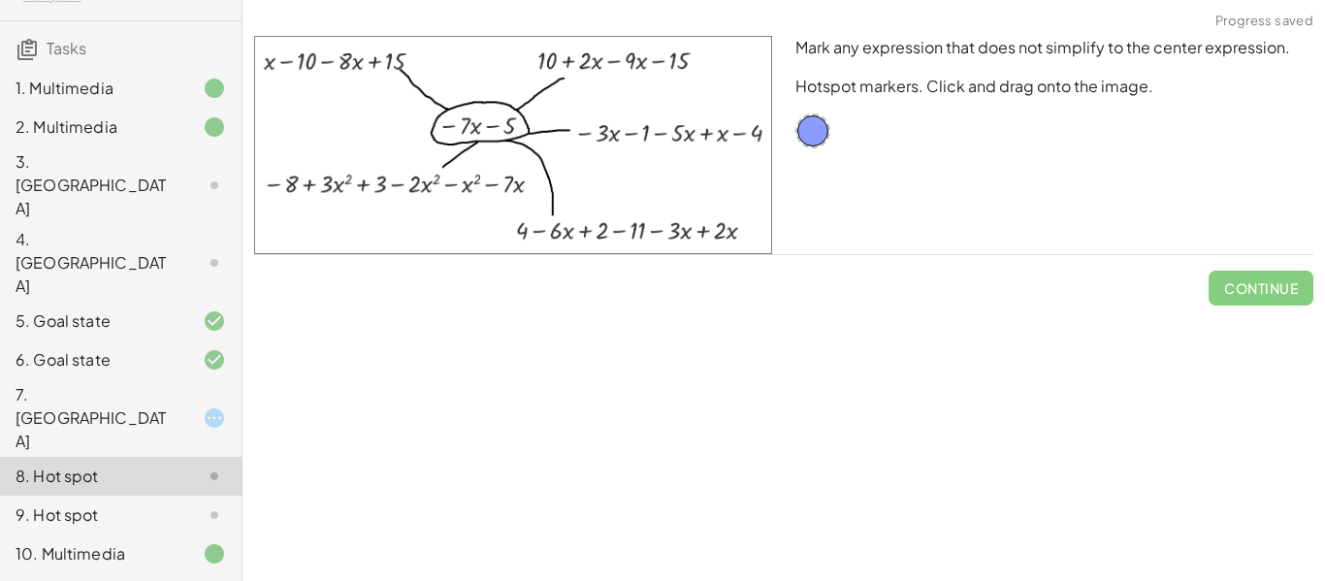
click at [172, 503] on div at bounding box center [199, 514] width 54 height 23
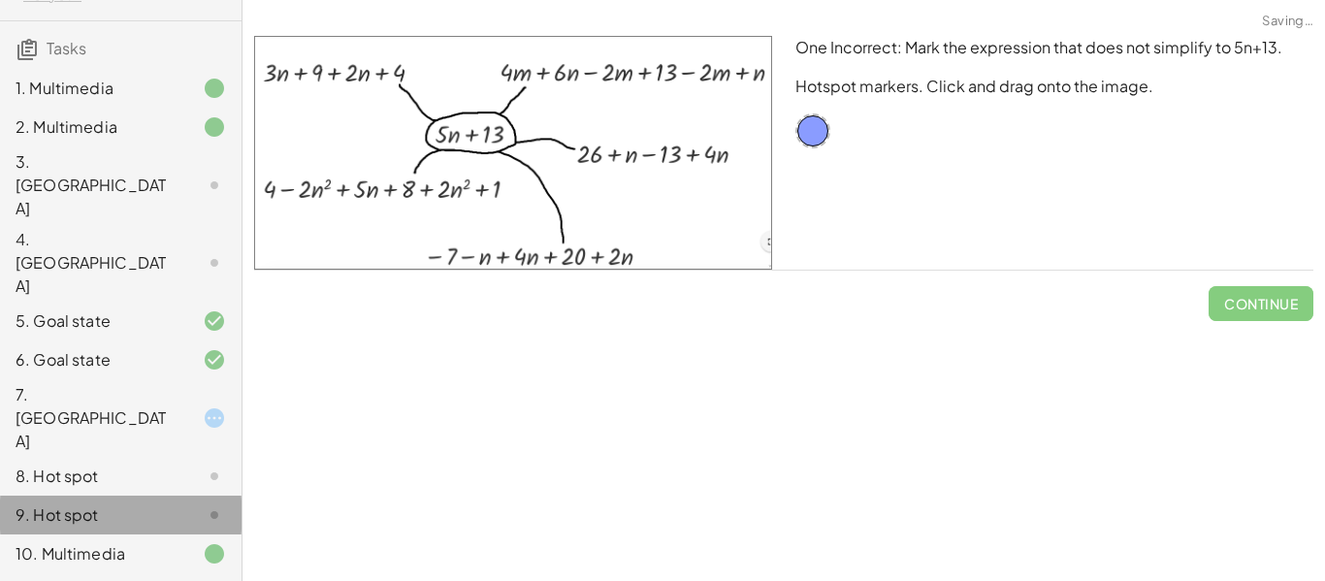
click at [172, 503] on div at bounding box center [199, 514] width 54 height 23
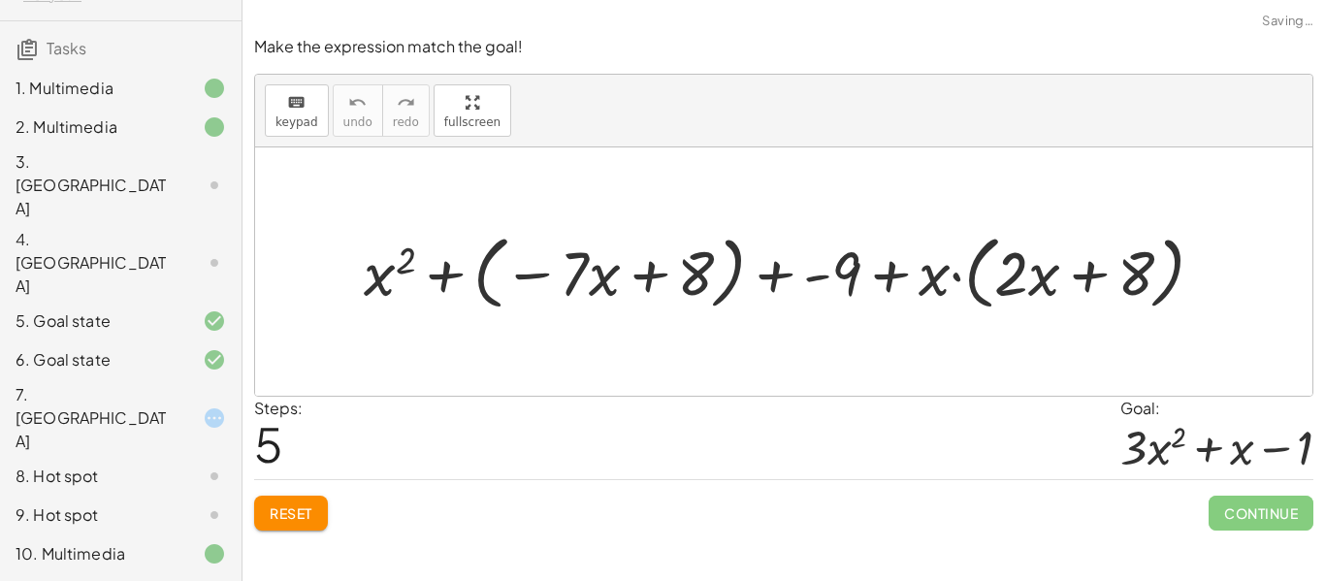
click at [294, 529] on button "Reset" at bounding box center [291, 513] width 74 height 35
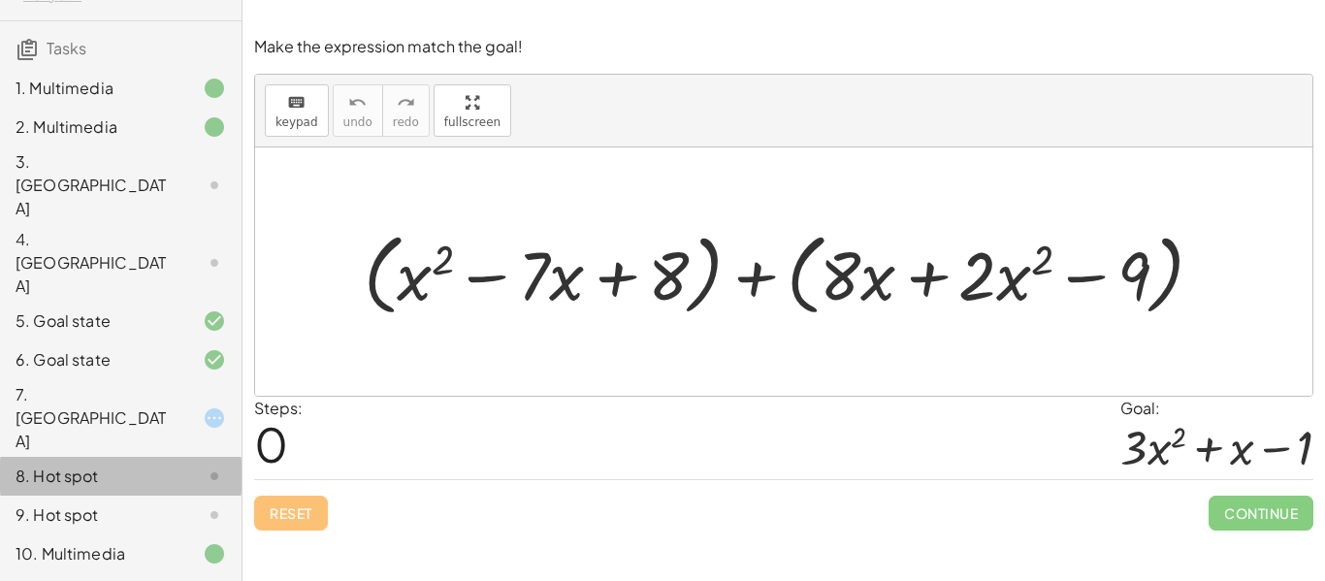
click at [97, 465] on div "8. Hot spot" at bounding box center [94, 476] width 156 height 23
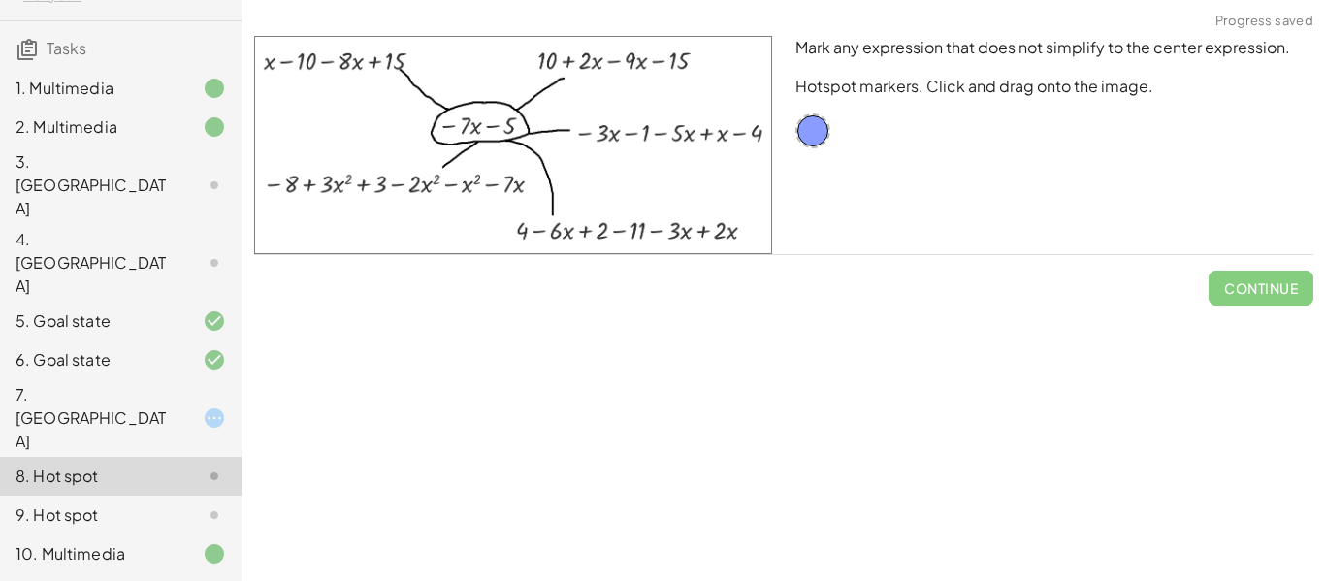
click at [177, 251] on div at bounding box center [199, 262] width 54 height 23
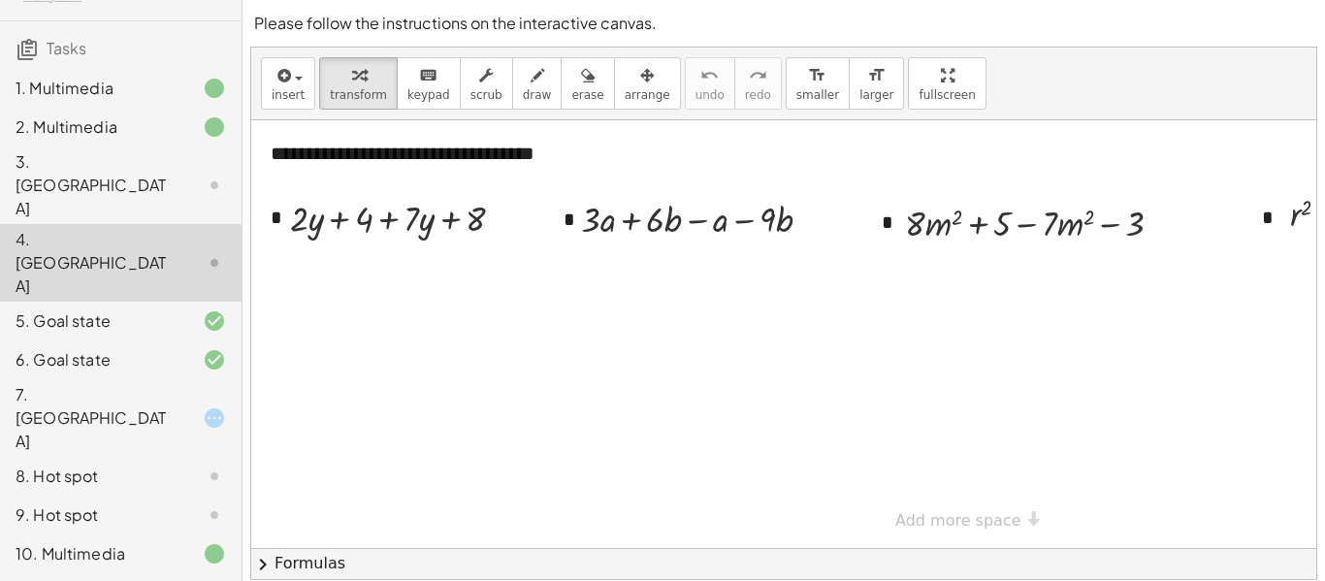
click at [177, 251] on div at bounding box center [199, 262] width 54 height 23
click at [145, 156] on div "3. [GEOGRAPHIC_DATA]" at bounding box center [94, 185] width 156 height 70
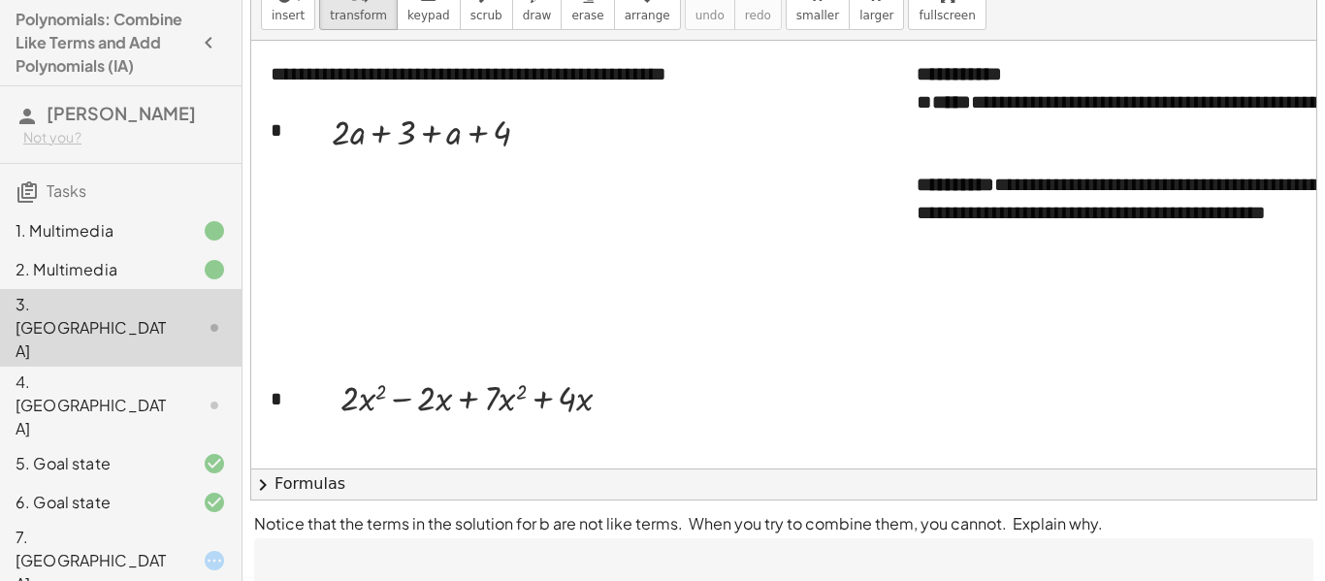
scroll to position [0, 0]
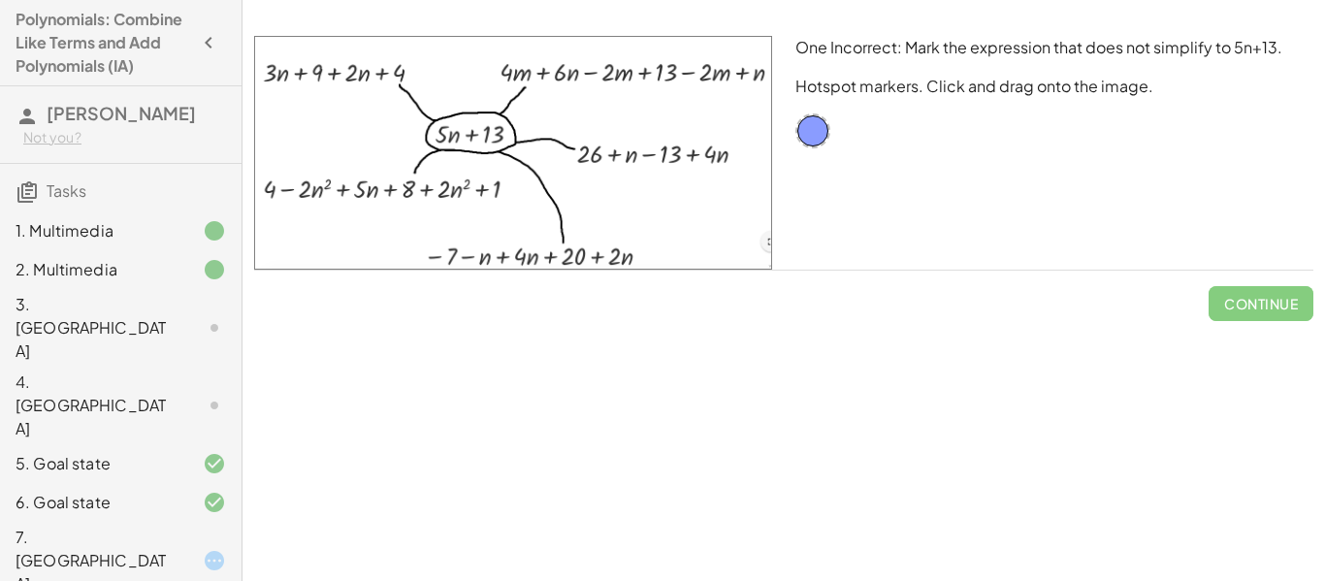
click at [206, 45] on icon "button" at bounding box center [208, 42] width 23 height 23
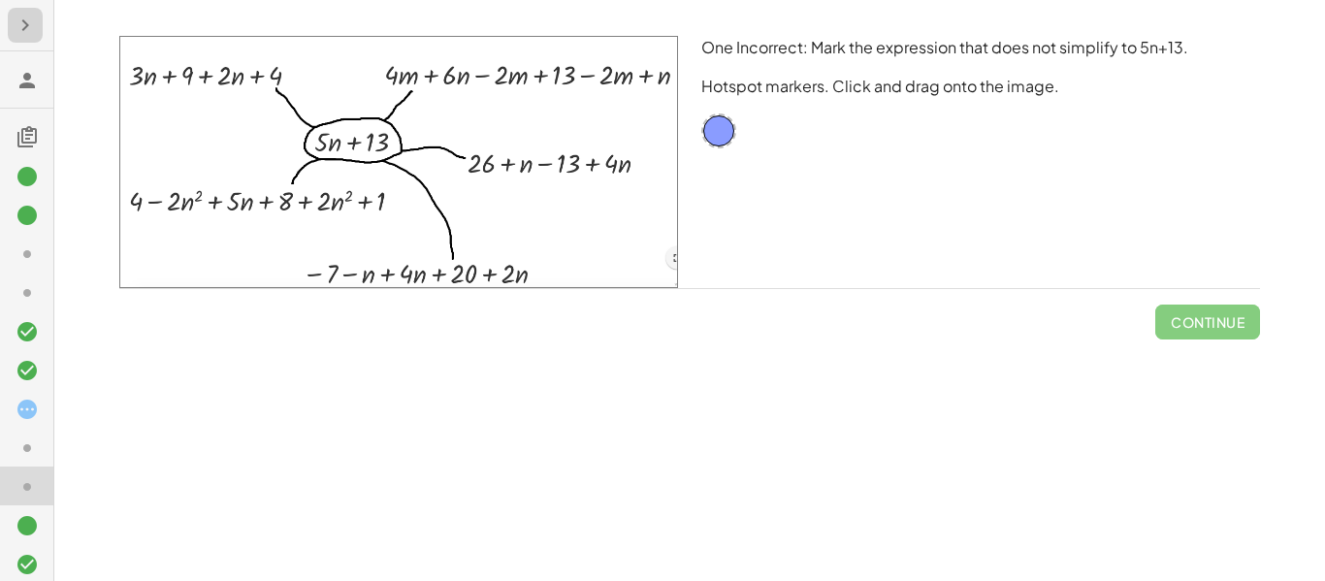
click at [37, 9] on button "button" at bounding box center [25, 25] width 35 height 35
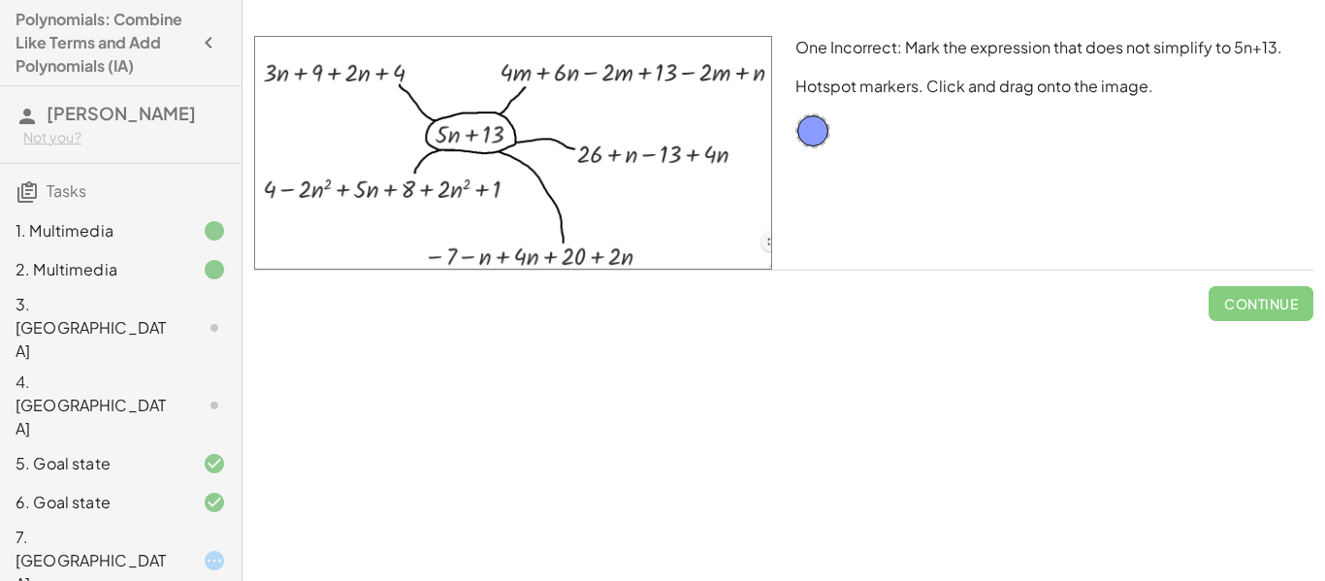
click at [80, 28] on h4 "Polynomials: Combine Like Terms and Add Polynomials (IA)" at bounding box center [104, 43] width 176 height 70
click at [206, 36] on icon "button" at bounding box center [208, 42] width 23 height 23
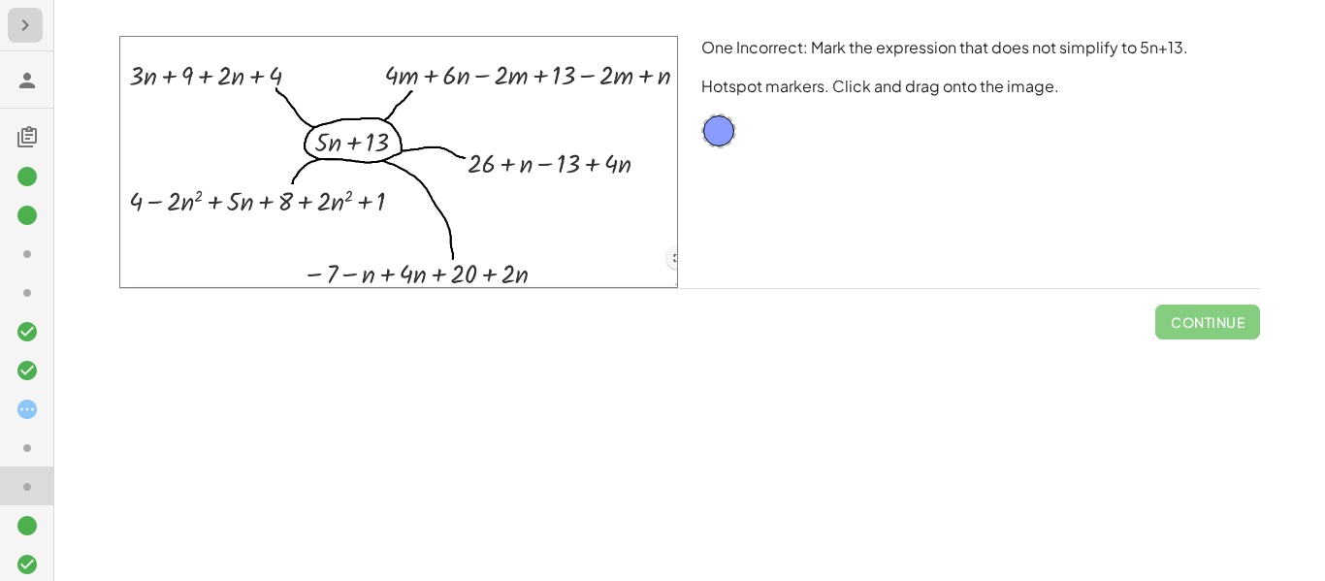
click at [41, 36] on button "button" at bounding box center [25, 25] width 35 height 35
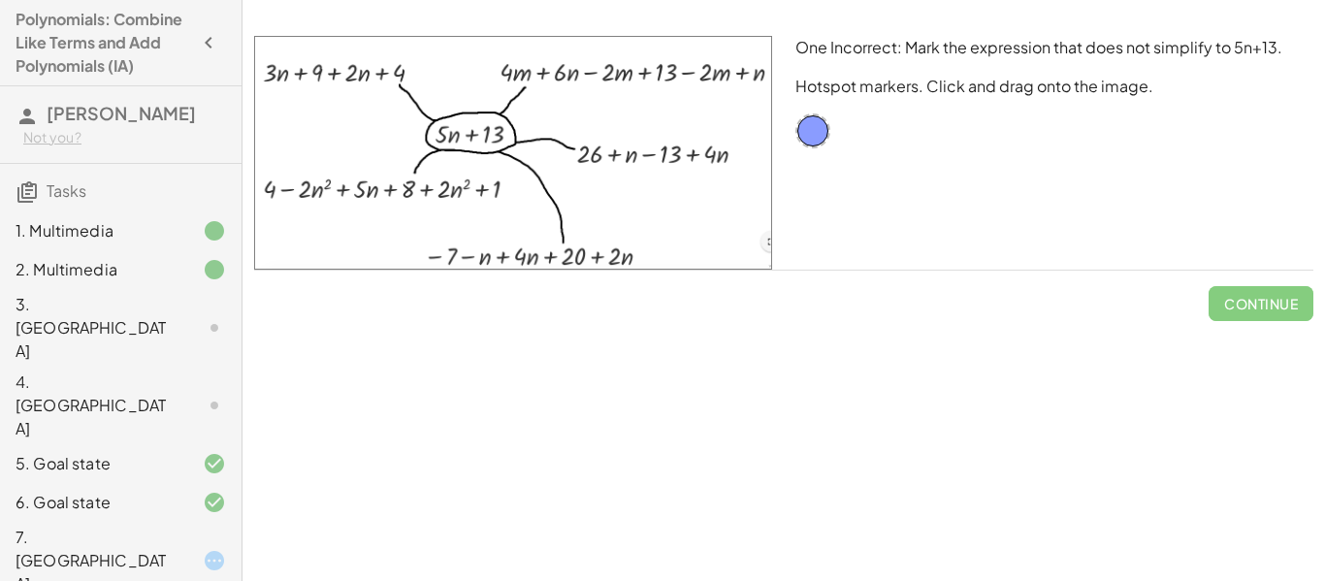
click at [85, 20] on h4 "Polynomials: Combine Like Terms and Add Polynomials (IA)" at bounding box center [104, 43] width 176 height 70
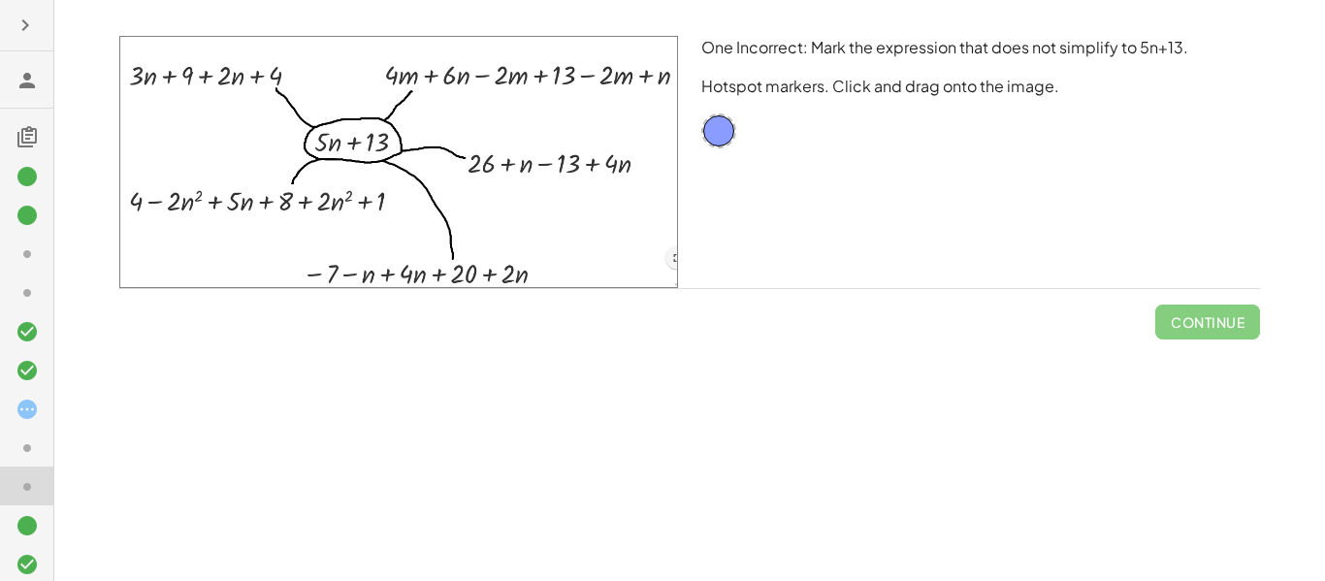
click at [36, 106] on h3 at bounding box center [26, 79] width 53 height 56
click at [31, 90] on icon at bounding box center [27, 80] width 23 height 23
click at [4, 21] on div at bounding box center [26, 290] width 53 height 581
click at [34, 20] on icon "button" at bounding box center [25, 25] width 23 height 23
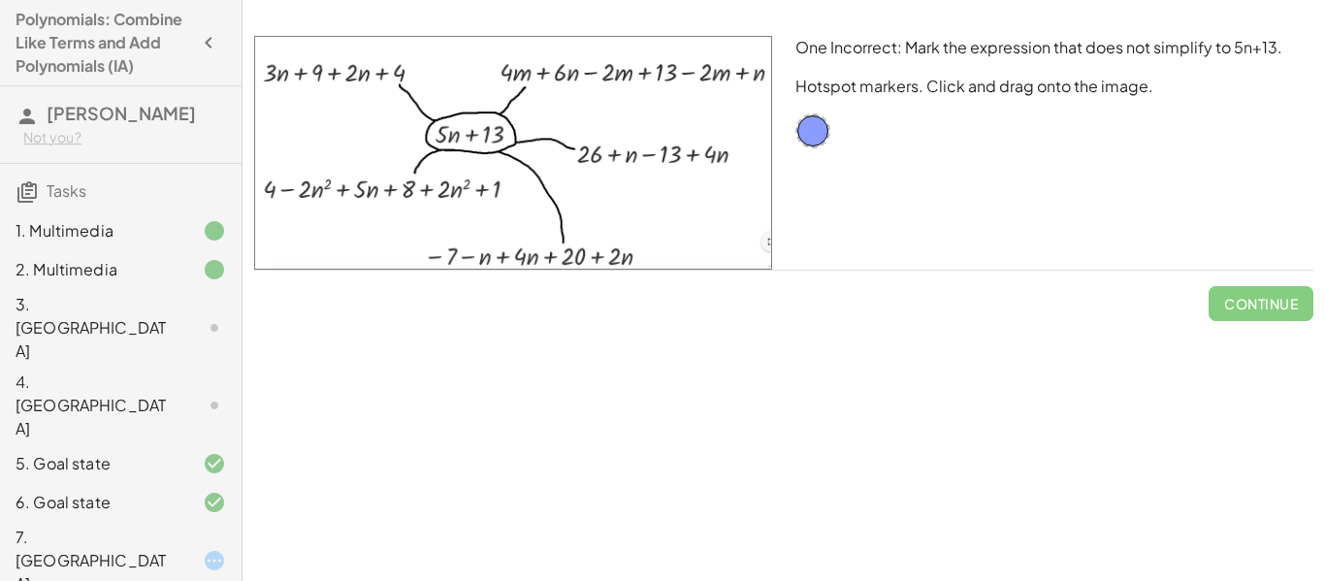
click at [108, 102] on span "[PERSON_NAME]" at bounding box center [121, 113] width 149 height 22
click at [68, 163] on hr at bounding box center [121, 163] width 242 height 1
click at [78, 184] on span "Tasks" at bounding box center [67, 190] width 40 height 20
click at [44, 193] on h3 "Tasks" at bounding box center [121, 184] width 242 height 41
click at [557, 191] on div at bounding box center [512, 152] width 541 height 257
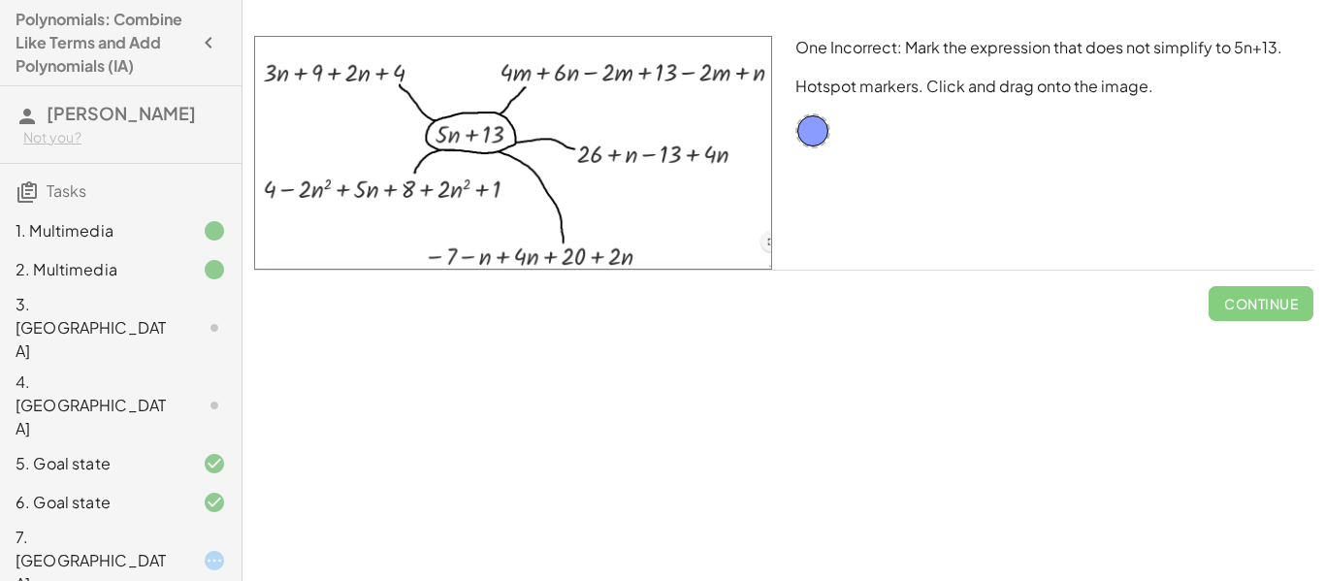
click at [140, 202] on h3 "Tasks" at bounding box center [121, 184] width 242 height 41
click at [193, 46] on button "button" at bounding box center [208, 42] width 35 height 35
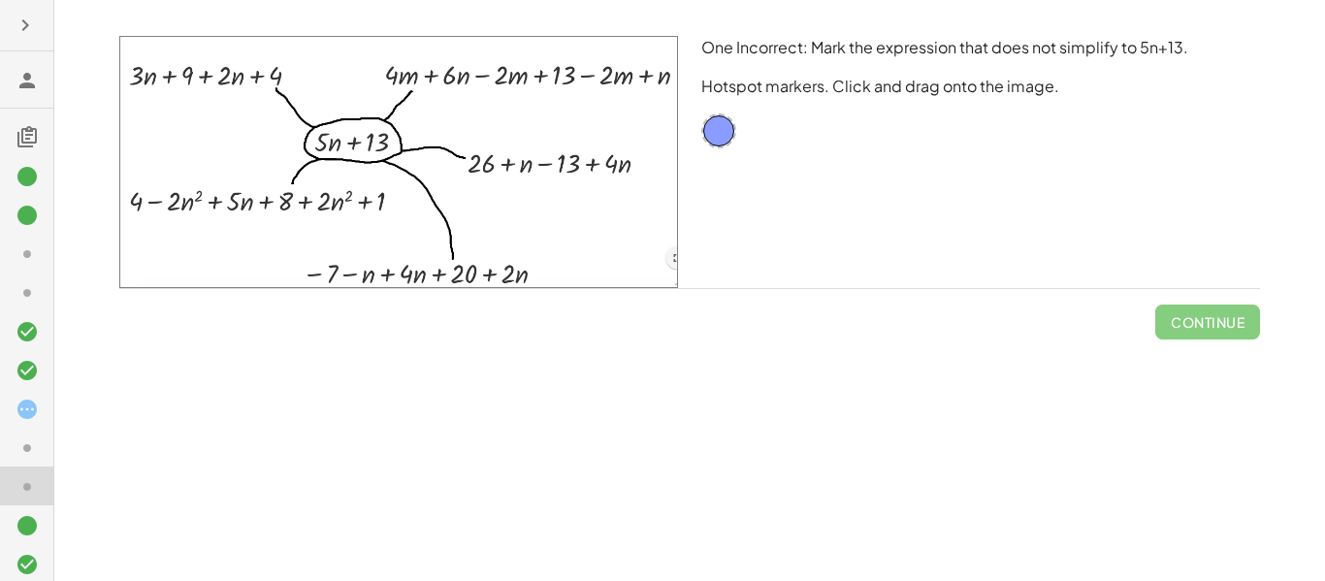
click at [1, 15] on div at bounding box center [26, 290] width 53 height 581
click at [9, 17] on button "button" at bounding box center [25, 25] width 35 height 35
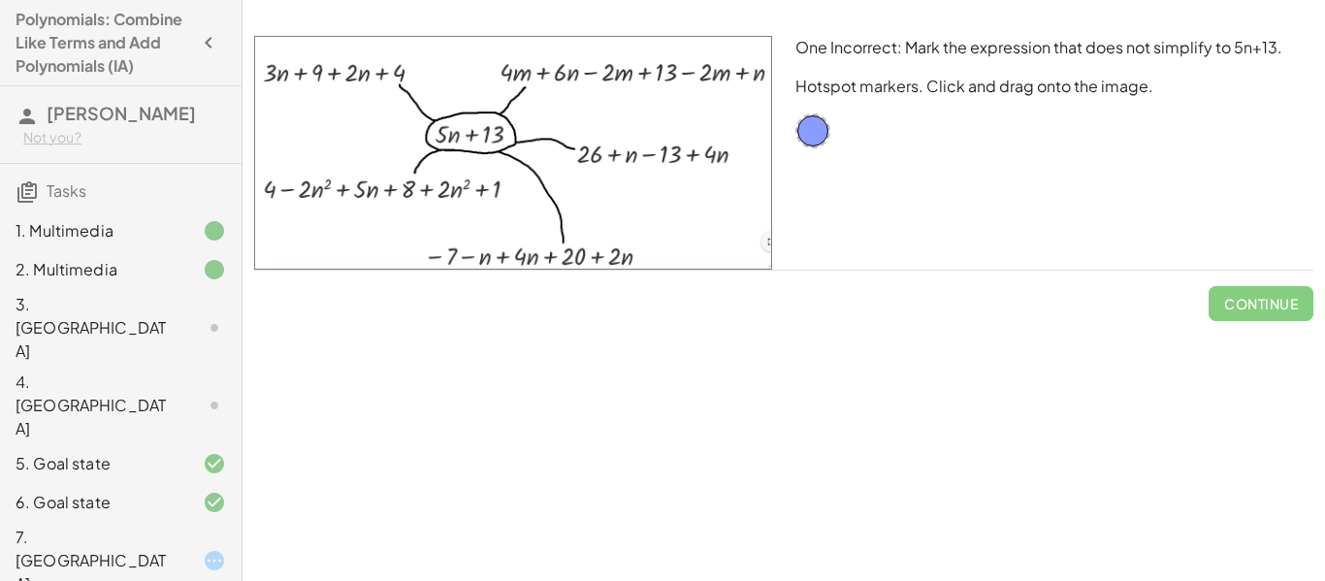
click at [27, 36] on h4 "Polynomials: Combine Like Terms and Add Polynomials (IA)" at bounding box center [104, 43] width 176 height 70
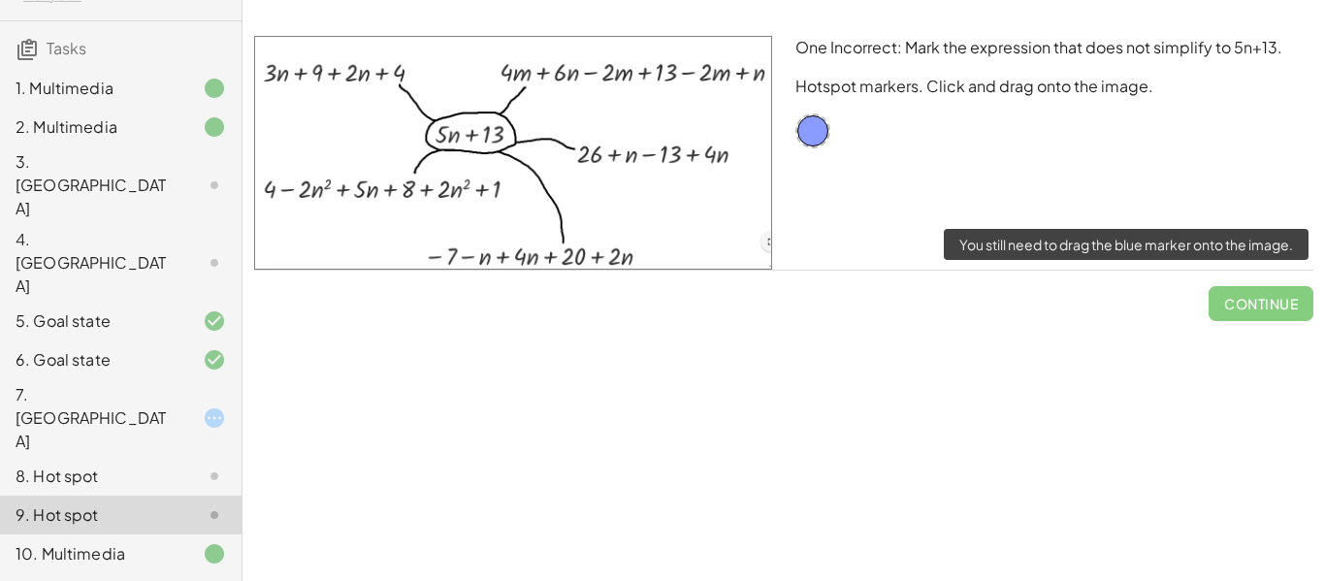
click at [1228, 288] on span "Continue" at bounding box center [1261, 296] width 105 height 50
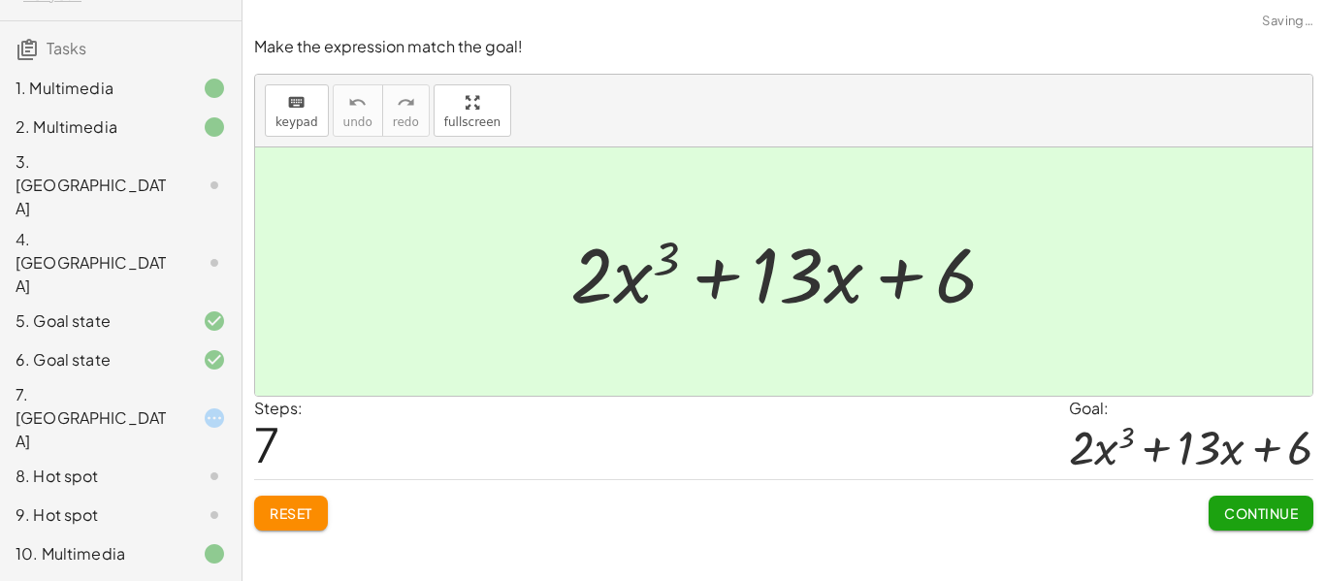
click at [1268, 499] on button "Continue" at bounding box center [1261, 513] width 105 height 35
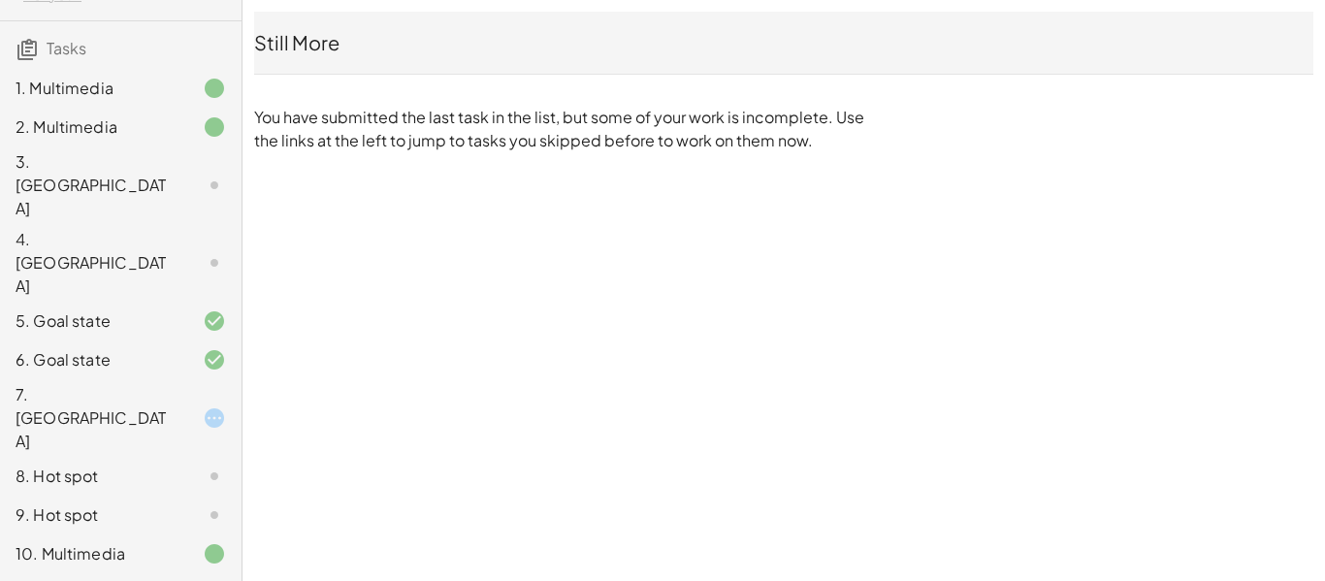
click at [124, 302] on div "3. [GEOGRAPHIC_DATA]" at bounding box center [121, 321] width 242 height 39
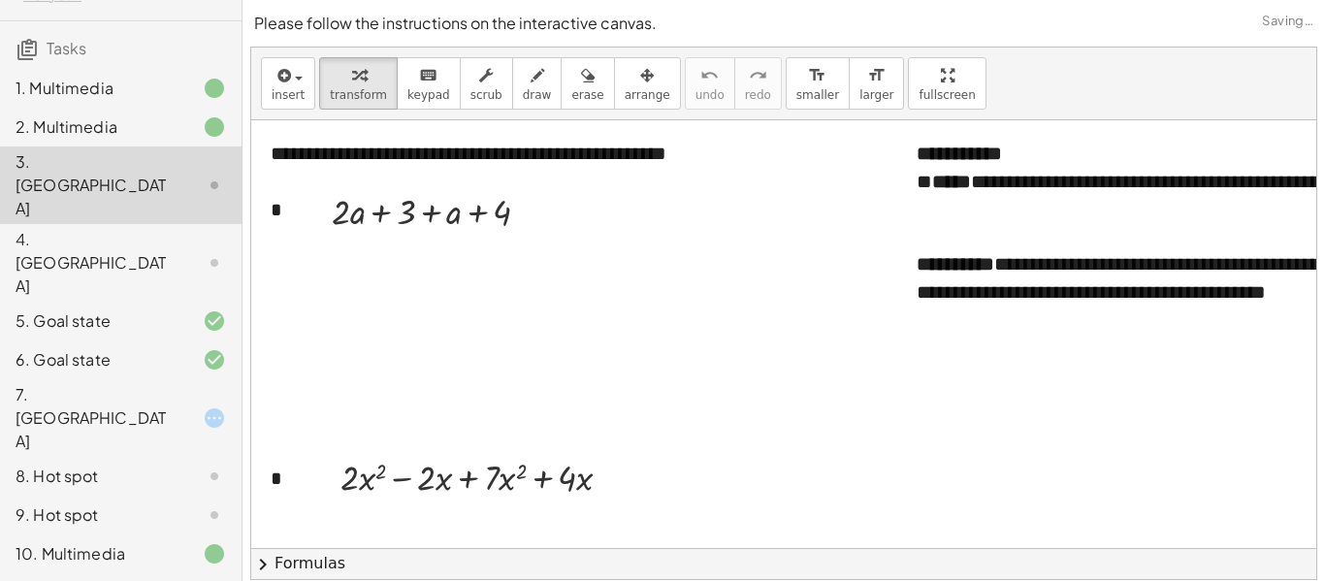
scroll to position [0, 0]
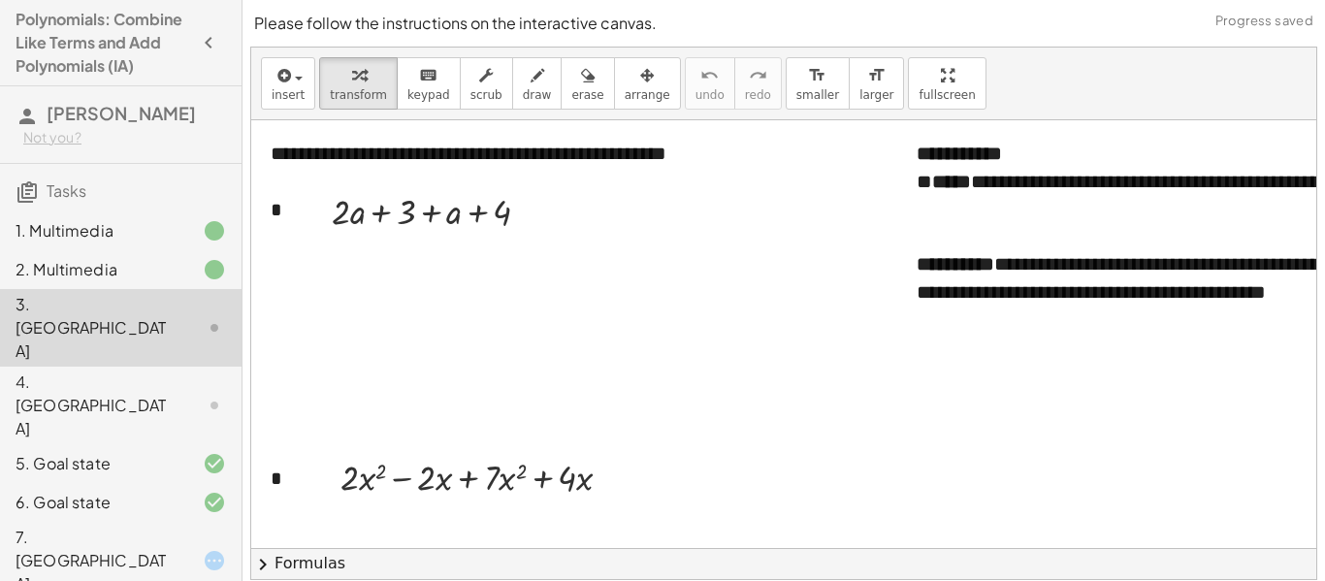
click at [125, 119] on span "[PERSON_NAME]" at bounding box center [121, 113] width 149 height 22
click at [75, 104] on span "[PERSON_NAME]" at bounding box center [121, 113] width 149 height 22
click at [57, 209] on div "1. Multimedia 2. Multimedia 3. Canvas 4. Canvas 5. Goal state 6. Goal state 7. …" at bounding box center [121, 522] width 242 height 636
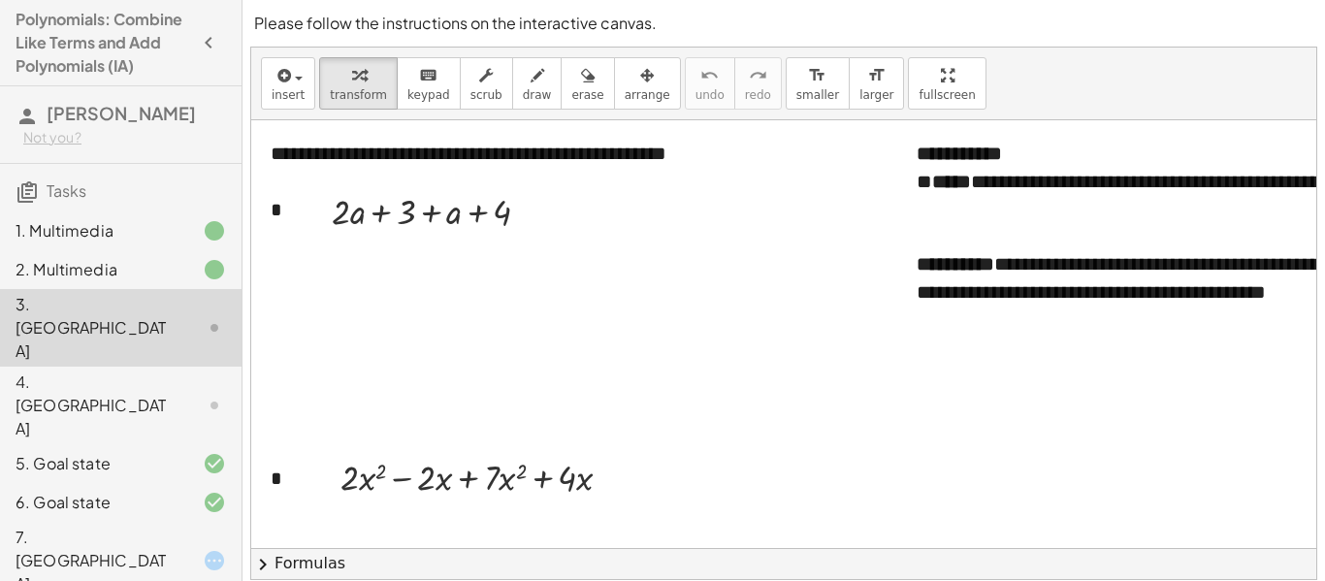
click at [72, 135] on div "Not you?" at bounding box center [124, 137] width 203 height 19
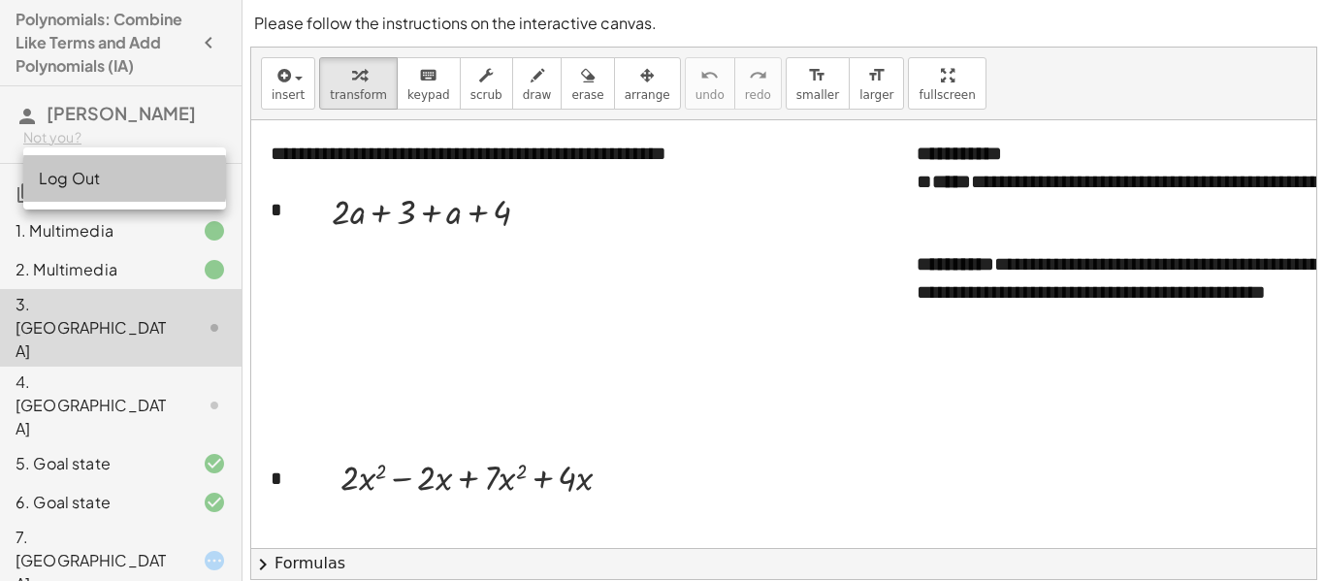
click at [92, 170] on div "Log Out" at bounding box center [125, 178] width 172 height 23
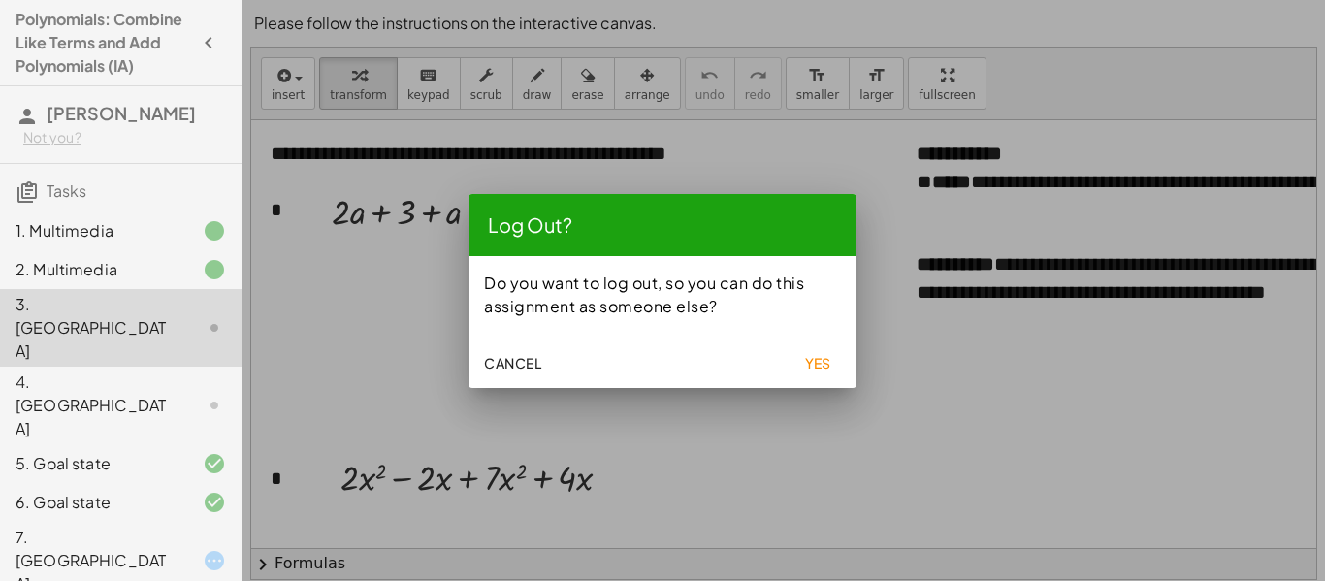
click at [798, 356] on button "Yes" at bounding box center [818, 362] width 62 height 35
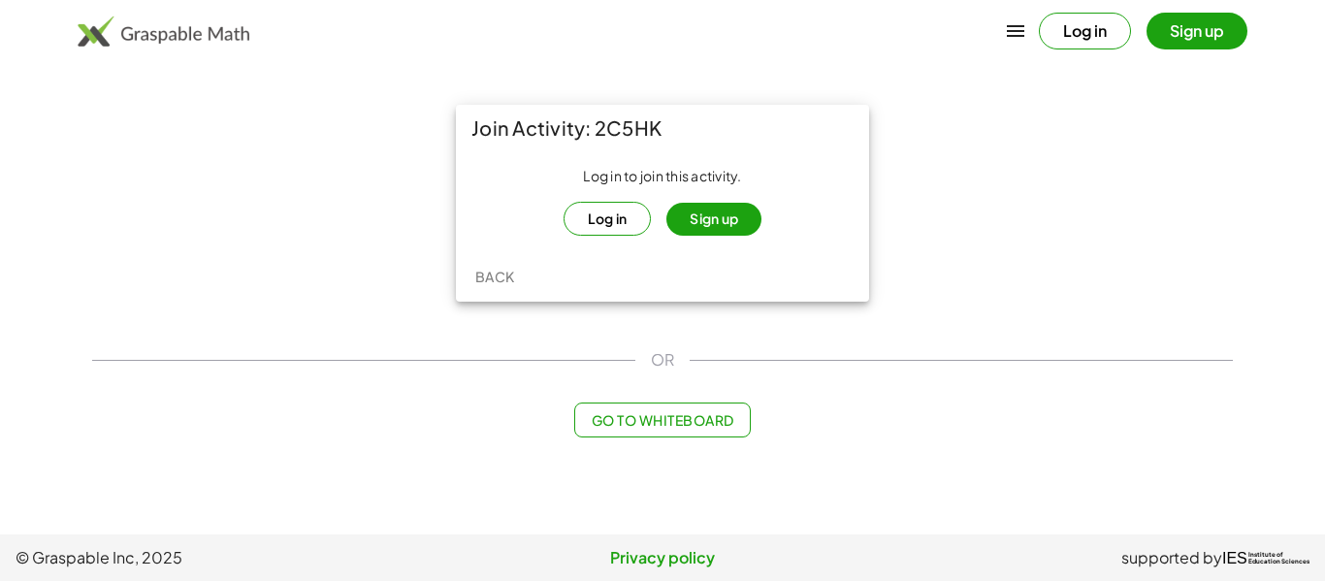
click at [618, 205] on button "Log in" at bounding box center [608, 219] width 88 height 34
